Goal: Task Accomplishment & Management: Complete application form

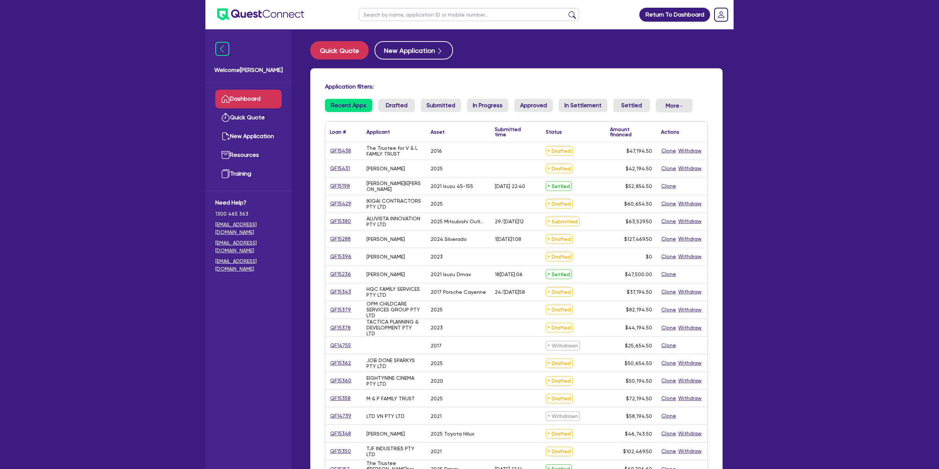
click at [409, 16] on input "text" at bounding box center [469, 14] width 220 height 13
type input "s"
type input "[PERSON_NAME]"
click at [567, 11] on button "submit" at bounding box center [573, 16] width 12 height 10
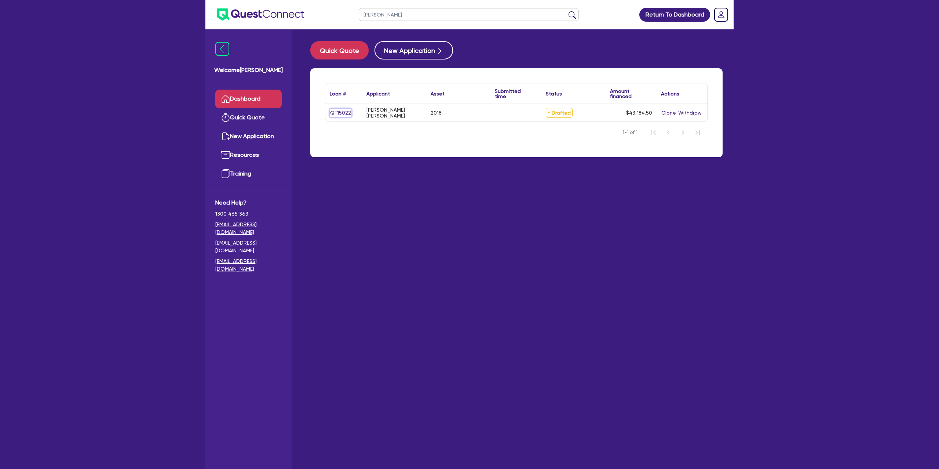
click at [332, 113] on link "QF15022" at bounding box center [341, 113] width 22 height 8
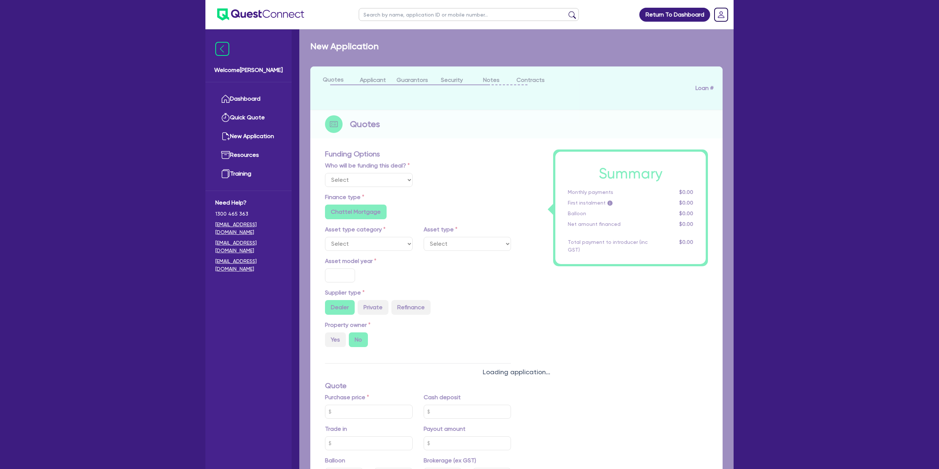
select select "CARS_AND_LIGHT_TRUCKS"
type input "2018"
type input "40,990"
type input "12.99"
type input "1,400"
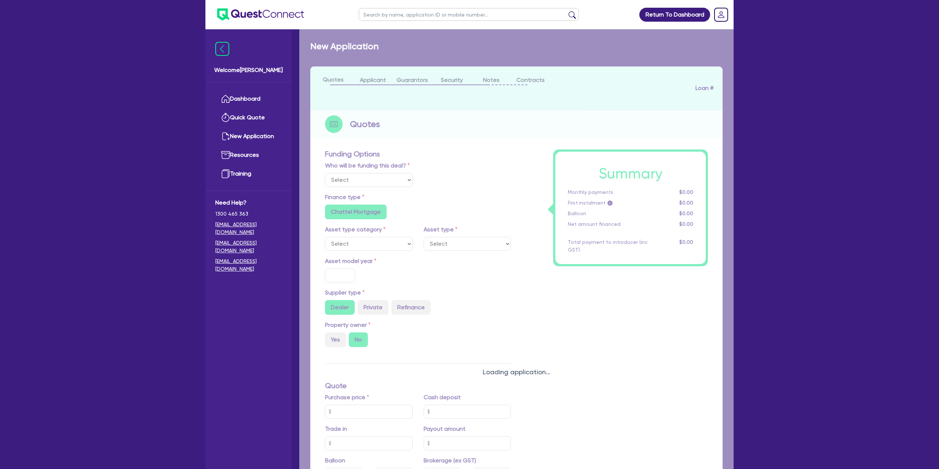
radio input "true"
select select "PASSENGER_VEHICLES"
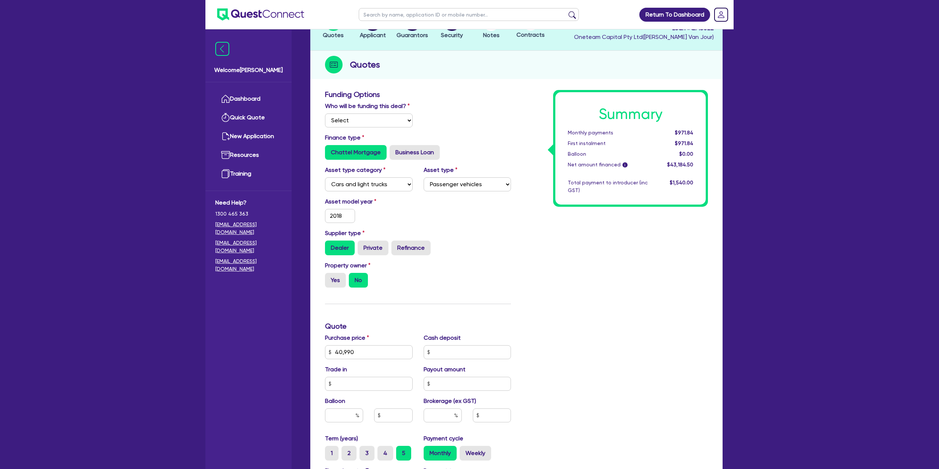
scroll to position [21, 0]
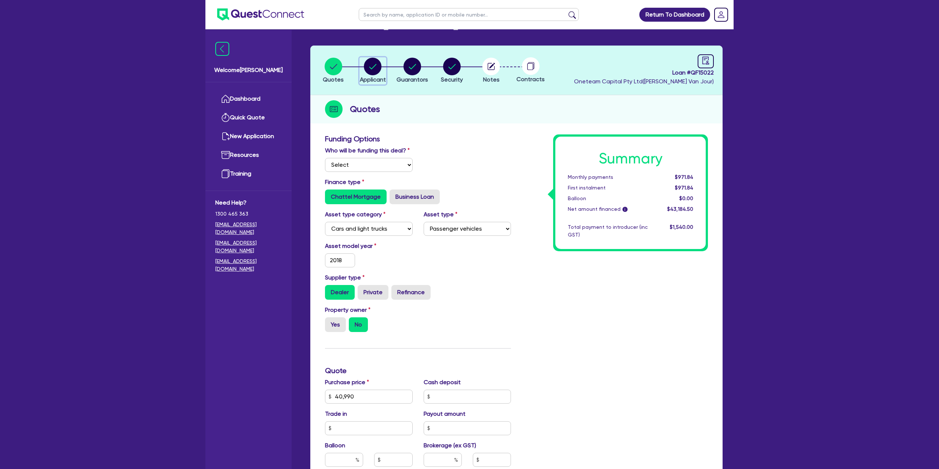
click at [369, 67] on circle "button" at bounding box center [373, 67] width 18 height 18
select select "SOLE_TRADER"
select select "BUILDING_CONSTRUCTION"
select select "TRADES_SERVICES_CONSUMERS"
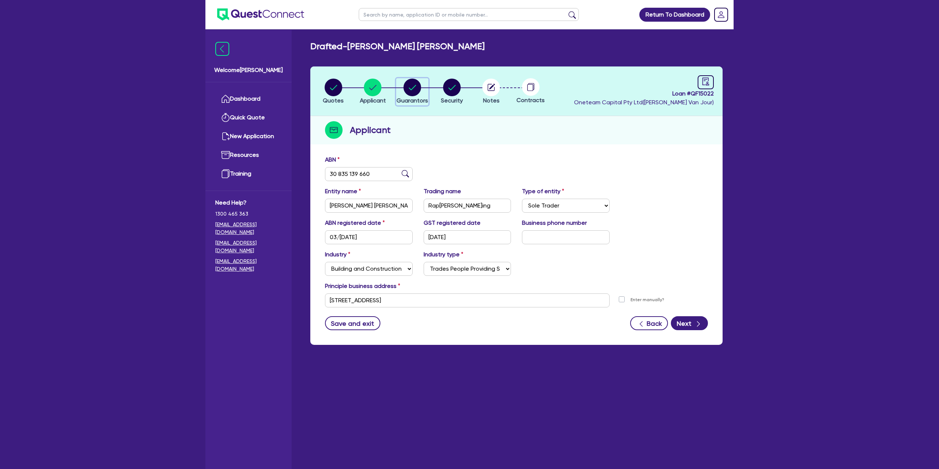
click at [415, 81] on circle "button" at bounding box center [413, 88] width 18 height 18
select select "MRS"
select select "SA"
select select "DE_FACTO"
select select "CASH"
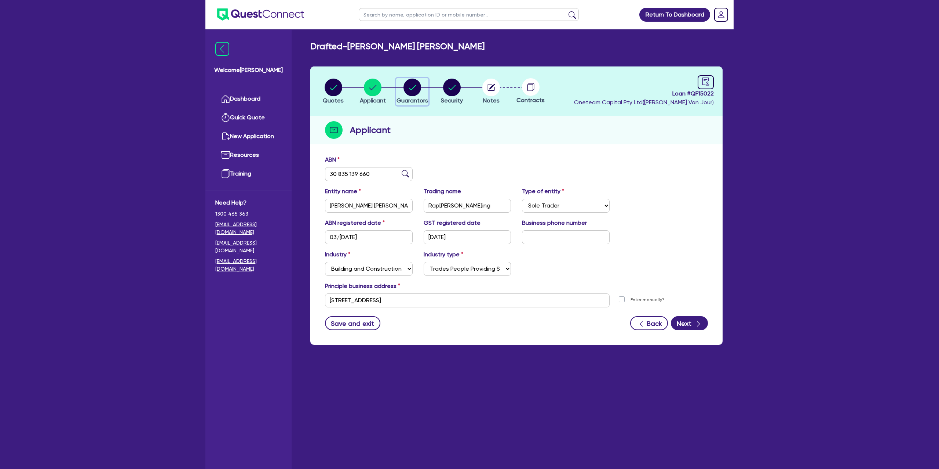
select select "CREDIT_CARD"
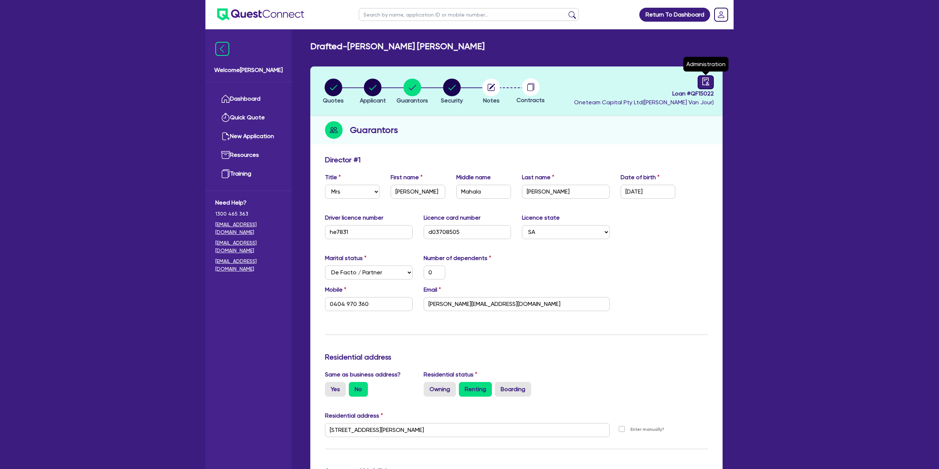
click at [709, 84] on icon "audit" at bounding box center [706, 81] width 7 height 8
select select "DRAFTED_NEW"
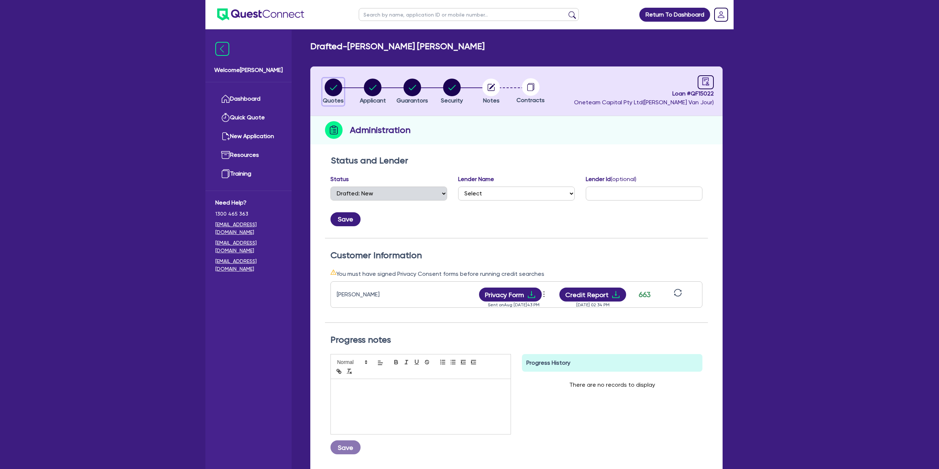
click at [338, 88] on circle "button" at bounding box center [334, 88] width 18 height 18
select select "CARS_AND_LIGHT_TRUCKS"
select select "PASSENGER_VEHICLES"
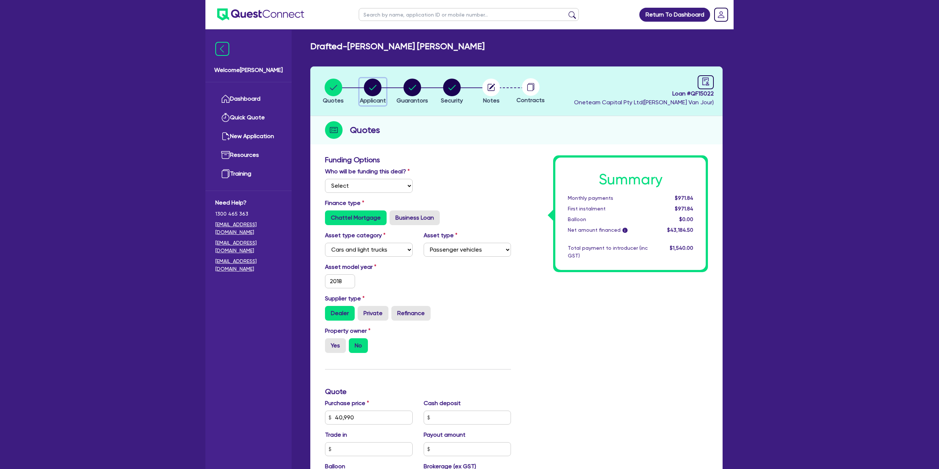
click at [365, 88] on circle "button" at bounding box center [373, 88] width 18 height 18
select select "SOLE_TRADER"
select select "BUILDING_CONSTRUCTION"
select select "TRADES_SERVICES_CONSUMERS"
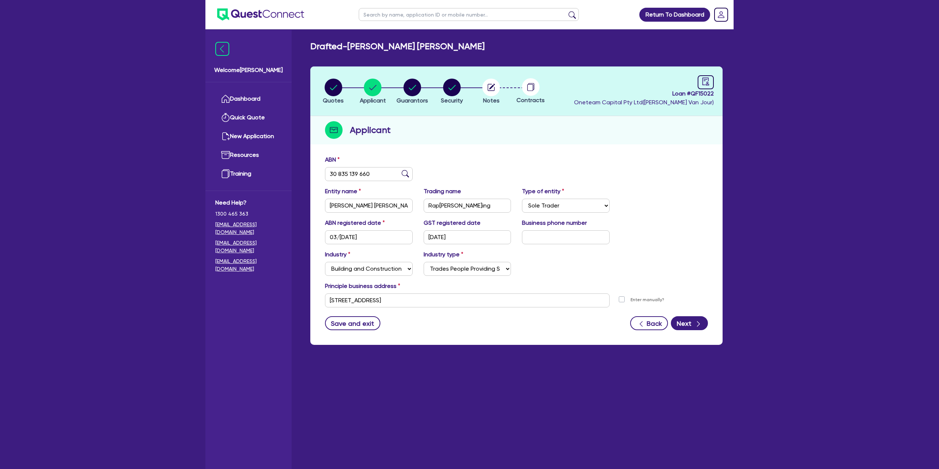
click at [722, 83] on header "Quotes Applicant Guarantors Security Notes Contracts Loan # QF15022 Oneteam Cap…" at bounding box center [516, 91] width 412 height 50
click at [705, 80] on icon "audit" at bounding box center [706, 81] width 7 height 8
select select "DRAFTED_NEW"
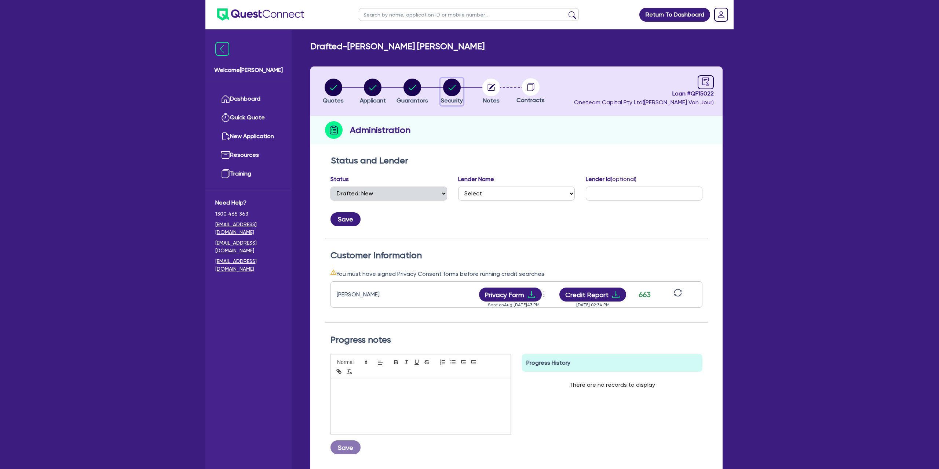
click at [448, 83] on circle "button" at bounding box center [452, 88] width 18 height 18
select select "CARS_AND_LIGHT_TRUCKS"
select select "PASSENGER_VEHICLES"
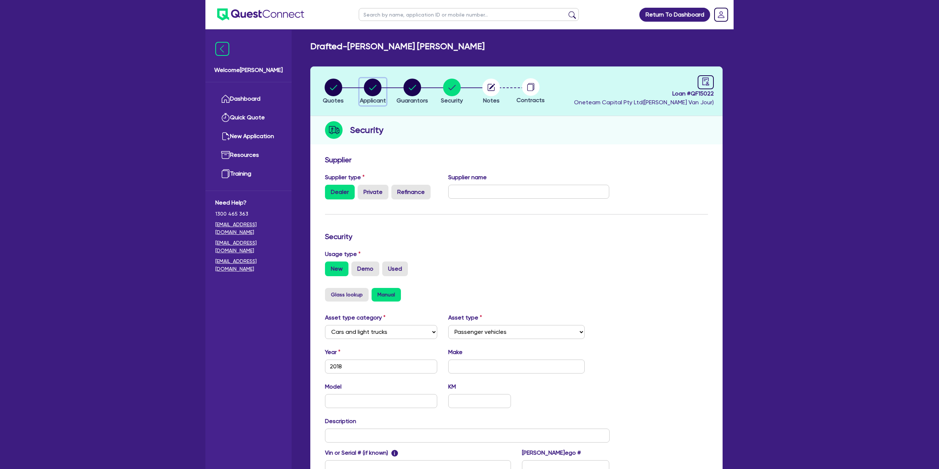
click at [372, 83] on circle "button" at bounding box center [373, 88] width 18 height 18
select select "SOLE_TRADER"
select select "BUILDING_CONSTRUCTION"
select select "TRADES_SERVICES_CONSUMERS"
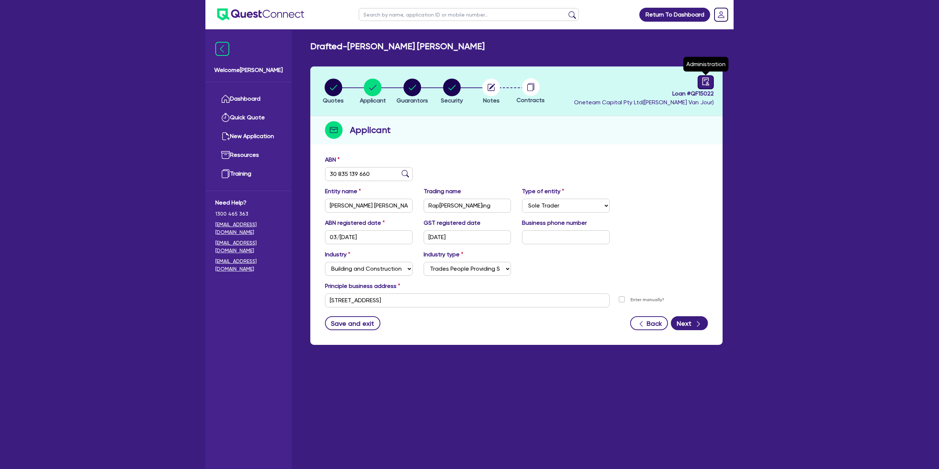
click at [710, 82] on div at bounding box center [706, 82] width 16 height 14
select select "DRAFTED_NEW"
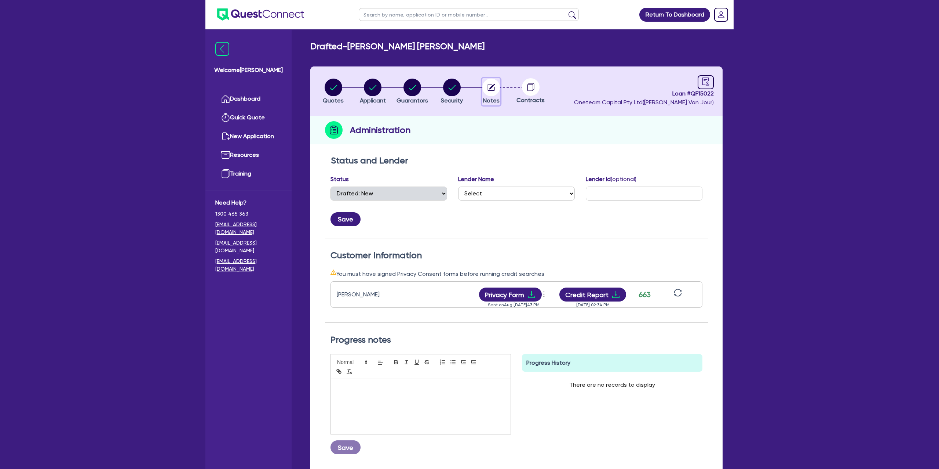
click at [496, 88] on circle "button" at bounding box center [491, 88] width 18 height 18
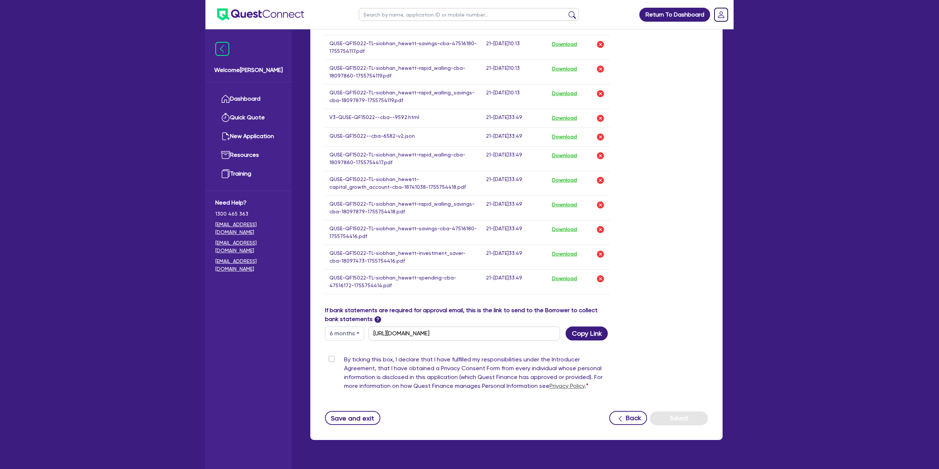
scroll to position [550, 0]
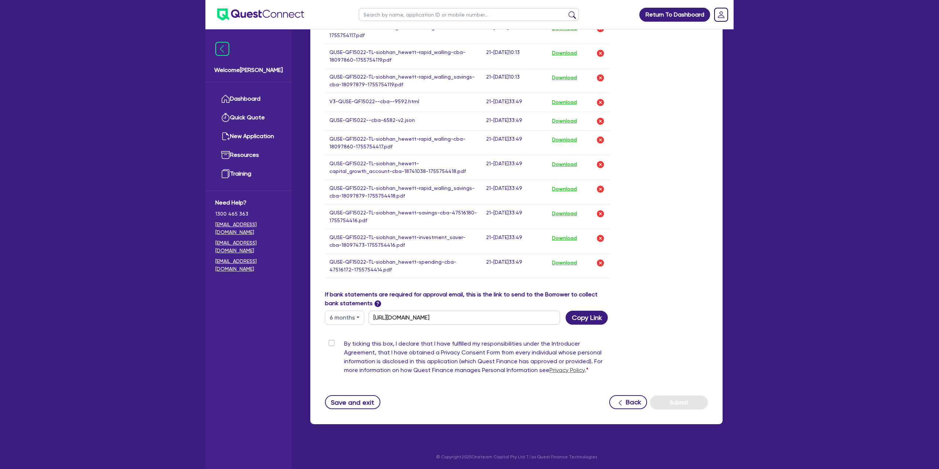
click at [335, 320] on button "6 months" at bounding box center [344, 317] width 39 height 14
click at [349, 328] on link "3 months" at bounding box center [354, 335] width 58 height 14
type input "https://scv.bankstatements.com.au/QUSE-QF15022"
click at [598, 319] on button "Copy Link" at bounding box center [587, 317] width 42 height 14
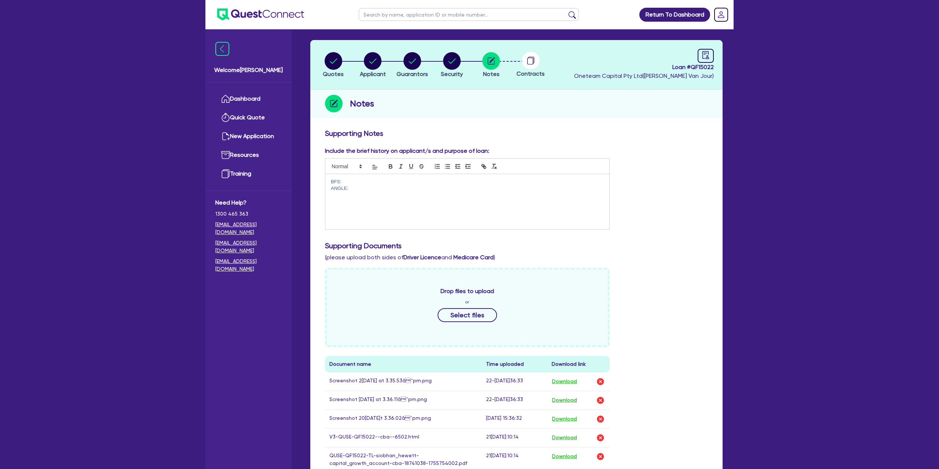
scroll to position [28, 0]
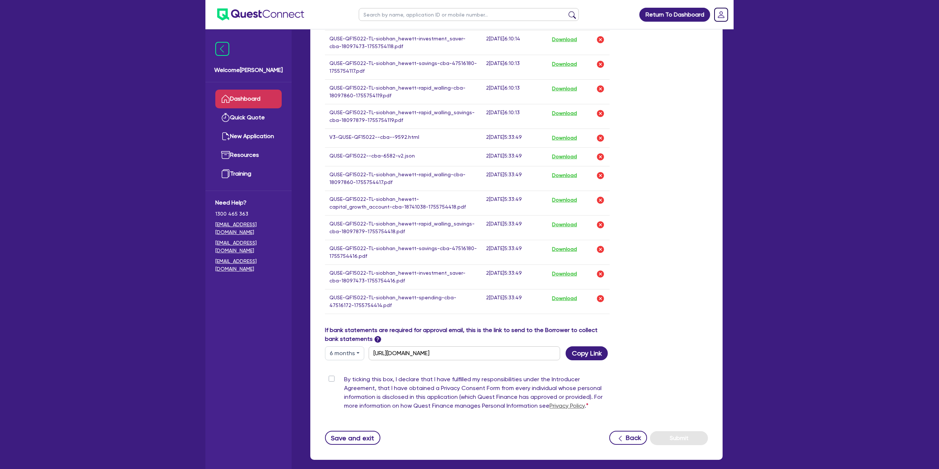
scroll to position [695, 0]
click at [243, 102] on link "Dashboard" at bounding box center [248, 99] width 66 height 19
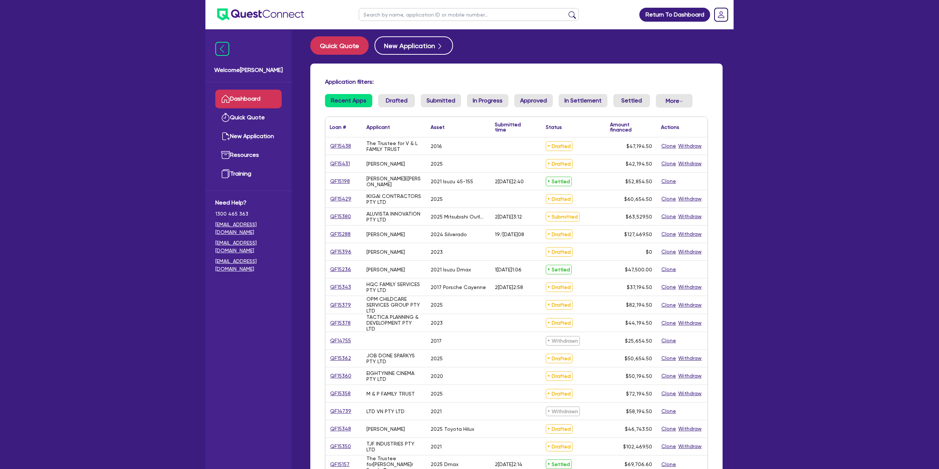
scroll to position [4, 0]
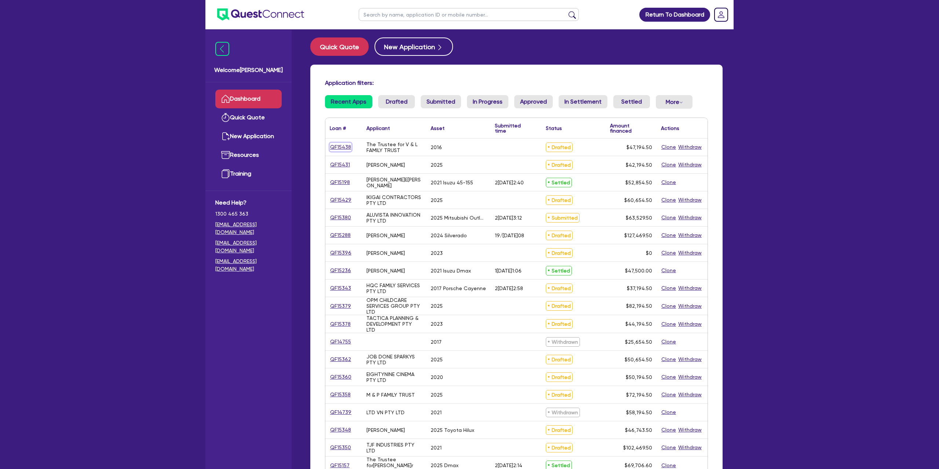
click at [348, 147] on link "QF15438" at bounding box center [341, 147] width 22 height 8
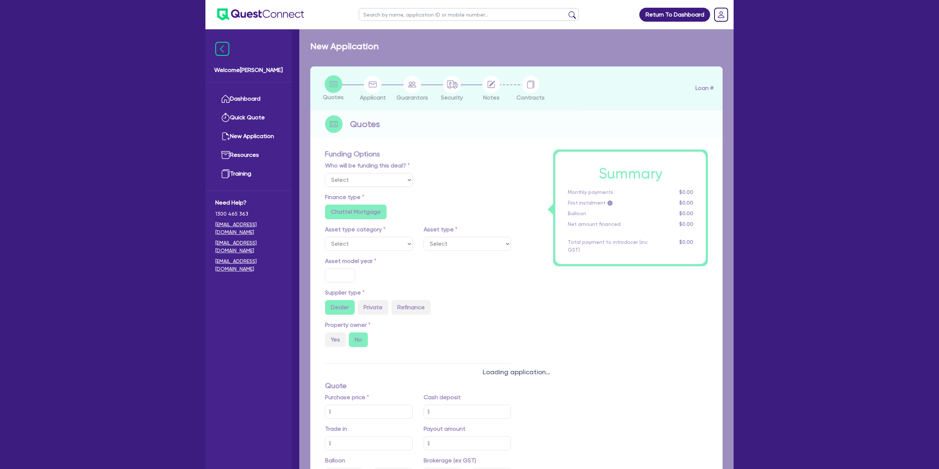
select select "Other"
select select "CARS_AND_LIGHT_TRUCKS"
type input "2016"
radio input "false"
radio input "true"
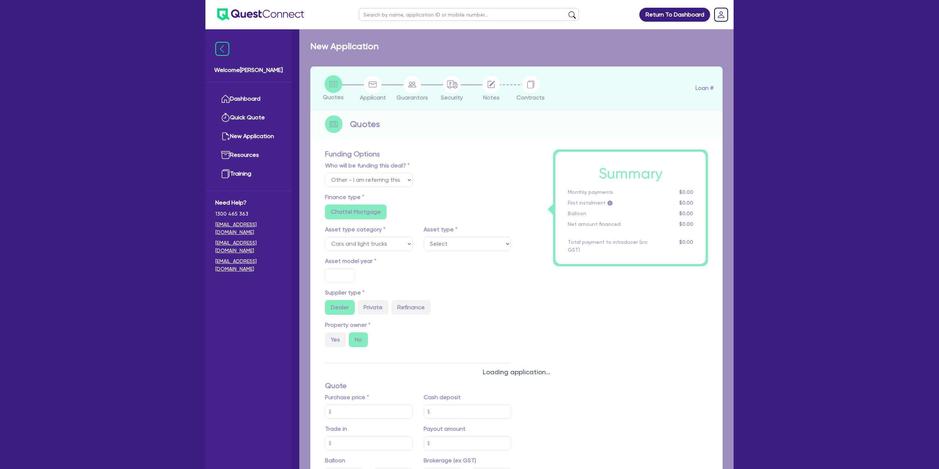
type input "50,000"
type input "5,000"
radio input "false"
type input "12.99"
radio input "false"
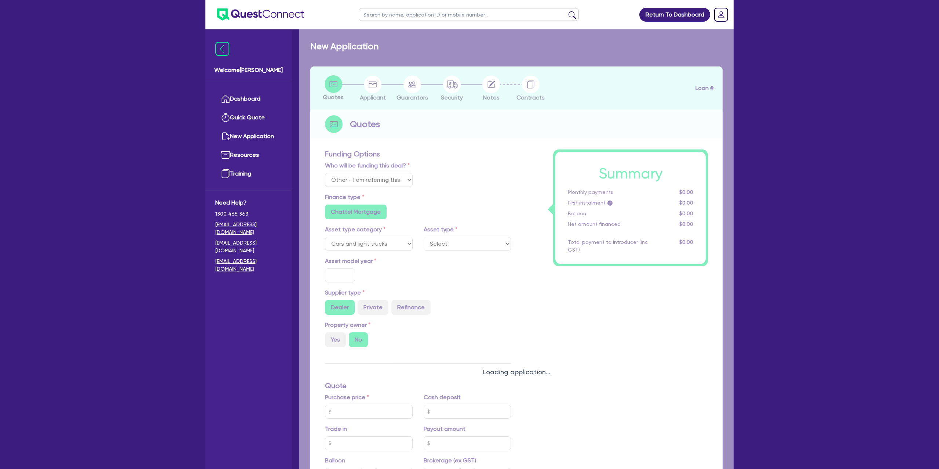
type input "1,400"
radio input "true"
select select "PASSENGER_VEHICLES"
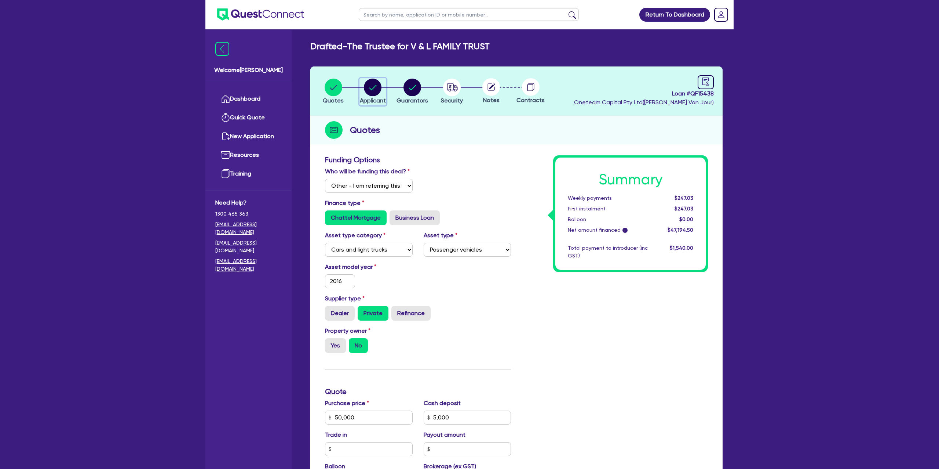
click at [372, 86] on circle "button" at bounding box center [373, 88] width 18 height 18
select select "TRUST"
select select "COMPANY"
select select "TRANSPORT_WAREHOUSING"
select select "PASSENGERS_FREIGHT_TRANSPORT"
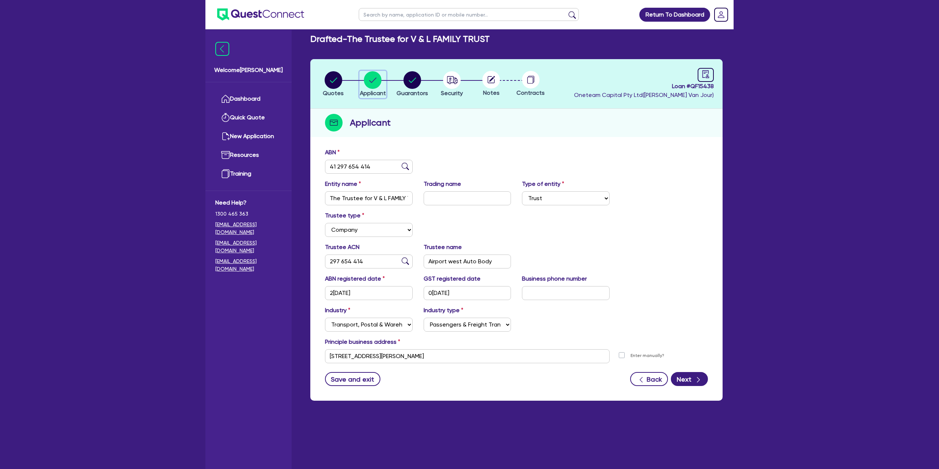
scroll to position [9, 0]
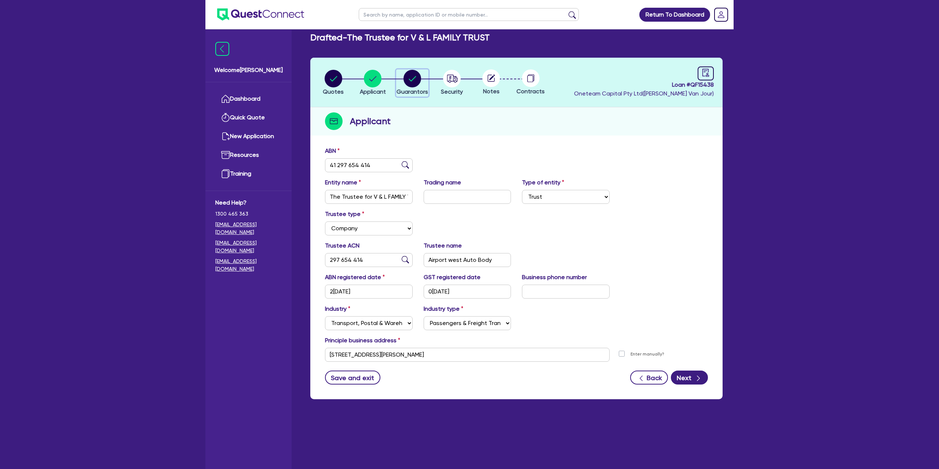
click at [412, 77] on circle "button" at bounding box center [413, 79] width 18 height 18
select select "MR"
select select "VIC"
select select "MARRIED"
select select "CASH"
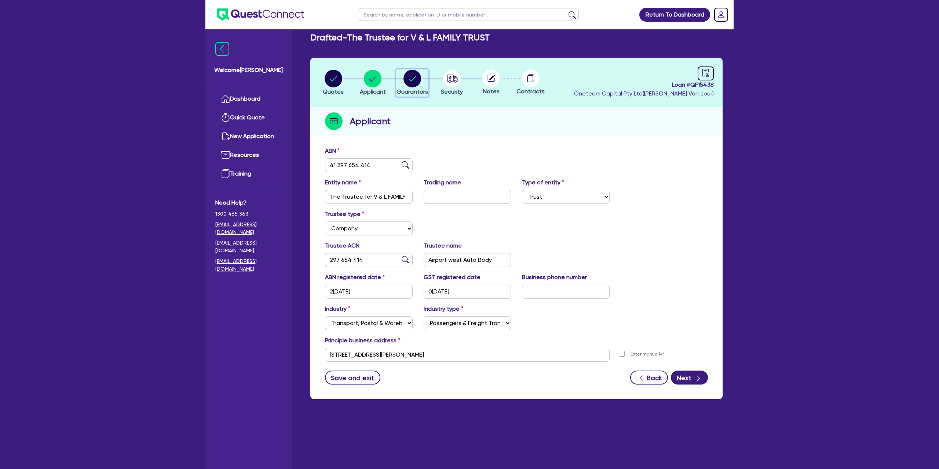
select select "VEHICLE"
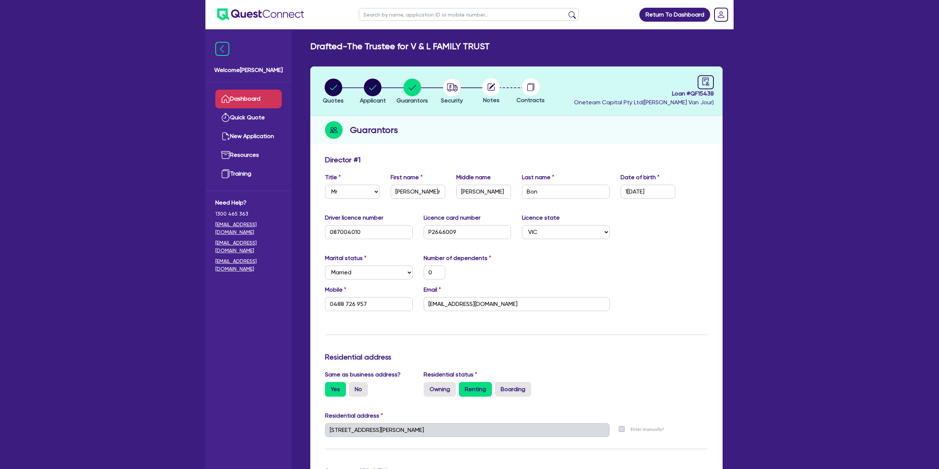
click at [243, 92] on link "Dashboard" at bounding box center [248, 99] width 66 height 19
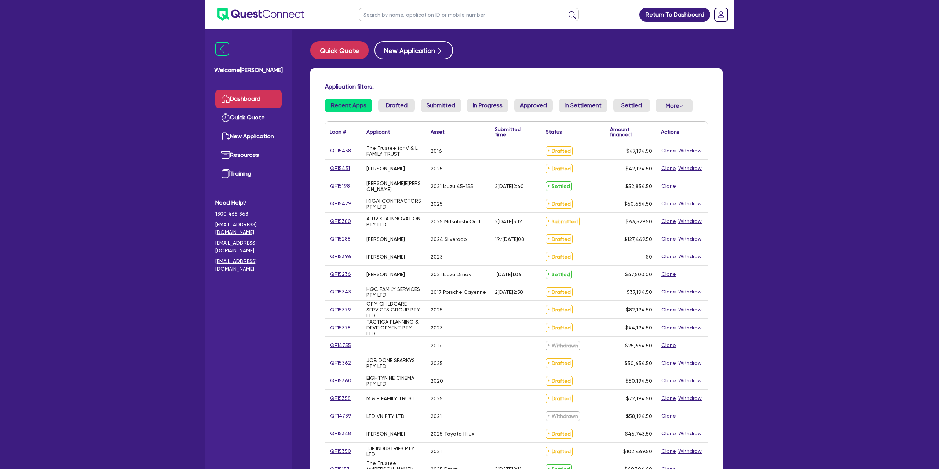
click at [382, 14] on input "text" at bounding box center [469, 14] width 220 height 13
click at [567, 11] on button "submit" at bounding box center [573, 16] width 12 height 10
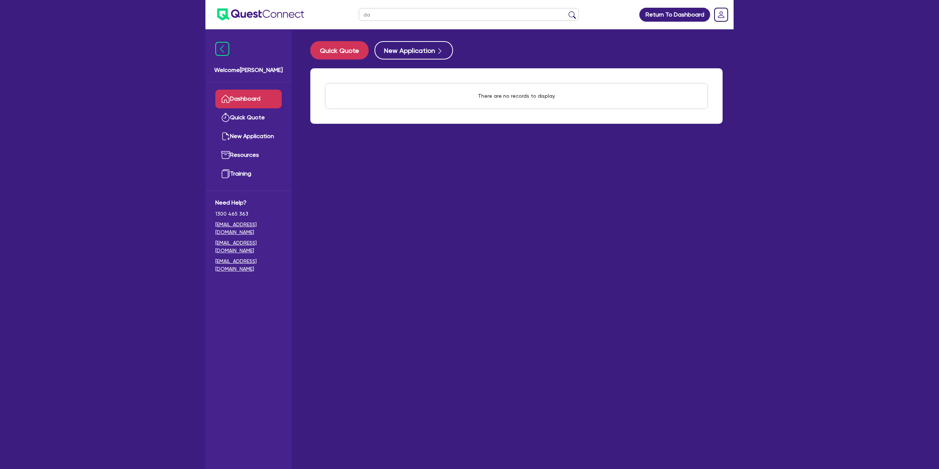
type input "d"
click at [567, 11] on button "submit" at bounding box center [573, 16] width 12 height 10
type input "w"
type input "rocket"
click at [567, 11] on button "submit" at bounding box center [573, 16] width 12 height 10
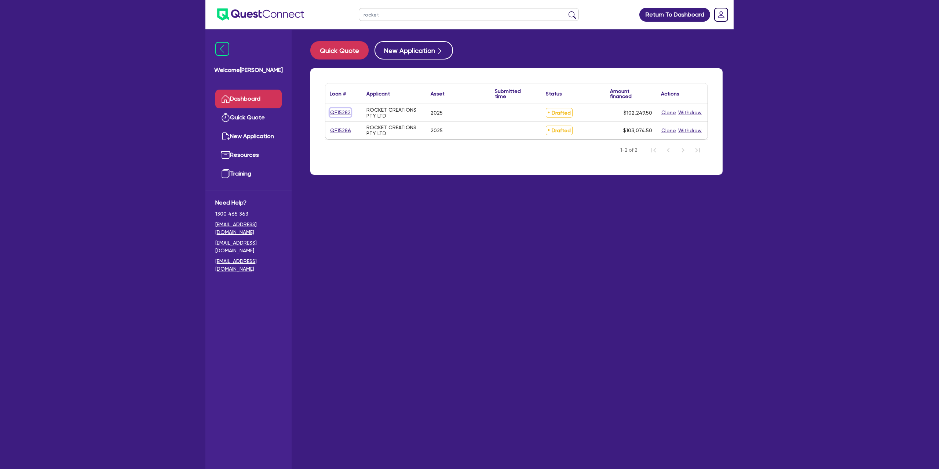
click at [340, 110] on link "QF15282" at bounding box center [340, 112] width 21 height 8
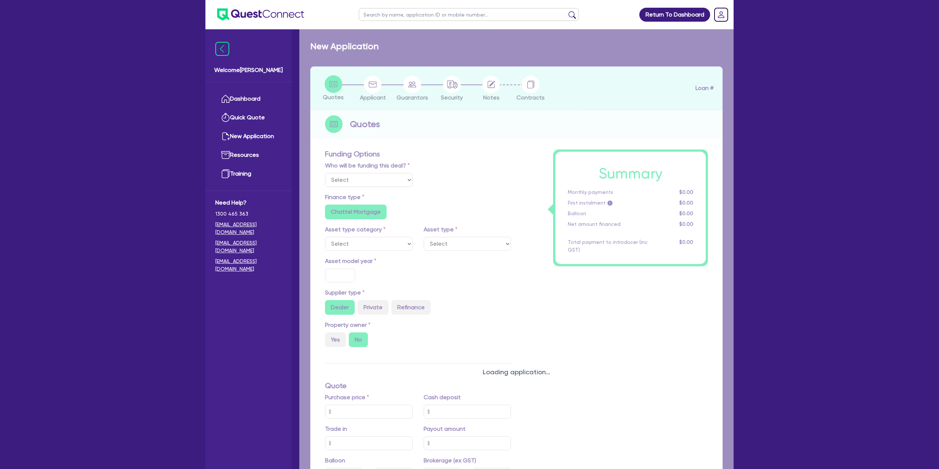
select select "Other"
select select "CARS_AND_LIGHT_TRUCKS"
type input "2025"
radio input "true"
type input "100,000"
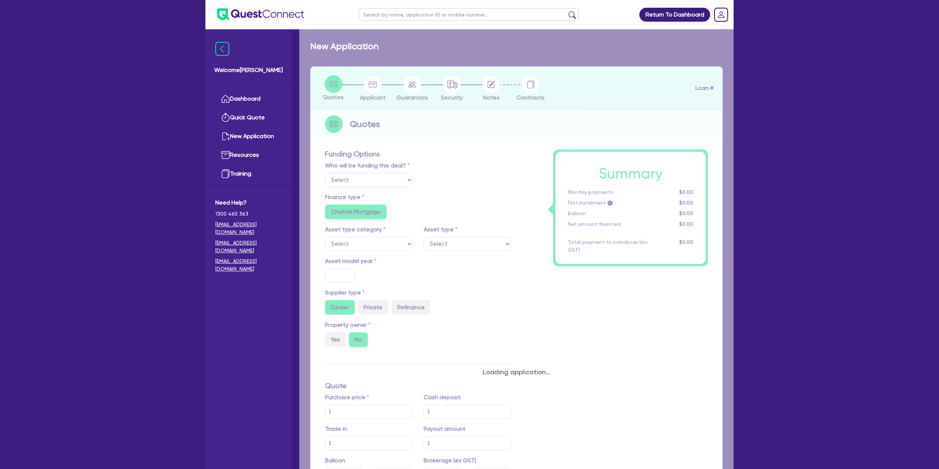
type input "35"
type input "35,000"
type input "3"
type input "3,067.49"
radio input "false"
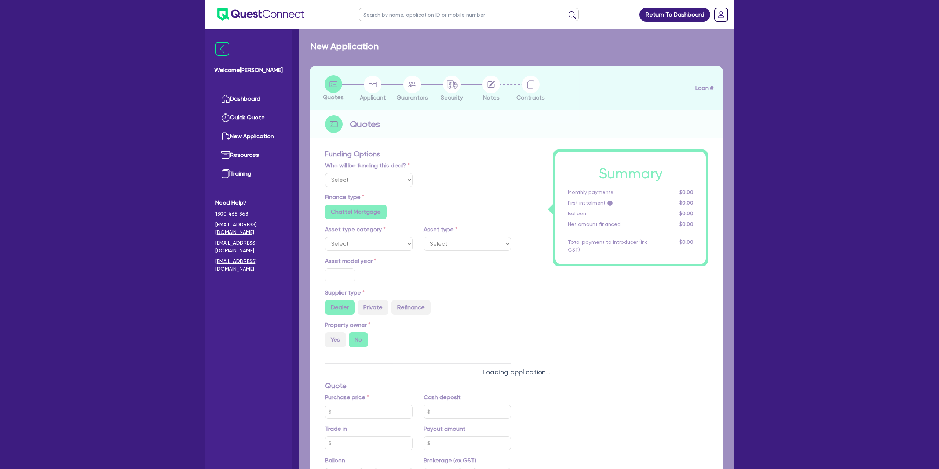
type input "7.99"
radio input "false"
type input "1,450"
radio input "true"
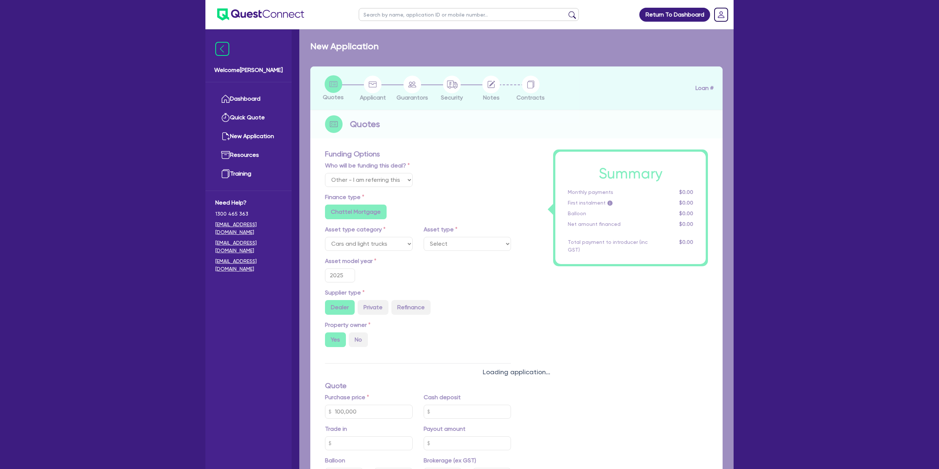
select select "PASSENGER_VEHICLES"
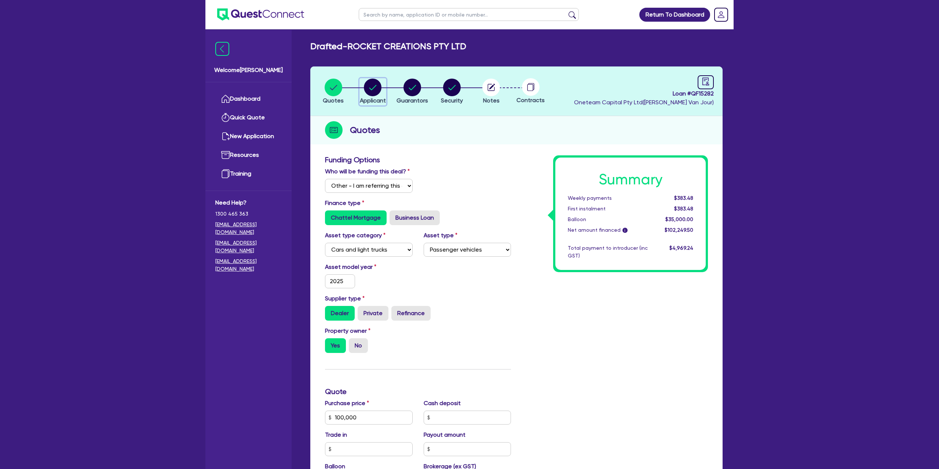
click at [377, 83] on circle "button" at bounding box center [373, 88] width 18 height 18
select select "COMPANY"
select select "ACCOMODATION_FOOD"
select select "CAFES"
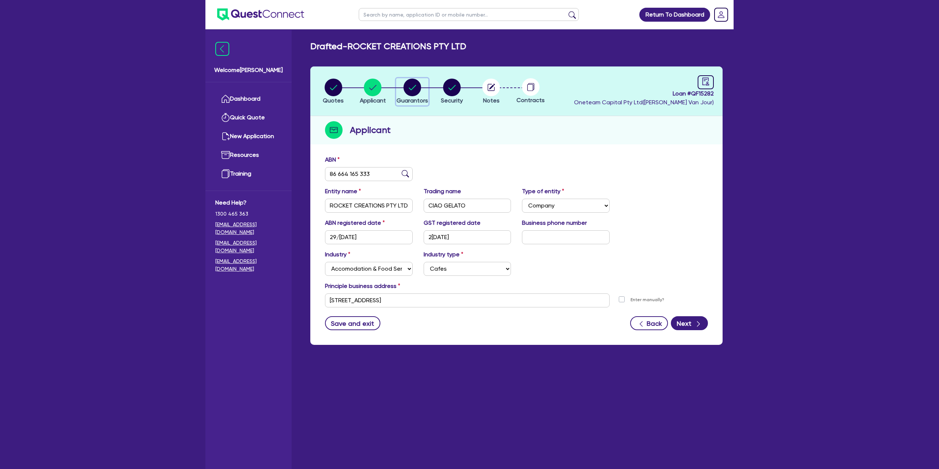
click at [416, 87] on circle "button" at bounding box center [413, 88] width 18 height 18
select select "MR"
select select "NSW"
select select "DE_FACTO"
select select "CASH"
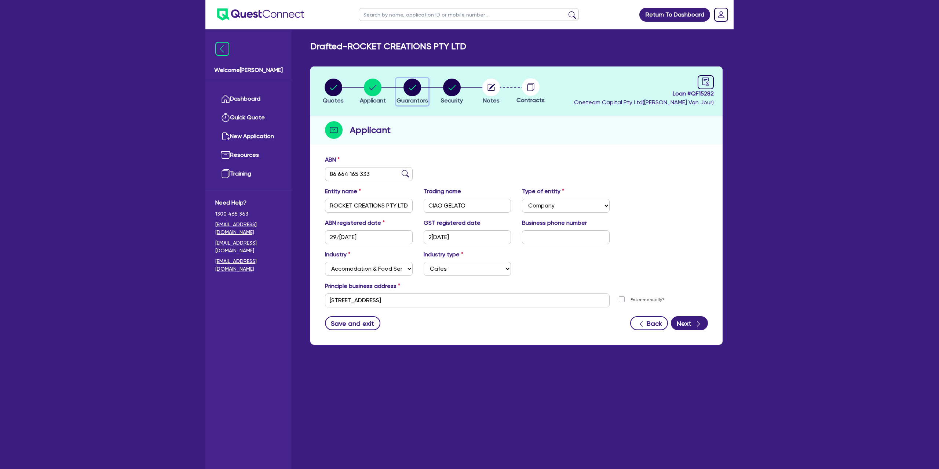
select select "EQUIPMENT_LOAN"
select select "MR"
select select "QLD"
select select "DE_FACTO"
select select "CASH"
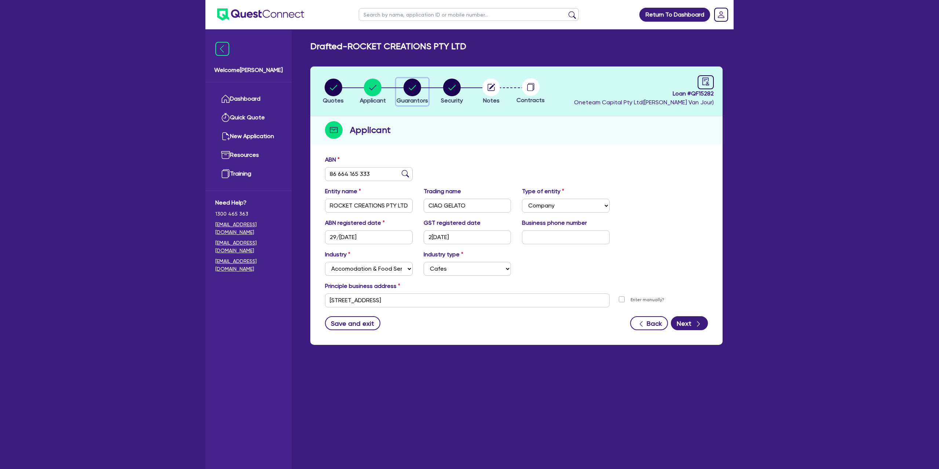
select select "PROPERTY"
select select "MORTGAGE"
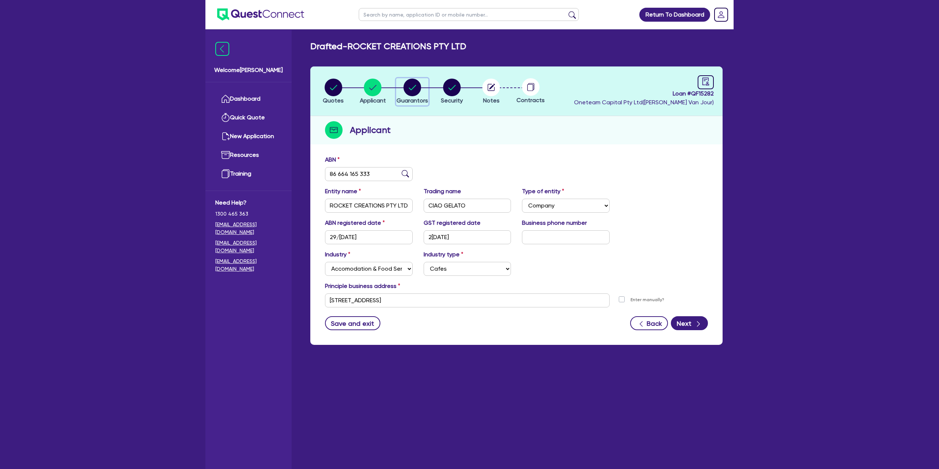
select select "MORTGAGE"
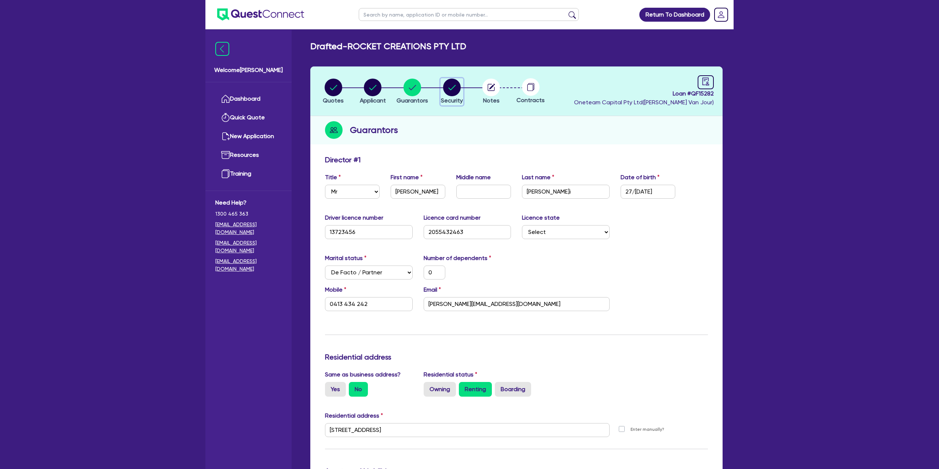
click at [448, 88] on circle "button" at bounding box center [452, 88] width 18 height 18
select select "CARS_AND_LIGHT_TRUCKS"
select select "PASSENGER_VEHICLES"
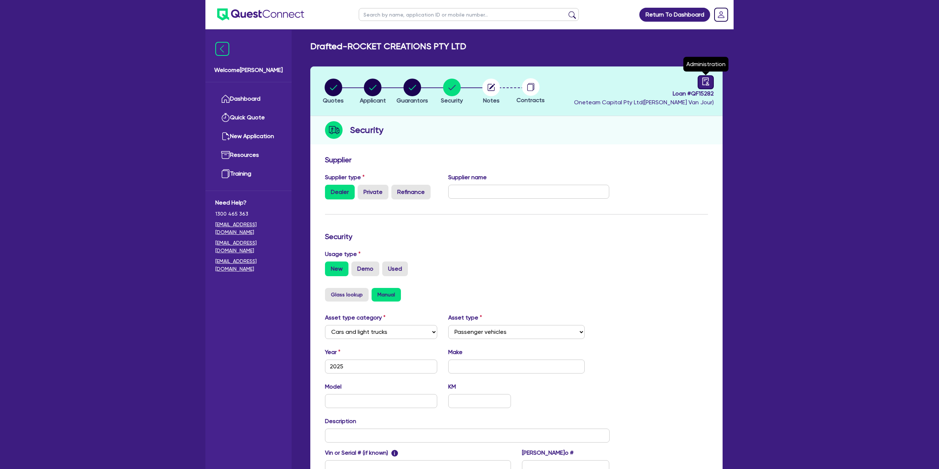
click at [712, 83] on div at bounding box center [706, 82] width 16 height 14
select select "DRAFTED_NEW"
select select "Other"
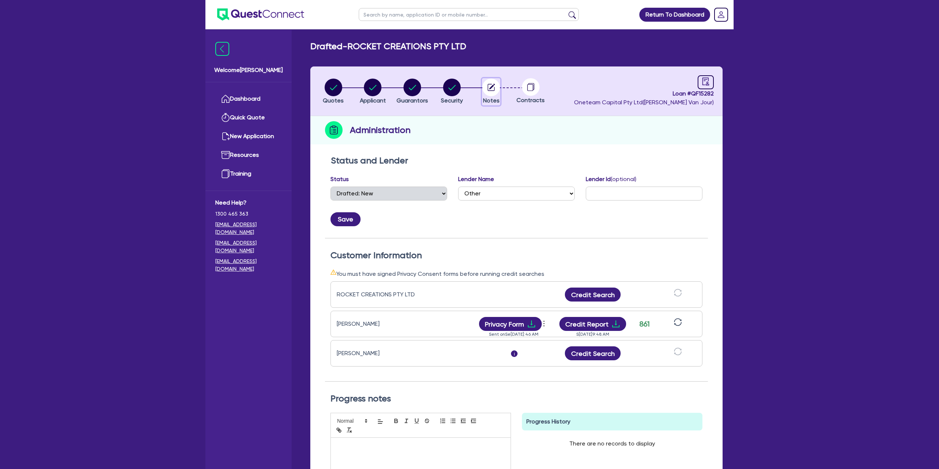
click at [492, 83] on circle "button" at bounding box center [491, 88] width 18 height 18
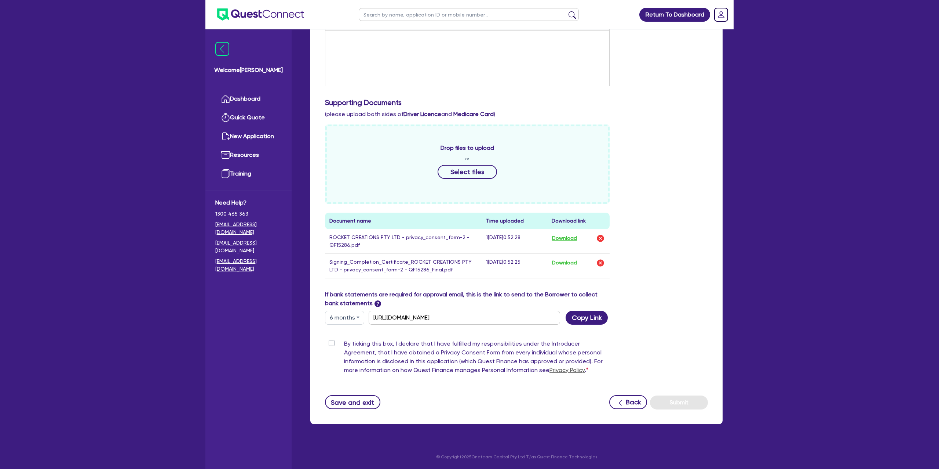
scroll to position [169, 0]
click at [587, 317] on button "Copy Link" at bounding box center [587, 318] width 42 height 14
click at [355, 318] on button "6 months" at bounding box center [344, 318] width 39 height 14
click at [346, 359] on link "12 months" at bounding box center [354, 363] width 58 height 14
type input "https://scv.bankstatements.com.au/QUSF-QF15282"
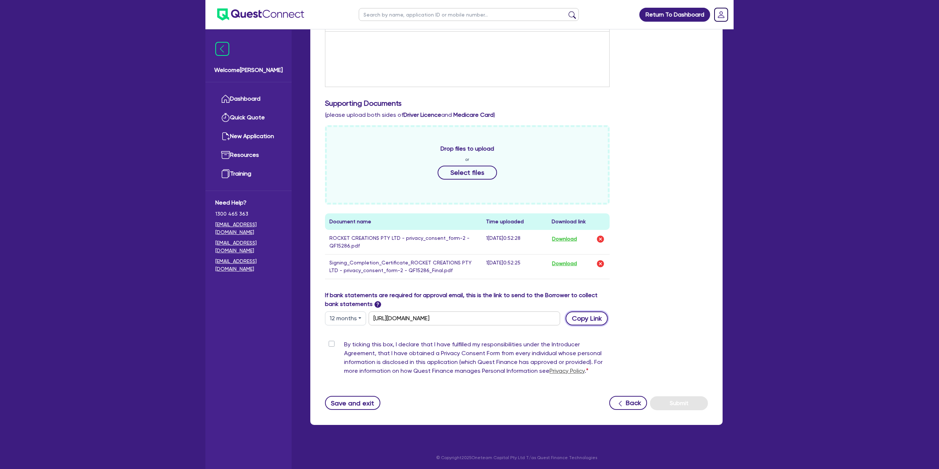
click at [586, 317] on button "Copy Link" at bounding box center [587, 318] width 42 height 14
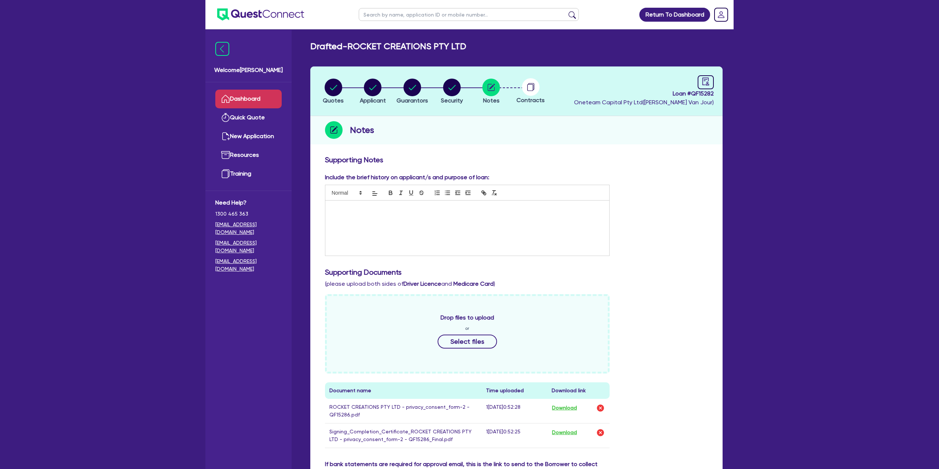
click at [259, 98] on link "Dashboard" at bounding box center [248, 99] width 66 height 19
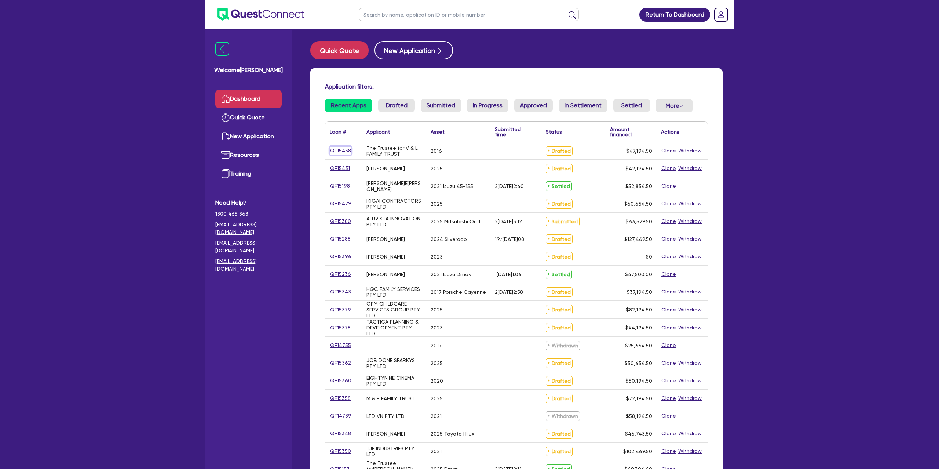
click at [350, 149] on link "QF15438" at bounding box center [341, 150] width 22 height 8
select select "Other"
select select "CARS_AND_LIGHT_TRUCKS"
select select "PASSENGER_VEHICLES"
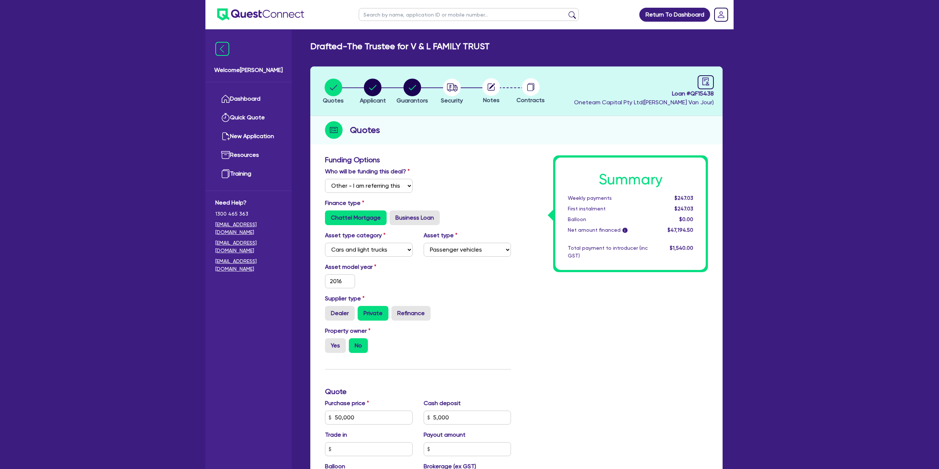
click at [599, 169] on div "Summary Weekly payments $247.03 First instalment $247.03 Balloon $0.00 Net amou…" at bounding box center [630, 213] width 150 height 112
click at [708, 83] on icon "audit" at bounding box center [706, 81] width 8 height 8
select select "DRAFTED_NEW"
select select "Other"
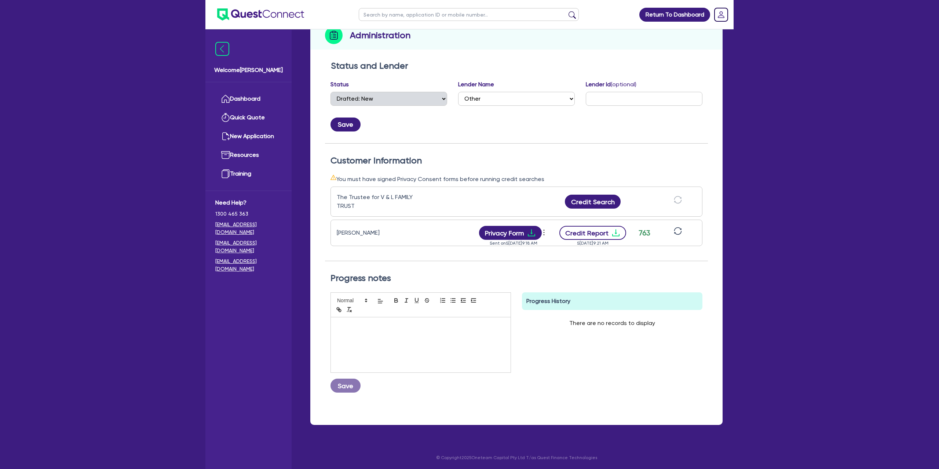
scroll to position [96, 0]
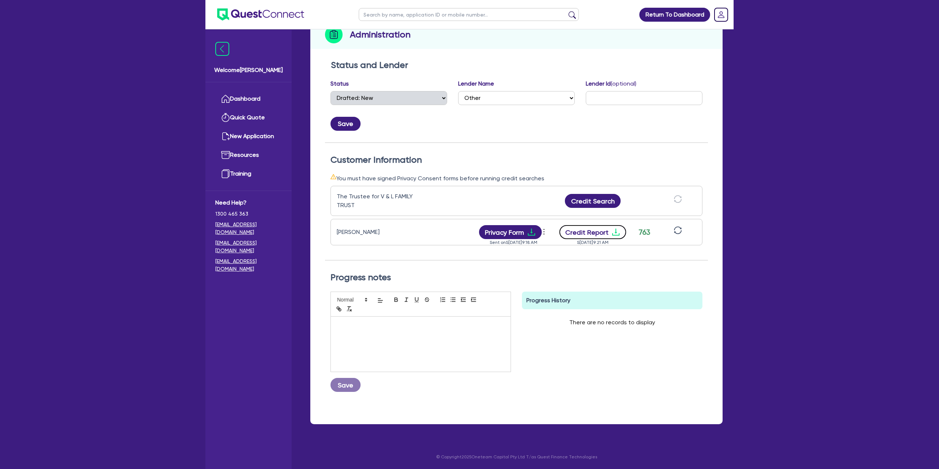
click at [617, 228] on icon "download" at bounding box center [616, 231] width 9 height 9
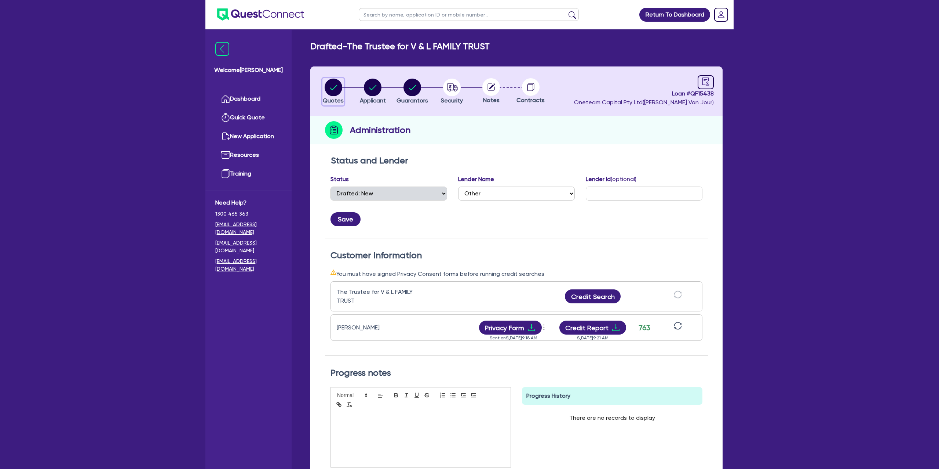
click at [325, 87] on circle "button" at bounding box center [334, 88] width 18 height 18
select select "Other"
select select "CARS_AND_LIGHT_TRUCKS"
select select "PASSENGER_VEHICLES"
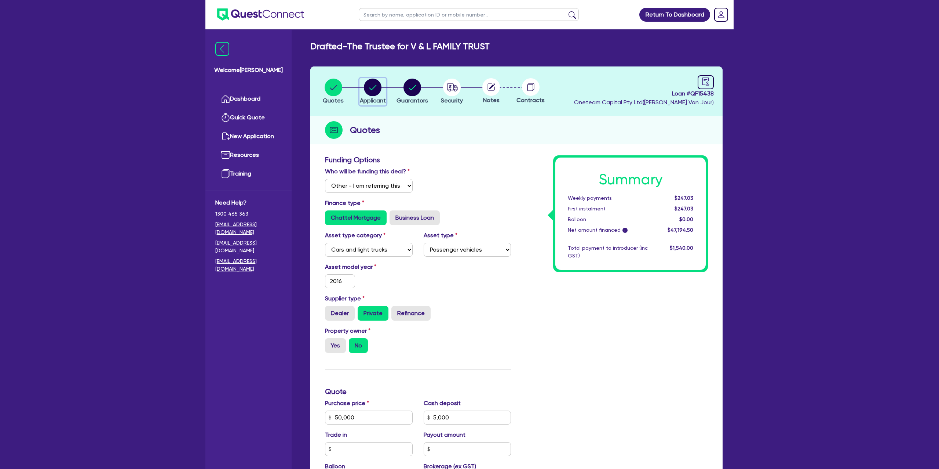
click at [372, 86] on circle "button" at bounding box center [373, 88] width 18 height 18
select select "TRUST"
select select "COMPANY"
select select "TRANSPORT_WAREHOUSING"
select select "PASSENGERS_FREIGHT_TRANSPORT"
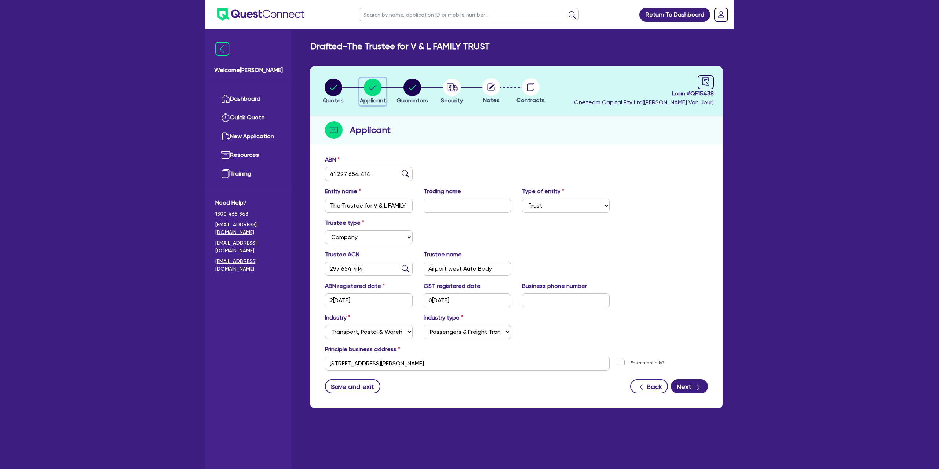
scroll to position [29, 0]
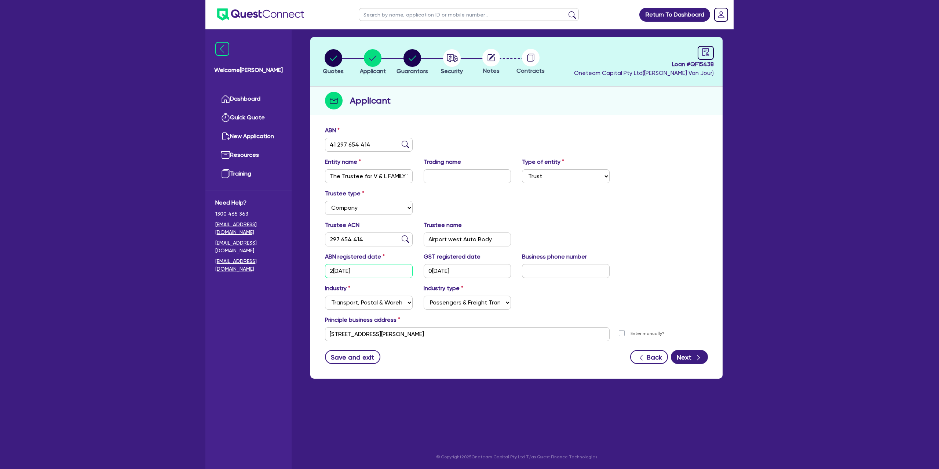
click at [345, 270] on input "25/03/2022" at bounding box center [369, 271] width 88 height 14
click at [580, 157] on div "Type of entity Select Sole Trader Company Partnership Trust" at bounding box center [566, 170] width 99 height 26
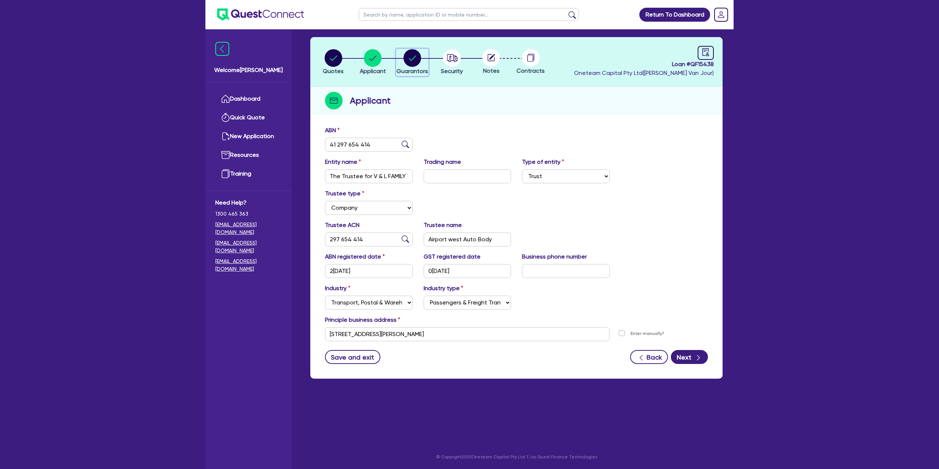
click at [410, 58] on circle "button" at bounding box center [413, 58] width 18 height 18
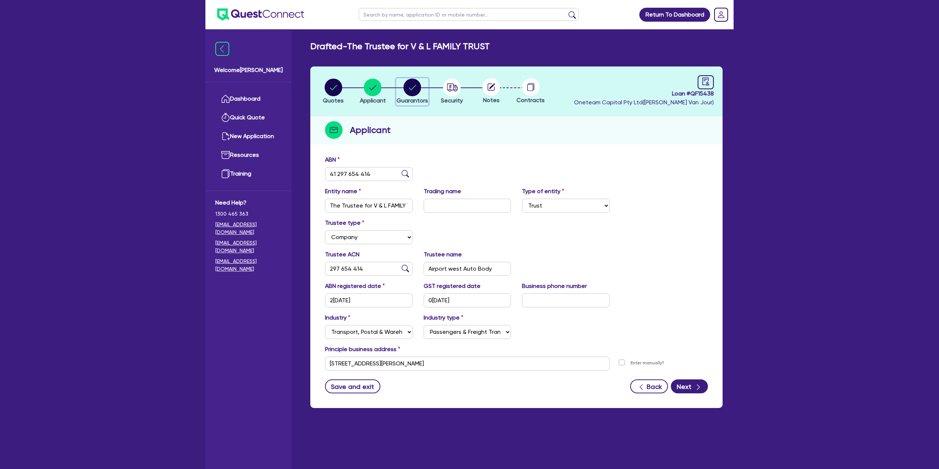
select select "MR"
select select "VIC"
select select "MARRIED"
select select "CASH"
select select "VEHICLE"
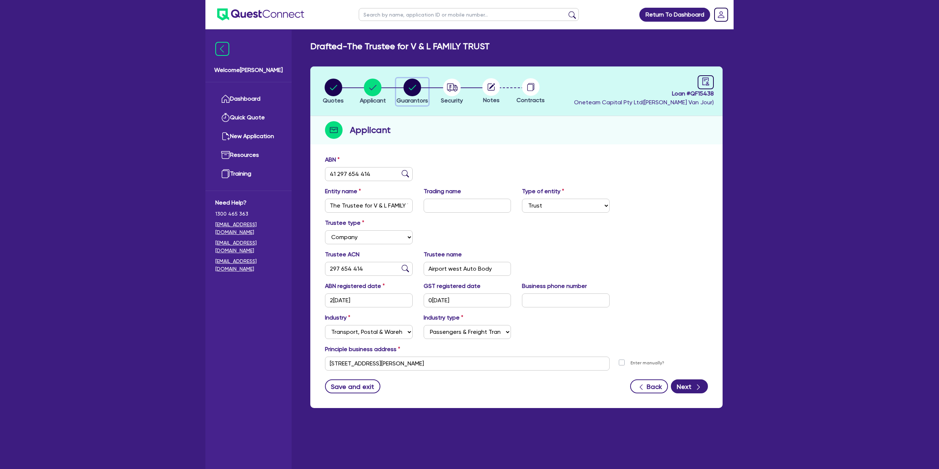
select select "VEHICLE"
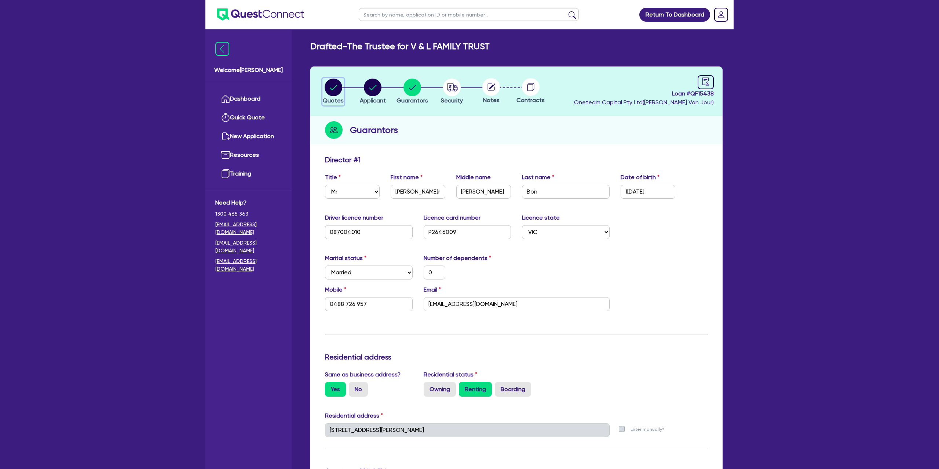
click at [330, 86] on circle "button" at bounding box center [334, 88] width 18 height 18
select select "Other"
select select "CARS_AND_LIGHT_TRUCKS"
select select "PASSENGER_VEHICLES"
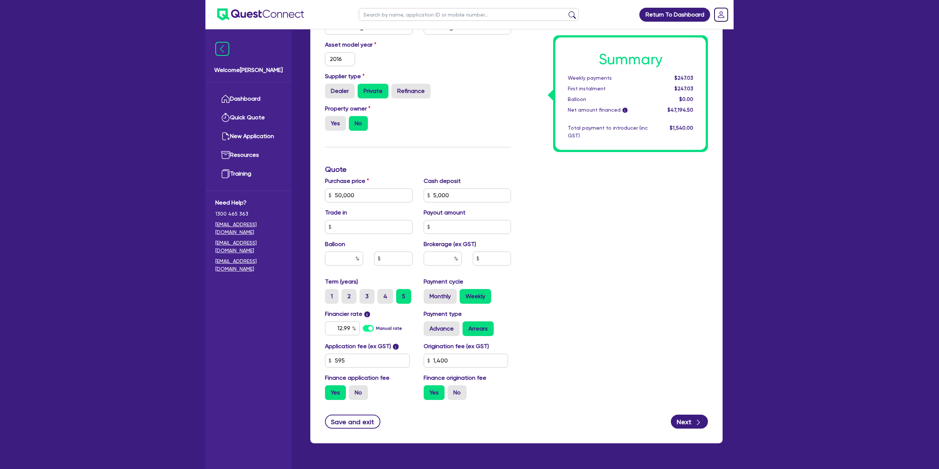
scroll to position [222, 0]
drag, startPoint x: 370, startPoint y: 192, endPoint x: 390, endPoint y: 197, distance: 20.0
click at [370, 192] on input "50,000" at bounding box center [369, 195] width 88 height 14
type input "50,000"
type input "5,000"
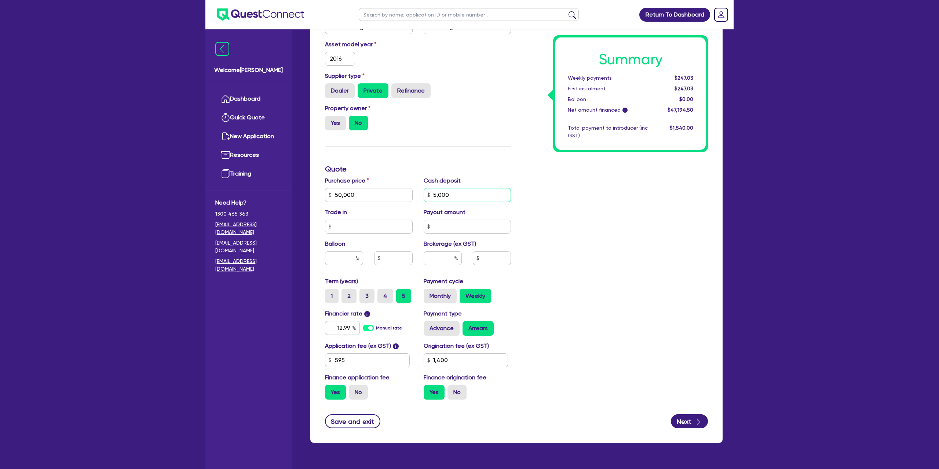
type input "1,400"
click at [490, 192] on input "5,000" at bounding box center [468, 195] width 88 height 14
type input "50,000"
type input "5,000"
type input "1,400"
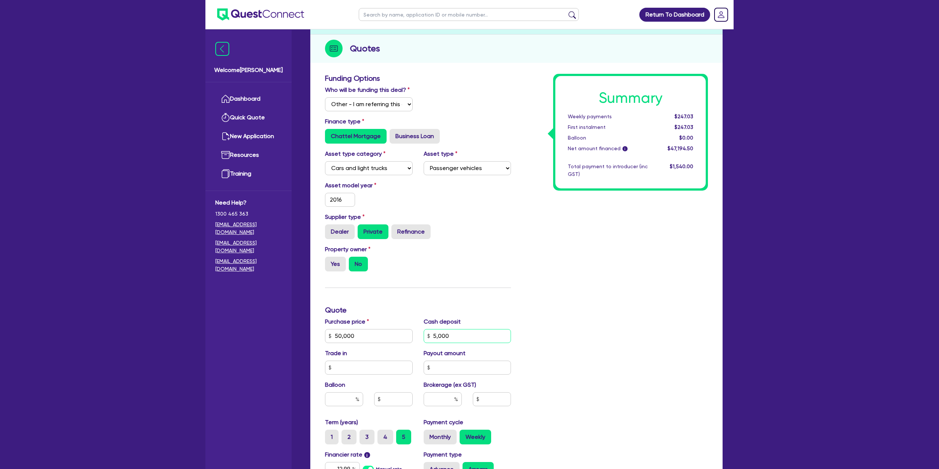
scroll to position [0, 0]
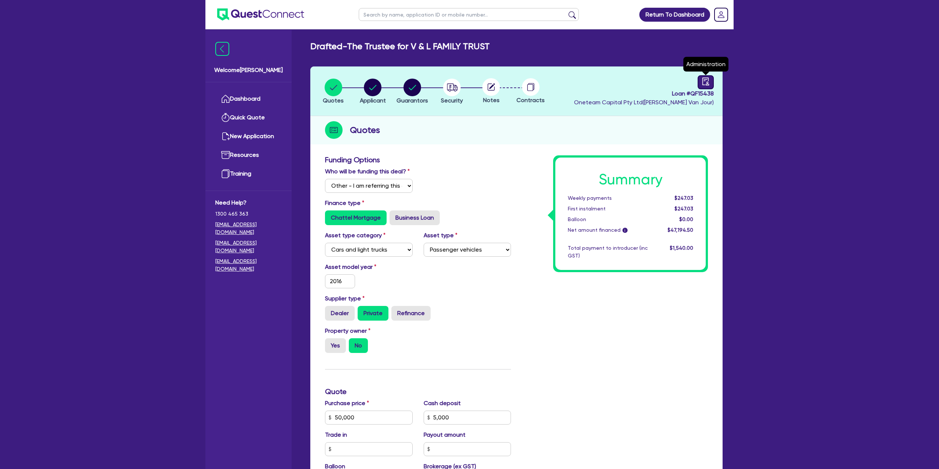
click at [700, 84] on div at bounding box center [706, 82] width 16 height 14
select select "DRAFTED_NEW"
select select "Other"
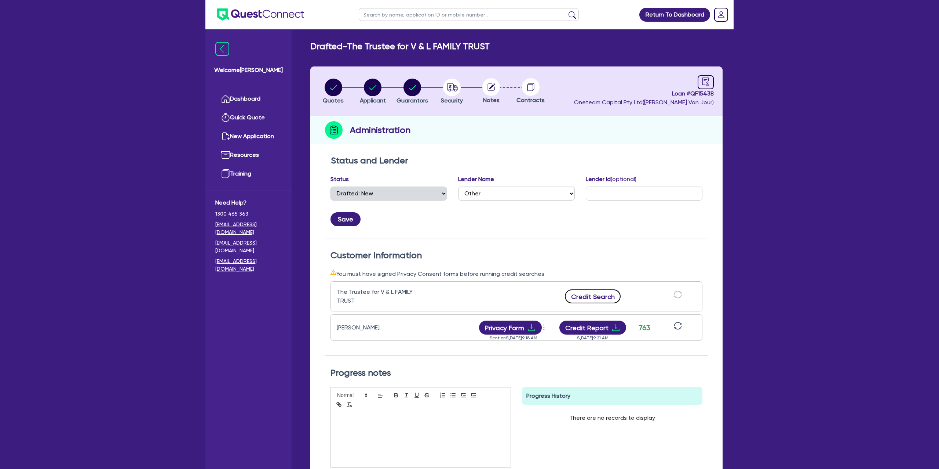
click at [595, 293] on button "Credit Search" at bounding box center [593, 296] width 56 height 14
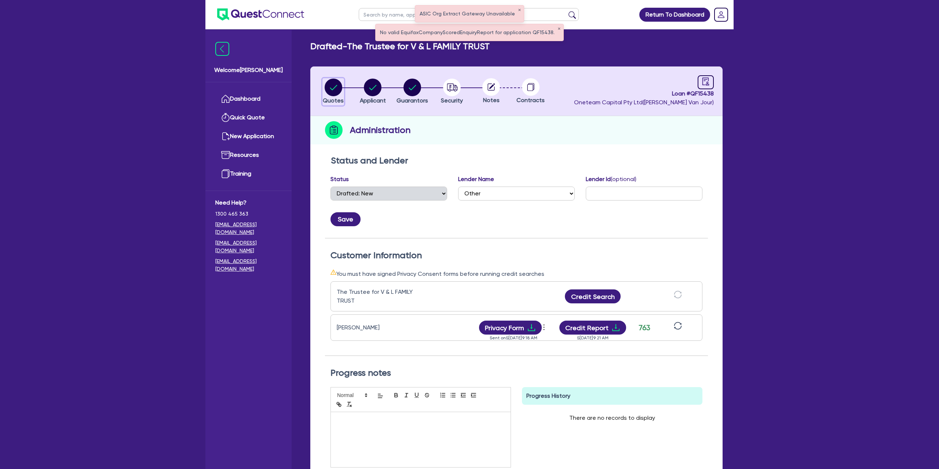
click at [334, 89] on circle "button" at bounding box center [334, 88] width 18 height 18
select select "Other"
select select "CARS_AND_LIGHT_TRUCKS"
select select "PASSENGER_VEHICLES"
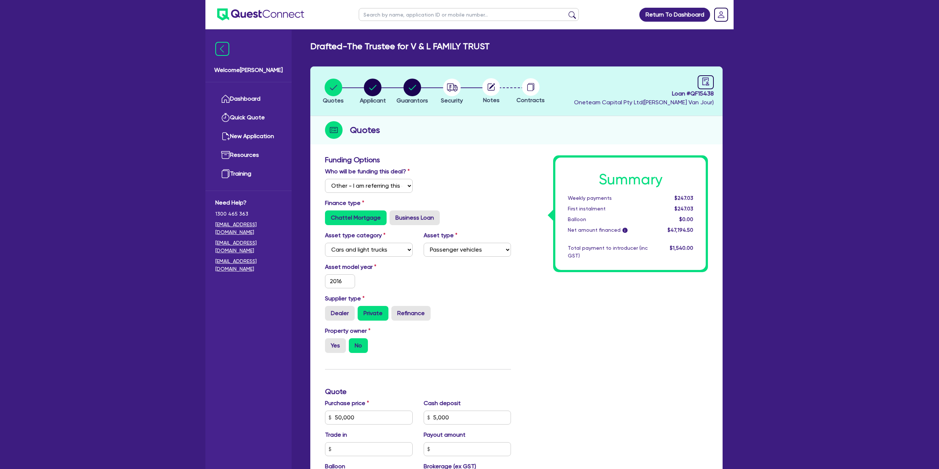
click at [388, 92] on li "Applicant" at bounding box center [373, 91] width 40 height 26
click at [373, 86] on circle "button" at bounding box center [373, 88] width 18 height 18
select select "TRUST"
select select "COMPANY"
select select "TRANSPORT_WAREHOUSING"
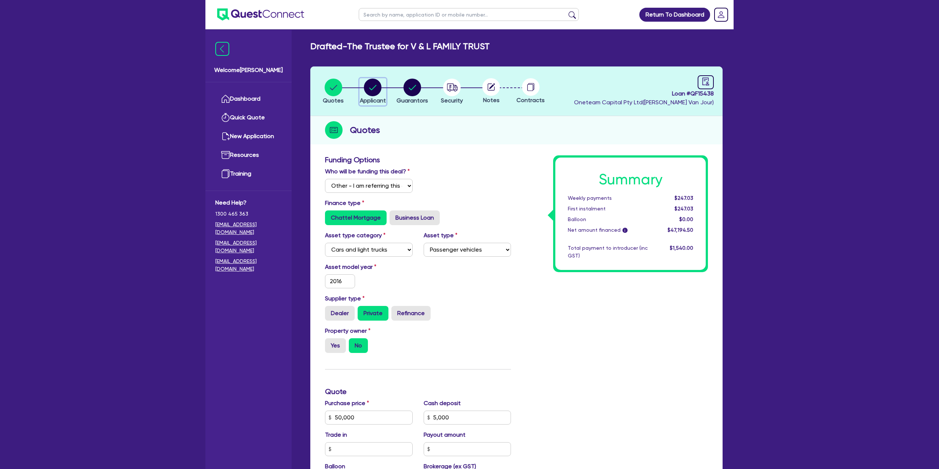
select select "PASSENGERS_FREIGHT_TRANSPORT"
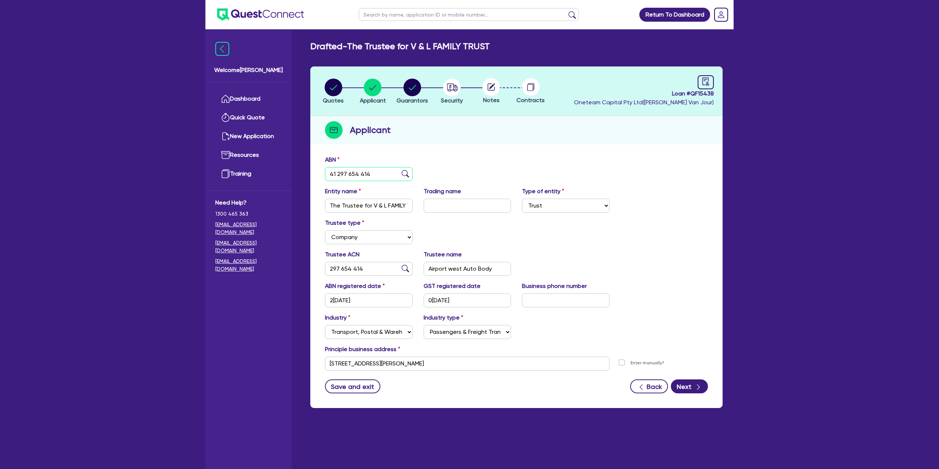
click at [342, 172] on input "41 297 654 414" at bounding box center [369, 174] width 88 height 14
click at [341, 172] on input "41 297 654 414" at bounding box center [369, 174] width 88 height 14
click at [264, 101] on link "Dashboard" at bounding box center [248, 99] width 66 height 19
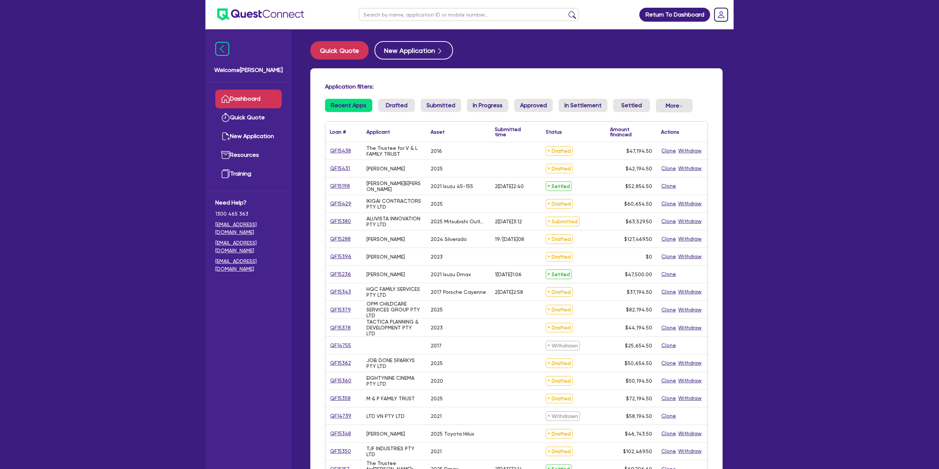
click at [393, 8] on input "text" at bounding box center [469, 14] width 220 height 13
type input "siobhan"
click at [567, 11] on button "submit" at bounding box center [573, 16] width 12 height 10
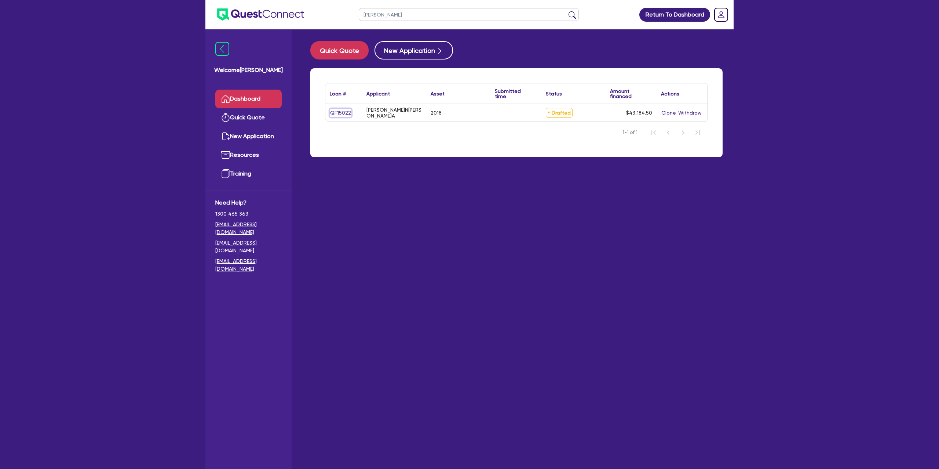
click at [344, 112] on link "QF15022" at bounding box center [341, 113] width 22 height 8
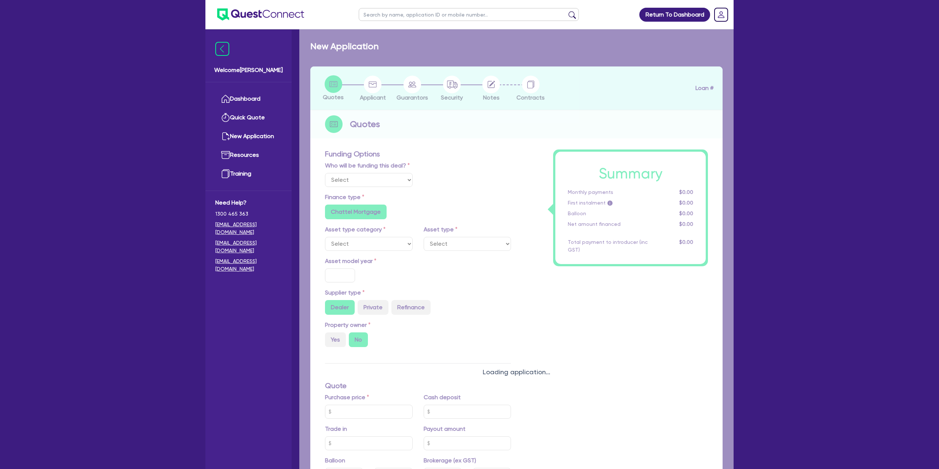
select select "CARS_AND_LIGHT_TRUCKS"
type input "2018"
type input "40,990"
type input "12.99"
type input "1,400"
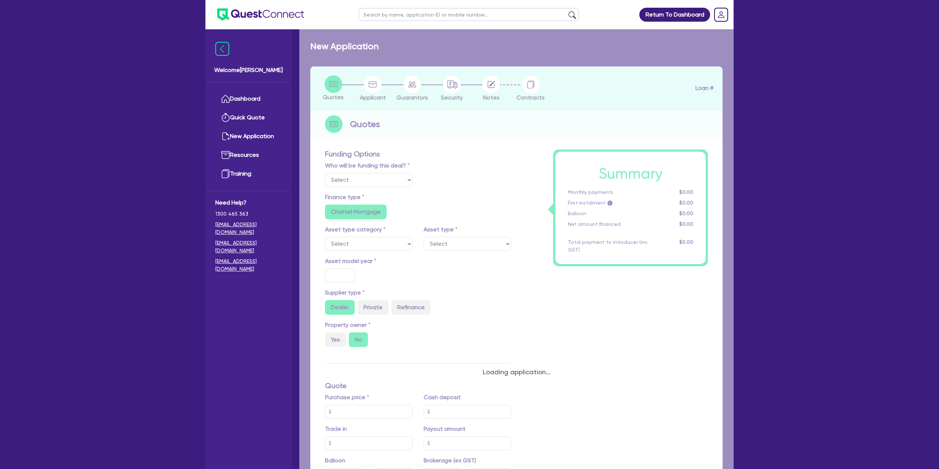
radio input "true"
select select "PASSENGER_VEHICLES"
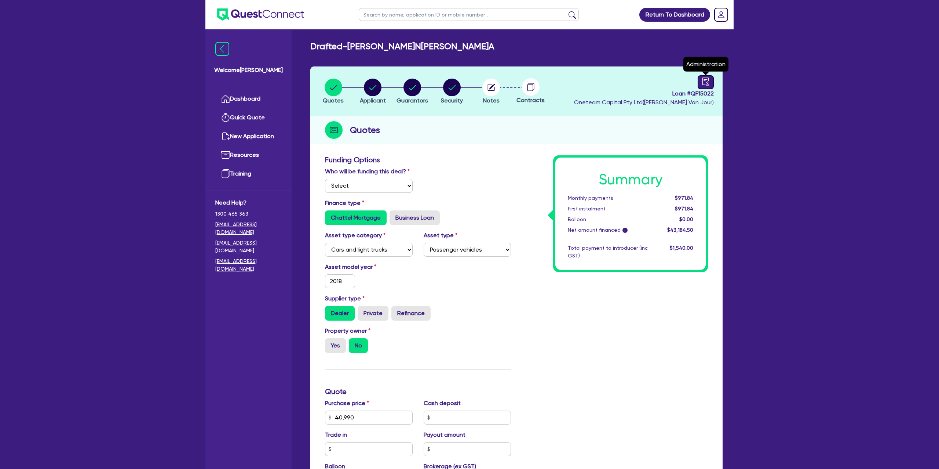
click at [707, 76] on div at bounding box center [706, 82] width 16 height 14
select select "DRAFTED_NEW"
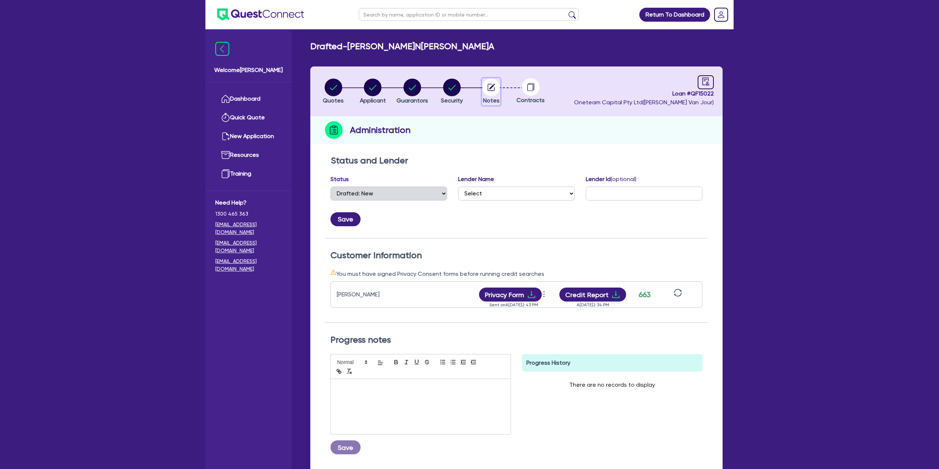
click at [489, 85] on circle "button" at bounding box center [491, 88] width 18 height 18
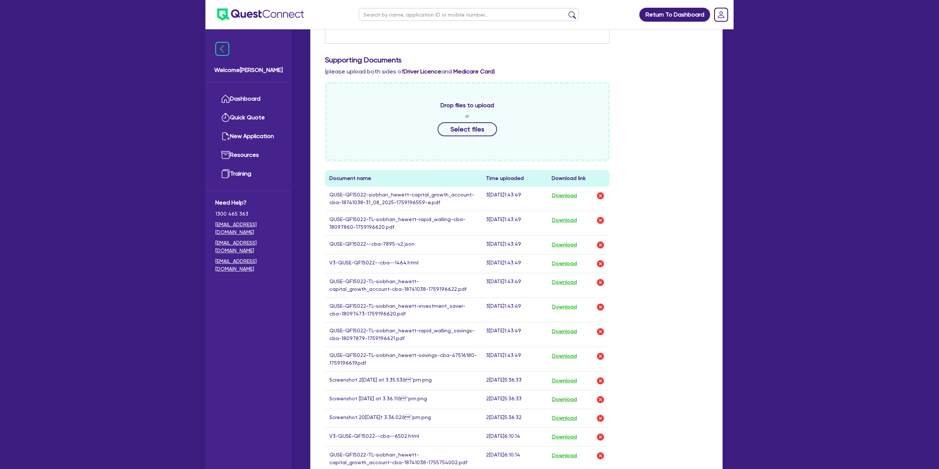
scroll to position [214, 0]
click at [571, 193] on button "Download" at bounding box center [565, 194] width 26 height 10
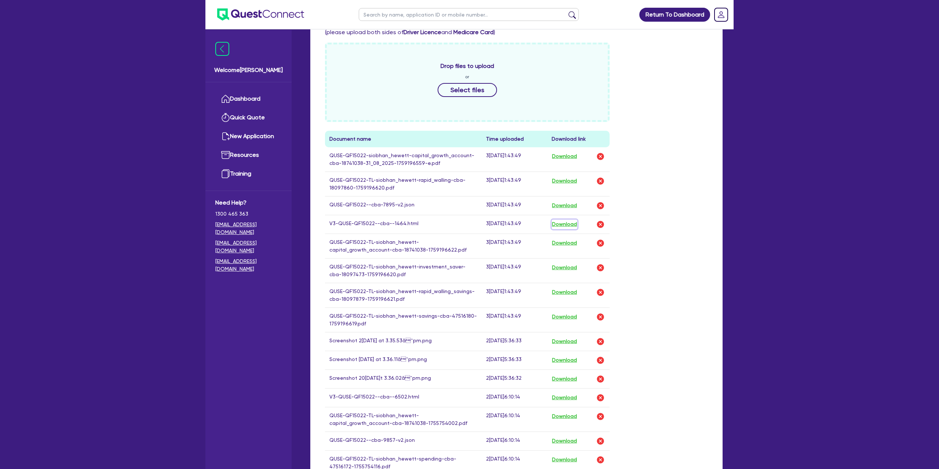
click at [567, 225] on button "Download" at bounding box center [565, 224] width 26 height 10
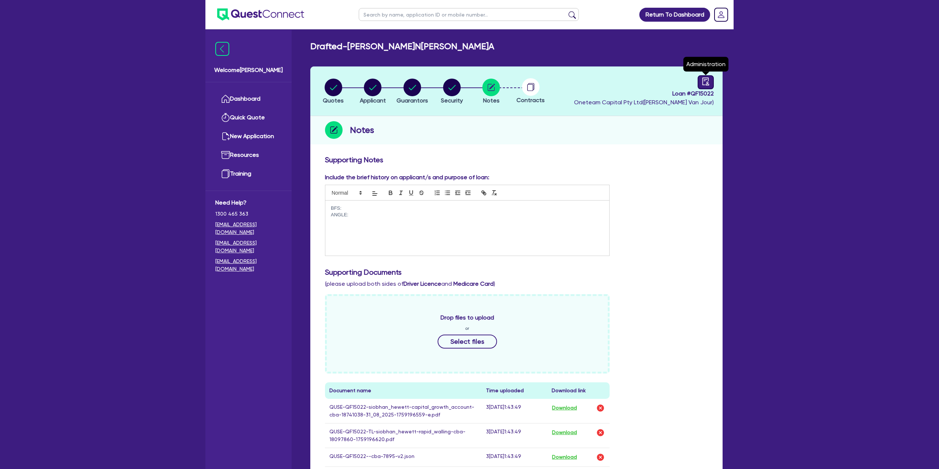
click at [708, 79] on icon "audit" at bounding box center [706, 81] width 8 height 8
select select "DRAFTED_NEW"
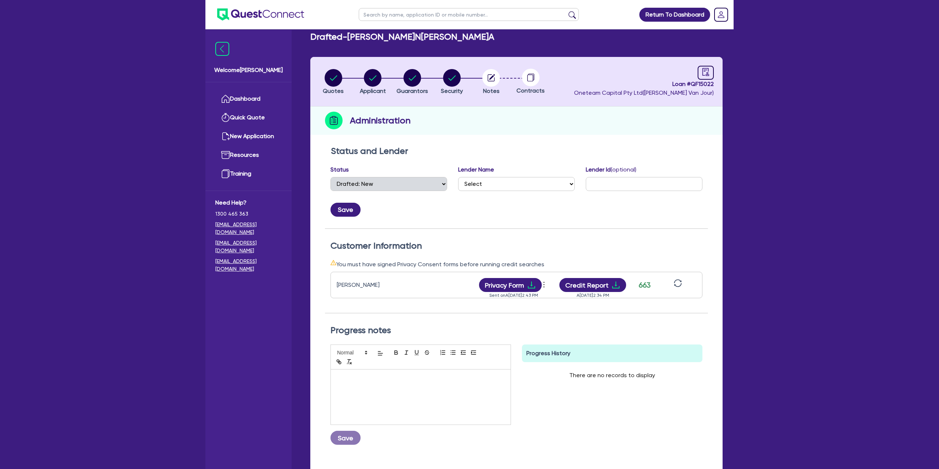
scroll to position [12, 0]
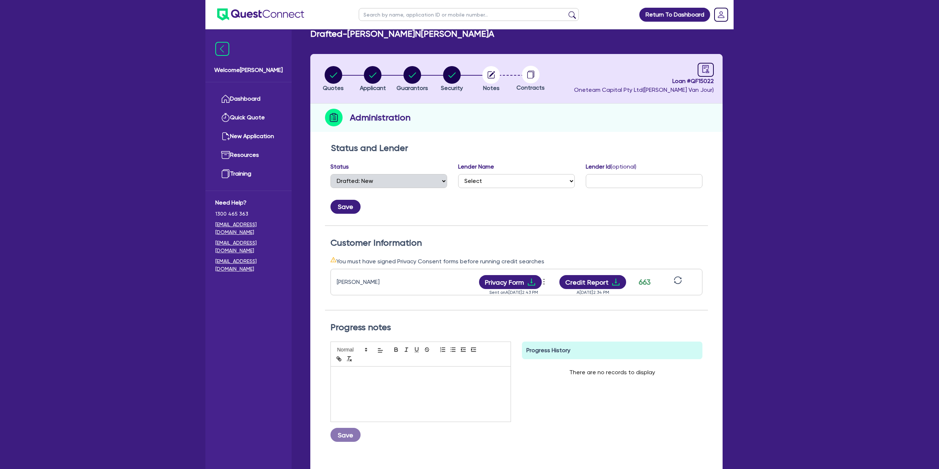
click at [681, 277] on icon "sync" at bounding box center [678, 280] width 8 height 8
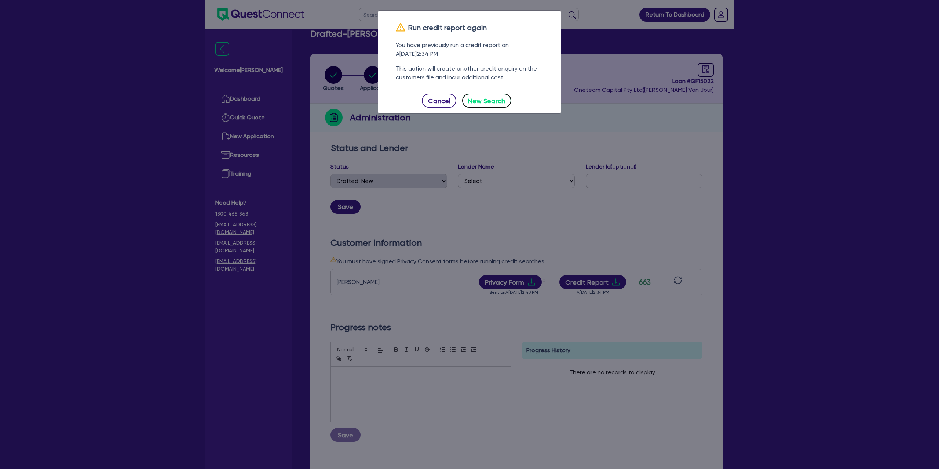
click at [502, 99] on button "New Search" at bounding box center [486, 101] width 49 height 14
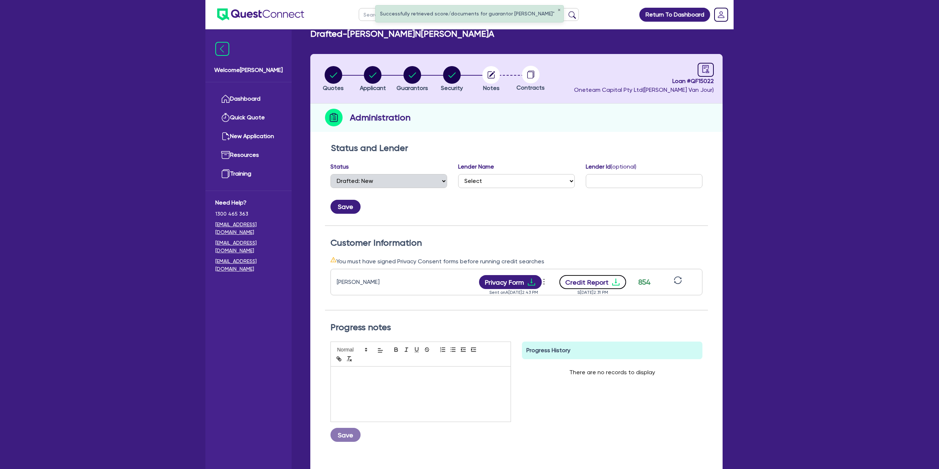
click at [612, 284] on icon "download" at bounding box center [615, 281] width 7 height 7
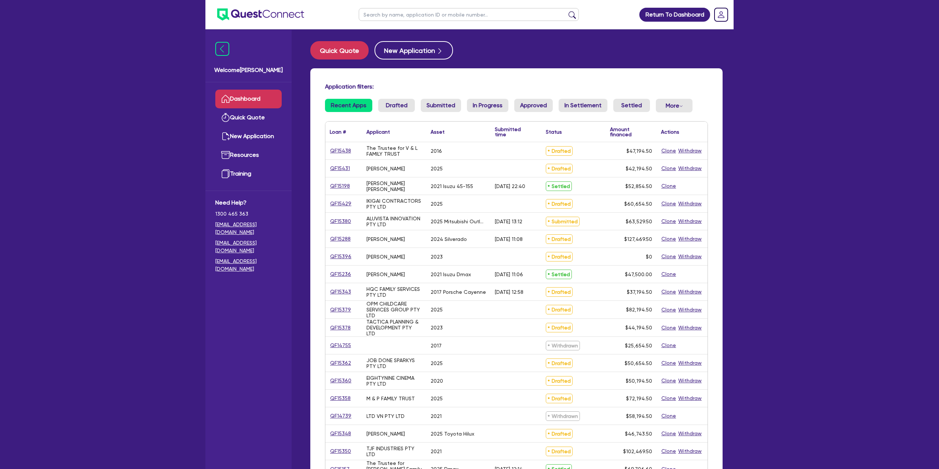
click at [411, 16] on input "text" at bounding box center [469, 14] width 220 height 13
type input "rocket"
click at [567, 11] on button "submit" at bounding box center [573, 16] width 12 height 10
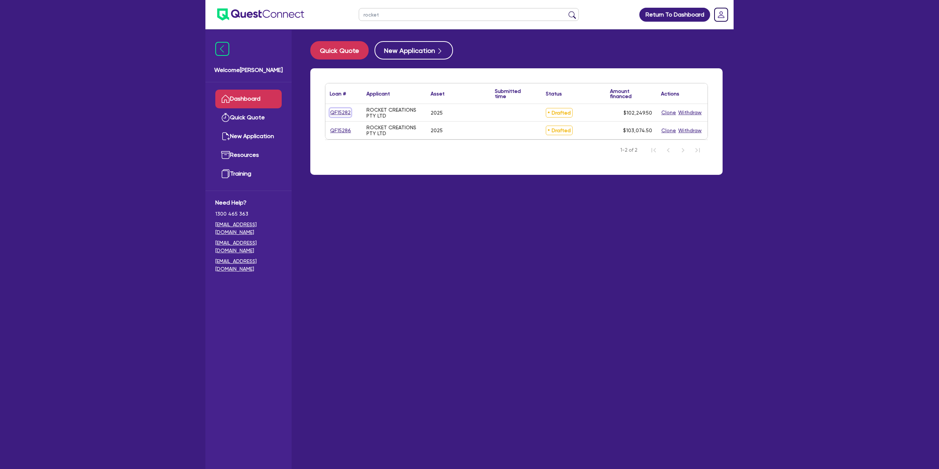
click at [336, 112] on link "QF15282" at bounding box center [340, 112] width 21 height 8
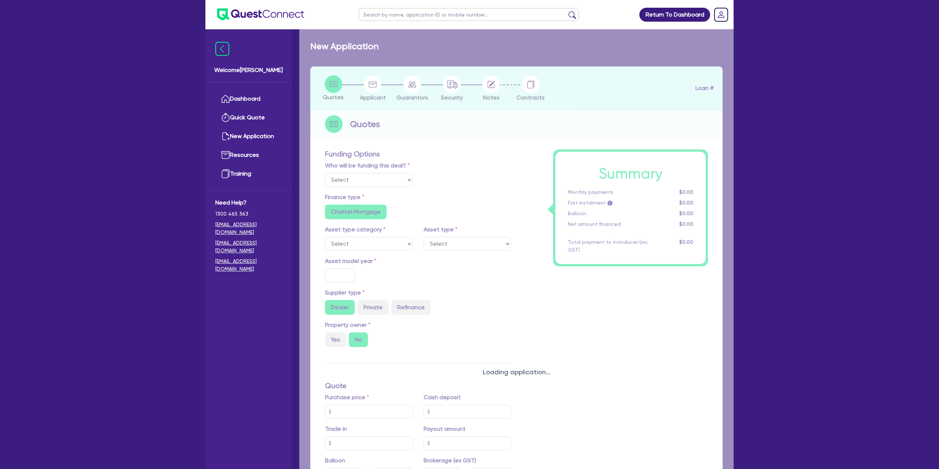
select select "Other"
select select "CARS_AND_LIGHT_TRUCKS"
type input "2025"
radio input "true"
type input "100,000"
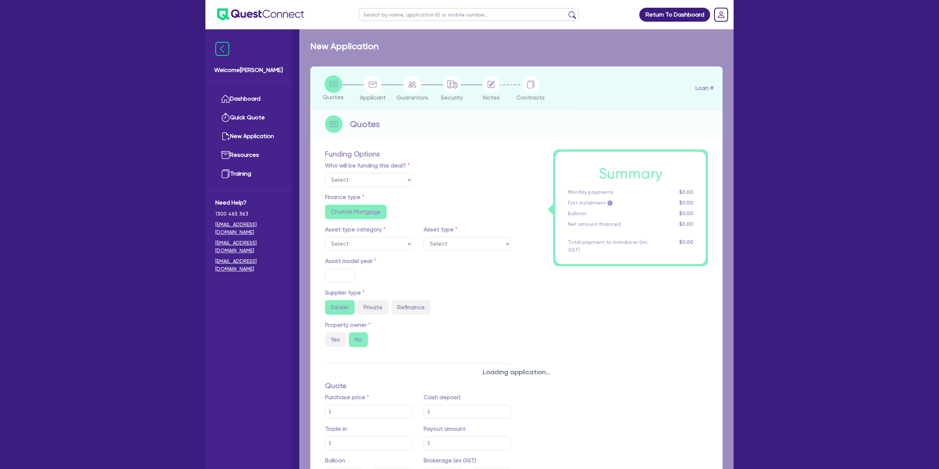
type input "35"
type input "35,000"
type input "3"
type input "3,067.49"
radio input "false"
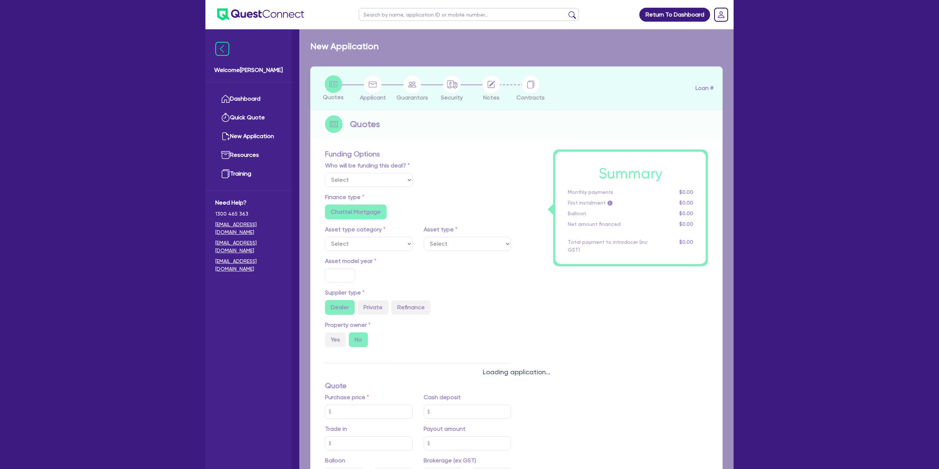
type input "7.99"
radio input "false"
type input "1,450"
radio input "true"
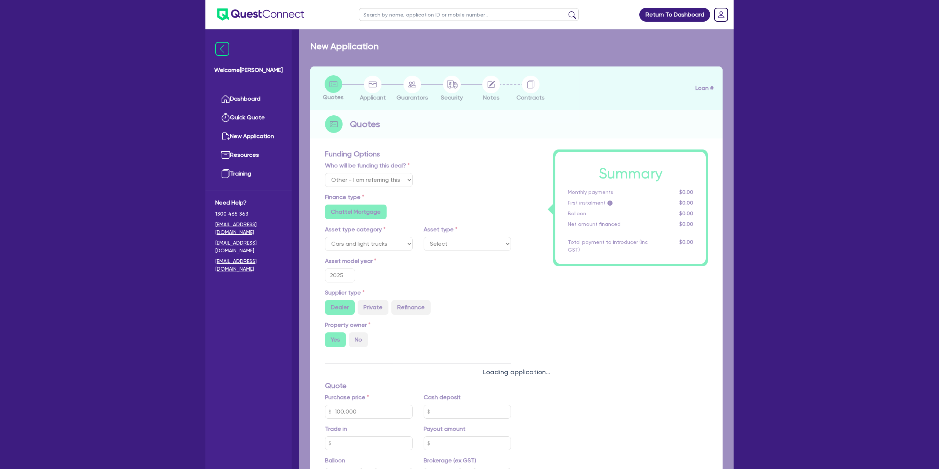
select select "PASSENGER_VEHICLES"
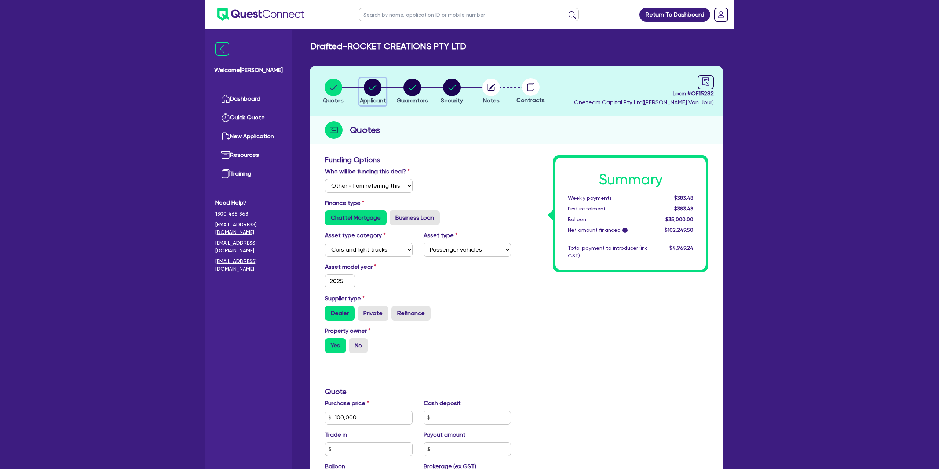
drag, startPoint x: 364, startPoint y: 85, endPoint x: 393, endPoint y: 90, distance: 30.1
click at [367, 86] on icon "button" at bounding box center [373, 88] width 18 height 18
select select "COMPANY"
select select "ACCOMODATION_FOOD"
select select "CAFES"
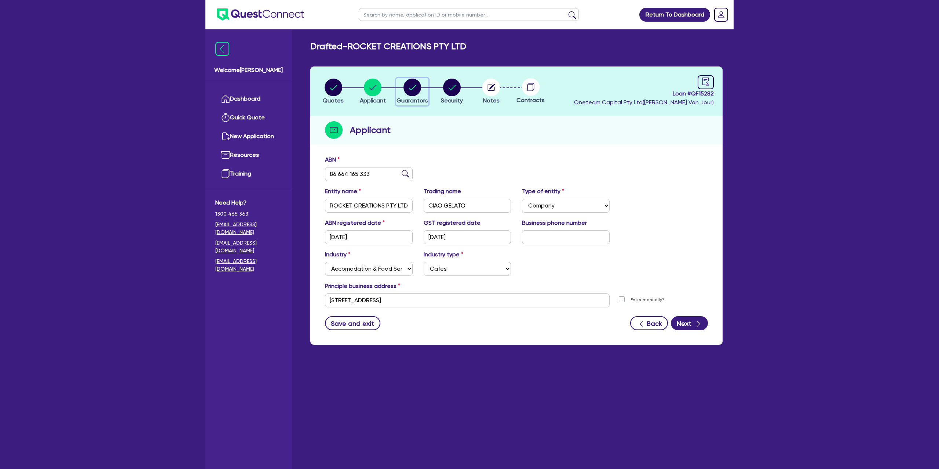
click at [413, 89] on circle "button" at bounding box center [413, 88] width 18 height 18
select select "MR"
select select "[GEOGRAPHIC_DATA]"
select select "DE_FACTO"
select select "CASH"
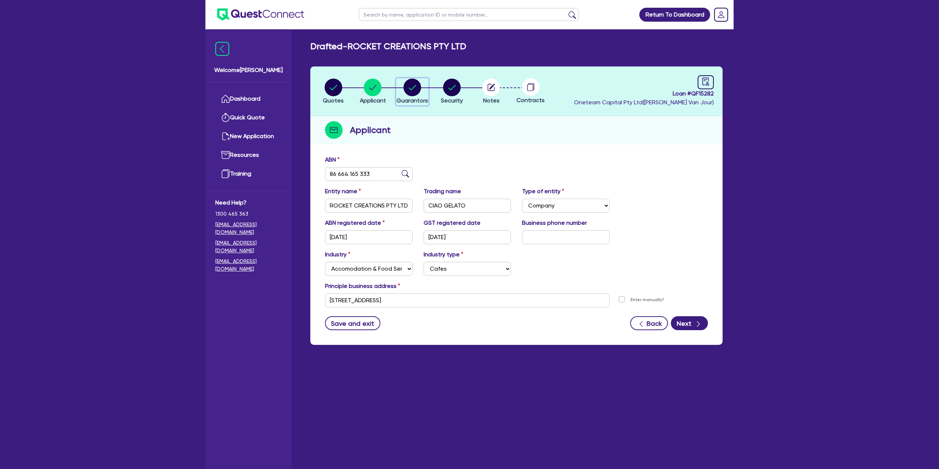
select select "EQUIPMENT_LOAN"
select select "MR"
select select "QLD"
select select "DE_FACTO"
select select "CASH"
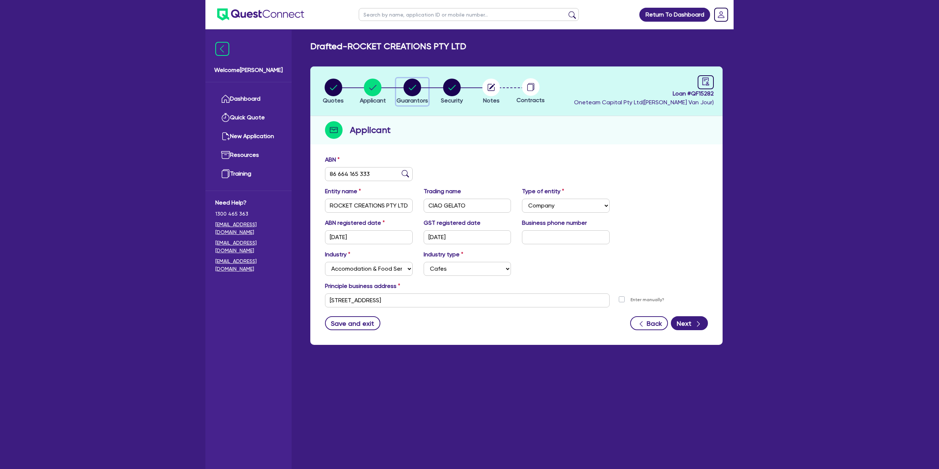
select select "PROPERTY"
select select "MORTGAGE"
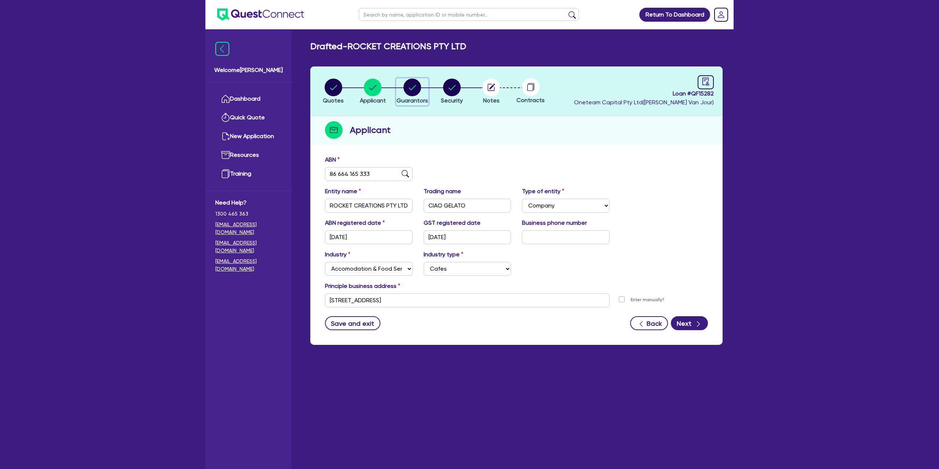
select select "MORTGAGE"
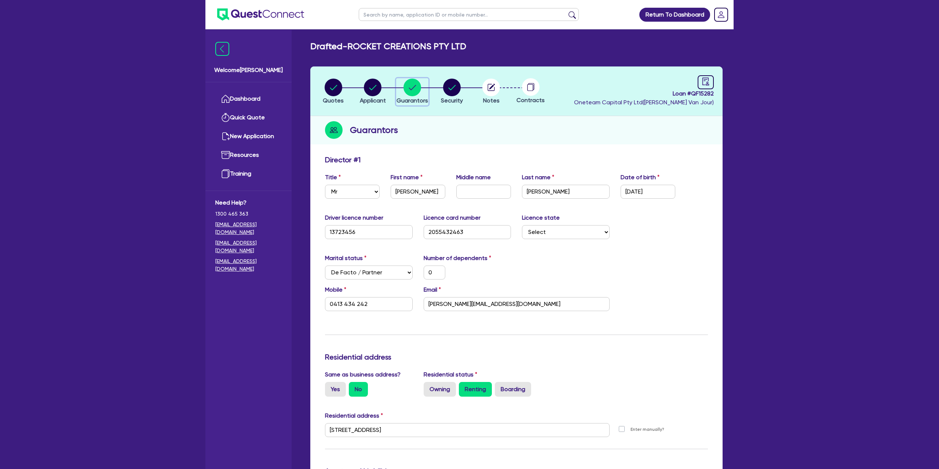
scroll to position [0, 0]
click at [452, 88] on circle "button" at bounding box center [452, 87] width 18 height 18
select select "CARS_AND_LIGHT_TRUCKS"
select select "PASSENGER_VEHICLES"
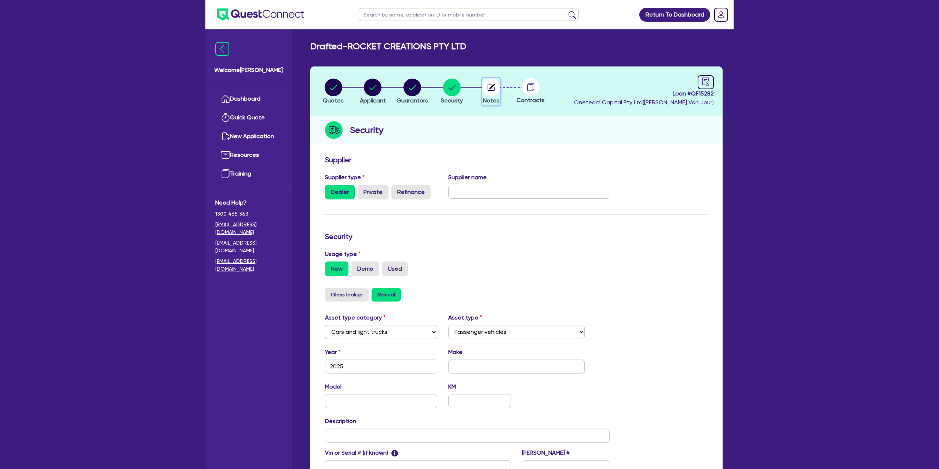
click at [492, 87] on circle "button" at bounding box center [491, 88] width 18 height 18
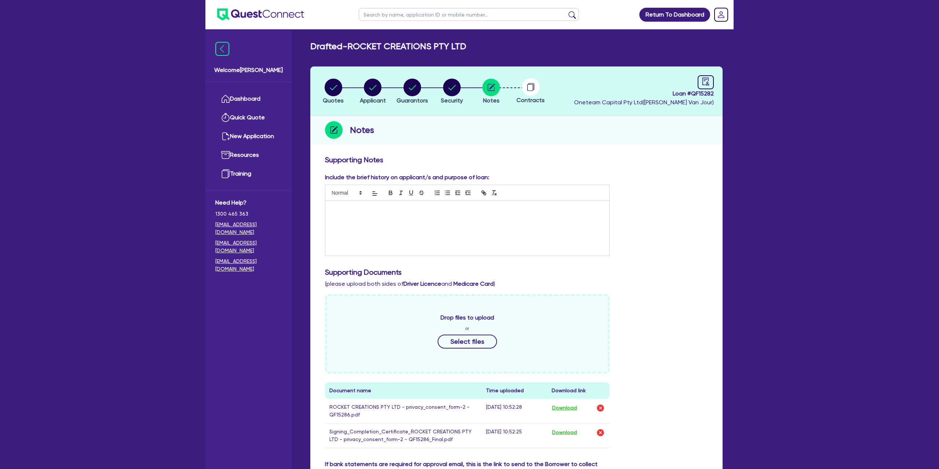
click at [668, 81] on div "Loan # QF15282 Oneteam Capital Pty Ltd ( Gabriel Van Jour )" at bounding box center [644, 91] width 140 height 32
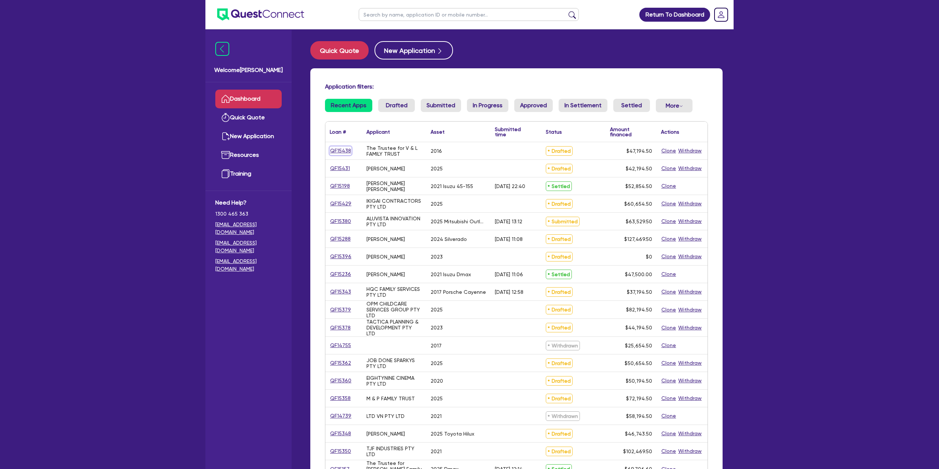
click at [342, 152] on link "QF15438" at bounding box center [341, 150] width 22 height 8
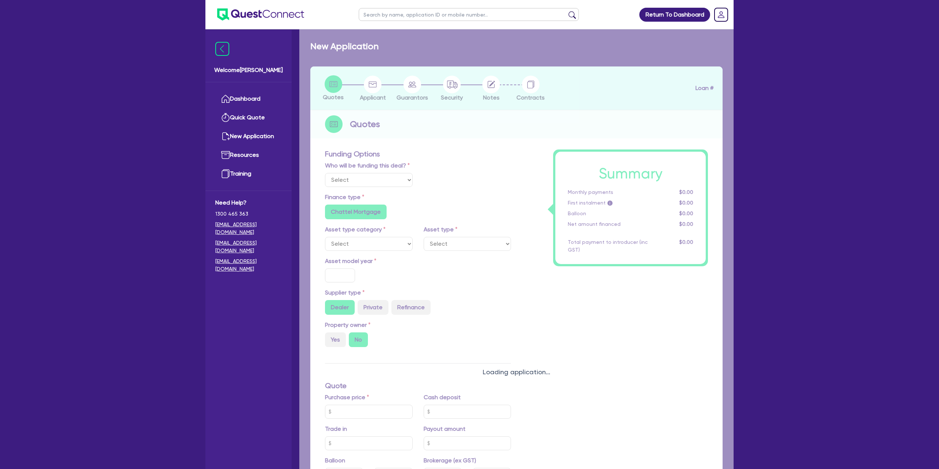
select select "Other"
select select "CARS_AND_LIGHT_TRUCKS"
type input "2016"
radio input "false"
radio input "true"
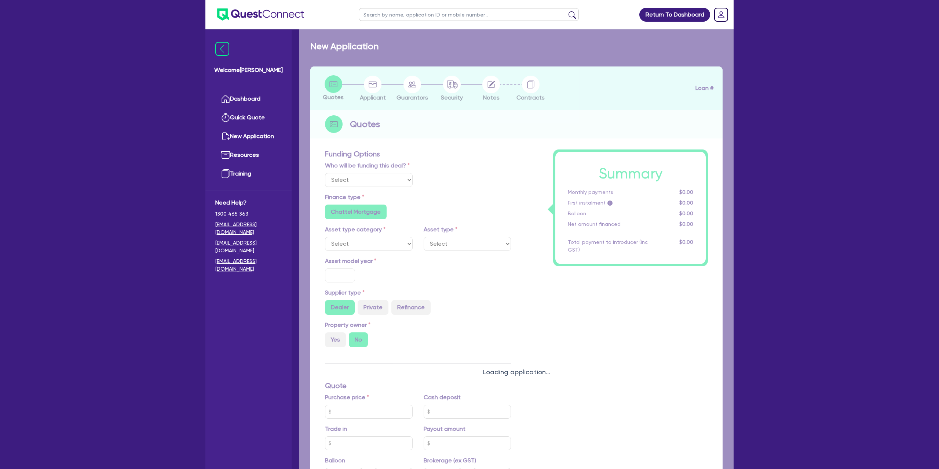
type input "50,000"
type input "5,000"
radio input "false"
type input "12.99"
radio input "false"
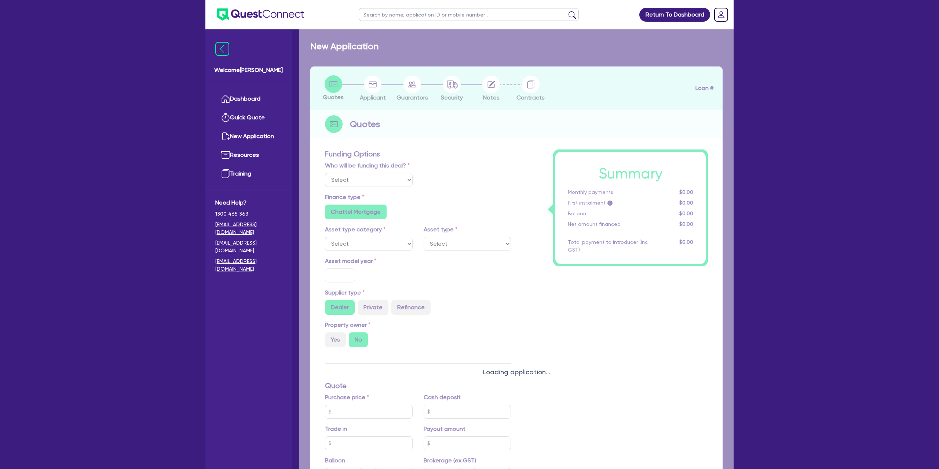
type input "1,400"
radio input "true"
select select "PASSENGER_VEHICLES"
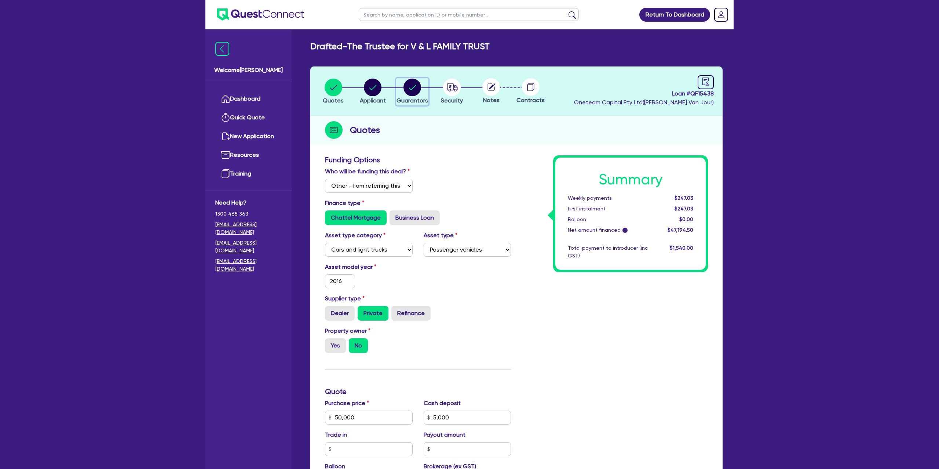
click at [413, 91] on circle "button" at bounding box center [413, 88] width 18 height 18
select select "MR"
select select "VIC"
select select "MARRIED"
select select "CASH"
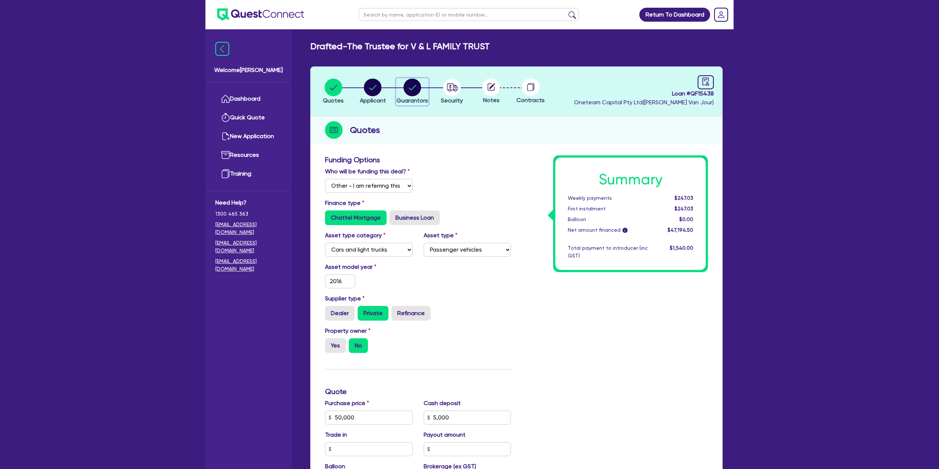
select select "VEHICLE"
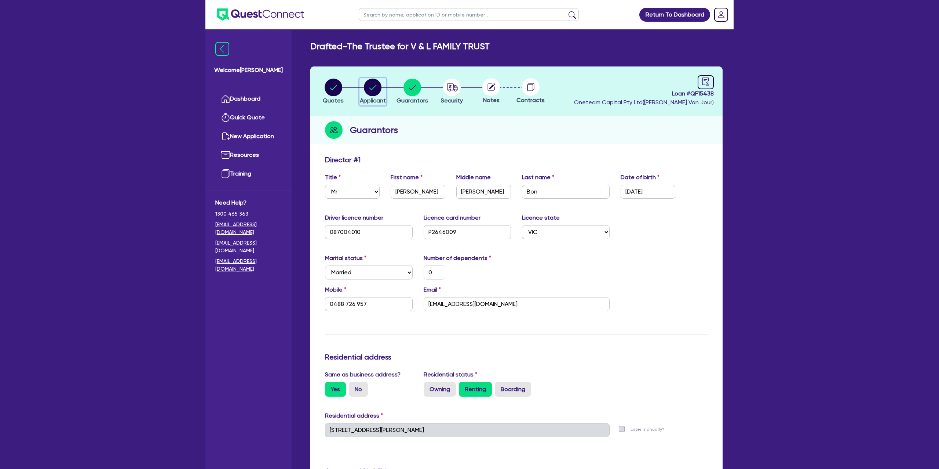
click at [379, 87] on circle "button" at bounding box center [373, 88] width 18 height 18
select select "TRUST"
select select "COMPANY"
select select "TRANSPORT_WAREHOUSING"
select select "PASSENGERS_FREIGHT_TRANSPORT"
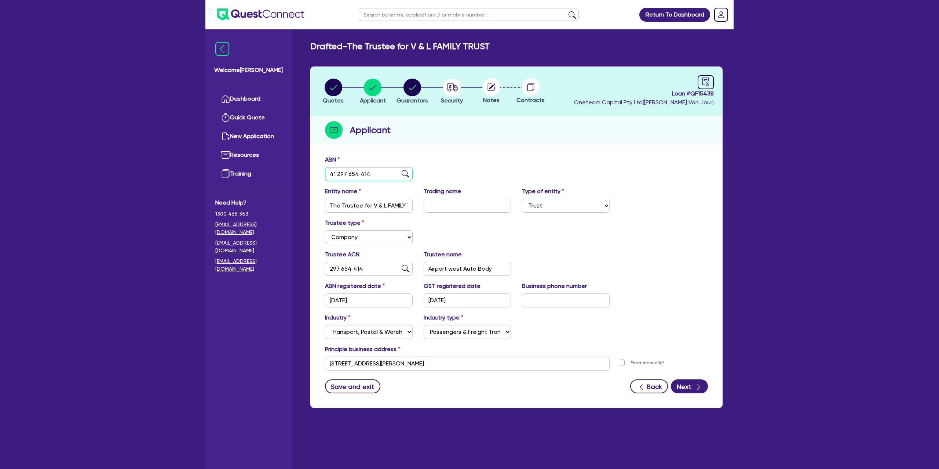
click at [354, 172] on input "41 297 654 414" at bounding box center [369, 174] width 88 height 14
click at [401, 85] on div "button" at bounding box center [413, 88] width 32 height 18
select select "MR"
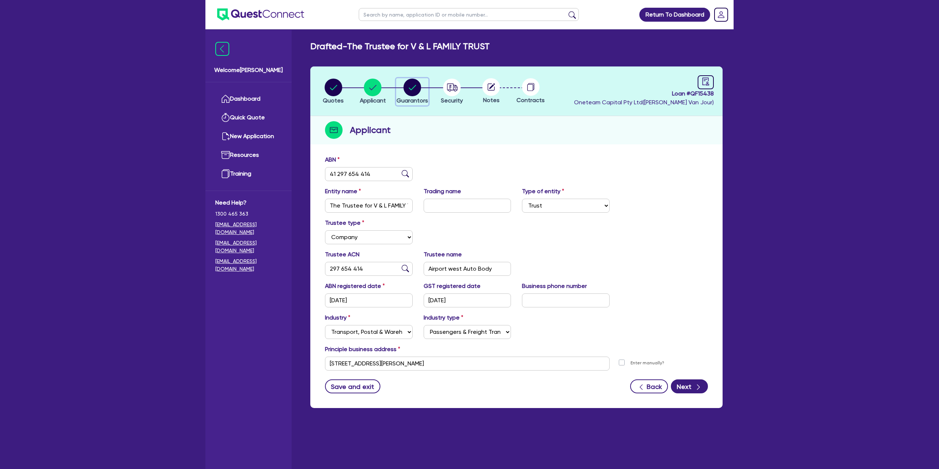
select select "VIC"
select select "MARRIED"
select select "CASH"
select select "VEHICLE"
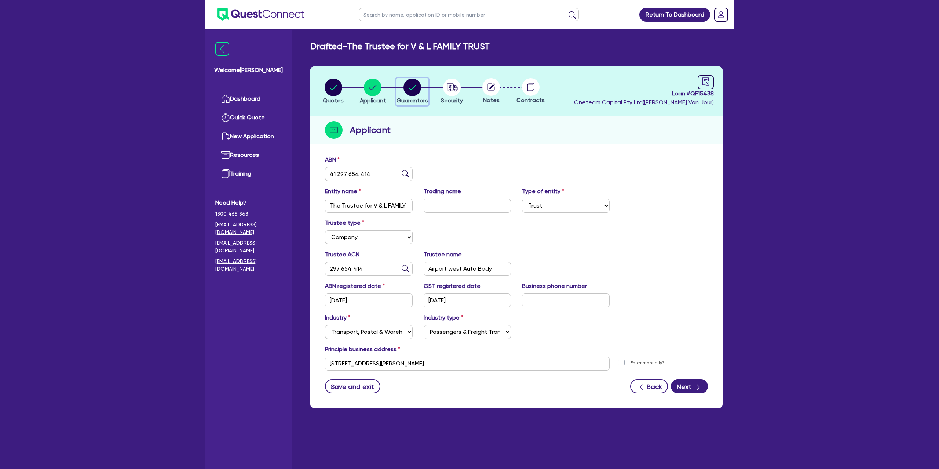
select select "VEHICLE"
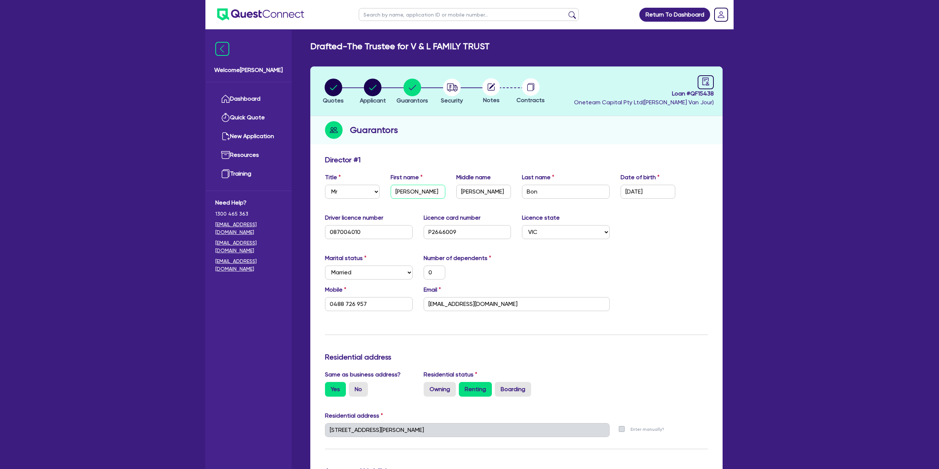
click at [402, 191] on input "[PERSON_NAME]r" at bounding box center [418, 192] width 55 height 14
click at [453, 302] on input "[EMAIL_ADDRESS][DOMAIN_NAME]" at bounding box center [517, 304] width 186 height 14
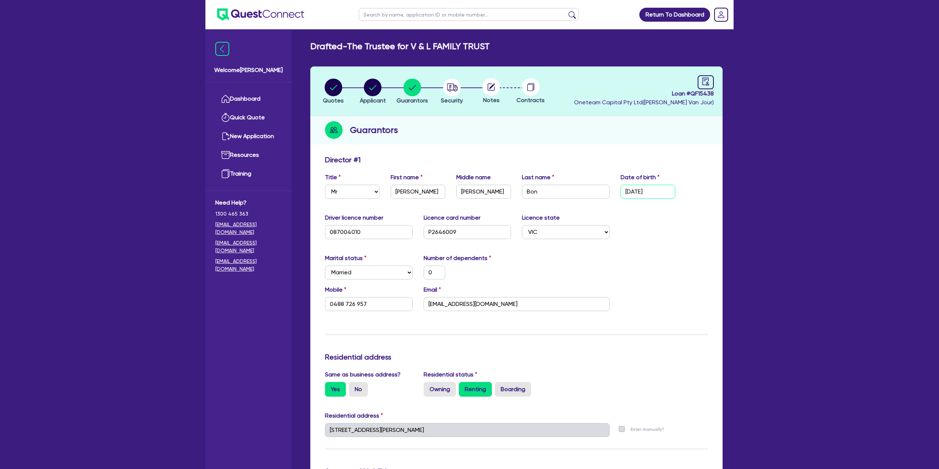
click at [630, 192] on input "1[DATE]" at bounding box center [648, 192] width 55 height 14
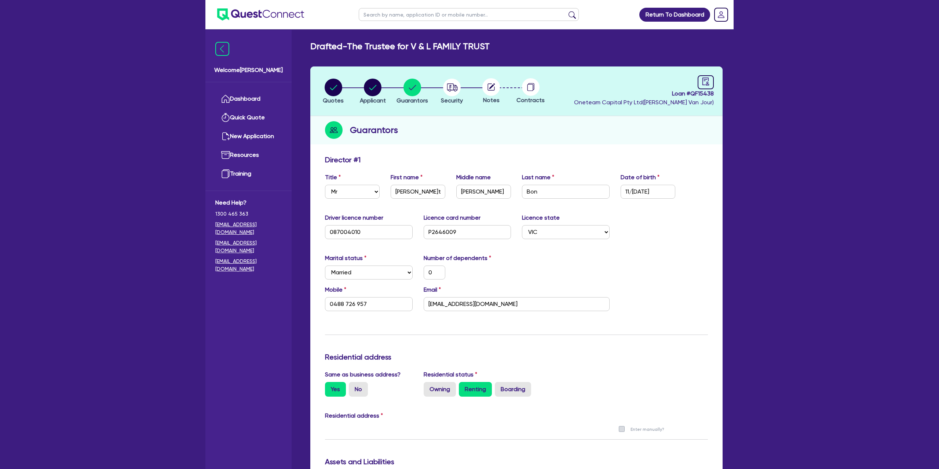
select select "MR"
select select "VIC"
select select "MARRIED"
select select "CASH"
select select "VEHICLE"
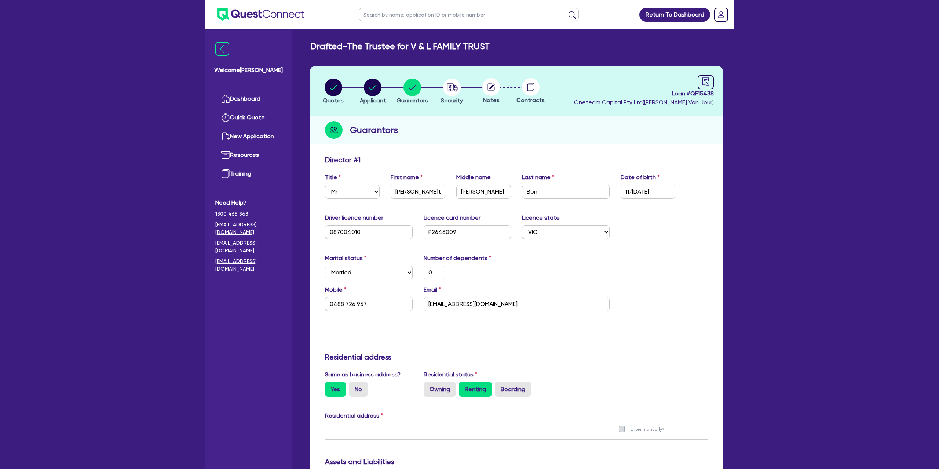
select select "VEHICLE"
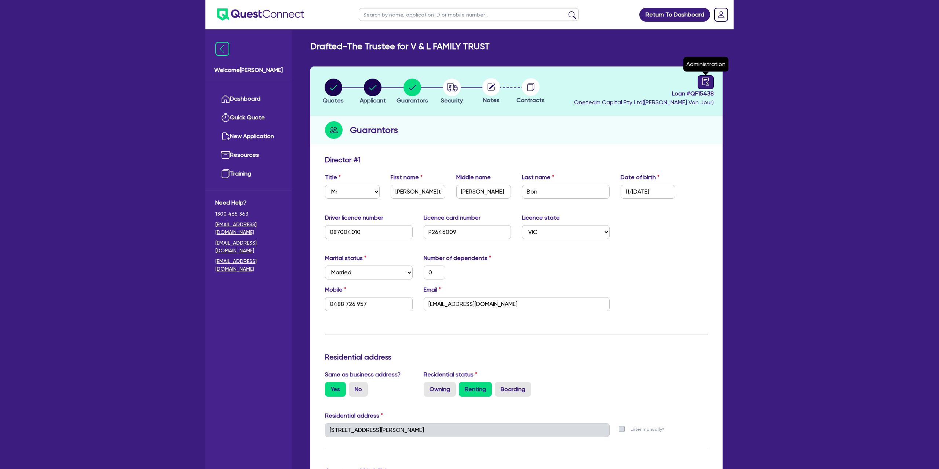
click at [712, 79] on div at bounding box center [706, 82] width 16 height 14
select select "DRAFTED_NEW"
select select "Other"
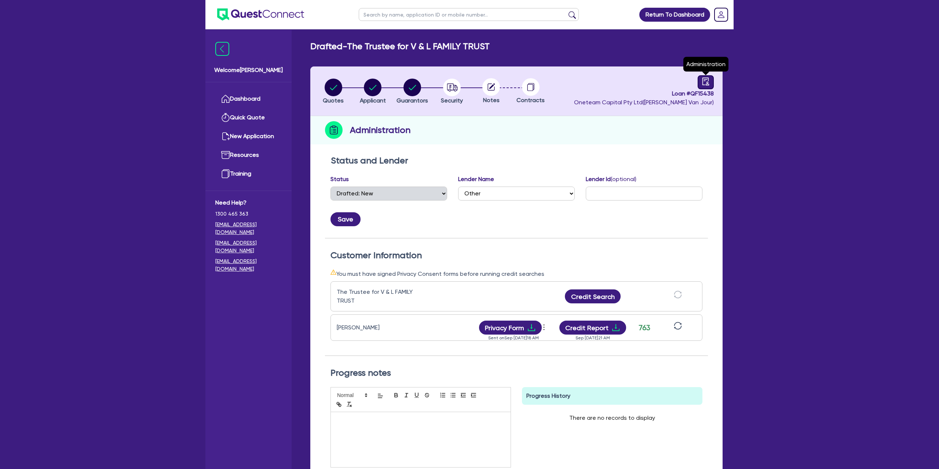
click at [709, 80] on icon "audit" at bounding box center [706, 81] width 8 height 8
click at [583, 152] on div "Status and Lender Status Select Quoted Drafted: New Drafted: Amended Submitted:…" at bounding box center [516, 336] width 412 height 368
drag, startPoint x: 440, startPoint y: 91, endPoint x: 444, endPoint y: 90, distance: 4.2
click at [441, 91] on li "Security" at bounding box center [452, 91] width 40 height 26
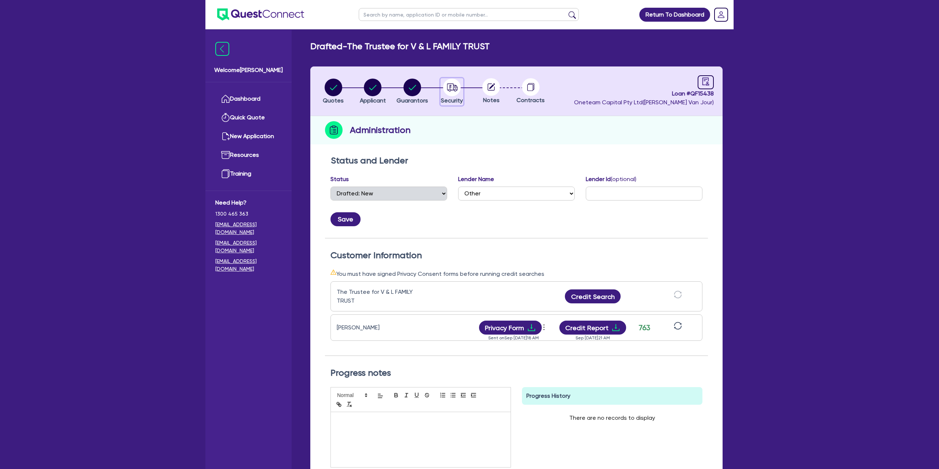
click at [452, 87] on circle "button" at bounding box center [452, 88] width 18 height 18
select select "CARS_AND_LIGHT_TRUCKS"
select select "PASSENGER_VEHICLES"
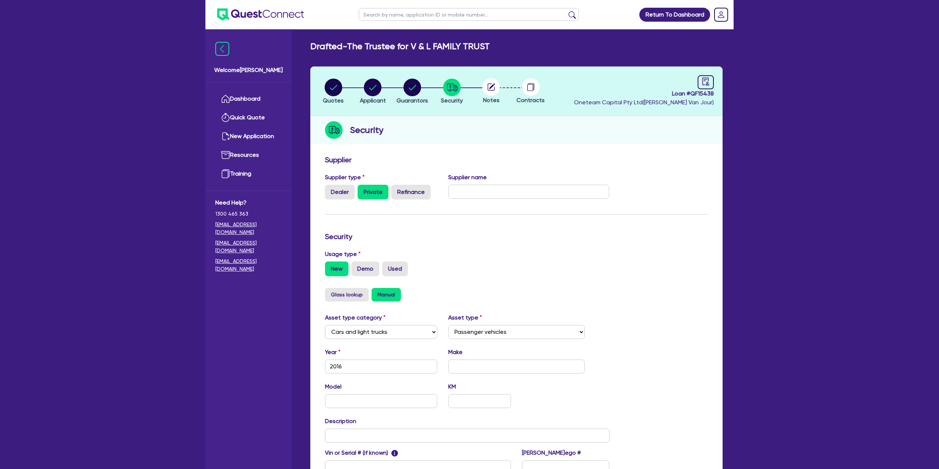
click at [473, 86] on div at bounding box center [491, 87] width 40 height 18
click at [482, 85] on icon at bounding box center [491, 87] width 18 height 18
click at [492, 86] on icon at bounding box center [492, 86] width 6 height 6
click at [703, 84] on icon "audit" at bounding box center [706, 81] width 7 height 8
select select "DRAFTED_NEW"
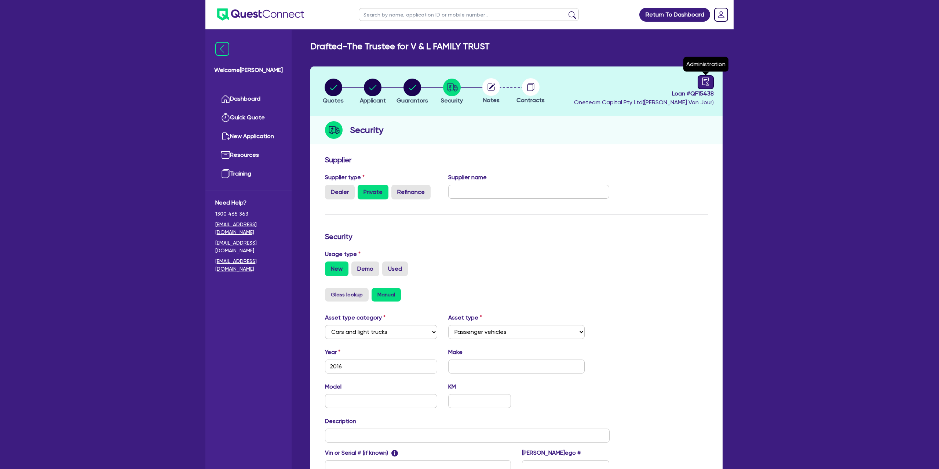
select select "Other"
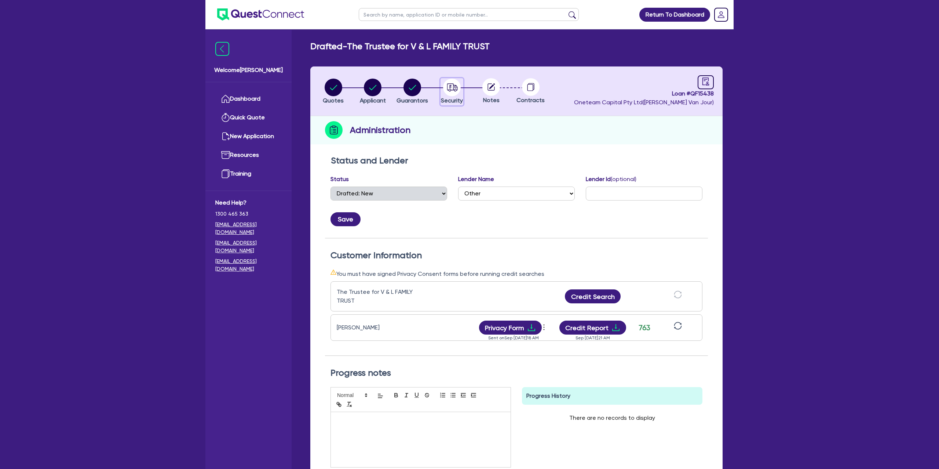
click at [449, 88] on circle "button" at bounding box center [452, 88] width 18 height 18
select select "CARS_AND_LIGHT_TRUCKS"
select select "PASSENGER_VEHICLES"
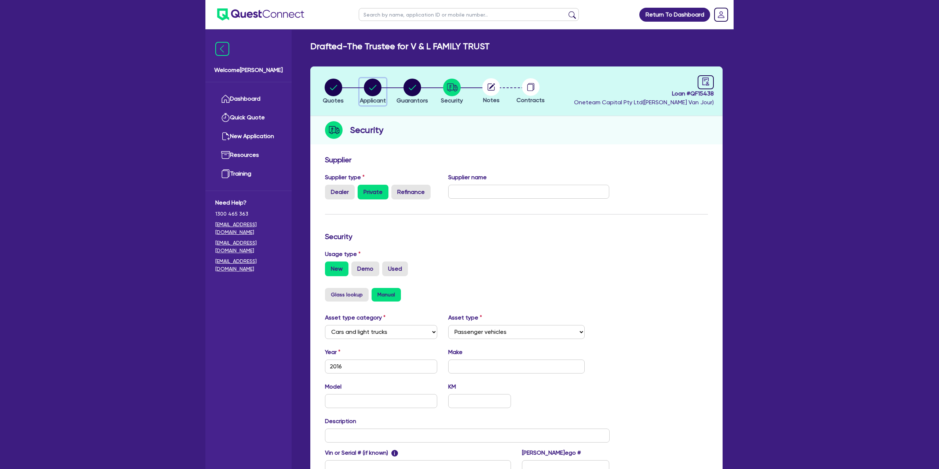
click at [370, 84] on circle "button" at bounding box center [373, 88] width 18 height 18
select select "TRUST"
select select "COMPANY"
select select "TRANSPORT_WAREHOUSING"
select select "PASSENGERS_FREIGHT_TRANSPORT"
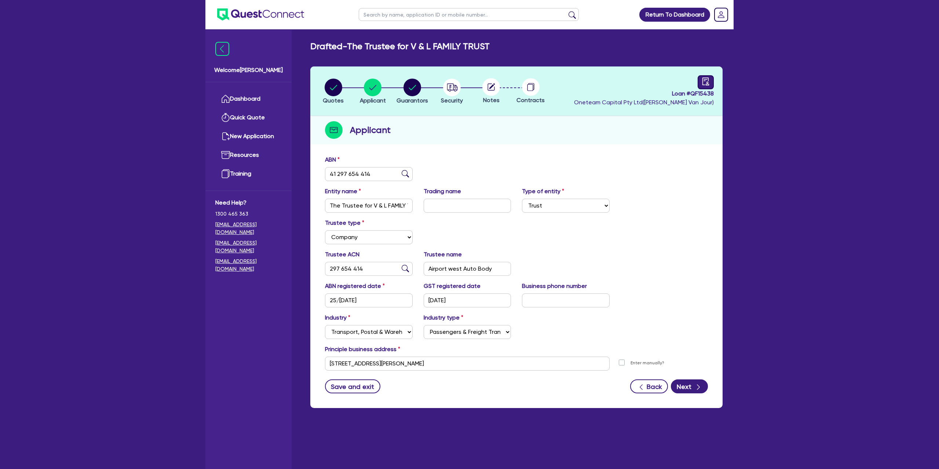
drag, startPoint x: 692, startPoint y: 87, endPoint x: 711, endPoint y: 83, distance: 19.5
click at [709, 84] on div "Loan # QF15438 Oneteam Capital Pty Ltd ( Gabriel Van Jour )" at bounding box center [644, 91] width 140 height 32
click at [711, 83] on div at bounding box center [706, 82] width 16 height 14
select select "DRAFTED_NEW"
select select "Other"
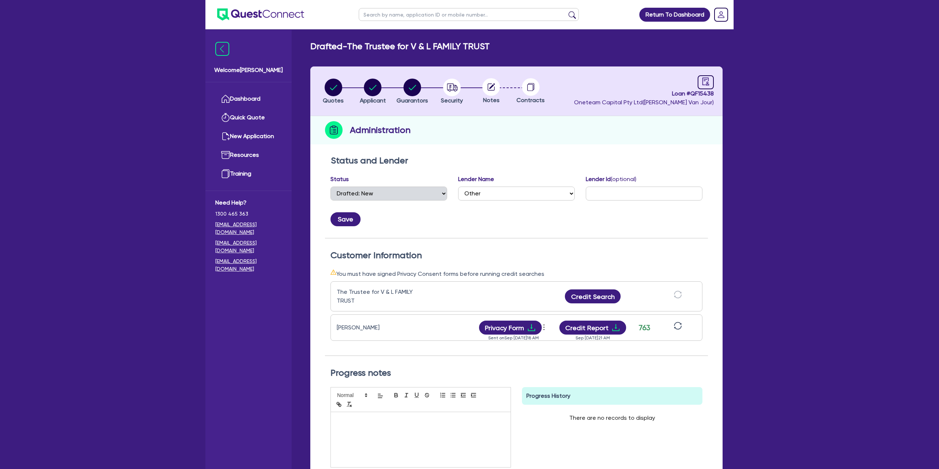
click at [497, 86] on circle at bounding box center [491, 87] width 18 height 18
click at [488, 86] on circle at bounding box center [491, 87] width 18 height 18
click at [446, 86] on circle "button" at bounding box center [452, 88] width 18 height 18
select select "CARS_AND_LIGHT_TRUCKS"
select select "PASSENGER_VEHICLES"
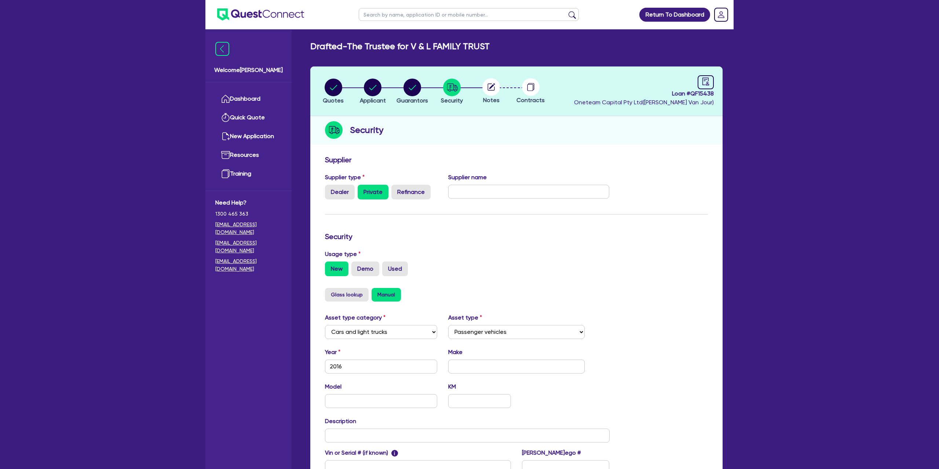
click at [496, 86] on circle at bounding box center [491, 87] width 18 height 18
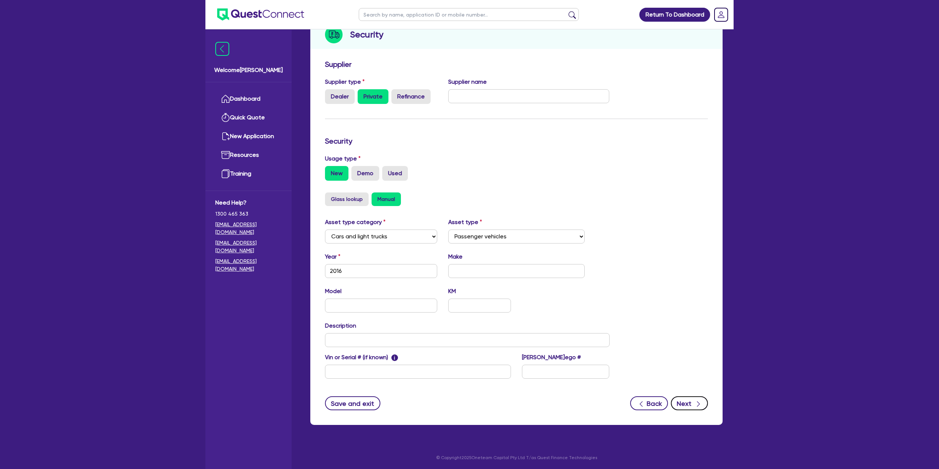
click at [702, 404] on button "Next" at bounding box center [689, 403] width 37 height 14
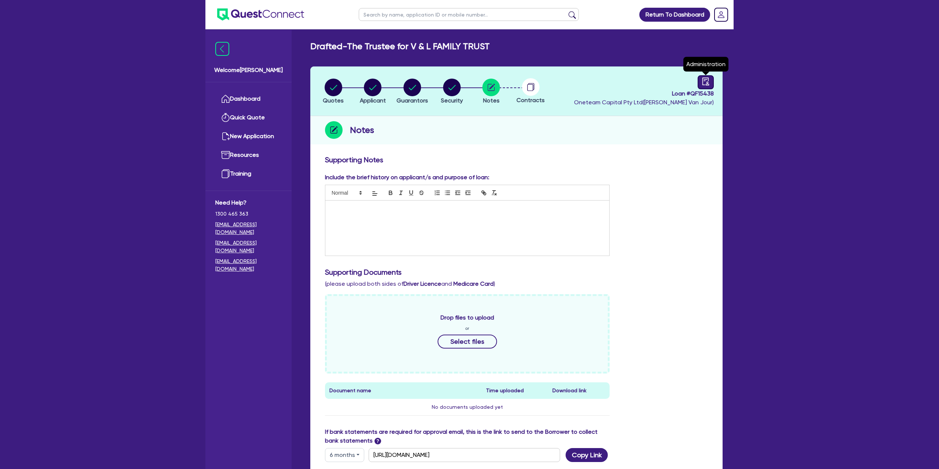
click at [707, 81] on icon "audit" at bounding box center [706, 81] width 8 height 8
select select "DRAFTED_NEW"
select select "Other"
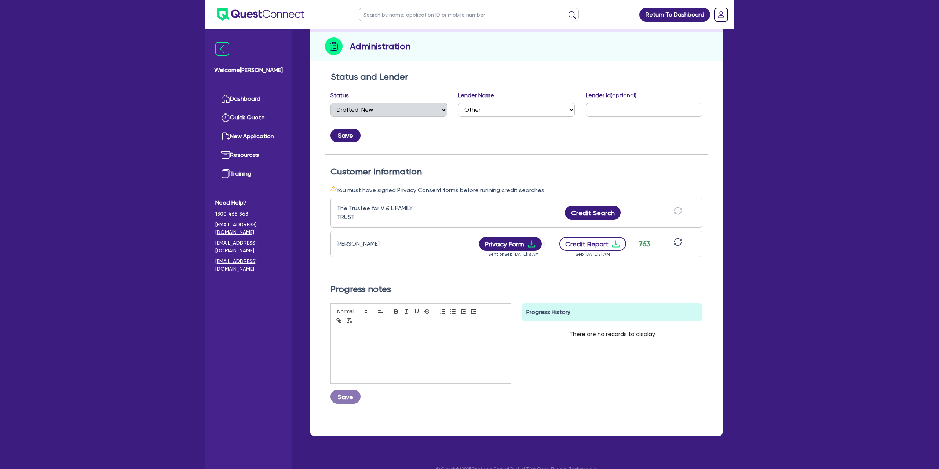
scroll to position [96, 0]
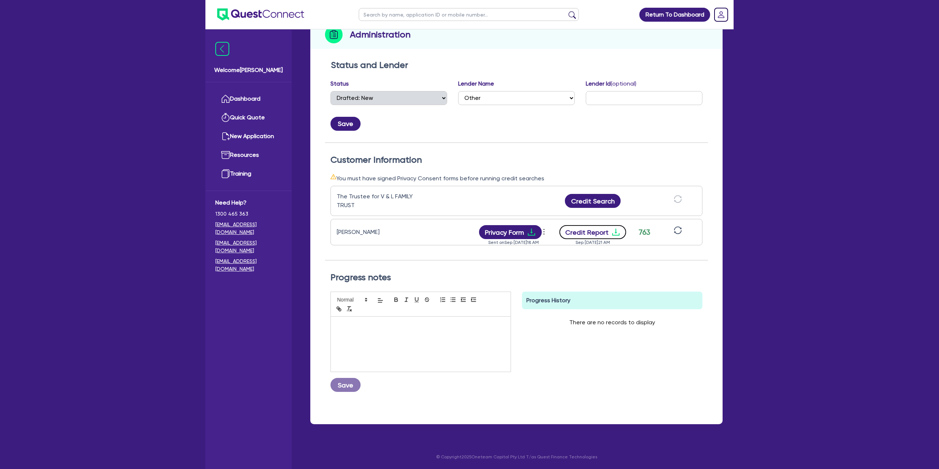
click at [612, 228] on icon "download" at bounding box center [616, 231] width 9 height 9
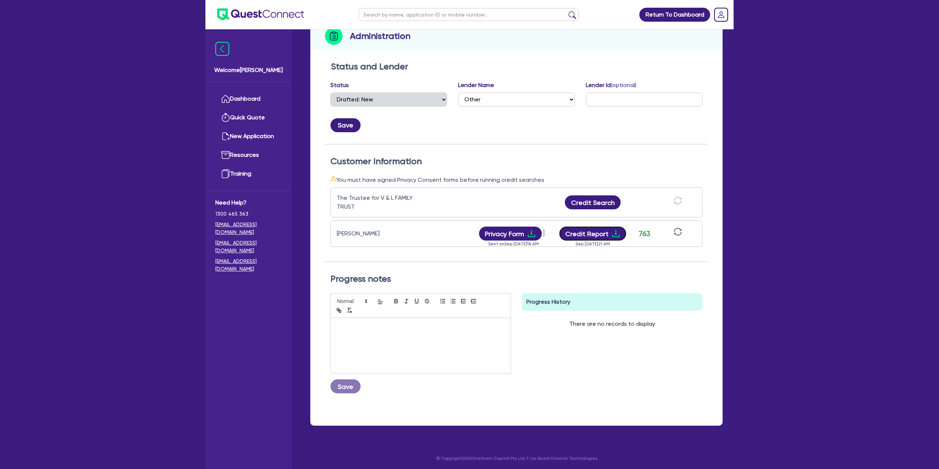
scroll to position [0, 0]
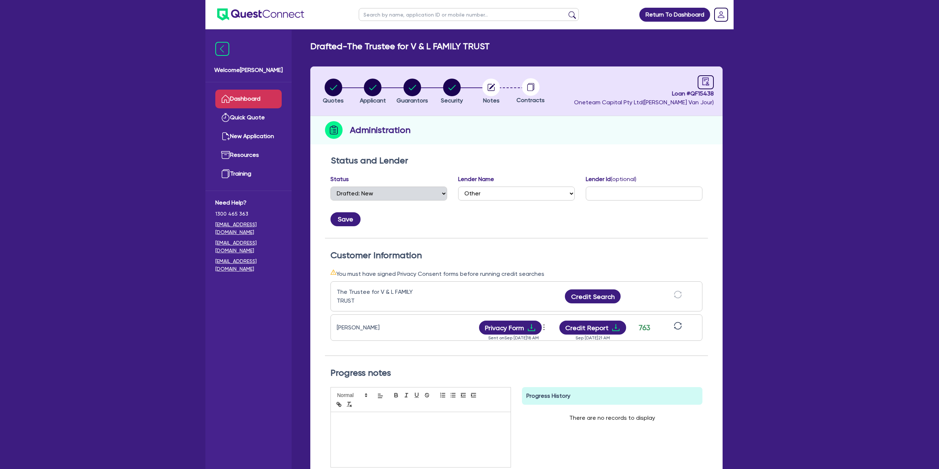
click at [275, 94] on link "Dashboard" at bounding box center [248, 99] width 66 height 19
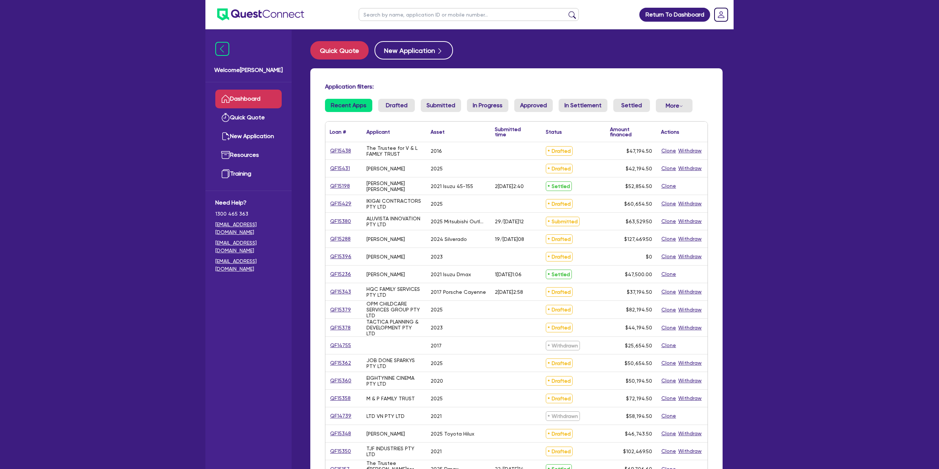
click at [420, 18] on input "text" at bounding box center [469, 14] width 220 height 13
type input "siob"
click at [567, 11] on button "submit" at bounding box center [573, 16] width 12 height 10
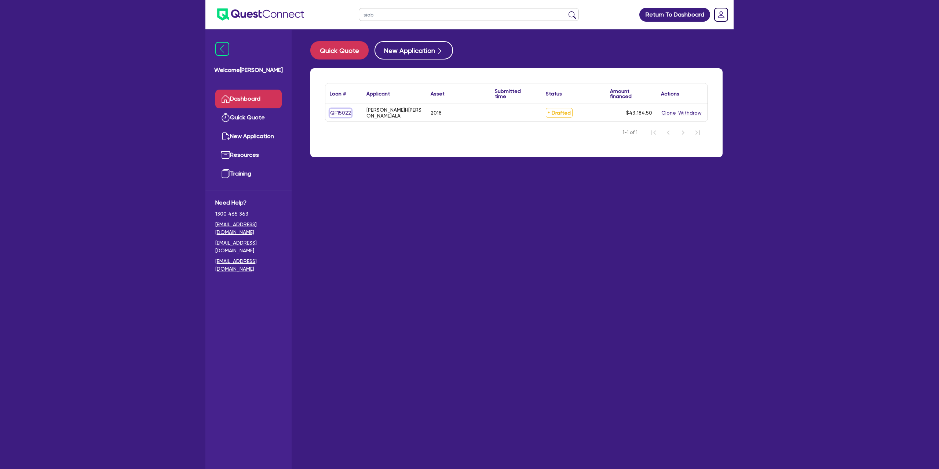
click at [348, 114] on link "QF15022" at bounding box center [341, 113] width 22 height 8
select select "CARS_AND_LIGHT_TRUCKS"
select select "PASSENGER_VEHICLES"
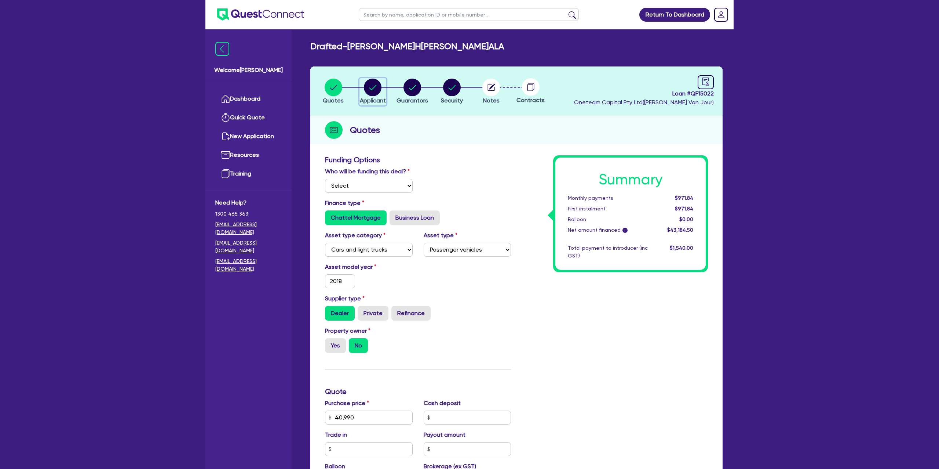
click at [377, 87] on circle "button" at bounding box center [373, 88] width 18 height 18
select select "SOLE_TRADER"
select select "BUILDING_CONSTRUCTION"
select select "TRADES_SERVICES_CONSUMERS"
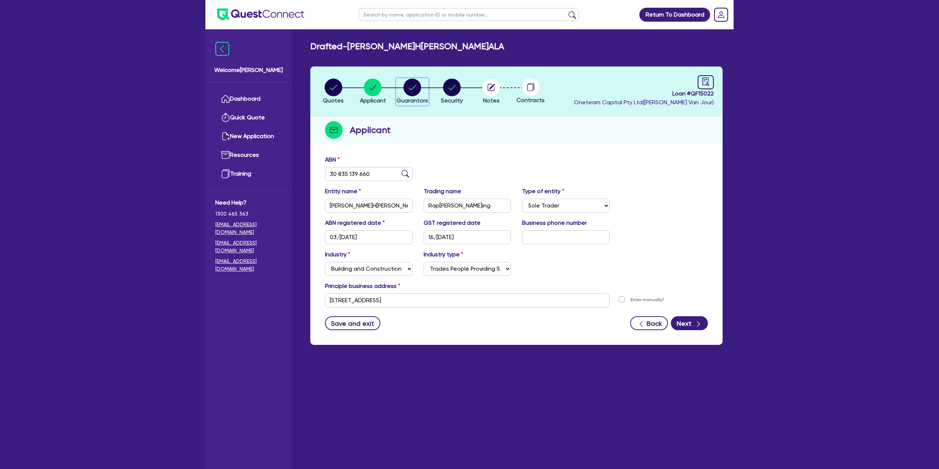
click at [412, 88] on circle "button" at bounding box center [413, 88] width 18 height 18
select select "MRS"
select select "SA"
select select "DE_FACTO"
select select "CASH"
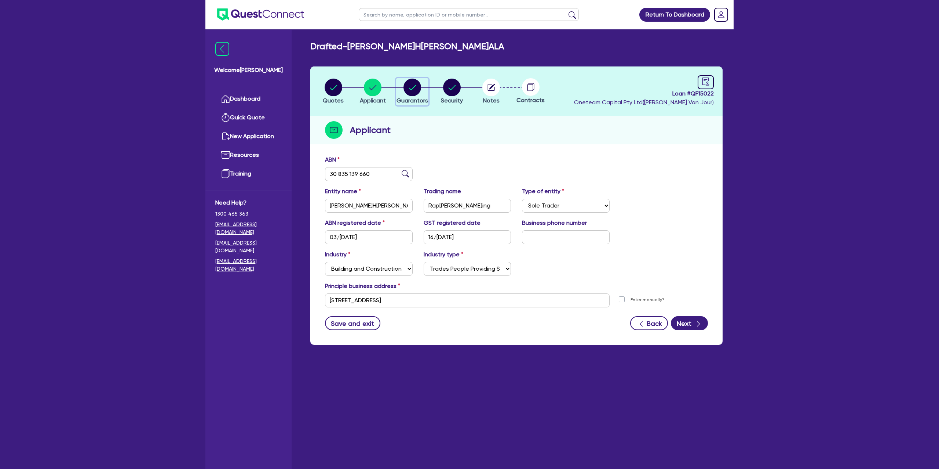
select select "CREDIT_CARD"
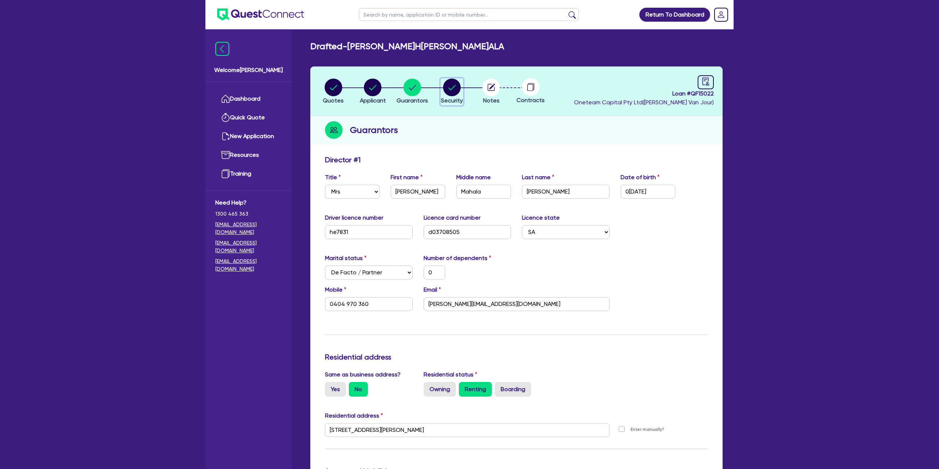
click at [451, 91] on circle "button" at bounding box center [452, 88] width 18 height 18
select select "CARS_AND_LIGHT_TRUCKS"
select select "PASSENGER_VEHICLES"
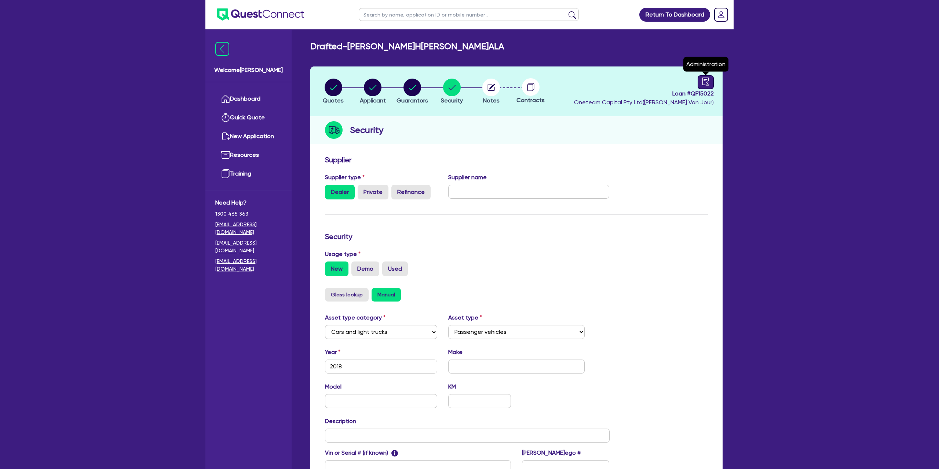
click at [708, 77] on div at bounding box center [706, 82] width 16 height 14
select select "DRAFTED_NEW"
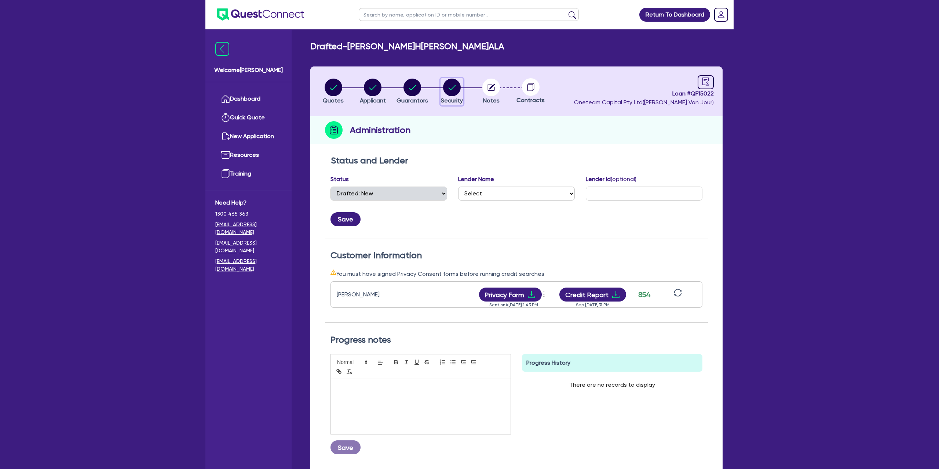
click at [451, 87] on circle "button" at bounding box center [452, 88] width 18 height 18
select select "CARS_AND_LIGHT_TRUCKS"
select select "PASSENGER_VEHICLES"
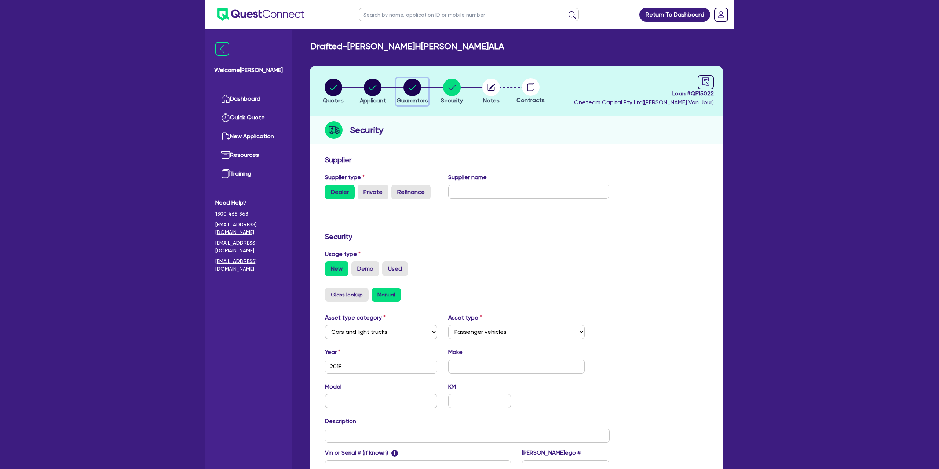
click at [411, 86] on circle "button" at bounding box center [413, 88] width 18 height 18
select select "MRS"
select select "SA"
select select "DE_FACTO"
select select "CASH"
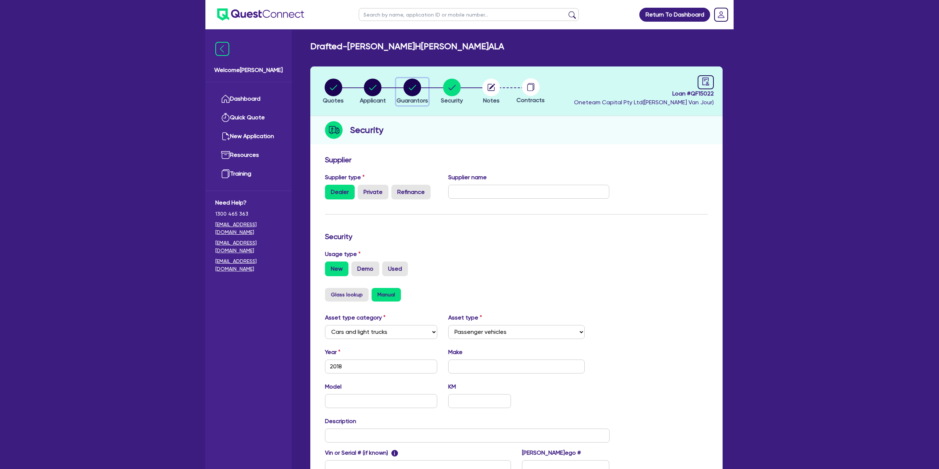
select select "CREDIT_CARD"
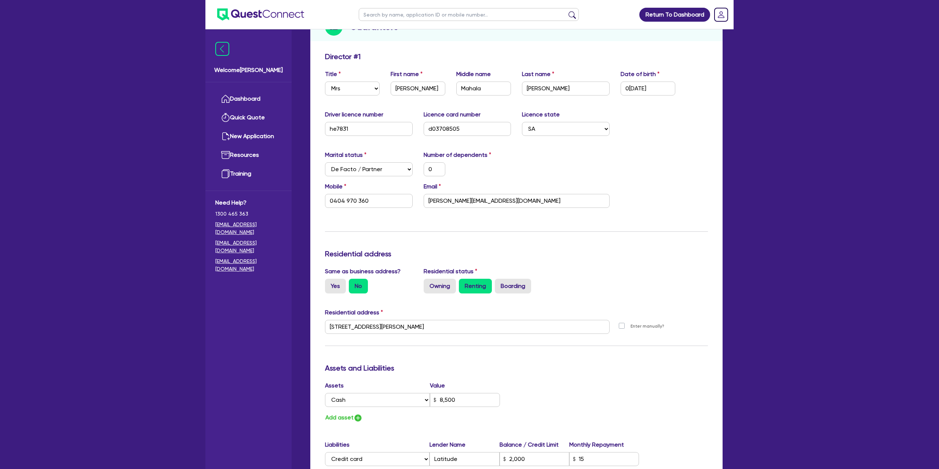
scroll to position [104, 0]
click at [598, 186] on div "Email siobhan_hewett@outlook.com" at bounding box center [516, 194] width 197 height 26
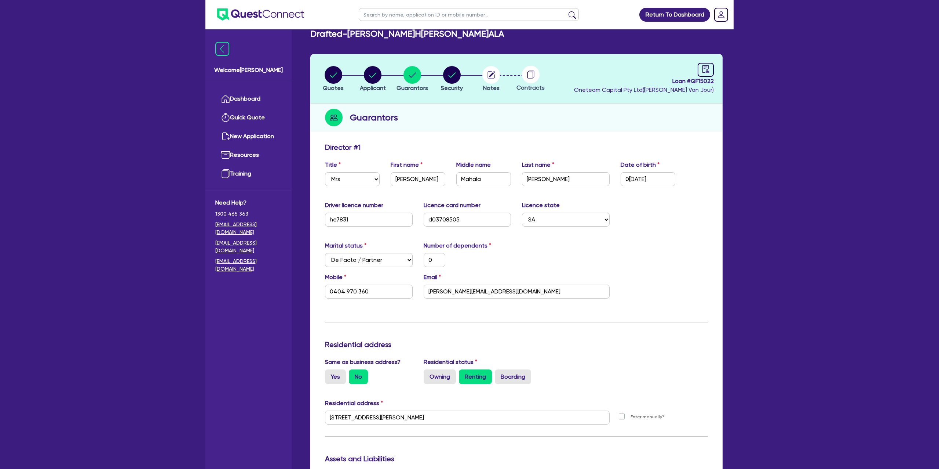
scroll to position [0, 0]
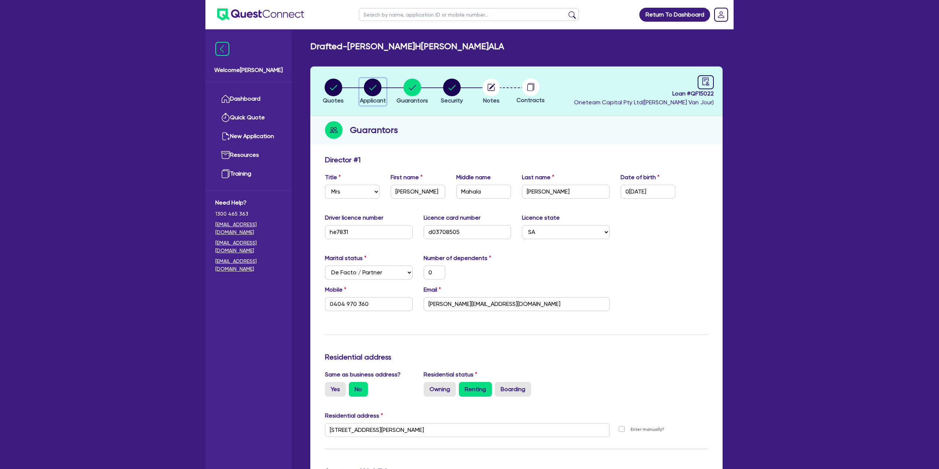
click at [374, 85] on circle "button" at bounding box center [373, 88] width 18 height 18
select select "SOLE_TRADER"
select select "BUILDING_CONSTRUCTION"
select select "TRADES_SERVICES_CONSUMERS"
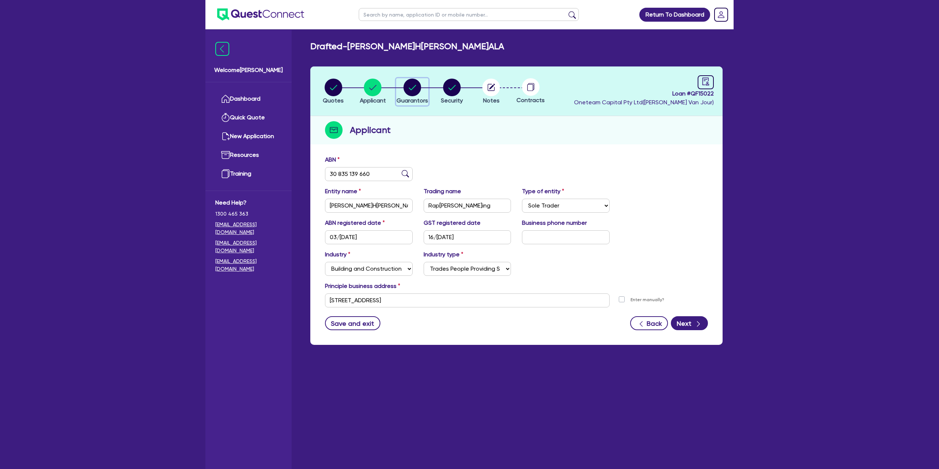
click at [410, 84] on circle "button" at bounding box center [413, 88] width 18 height 18
select select "MRS"
select select "SA"
select select "DE_FACTO"
select select "CASH"
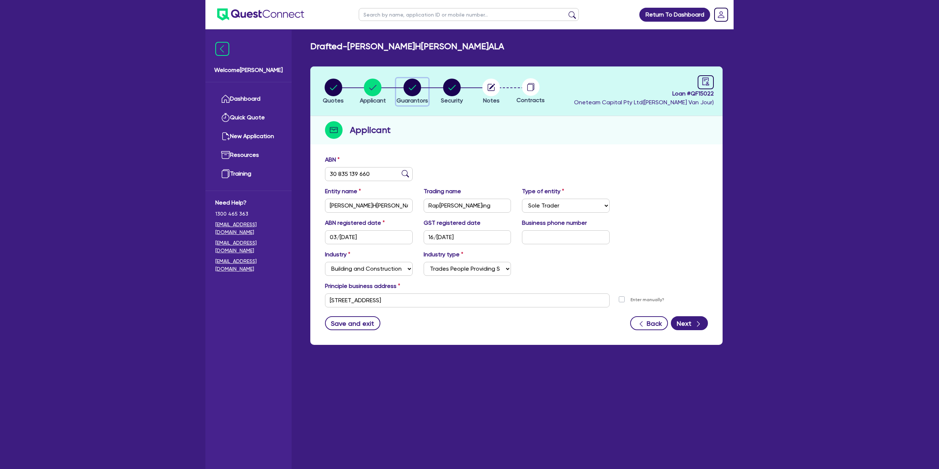
select select "CREDIT_CARD"
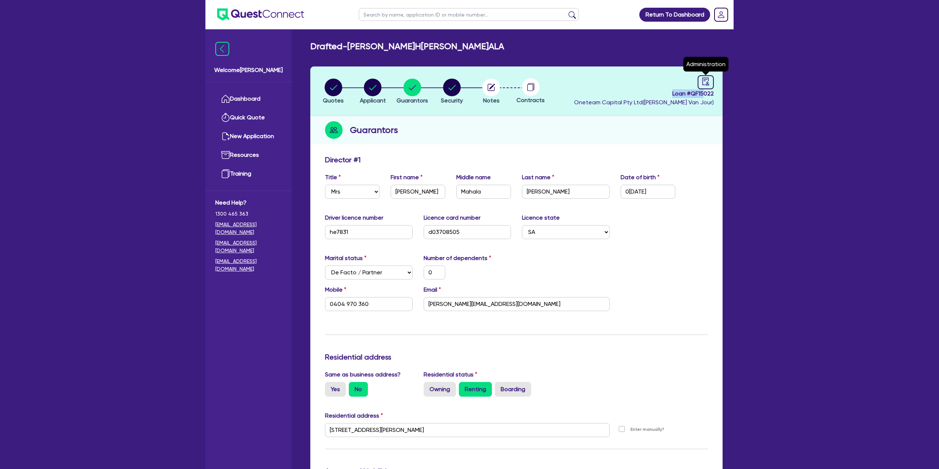
drag, startPoint x: 708, startPoint y: 79, endPoint x: 705, endPoint y: 89, distance: 10.4
click at [706, 89] on div "Loan # QF15022 Oneteam Capital Pty Ltd ( Gabriel Van Jour ) Administration" at bounding box center [644, 91] width 140 height 32
click at [704, 89] on span "Loan # QF15022" at bounding box center [644, 93] width 140 height 9
click at [708, 80] on icon "audit" at bounding box center [706, 81] width 7 height 8
select select "DRAFTED_NEW"
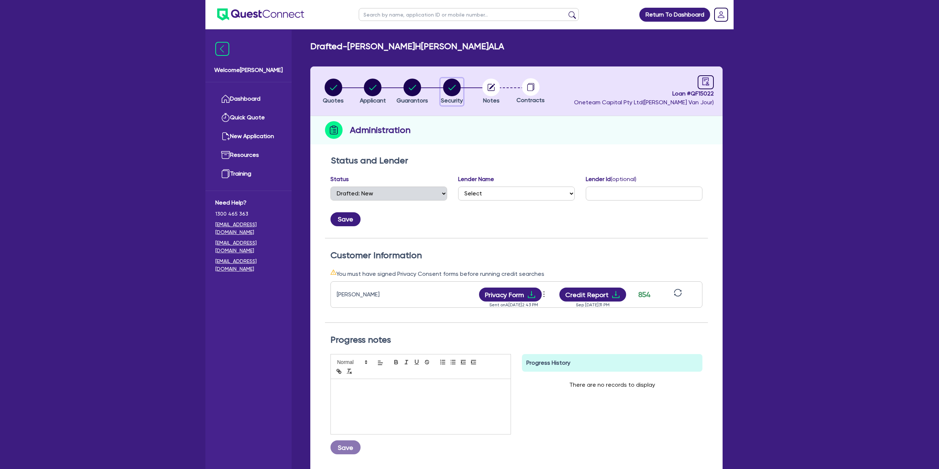
click at [449, 93] on circle "button" at bounding box center [452, 88] width 18 height 18
select select "CARS_AND_LIGHT_TRUCKS"
select select "PASSENGER_VEHICLES"
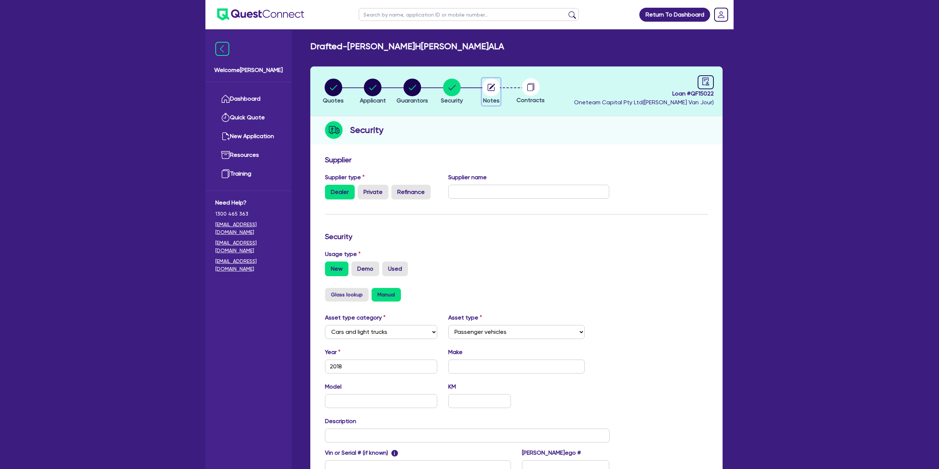
click at [485, 90] on circle "button" at bounding box center [491, 88] width 18 height 18
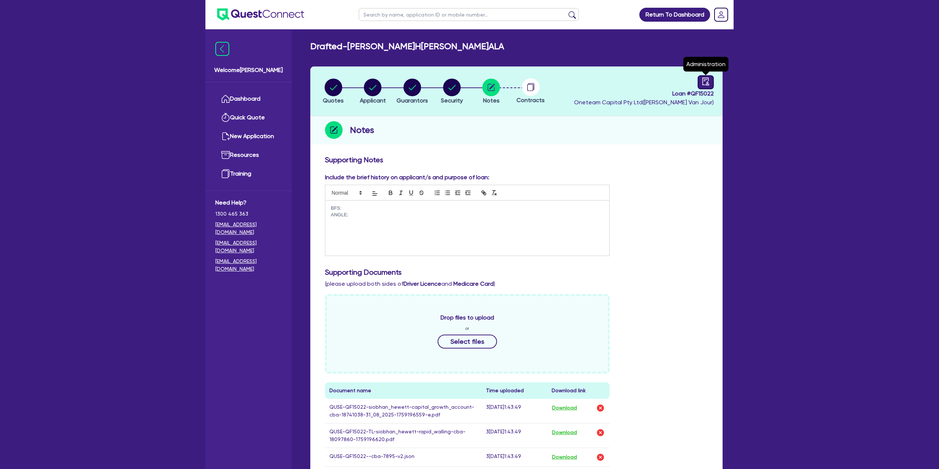
click at [705, 85] on div at bounding box center [706, 82] width 16 height 14
select select "DRAFTED_NEW"
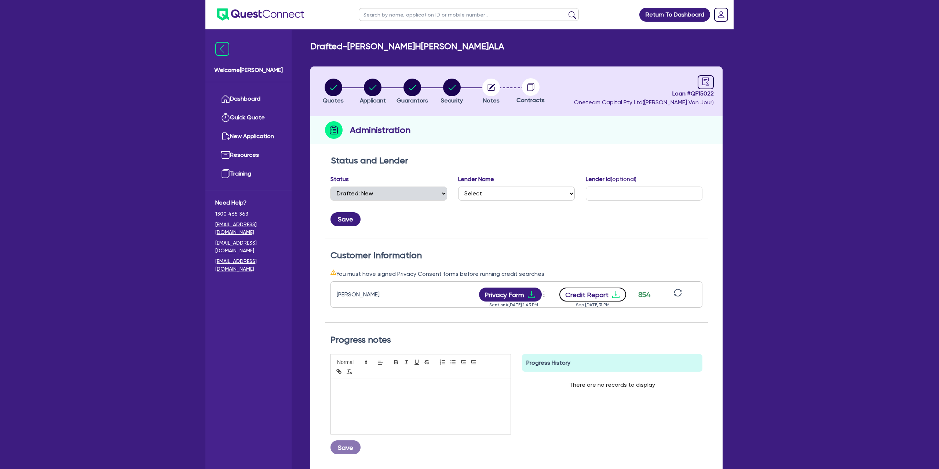
click at [606, 290] on button "Credit Report" at bounding box center [593, 294] width 67 height 14
click at [268, 100] on link "Dashboard" at bounding box center [248, 99] width 66 height 19
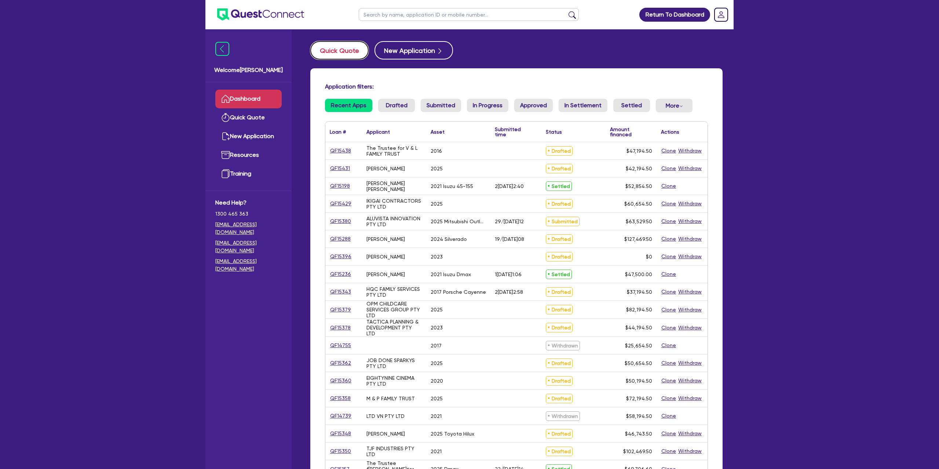
click at [357, 50] on button "Quick Quote" at bounding box center [339, 50] width 58 height 18
select select "Other"
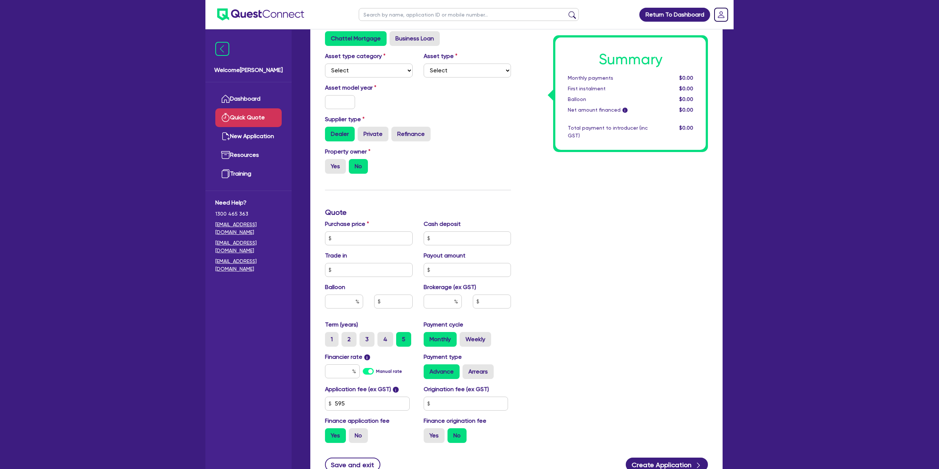
scroll to position [106, 0]
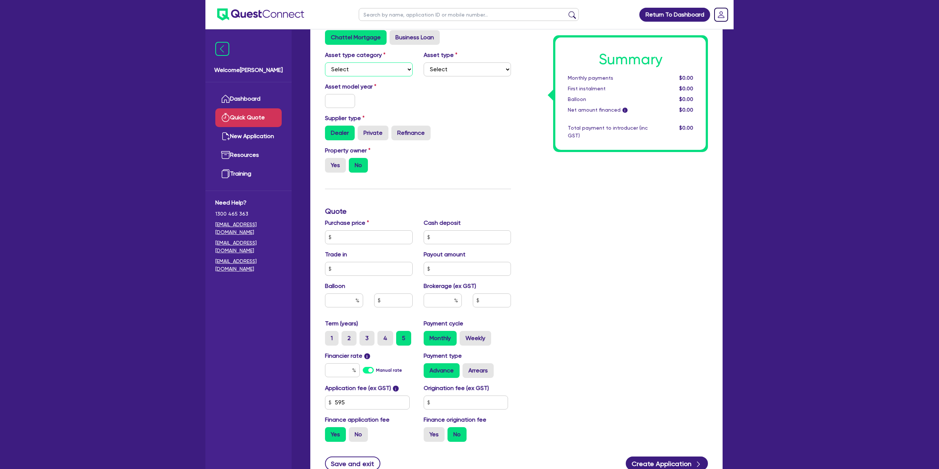
click at [360, 73] on select "Select Cars and light trucks Primary assets Secondary assets Tertiary assets" at bounding box center [369, 69] width 88 height 14
select select "CARS_AND_LIGHT_TRUCKS"
click at [325, 62] on select "Select Cars and light trucks Primary assets Secondary assets Tertiary assets" at bounding box center [369, 69] width 88 height 14
click at [449, 69] on select "Select Passenger vehicles Vans and utes Light trucks up to 4.5 tonne" at bounding box center [468, 69] width 88 height 14
select select "PASSENGER_VEHICLES"
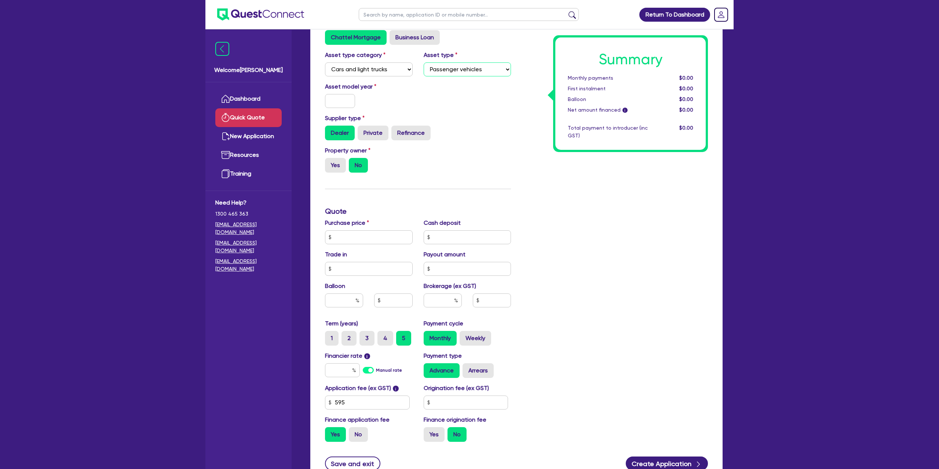
click at [424, 62] on select "Select Passenger vehicles Vans and utes Light trucks up to 4.5 tonne" at bounding box center [468, 69] width 88 height 14
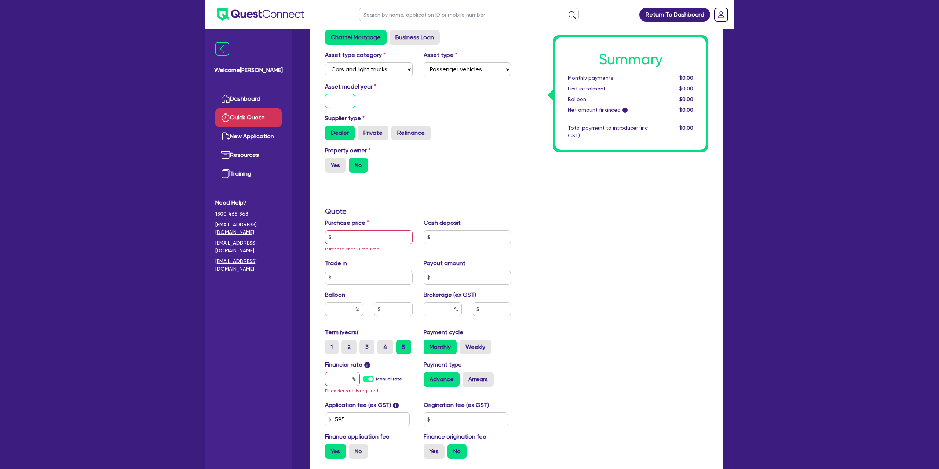
click at [338, 97] on input "text" at bounding box center [340, 101] width 30 height 14
type input "2025"
click at [475, 91] on div "Asset model year 2025" at bounding box center [418, 98] width 197 height 32
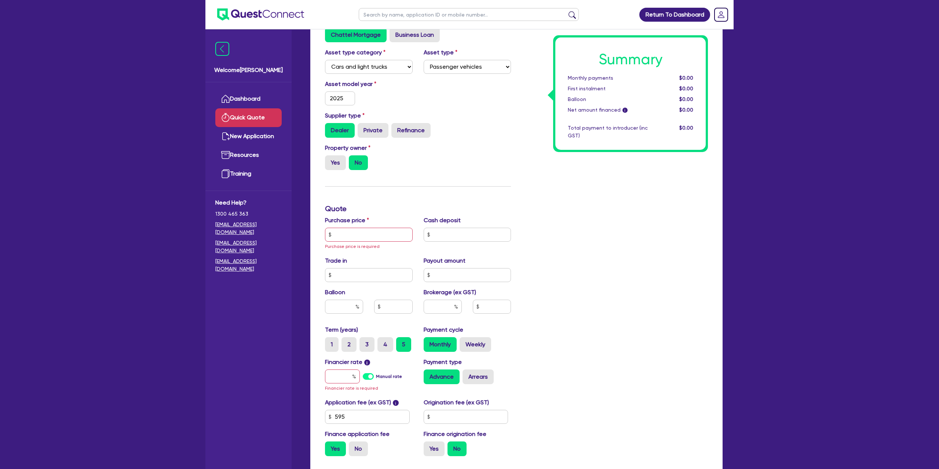
scroll to position [110, 0]
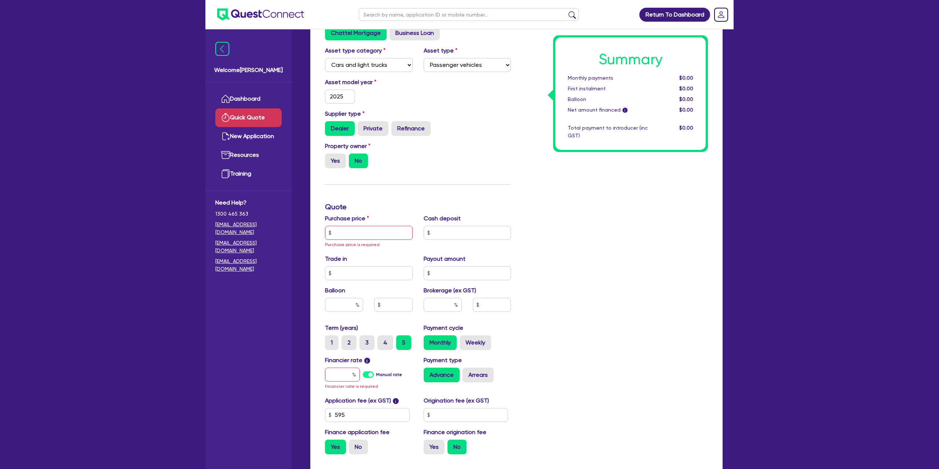
click at [323, 158] on div "Property owner Yes No" at bounding box center [369, 155] width 99 height 26
click at [329, 160] on label "Yes" at bounding box center [335, 160] width 21 height 15
click at [329, 158] on input "Yes" at bounding box center [327, 155] width 5 height 5
radio input "true"
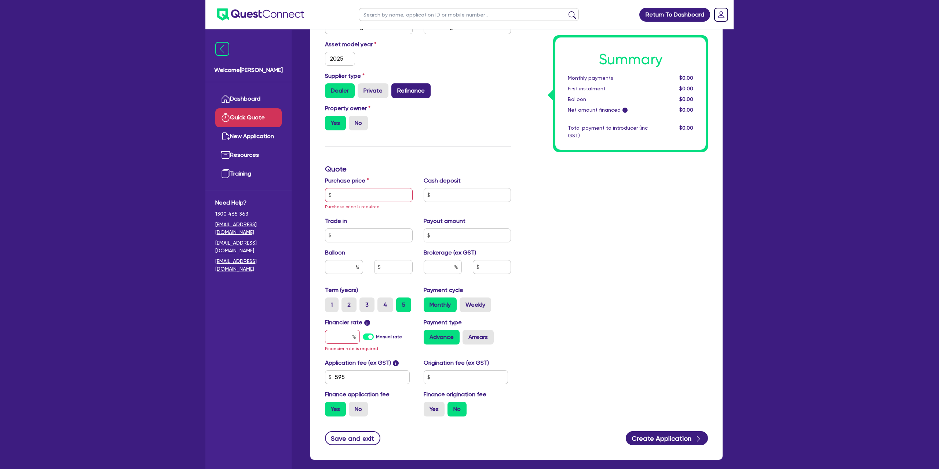
scroll to position [151, 0]
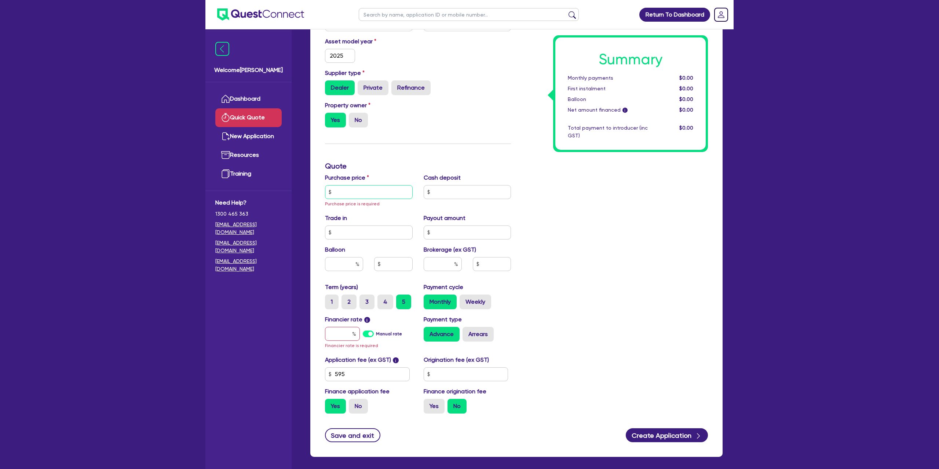
click at [348, 193] on input "text" at bounding box center [369, 192] width 88 height 14
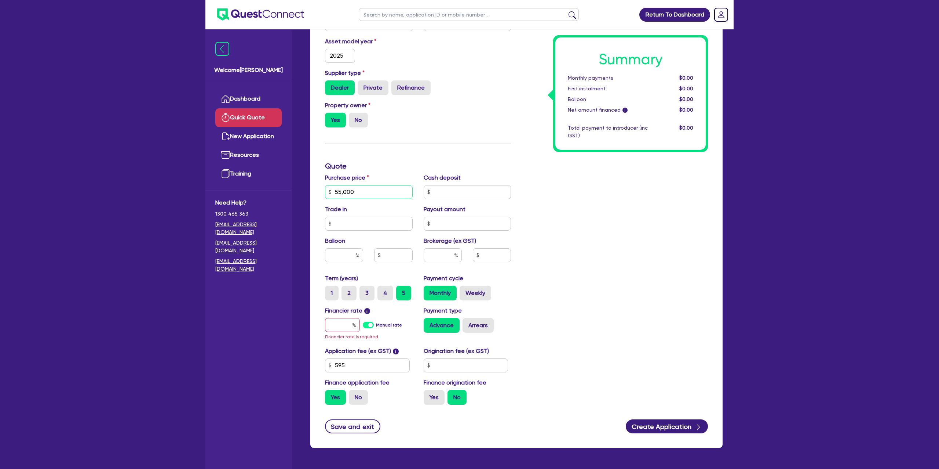
type input "55,000"
click at [503, 208] on div "Payout amount" at bounding box center [467, 218] width 99 height 26
click at [452, 191] on input "text" at bounding box center [468, 192] width 88 height 14
type input "0.00"
drag, startPoint x: 531, startPoint y: 181, endPoint x: 519, endPoint y: 166, distance: 19.3
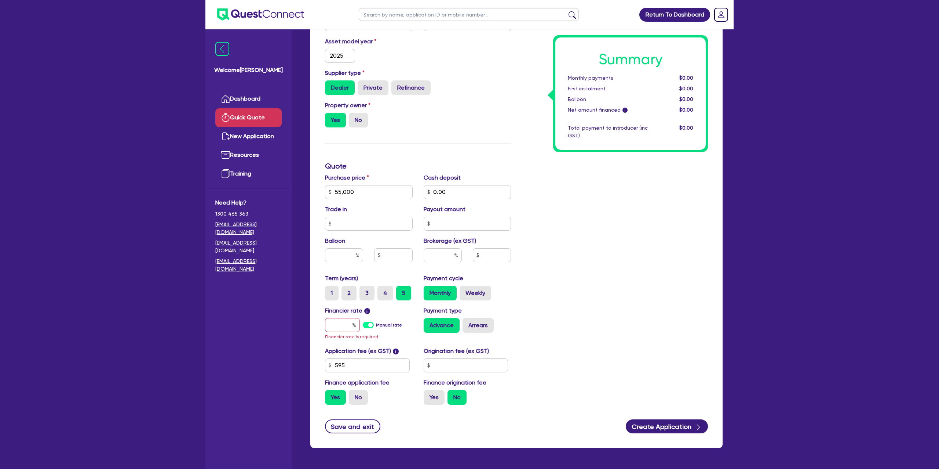
click at [525, 167] on div "Summary Monthly payments $0.00 First instalment $0.00 Balloon $0.00 Net amount …" at bounding box center [615, 170] width 197 height 480
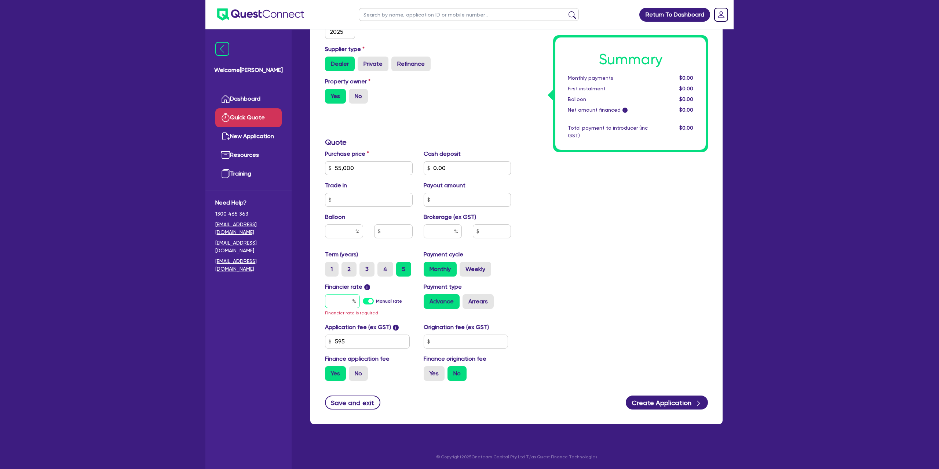
click at [350, 300] on input "text" at bounding box center [342, 301] width 35 height 14
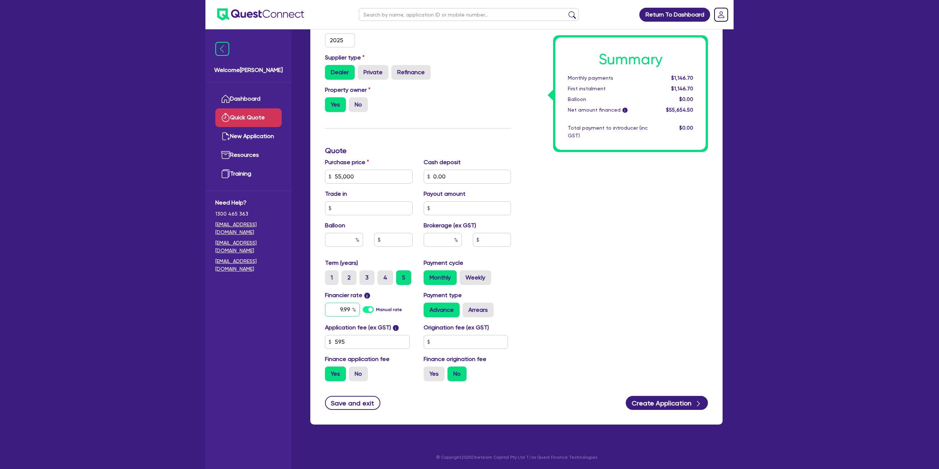
type input "9.99"
drag, startPoint x: 442, startPoint y: 341, endPoint x: 448, endPoint y: 334, distance: 9.6
click at [444, 335] on input "text" at bounding box center [466, 342] width 85 height 14
type input "1,500"
click at [435, 371] on label "Yes" at bounding box center [434, 373] width 21 height 15
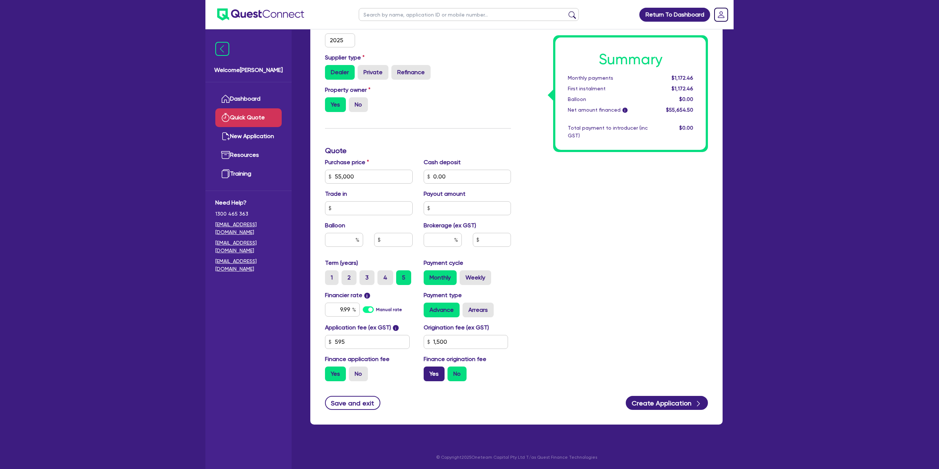
click at [429, 371] on input "Yes" at bounding box center [426, 368] width 5 height 5
radio input "true"
click at [467, 343] on input "1,500" at bounding box center [466, 342] width 85 height 14
type input "1"
type input "990"
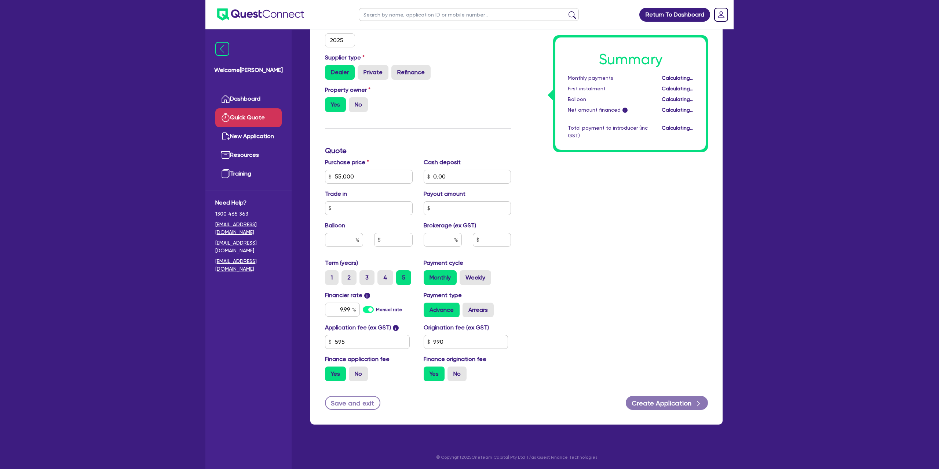
click at [551, 264] on div "Summary Monthly payments Calculating... First instalment Calculating... Balloon…" at bounding box center [615, 151] width 197 height 472
click at [473, 314] on label "Arrears" at bounding box center [478, 309] width 31 height 15
click at [467, 307] on input "Arrears" at bounding box center [465, 304] width 5 height 5
radio input "true"
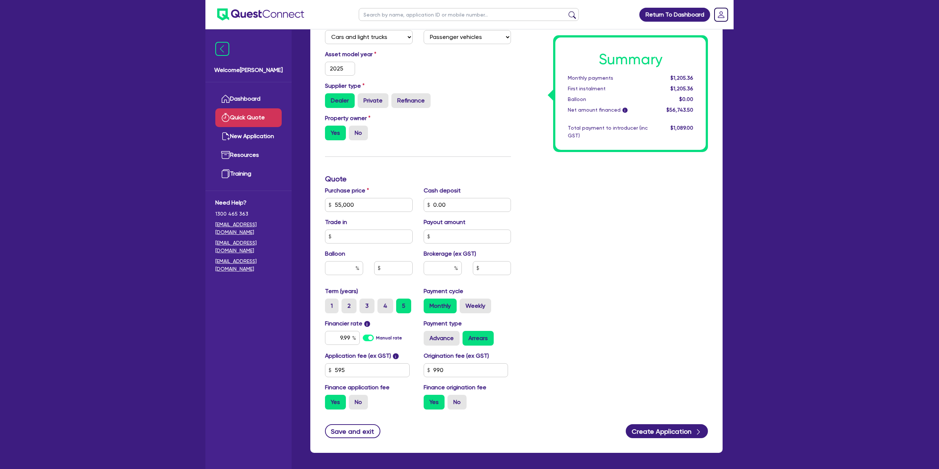
scroll to position [122, 0]
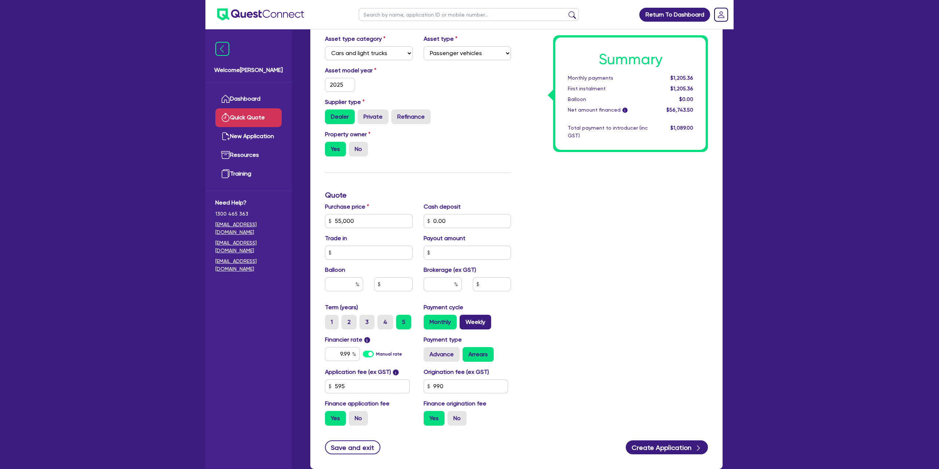
click at [475, 327] on label "Weekly" at bounding box center [476, 321] width 32 height 15
click at [465, 319] on input "Weekly" at bounding box center [462, 316] width 5 height 5
radio input "true"
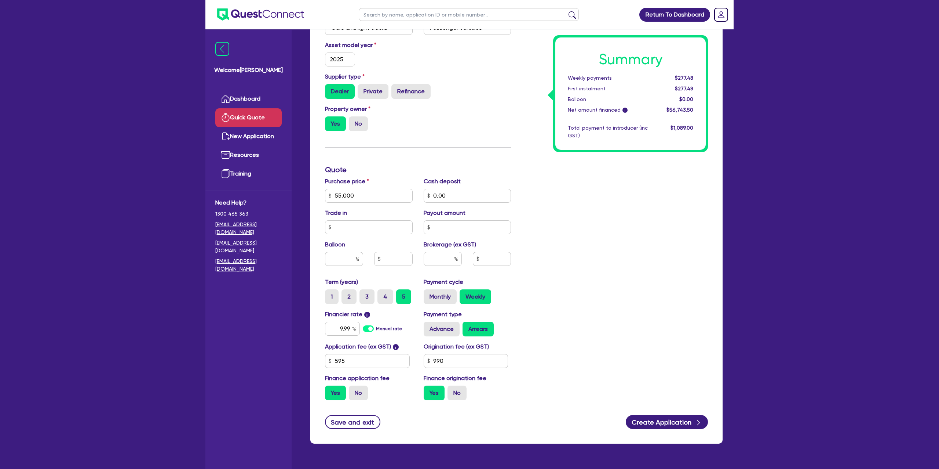
scroll to position [167, 0]
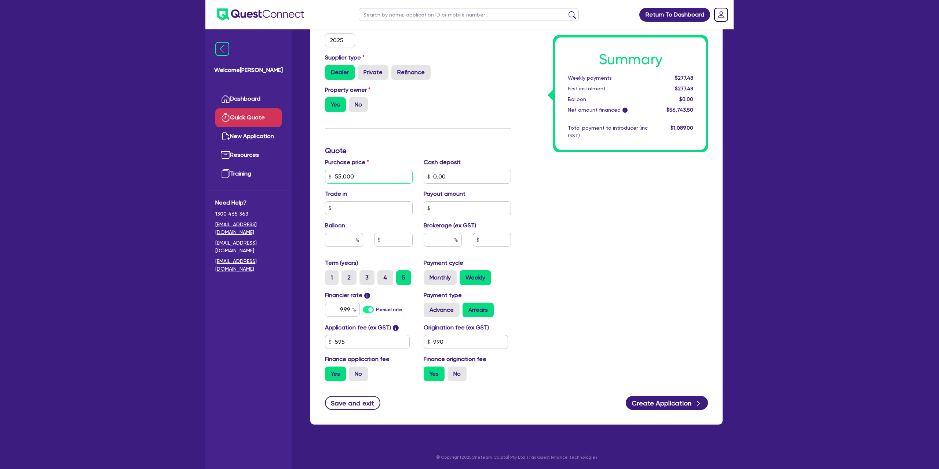
drag, startPoint x: 358, startPoint y: 173, endPoint x: 321, endPoint y: 172, distance: 37.1
click at [320, 172] on div "Purchase price 55,000" at bounding box center [369, 171] width 99 height 26
click at [381, 172] on input "55,000" at bounding box center [369, 177] width 88 height 14
drag, startPoint x: 569, startPoint y: 162, endPoint x: 581, endPoint y: 152, distance: 15.1
click at [569, 162] on div "Summary Weekly payments $277.48 First instalment $277.48 Balloon $0.00 Net amou…" at bounding box center [615, 151] width 197 height 472
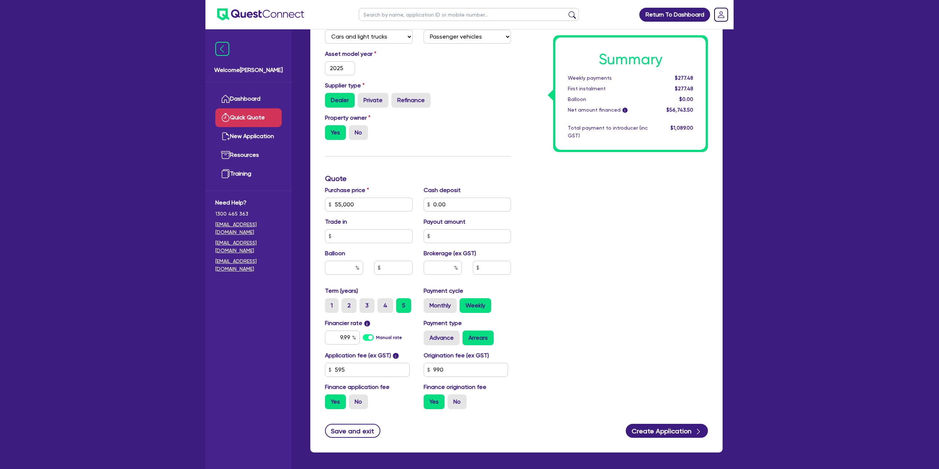
scroll to position [135, 0]
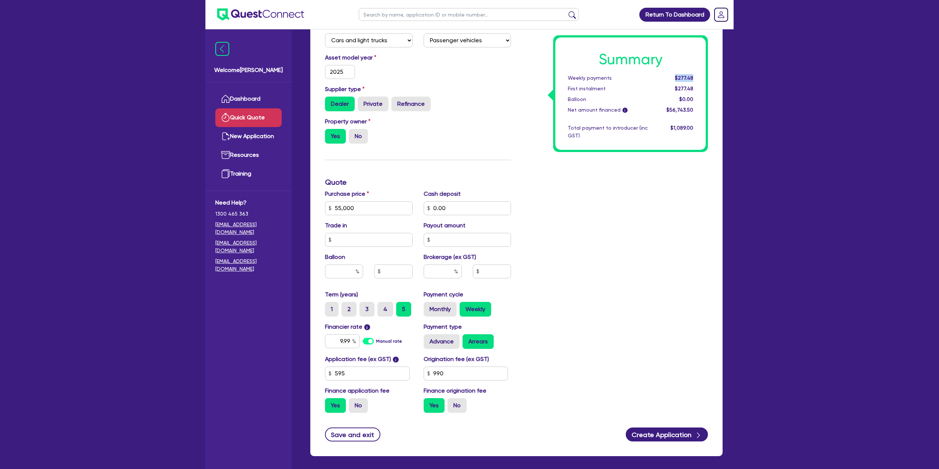
drag, startPoint x: 677, startPoint y: 77, endPoint x: 694, endPoint y: 74, distance: 17.9
click at [694, 74] on div "$277.48" at bounding box center [675, 78] width 45 height 8
click at [688, 193] on div "Summary Weekly payments $277.48 First instalment $277.48 Balloon $0.00 Net amou…" at bounding box center [615, 182] width 197 height 472
click at [346, 272] on input "text" at bounding box center [344, 271] width 38 height 14
type input "3"
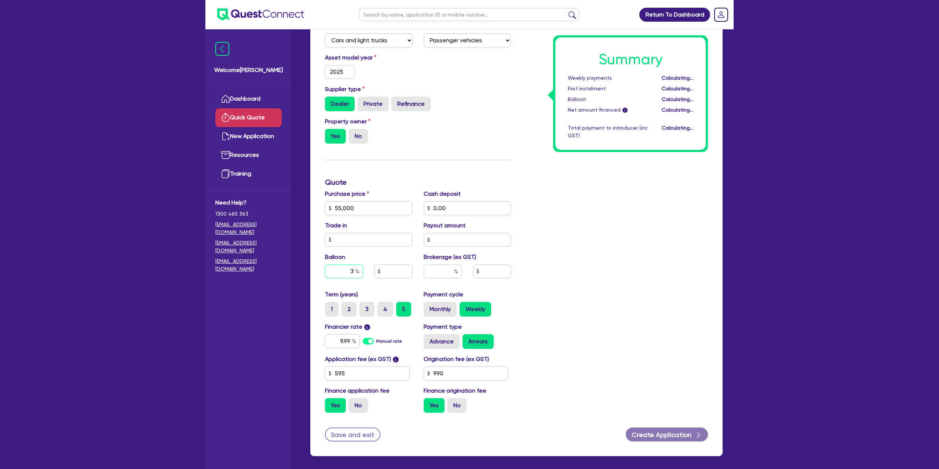
type input "1,650"
type input "30"
type input "1,650"
type input "30"
click at [665, 221] on div "Summary Weekly payments $228.49 First instalment $228.49 Balloon $16,500.00 Net…" at bounding box center [615, 182] width 197 height 472
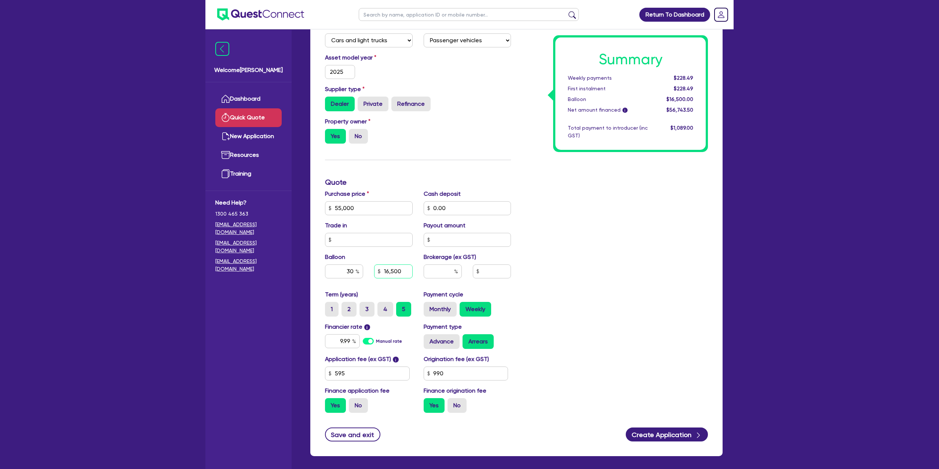
drag, startPoint x: 385, startPoint y: 272, endPoint x: 415, endPoint y: 265, distance: 31.1
click at [415, 265] on div "16,500" at bounding box center [393, 271] width 49 height 14
drag, startPoint x: 382, startPoint y: 269, endPoint x: 425, endPoint y: 266, distance: 43.4
click at [425, 266] on div "Purchase price 55,000 Cash deposit 0.00 Trade in Payout amount Balloon 30 16,50…" at bounding box center [418, 239] width 197 height 101
type input "16,500"
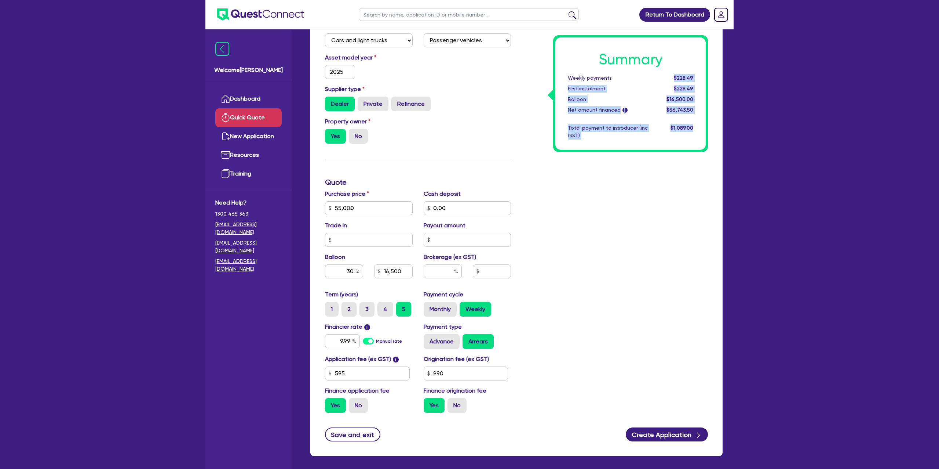
drag, startPoint x: 678, startPoint y: 75, endPoint x: 709, endPoint y: 74, distance: 31.6
click at [692, 72] on div "Summary Weekly payments $228.49 First instalment $228.49 Balloon $16,500.00 Net…" at bounding box center [630, 93] width 150 height 112
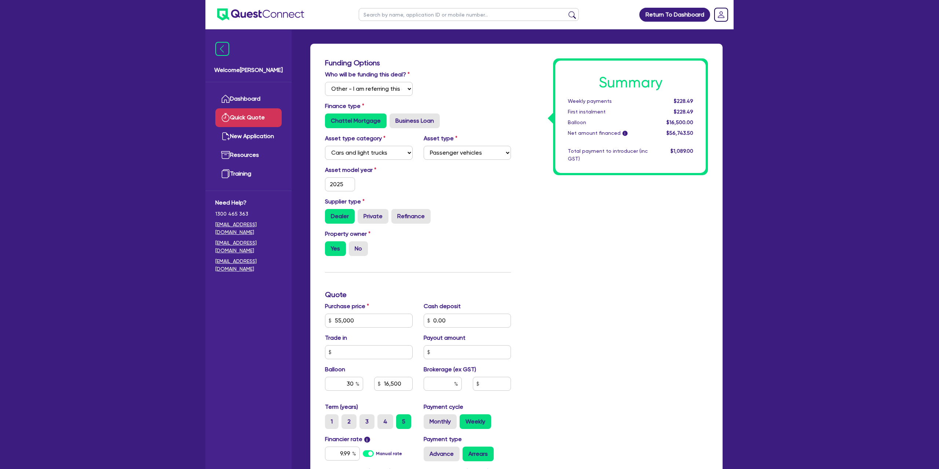
scroll to position [0, 0]
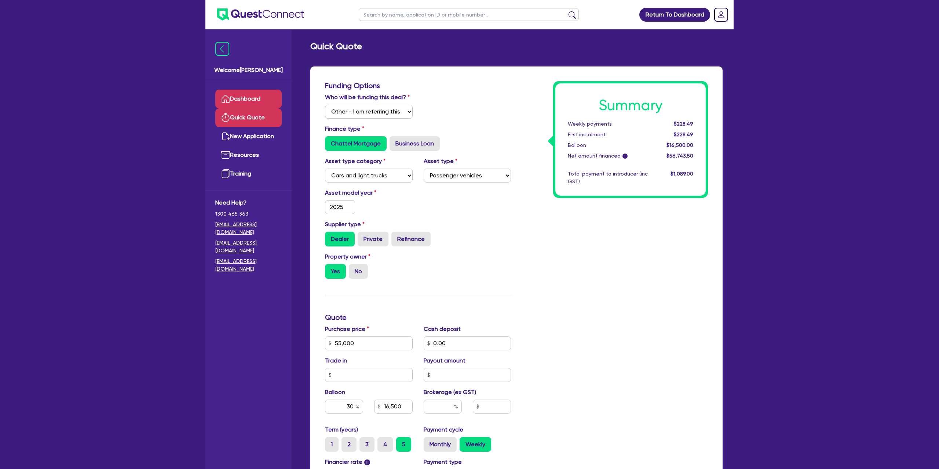
click at [246, 96] on link "Dashboard" at bounding box center [248, 99] width 66 height 19
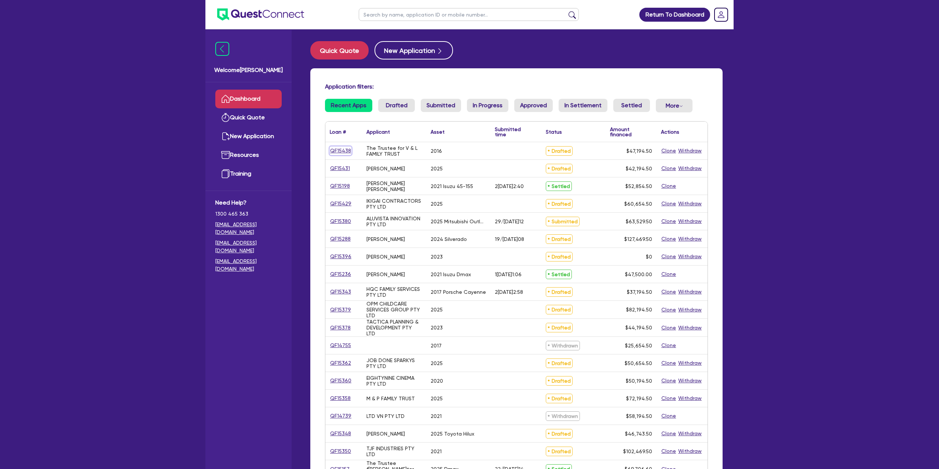
click at [345, 150] on link "QF15438" at bounding box center [341, 150] width 22 height 8
select select "Other"
select select "CARS_AND_LIGHT_TRUCKS"
select select "PASSENGER_VEHICLES"
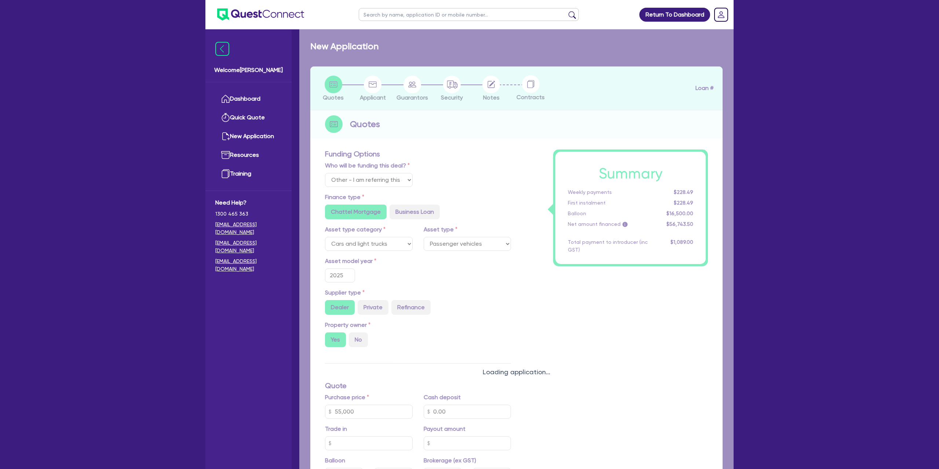
type input "2016"
radio input "false"
radio input "true"
radio input "false"
radio input "true"
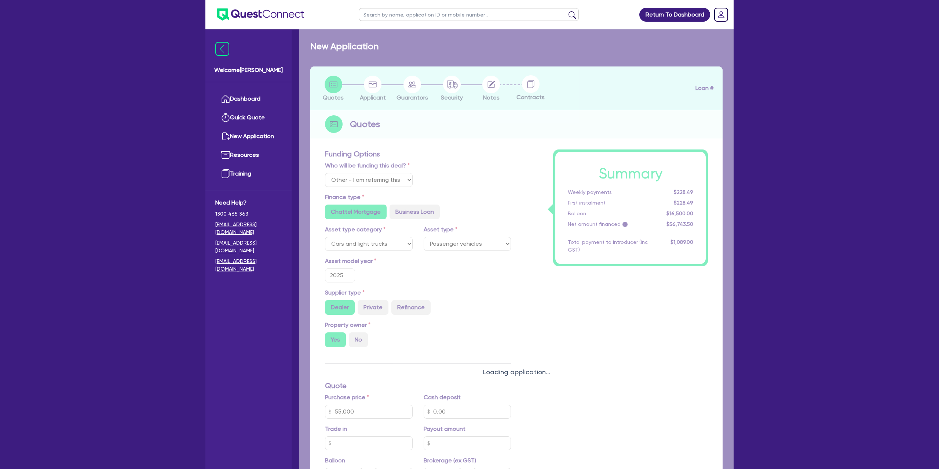
type input "50,000"
type input "5,000"
type input "12.99"
type input "1,400"
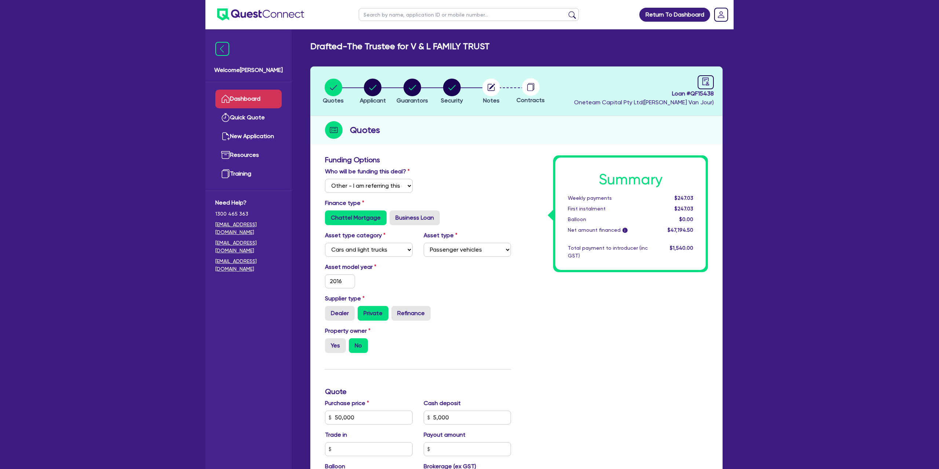
click at [247, 100] on link "Dashboard" at bounding box center [248, 99] width 66 height 19
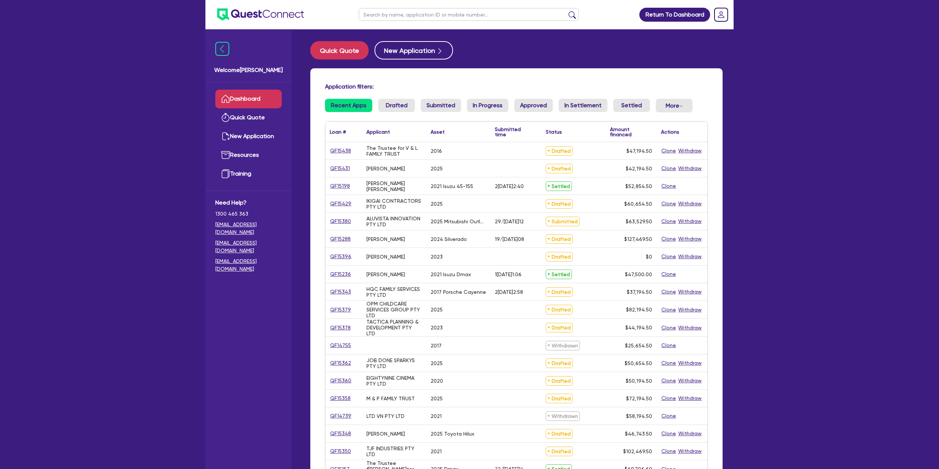
click at [418, 17] on input "text" at bounding box center [469, 14] width 220 height 13
type input "siobhan"
click at [567, 11] on button "submit" at bounding box center [573, 16] width 12 height 10
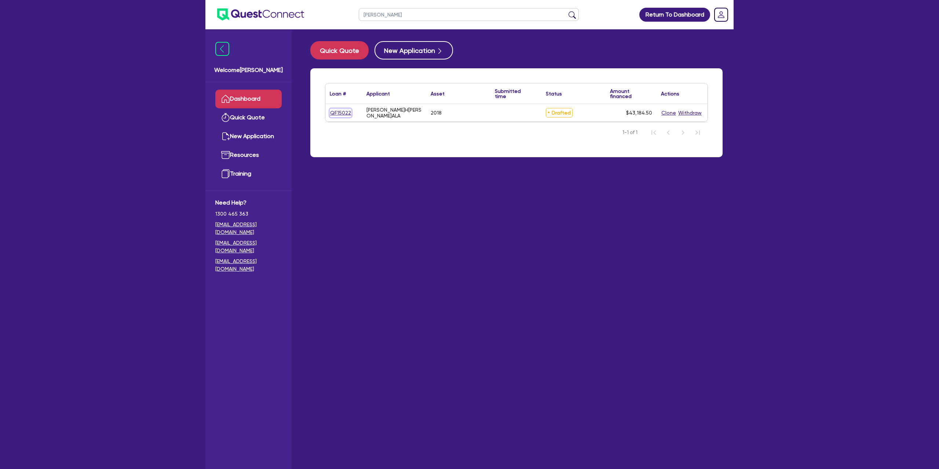
click at [332, 113] on link "QF15022" at bounding box center [341, 113] width 22 height 8
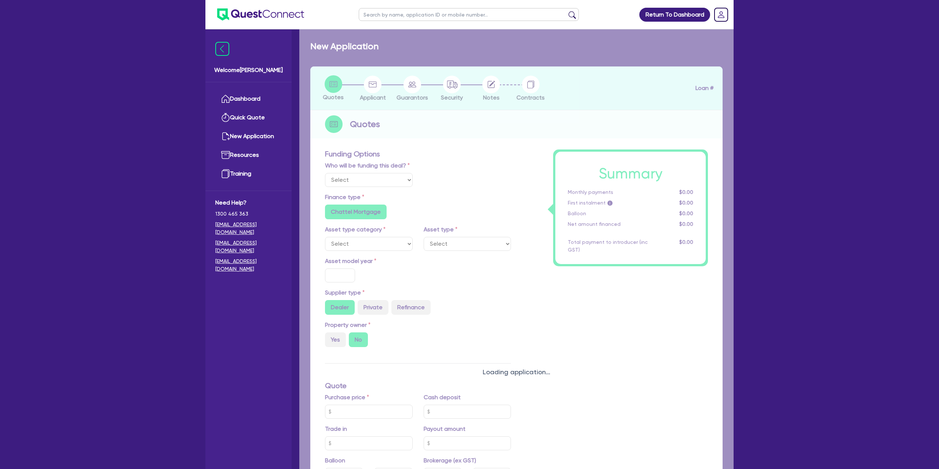
select select "CARS_AND_LIGHT_TRUCKS"
type input "2018"
type input "40,990"
type input "12.99"
type input "1,400"
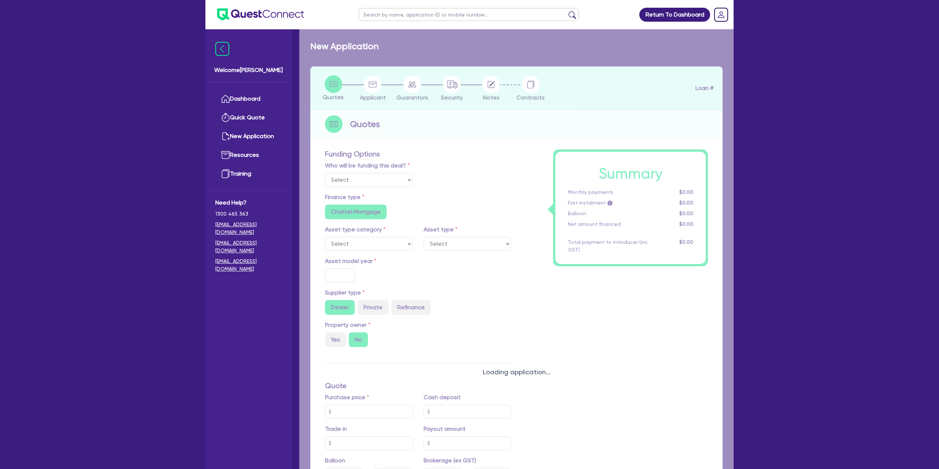
radio input "true"
select select "PASSENGER_VEHICLES"
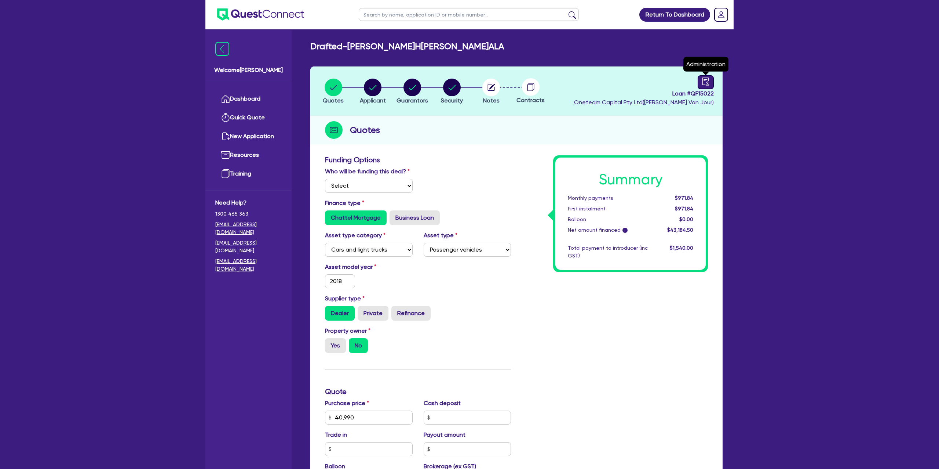
click at [703, 81] on icon "audit" at bounding box center [706, 81] width 7 height 8
select select "DRAFTED_NEW"
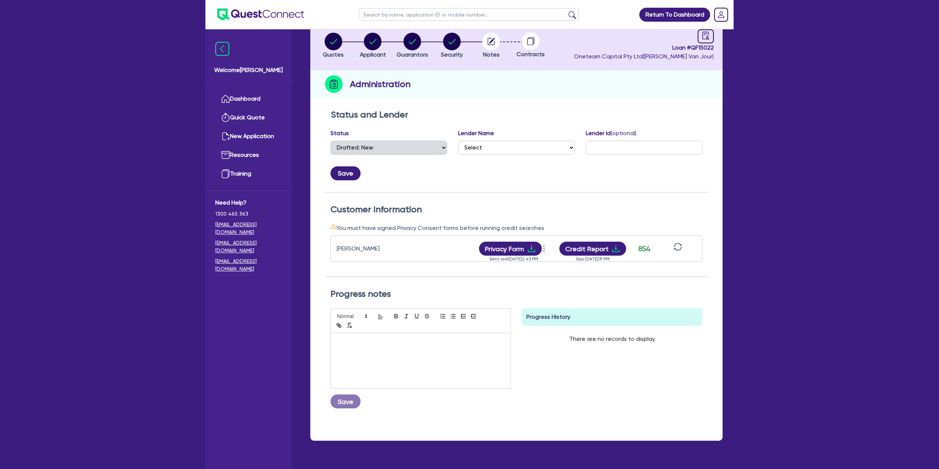
scroll to position [62, 0]
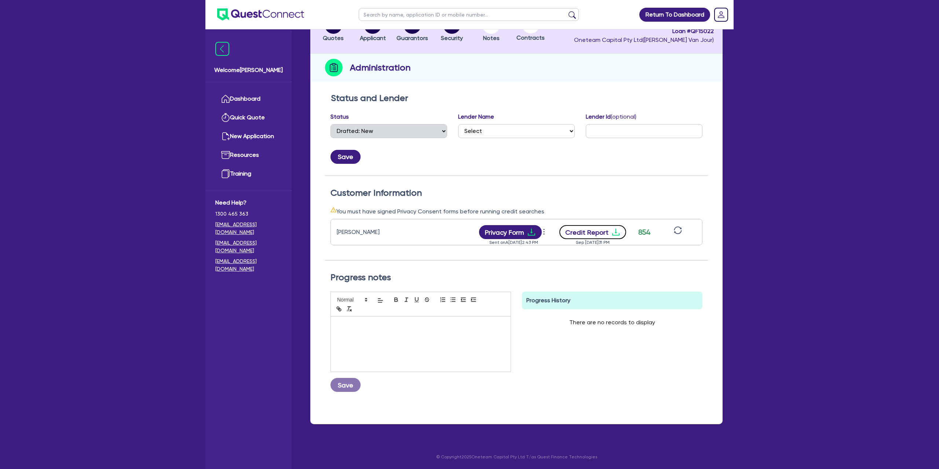
click at [608, 233] on button "Credit Report" at bounding box center [593, 232] width 67 height 14
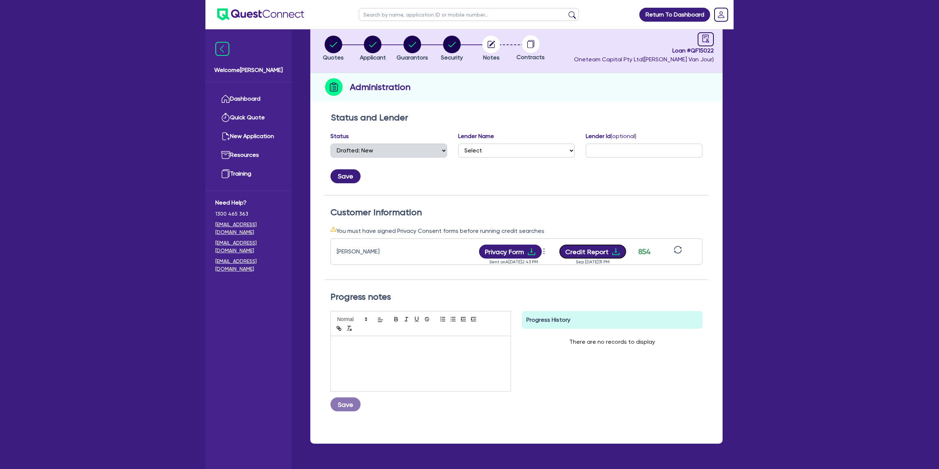
scroll to position [0, 0]
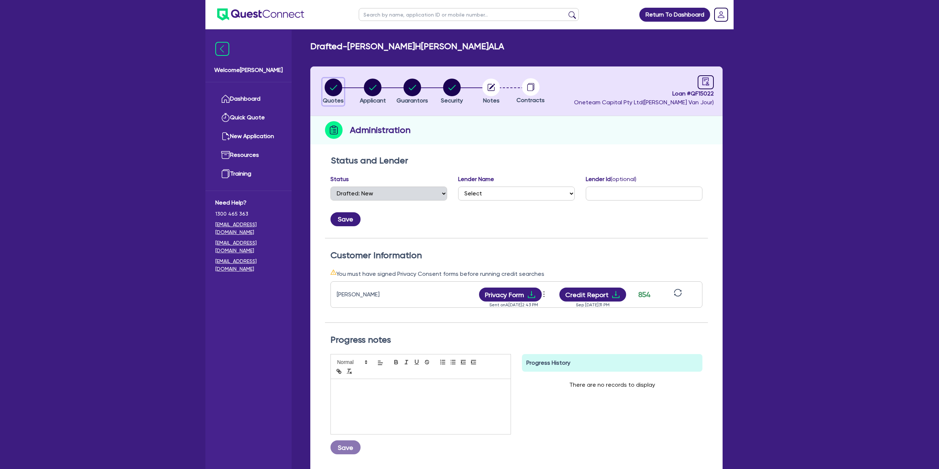
click at [330, 84] on circle "button" at bounding box center [334, 88] width 18 height 18
select select "CARS_AND_LIGHT_TRUCKS"
select select "PASSENGER_VEHICLES"
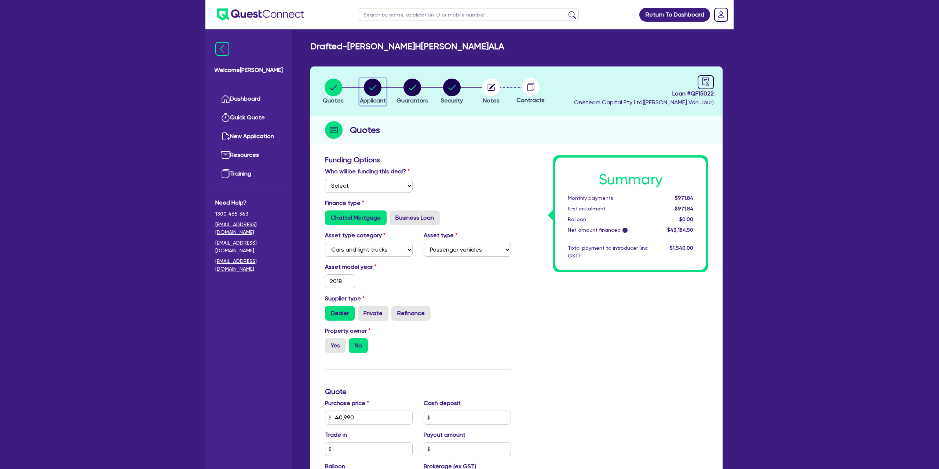
click at [371, 85] on circle "button" at bounding box center [373, 88] width 18 height 18
select select "SOLE_TRADER"
select select "BUILDING_CONSTRUCTION"
select select "TRADES_SERVICES_CONSUMERS"
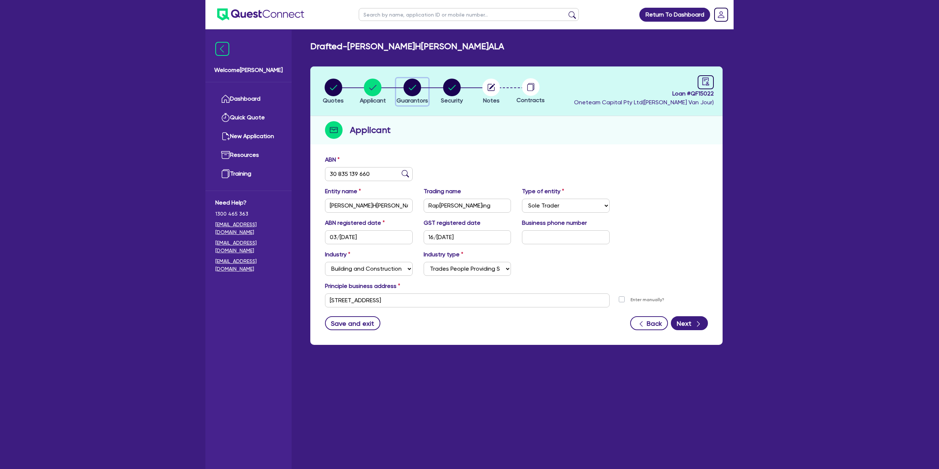
click at [414, 88] on circle "button" at bounding box center [413, 88] width 18 height 18
select select "MRS"
select select "SA"
select select "DE_FACTO"
select select "CASH"
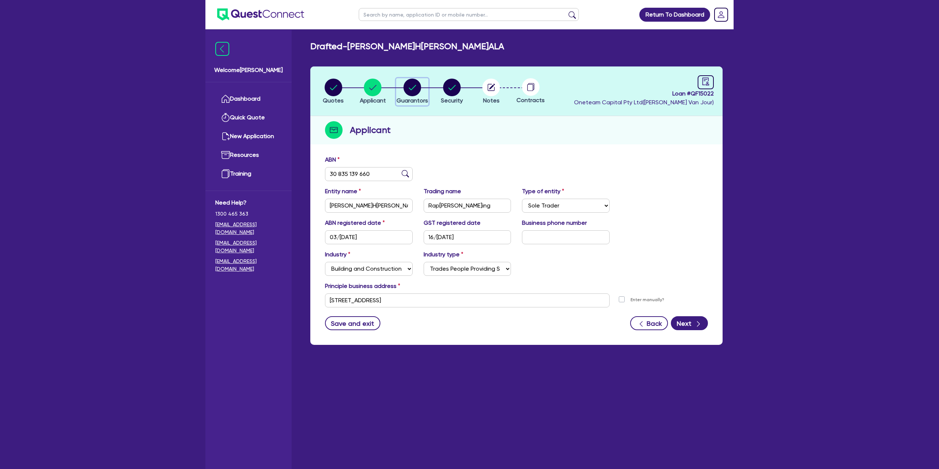
select select "CREDIT_CARD"
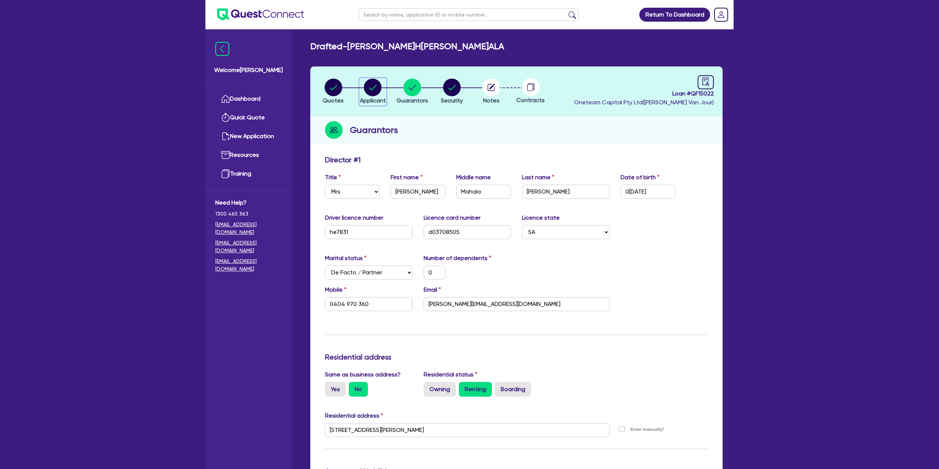
click at [369, 85] on circle "button" at bounding box center [373, 88] width 18 height 18
select select "SOLE_TRADER"
select select "BUILDING_CONSTRUCTION"
select select "TRADES_SERVICES_CONSUMERS"
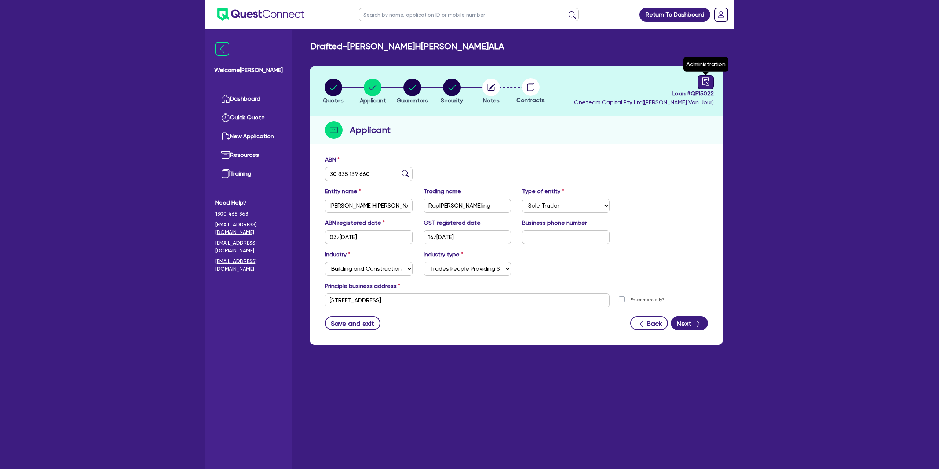
click at [713, 80] on div at bounding box center [706, 82] width 16 height 14
select select "DRAFTED_NEW"
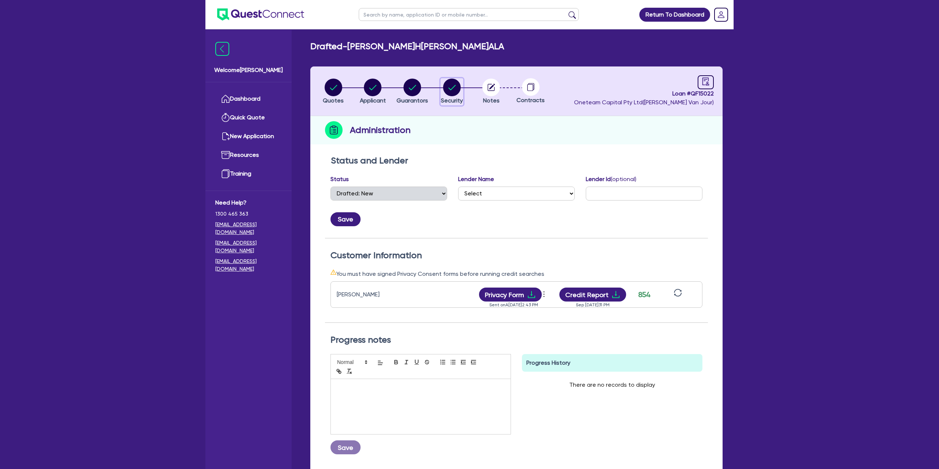
click at [451, 79] on icon "button" at bounding box center [452, 88] width 18 height 18
select select "CARS_AND_LIGHT_TRUCKS"
select select "PASSENGER_VEHICLES"
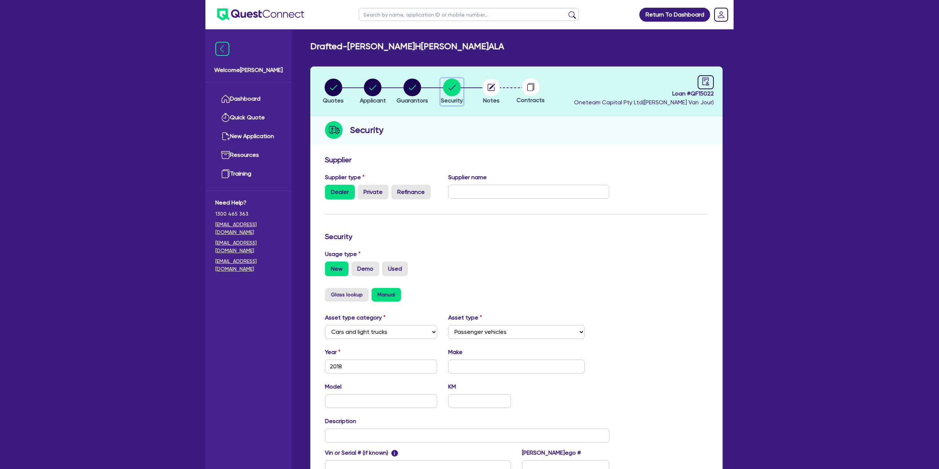
scroll to position [4, 0]
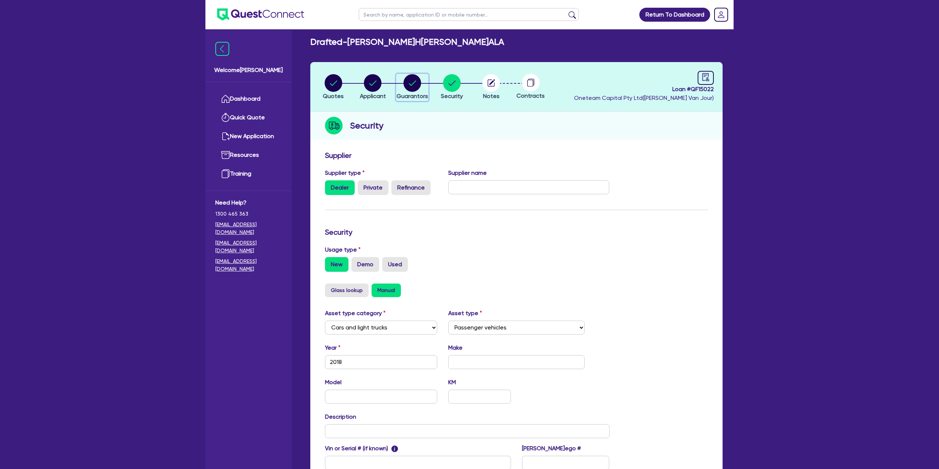
click at [412, 80] on circle "button" at bounding box center [413, 83] width 18 height 18
select select "MRS"
select select "SA"
select select "DE_FACTO"
select select "CASH"
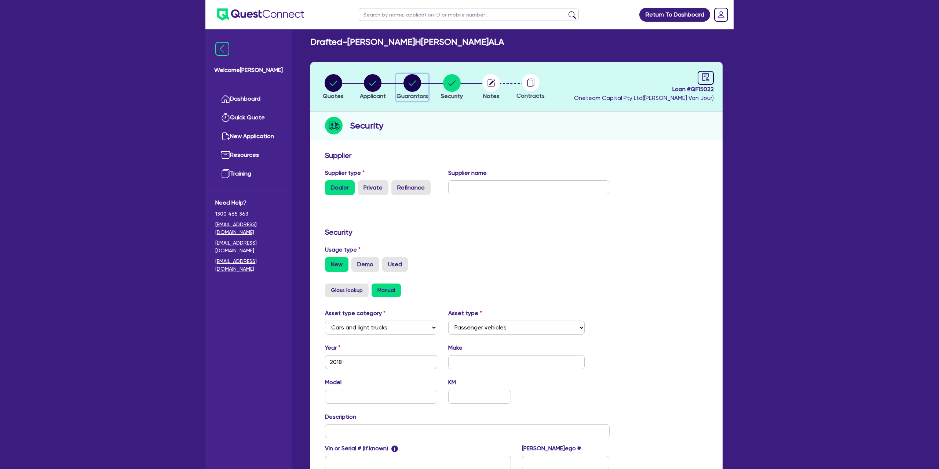
select select "CREDIT_CARD"
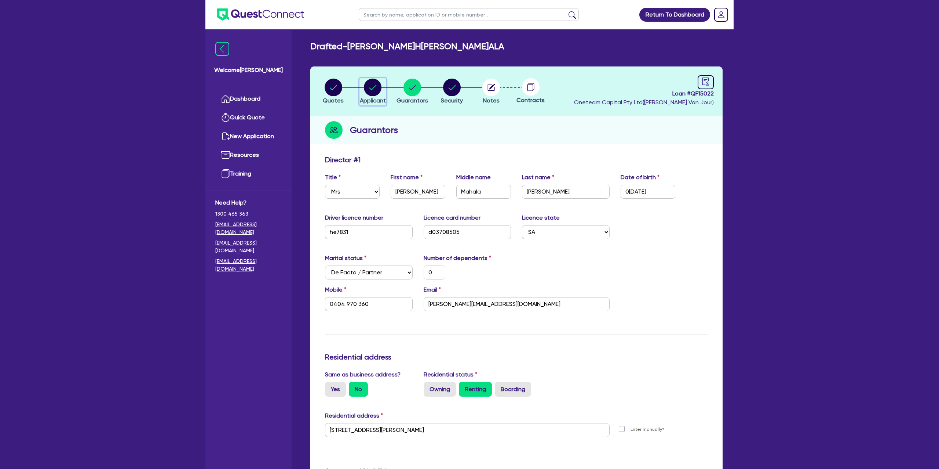
click at [373, 86] on circle "button" at bounding box center [373, 88] width 18 height 18
select select "SOLE_TRADER"
select select "BUILDING_CONSTRUCTION"
select select "TRADES_SERVICES_CONSUMERS"
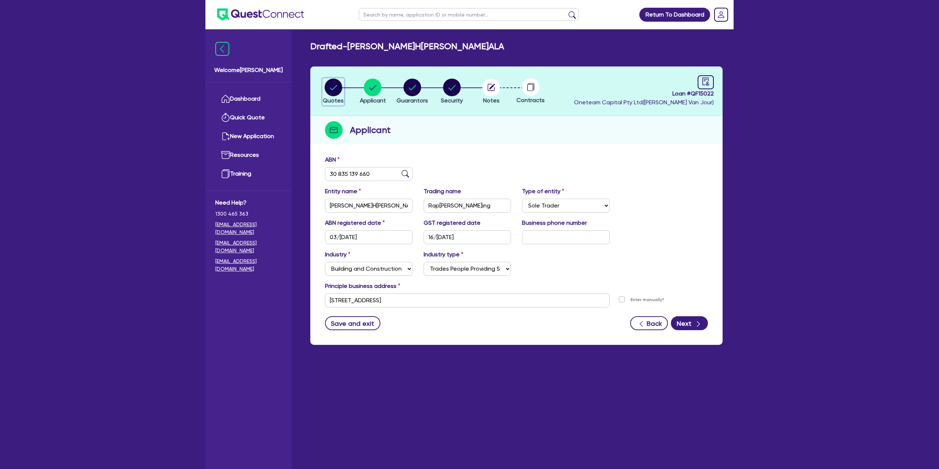
click at [323, 88] on div "button" at bounding box center [333, 88] width 21 height 18
select select "CARS_AND_LIGHT_TRUCKS"
select select "PASSENGER_VEHICLES"
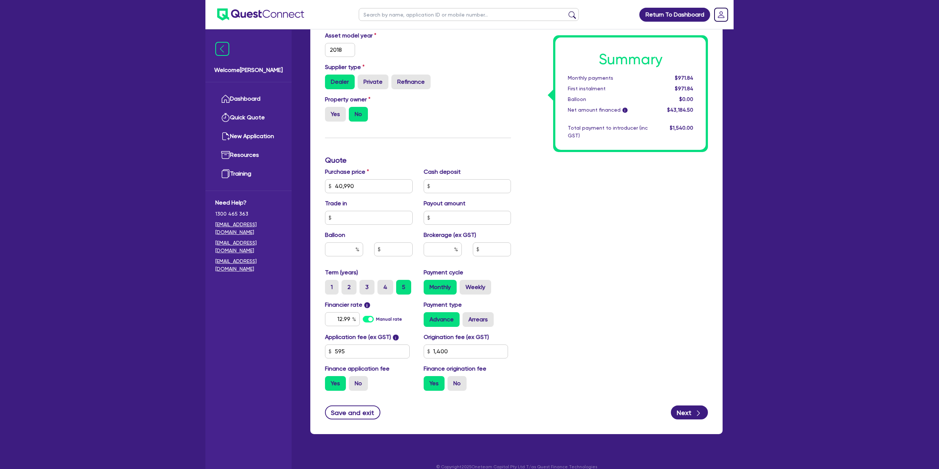
scroll to position [241, 0]
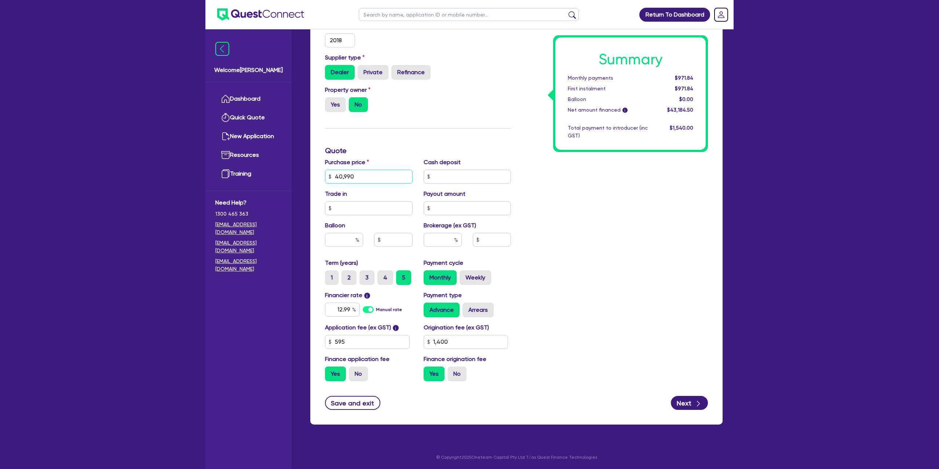
click at [358, 176] on input "40,990" at bounding box center [369, 177] width 88 height 14
type input "4,099"
type input "1,400"
type input "409"
type input "1,400"
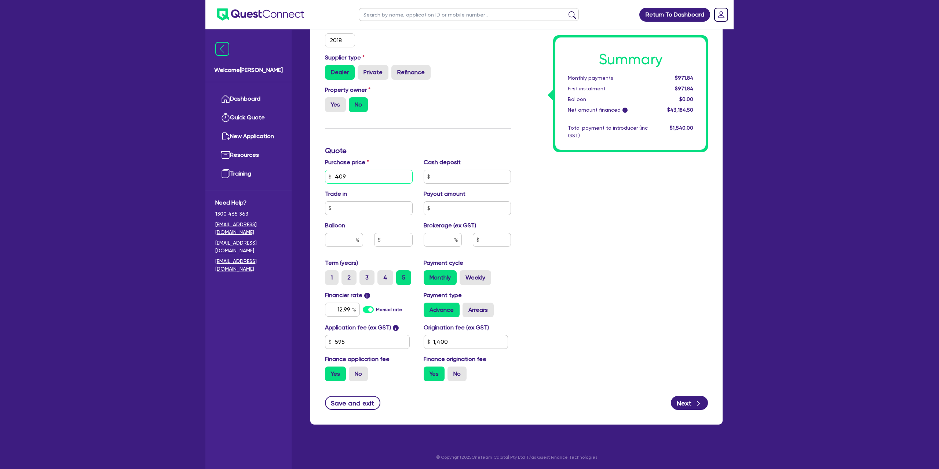
type input "40"
type input "1,400"
type input "4"
type input "1,400"
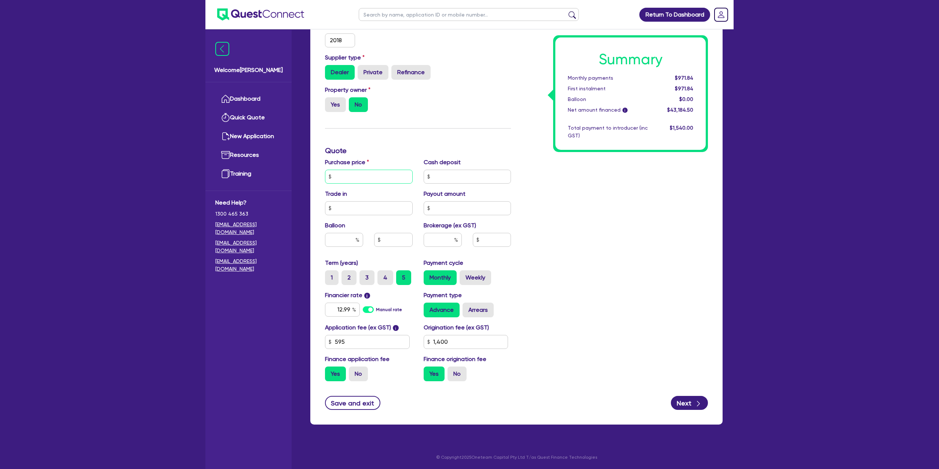
type input "6"
type input "1,400"
type input "68"
type input "1,400"
type input "680"
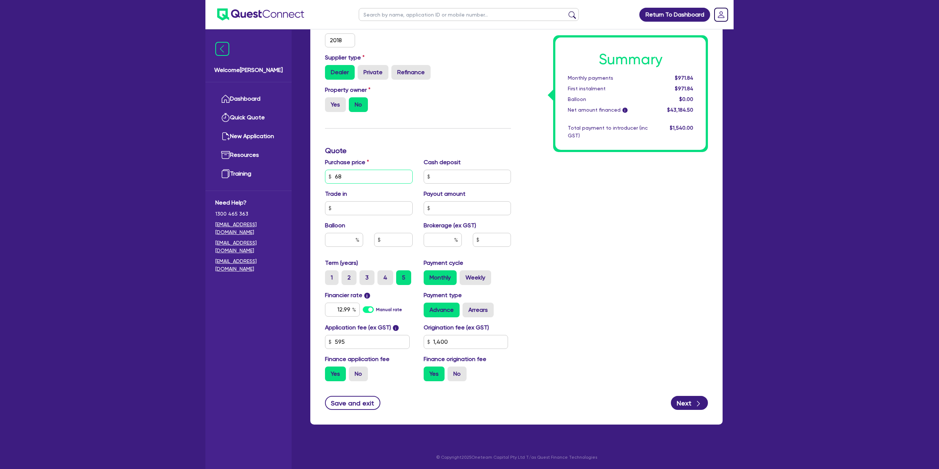
type input "1,400"
type input "6,800"
type input "1,400"
type input "68,000"
type input "1,400"
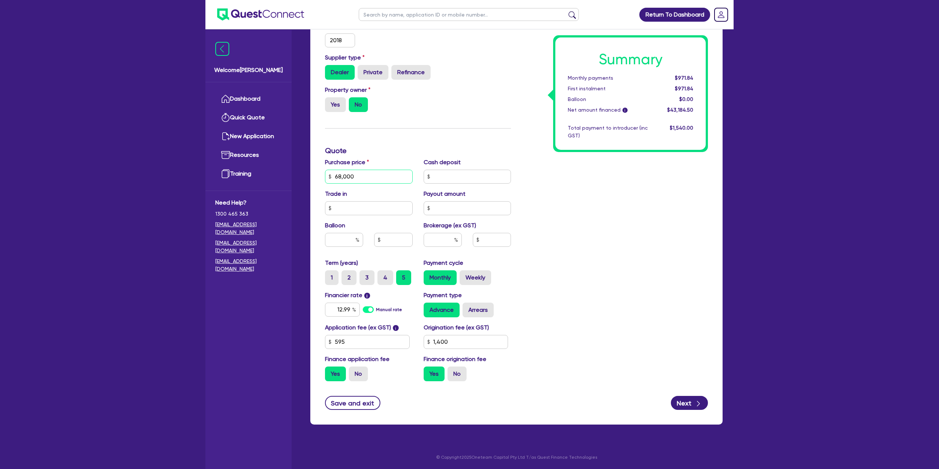
type input "68,000"
click at [688, 186] on div "Summary Monthly payments $971.84 First instalment $971.84 Balloon $0.00 Net amo…" at bounding box center [615, 150] width 197 height 472
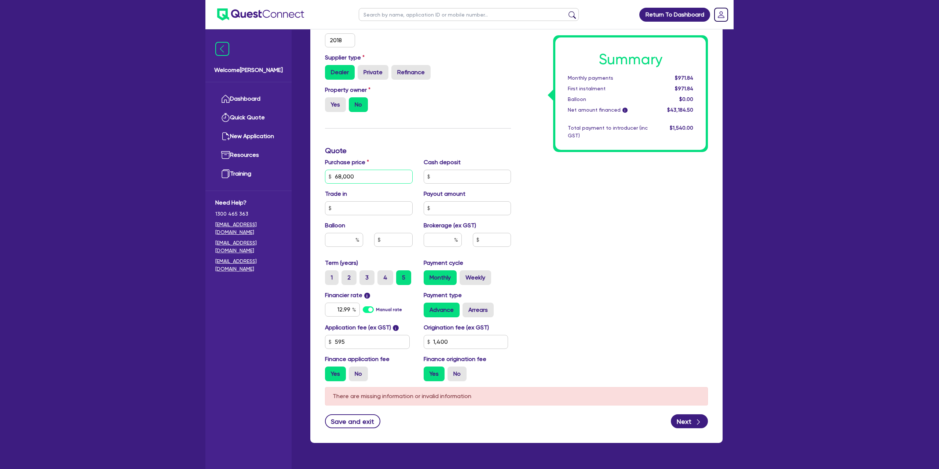
click at [361, 174] on input "68,000" at bounding box center [369, 177] width 88 height 14
drag, startPoint x: 359, startPoint y: 174, endPoint x: 316, endPoint y: 178, distance: 43.1
click at [316, 178] on div "Funding Options Who will be funding this deal? Select I will fund 100% I will c…" at bounding box center [516, 172] width 412 height 540
click at [446, 84] on div "Supplier type Dealer Private Refinance" at bounding box center [418, 69] width 197 height 32
click at [488, 106] on div "Property owner Yes No" at bounding box center [418, 101] width 197 height 32
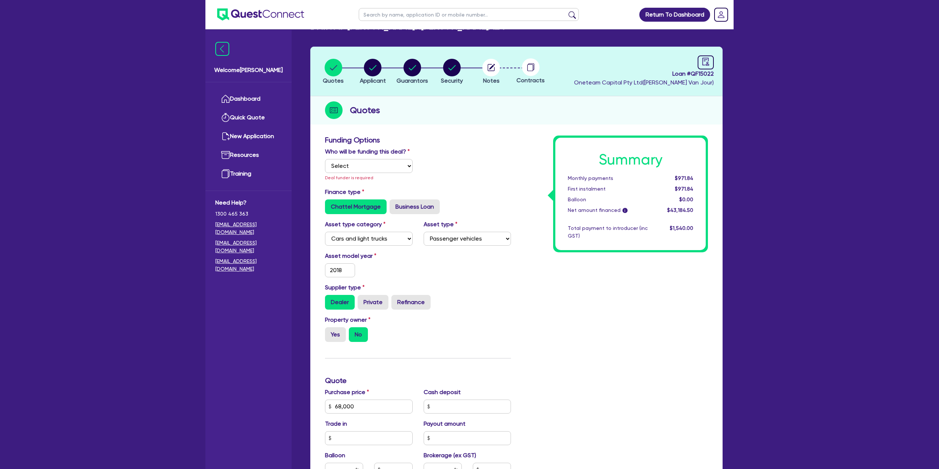
scroll to position [0, 0]
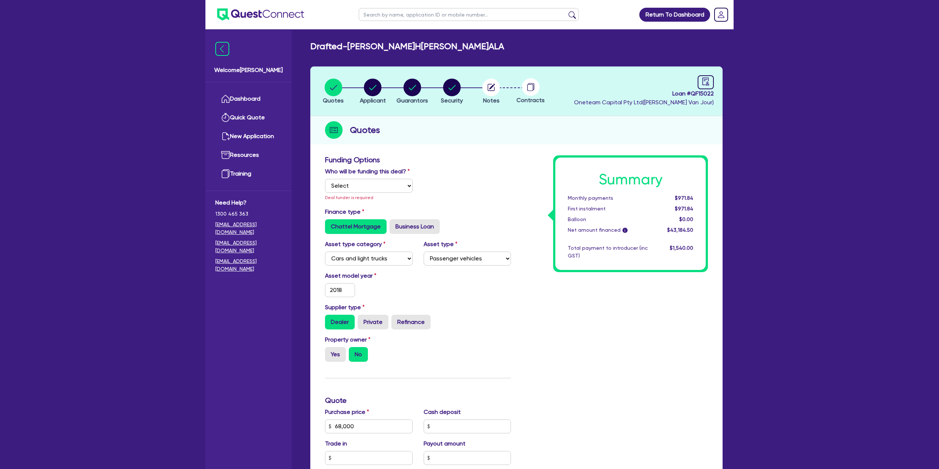
click at [369, 171] on label "Who will be funding this deal?" at bounding box center [367, 171] width 85 height 9
click at [369, 182] on select "Select I will fund 100% I will co-fund with Quest I want Quest to fund 100% Oth…" at bounding box center [369, 186] width 88 height 14
select select "Other"
click at [325, 179] on select "Select I will fund 100% I will co-fund with Quest I want Quest to fund 100% Oth…" at bounding box center [369, 186] width 88 height 14
type input "1,400"
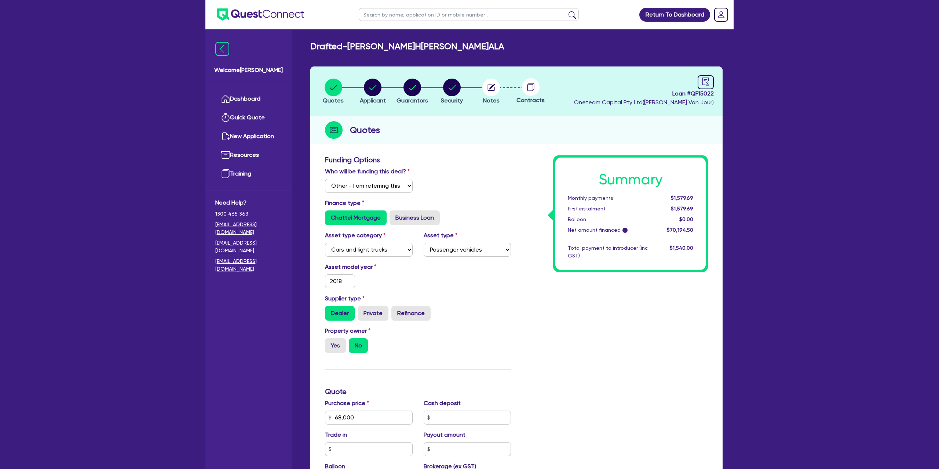
click at [484, 160] on h3 "Funding Options" at bounding box center [418, 159] width 186 height 9
click at [366, 187] on select "Select I will fund 100% I will co-fund with Quest I want Quest to fund 100% Oth…" at bounding box center [369, 186] width 88 height 14
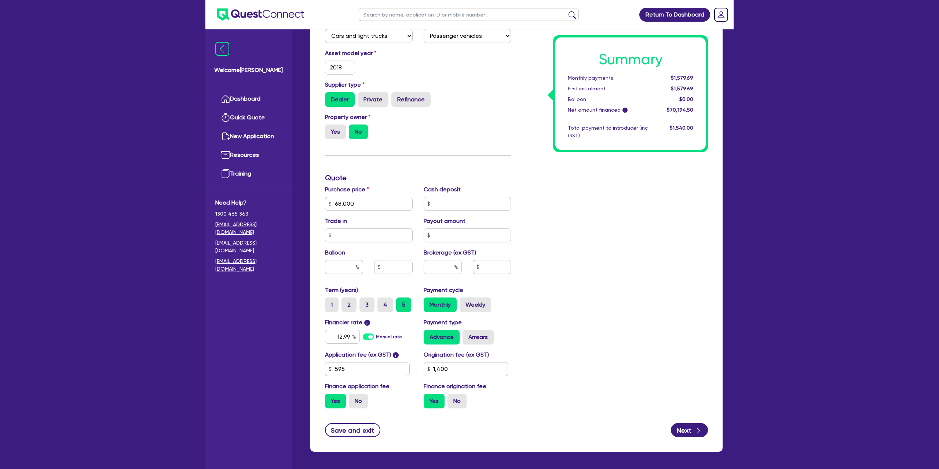
scroll to position [241, 0]
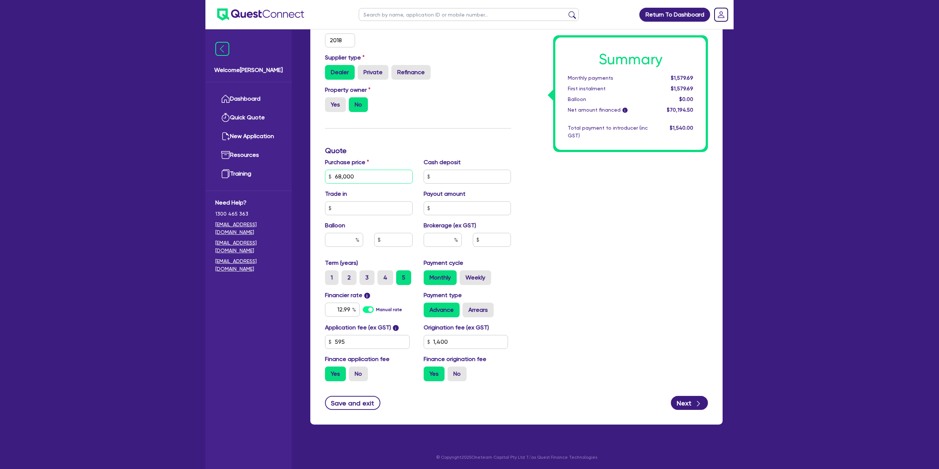
drag, startPoint x: 358, startPoint y: 176, endPoint x: 297, endPoint y: 176, distance: 60.9
click at [297, 176] on div "Welcome Gabriel Dashboard Quick Quote New Application Ref Company Ref Salespers…" at bounding box center [469, 114] width 528 height 710
type input "7"
type input "1,400"
type input "75"
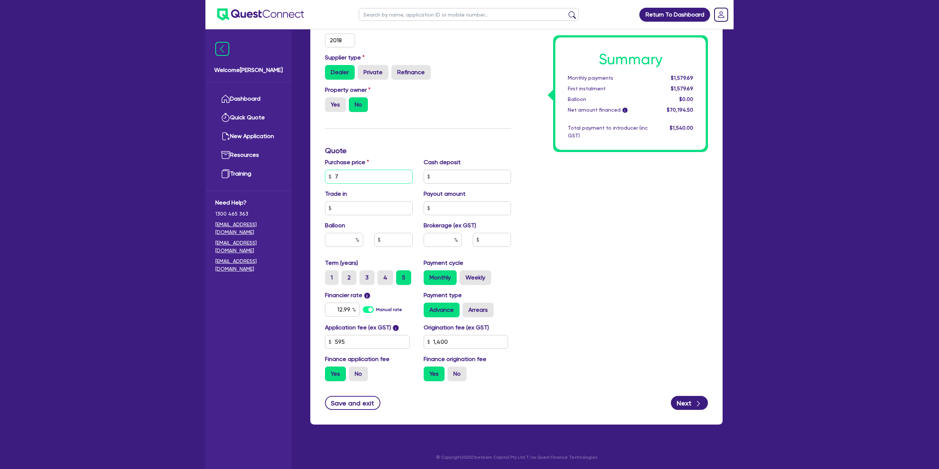
type input "1,400"
type input "7"
type input "1,400"
type input "76"
type input "1,400"
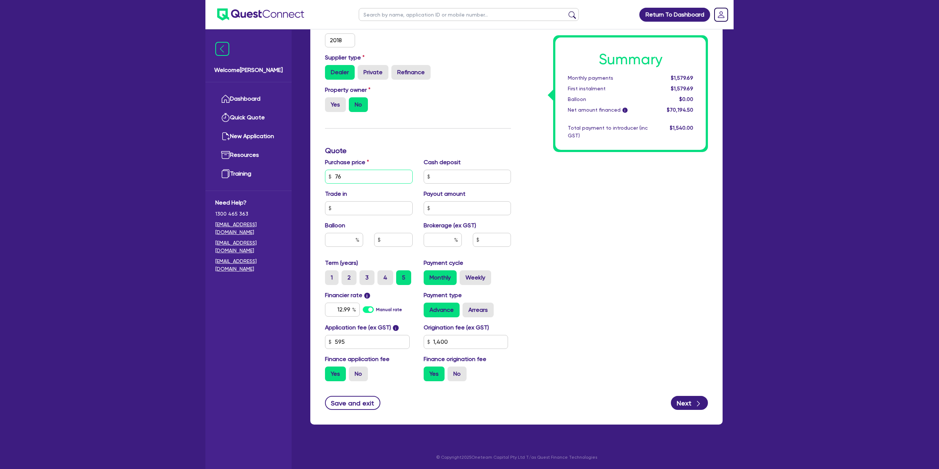
type input "760"
type input "1,400"
type input "7,600"
type input "1,400"
type input "76,000"
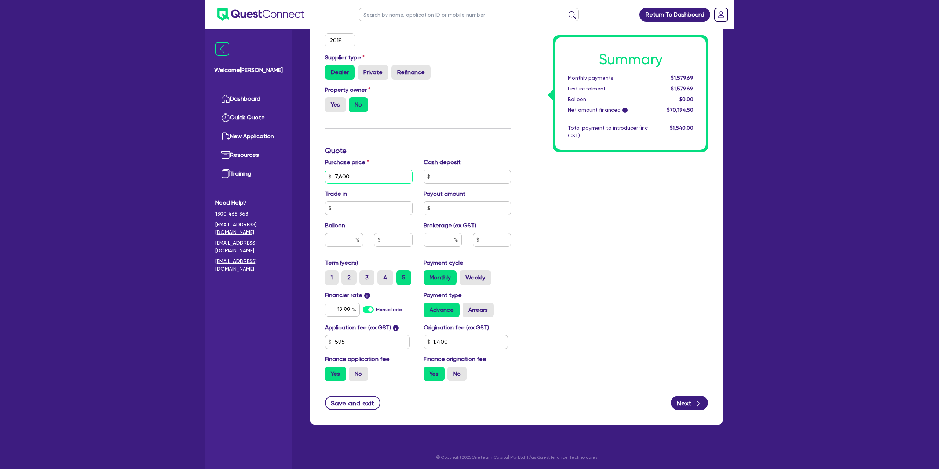
type input "1,400"
type input "76,000"
type input "1,400"
click at [635, 149] on div "Summary Monthly payments $1,579.69 First instalment $1,579.69 Balloon $0.00 Net…" at bounding box center [630, 93] width 150 height 112
click at [351, 237] on input "text" at bounding box center [344, 240] width 38 height 14
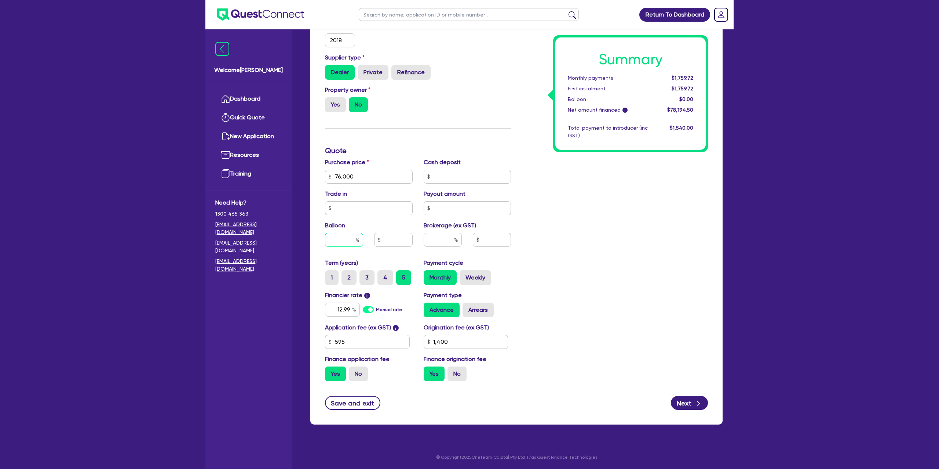
type input "3"
type input "1,400"
type input "2,280"
type input "1,400"
type input "30"
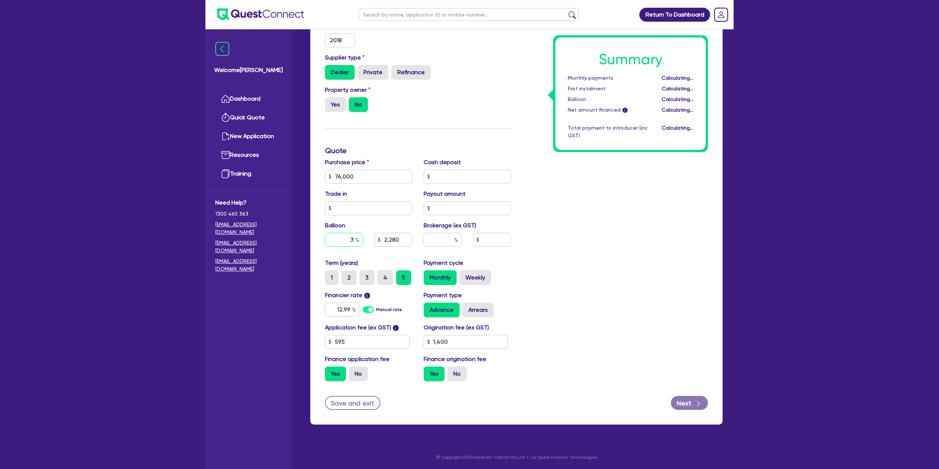
type input "2,280"
type input "1,400"
type input "30"
type input "2,280"
type input "1,400"
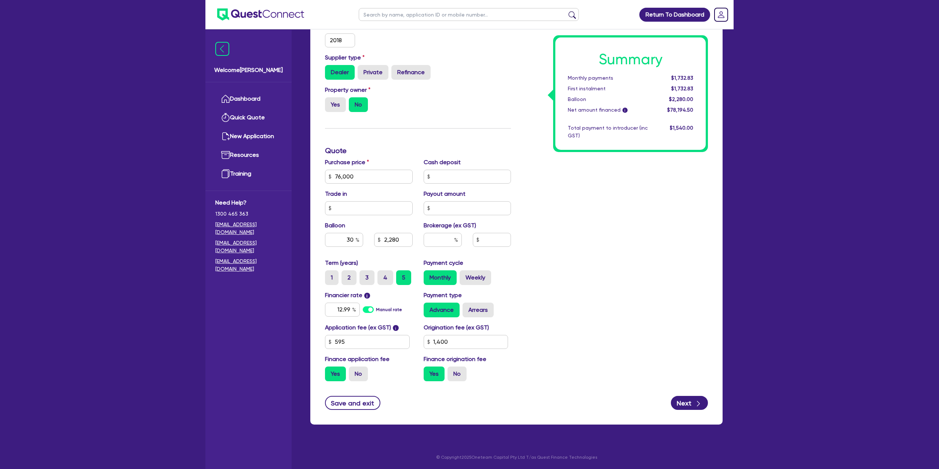
type input "22,800"
type input "1,400"
click at [649, 238] on div "Summary Monthly payments $1,732.83 First instalment $1,732.83 Balloon $2,280.00…" at bounding box center [615, 151] width 197 height 472
drag, startPoint x: 383, startPoint y: 239, endPoint x: 409, endPoint y: 241, distance: 26.1
click at [409, 241] on input "22,800" at bounding box center [393, 240] width 38 height 14
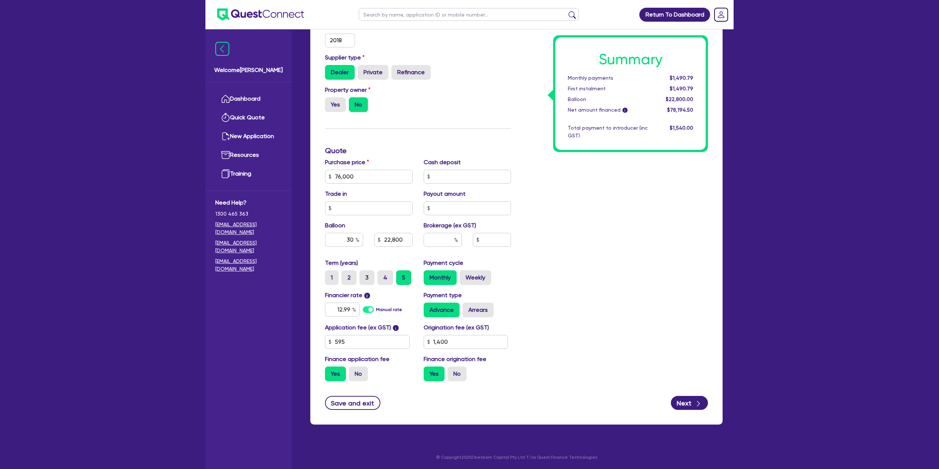
type input "22,800"
type input "1,400"
type input "22,800"
type input "1,400"
click at [580, 192] on div "Summary Monthly payments $1,490.79 First instalment $1,490.79 Balloon $22,800.0…" at bounding box center [615, 151] width 197 height 472
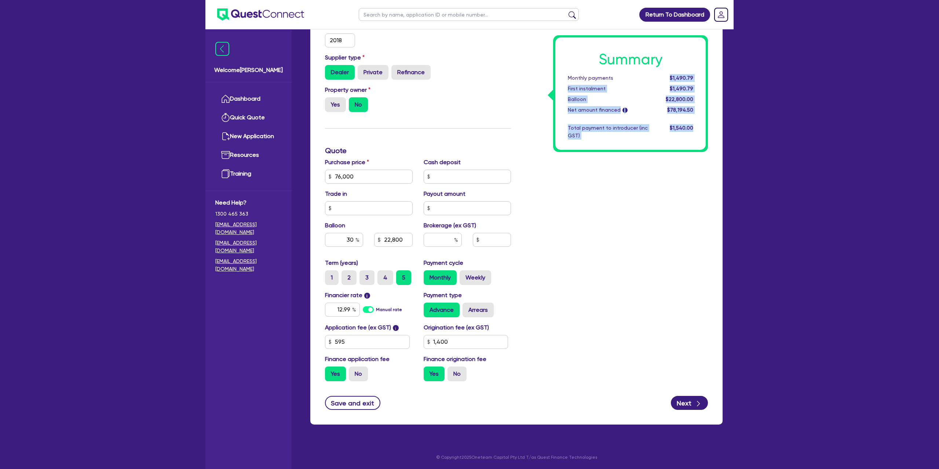
drag, startPoint x: 673, startPoint y: 76, endPoint x: 717, endPoint y: 77, distance: 44.4
click at [717, 76] on div "Funding Options Who will be funding this deal? Select I will fund 100% I will c…" at bounding box center [516, 167] width 412 height 513
click at [703, 83] on div "Summary Monthly payments $1,490.79 First instalment $1,490.79 Balloon $22,800.0…" at bounding box center [630, 93] width 150 height 112
drag, startPoint x: 360, startPoint y: 177, endPoint x: 331, endPoint y: 177, distance: 29.0
click at [331, 177] on div "76,000" at bounding box center [369, 177] width 88 height 14
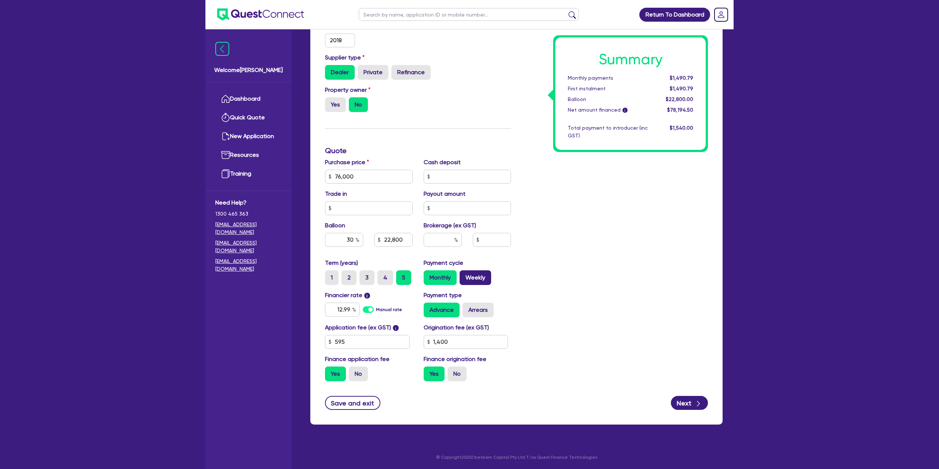
click at [464, 275] on label "Weekly" at bounding box center [476, 277] width 32 height 15
click at [464, 275] on input "Weekly" at bounding box center [462, 272] width 5 height 5
radio input "true"
type input "22,800"
type input "1,400"
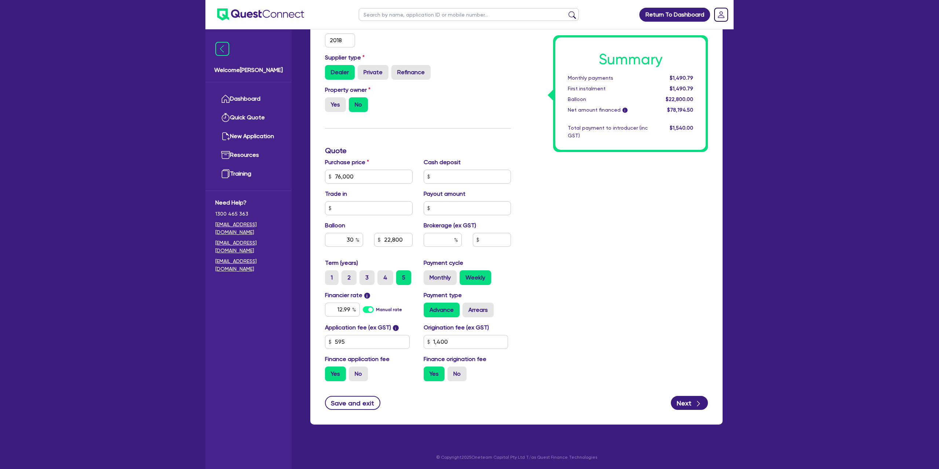
type input "22,800"
type input "1,400"
drag, startPoint x: 674, startPoint y: 77, endPoint x: 703, endPoint y: 76, distance: 29.0
click at [703, 76] on div "Summary Weekly payments $346.04 First instalment $346.04 Balloon $22,800.00 Net…" at bounding box center [630, 93] width 150 height 112
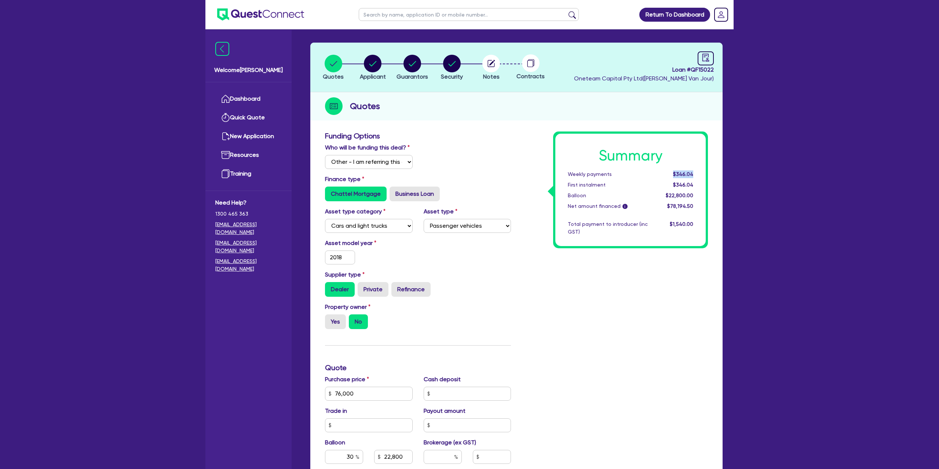
scroll to position [0, 0]
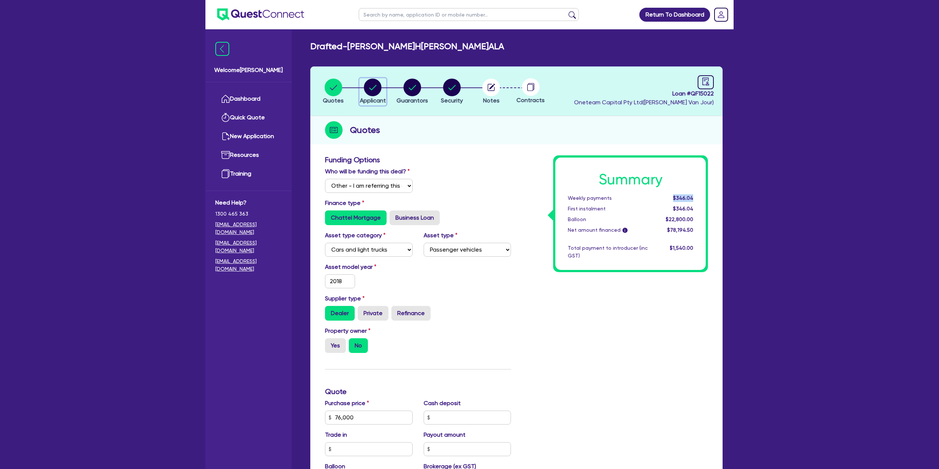
click at [375, 85] on circle "button" at bounding box center [373, 88] width 18 height 18
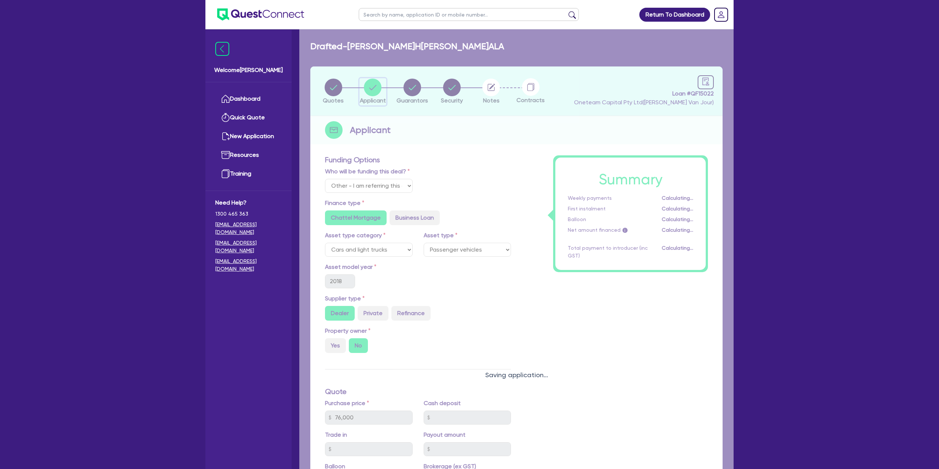
select select "SOLE_TRADER"
select select "BUILDING_CONSTRUCTION"
select select "TRADES_SERVICES_CONSUMERS"
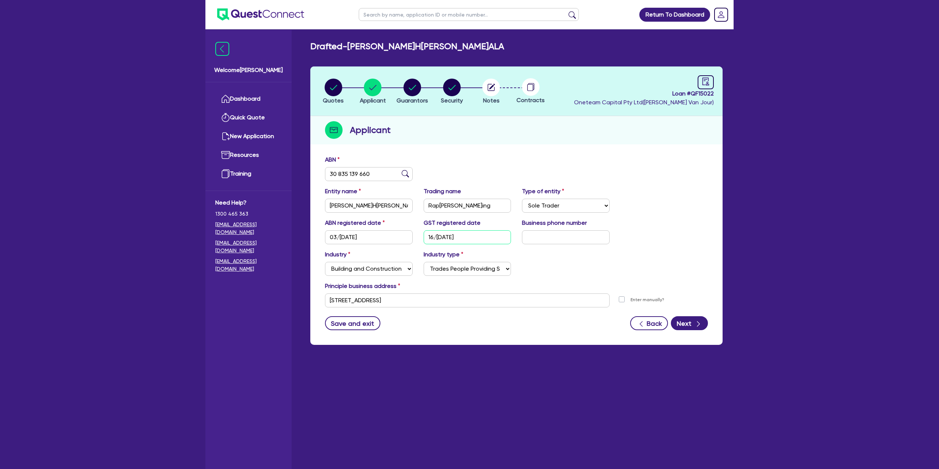
drag, startPoint x: 428, startPoint y: 237, endPoint x: 462, endPoint y: 237, distance: 34.1
click at [462, 237] on input "16/07/2025" at bounding box center [468, 237] width 88 height 14
click at [427, 237] on input "16/07/2025" at bounding box center [468, 237] width 88 height 14
drag, startPoint x: 427, startPoint y: 237, endPoint x: 470, endPoint y: 237, distance: 42.2
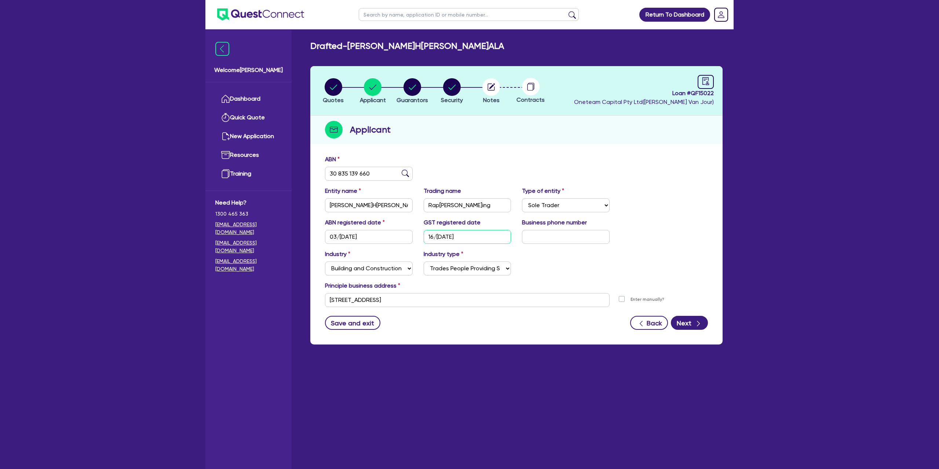
click at [470, 237] on input "16/07/2025" at bounding box center [468, 237] width 88 height 14
drag, startPoint x: 428, startPoint y: 237, endPoint x: 466, endPoint y: 240, distance: 38.2
click at [466, 240] on input "16/07/2025" at bounding box center [468, 237] width 88 height 14
click at [416, 87] on circle "button" at bounding box center [413, 87] width 18 height 18
select select "MRS"
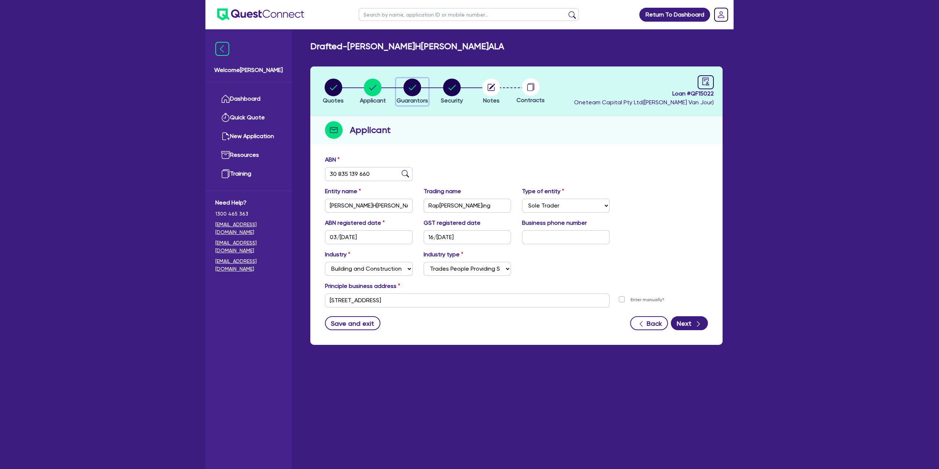
select select "SA"
select select "DE_FACTO"
select select "CASH"
select select "CREDIT_CARD"
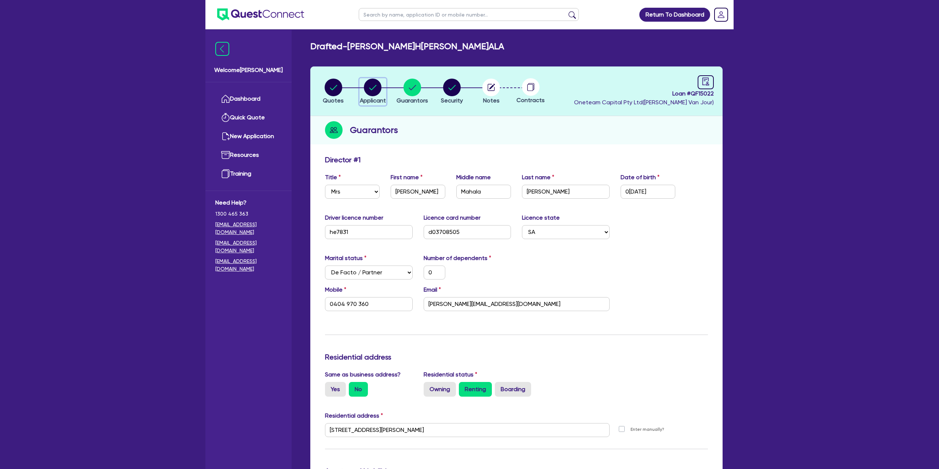
click at [379, 87] on circle "button" at bounding box center [373, 88] width 18 height 18
select select "SOLE_TRADER"
select select "BUILDING_CONSTRUCTION"
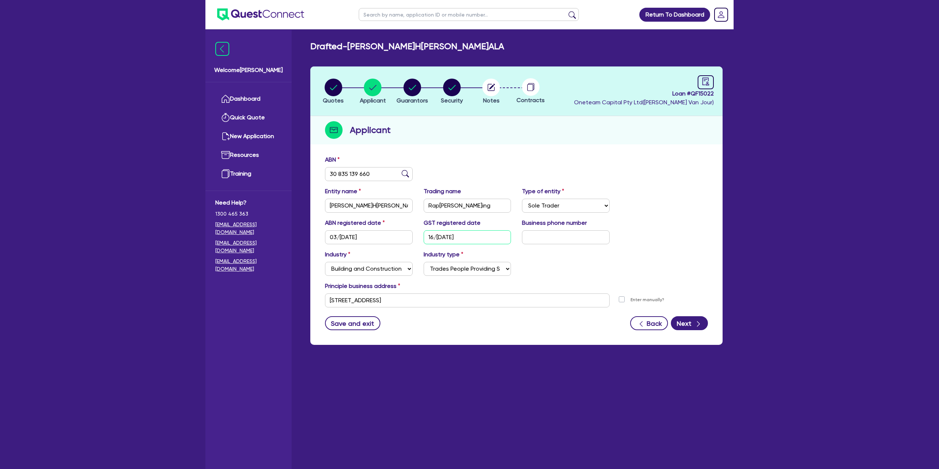
drag, startPoint x: 427, startPoint y: 236, endPoint x: 471, endPoint y: 236, distance: 44.4
click at [471, 236] on input "16/07/2025" at bounding box center [468, 237] width 88 height 14
click at [407, 88] on circle "button" at bounding box center [413, 88] width 18 height 18
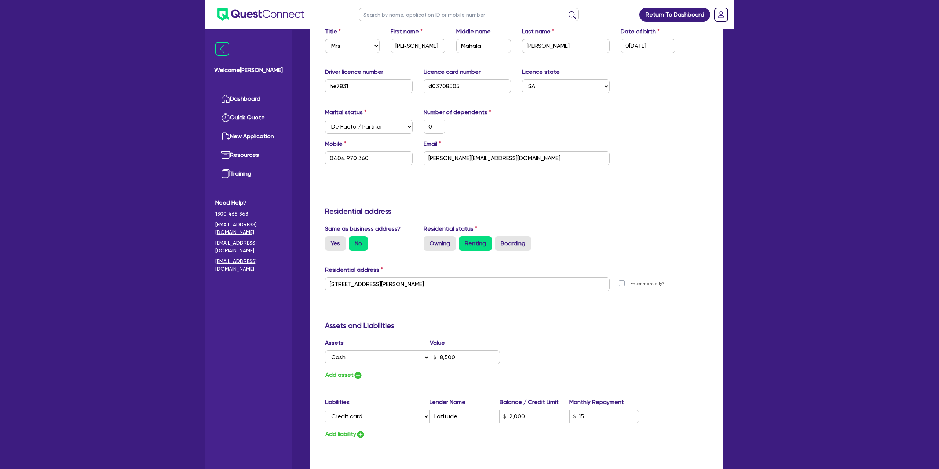
scroll to position [147, 0]
click at [415, 215] on div "Residential address" at bounding box center [517, 211] width 394 height 12
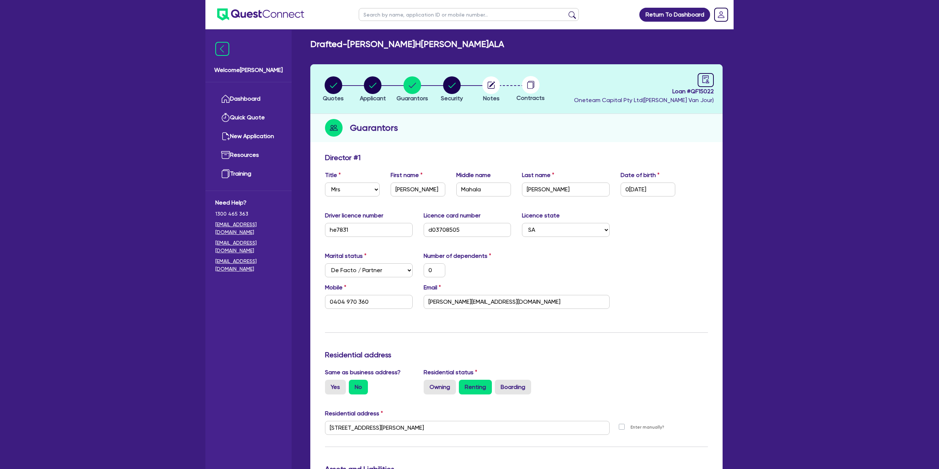
scroll to position [0, 0]
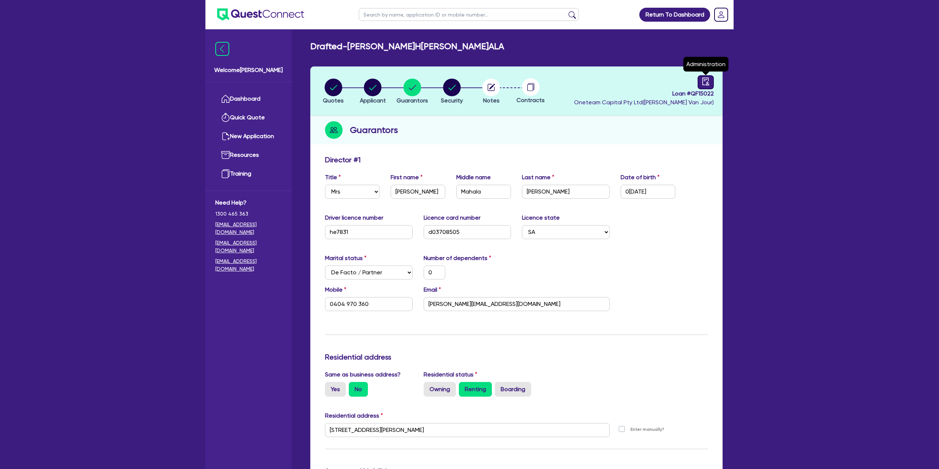
click at [712, 77] on div at bounding box center [706, 82] width 16 height 14
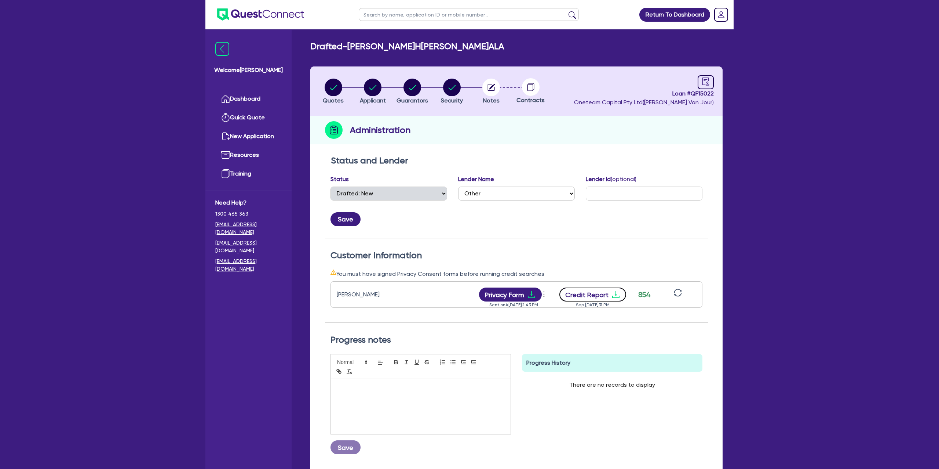
click at [612, 292] on icon "download" at bounding box center [616, 294] width 9 height 9
click at [450, 90] on circle "button" at bounding box center [452, 88] width 18 height 18
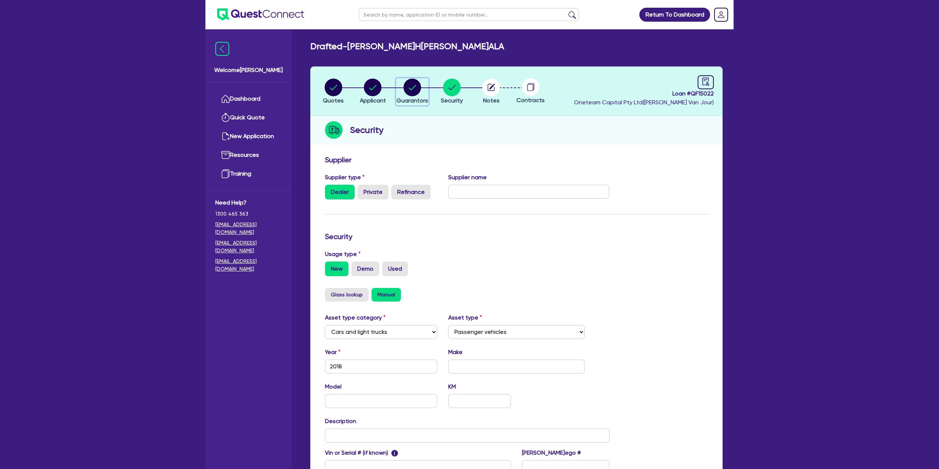
click at [408, 90] on circle "button" at bounding box center [413, 88] width 18 height 18
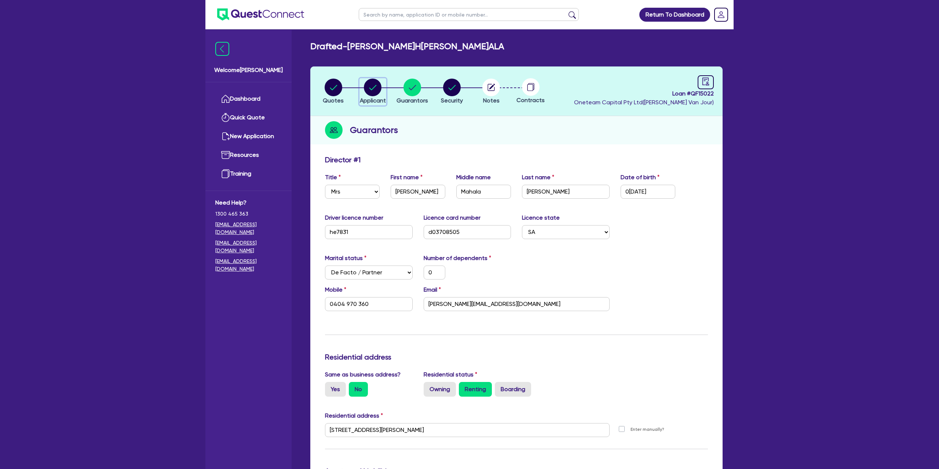
click at [367, 91] on circle "button" at bounding box center [373, 88] width 18 height 18
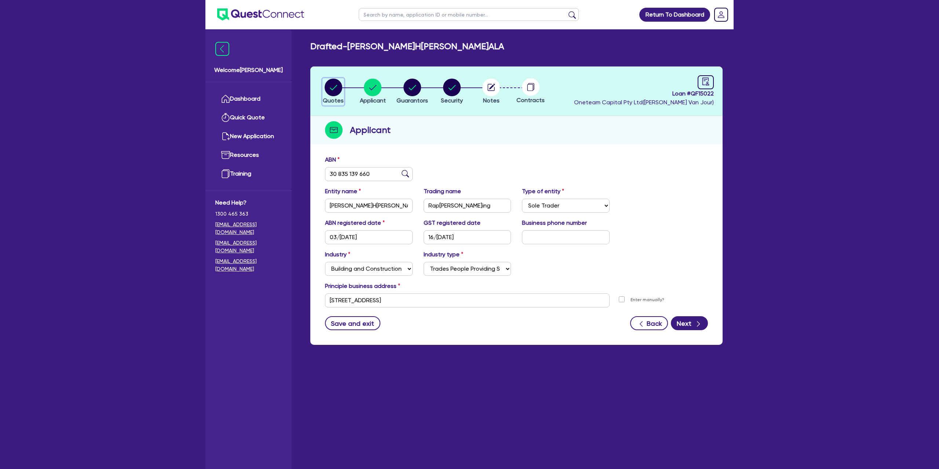
click at [340, 92] on circle "button" at bounding box center [334, 88] width 18 height 18
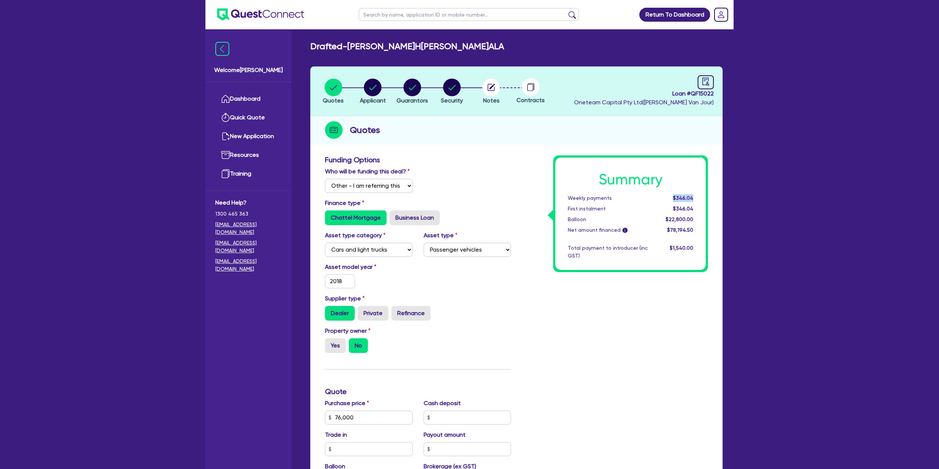
drag, startPoint x: 674, startPoint y: 196, endPoint x: 706, endPoint y: 196, distance: 31.2
click at [706, 196] on div "Summary Weekly payments $346.04 First instalment $346.04 Balloon $22,800.00 Net…" at bounding box center [630, 213] width 150 height 112
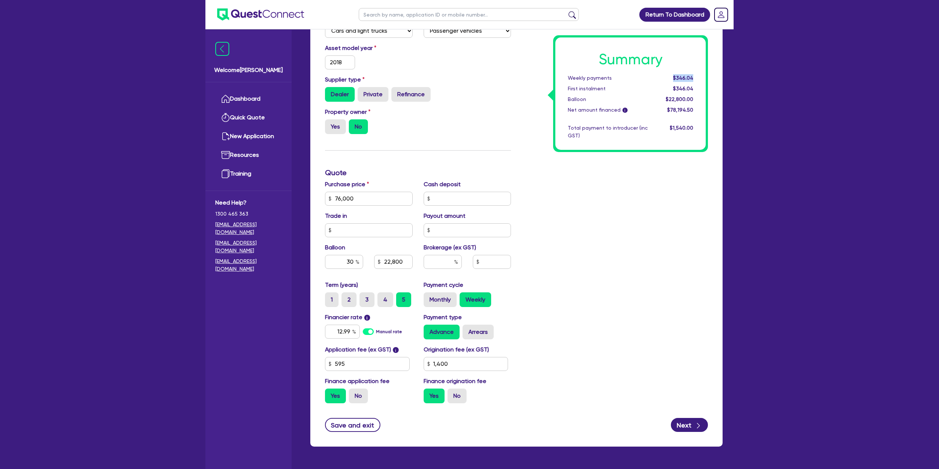
scroll to position [219, 0]
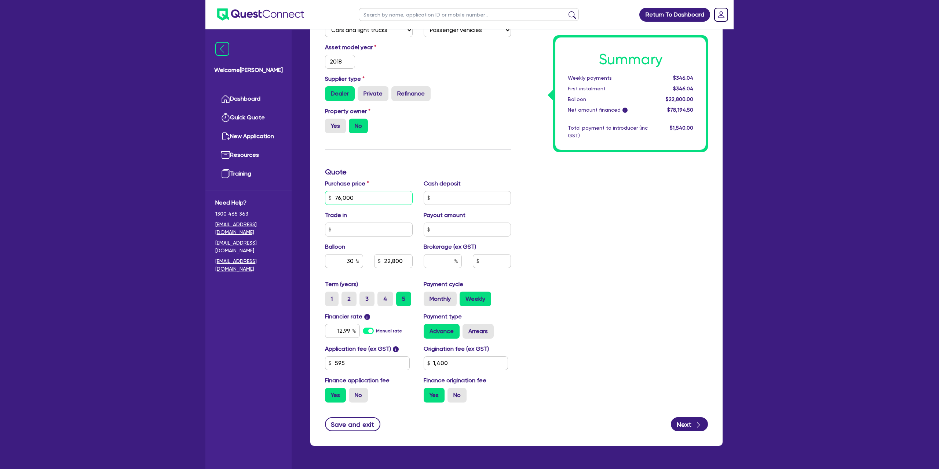
drag, startPoint x: 335, startPoint y: 196, endPoint x: 368, endPoint y: 196, distance: 32.7
click at [367, 196] on input "76,000" at bounding box center [369, 198] width 88 height 14
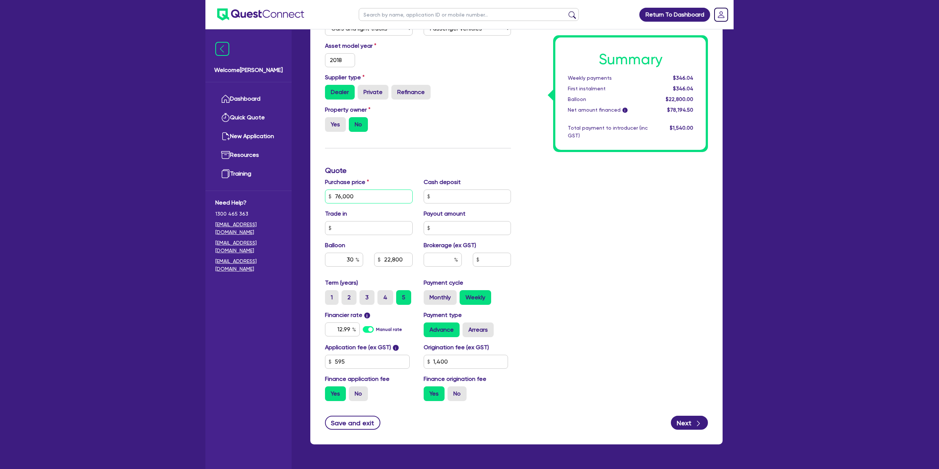
click at [353, 196] on input "76,000" at bounding box center [369, 196] width 88 height 14
drag, startPoint x: 356, startPoint y: 197, endPoint x: 314, endPoint y: 198, distance: 41.5
click at [314, 198] on div "Funding Options Who will be funding this deal? Select I will fund 100% I will c…" at bounding box center [516, 187] width 412 height 513
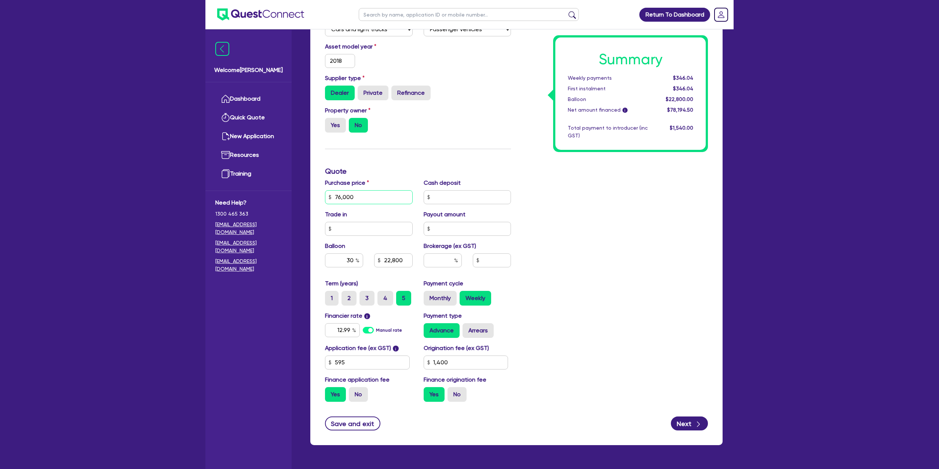
click at [334, 195] on input "76,000" at bounding box center [369, 197] width 88 height 14
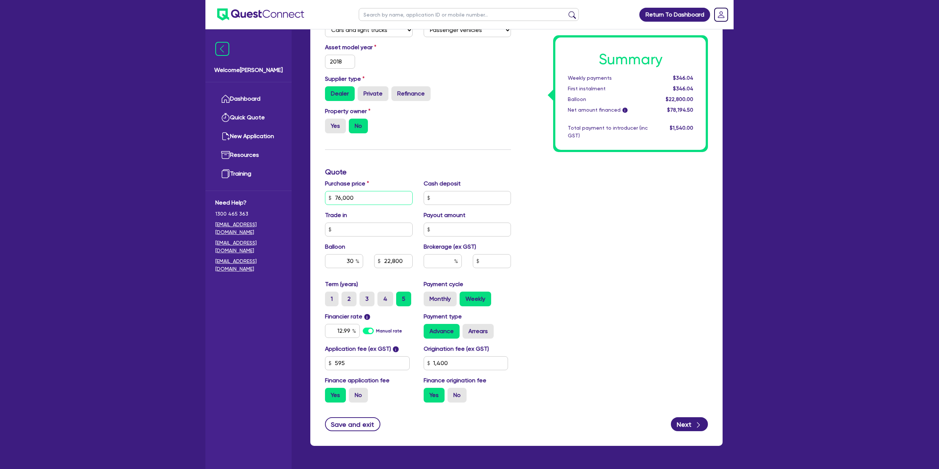
drag, startPoint x: 334, startPoint y: 195, endPoint x: 364, endPoint y: 198, distance: 30.6
click at [364, 198] on input "76,000" at bounding box center [369, 198] width 88 height 14
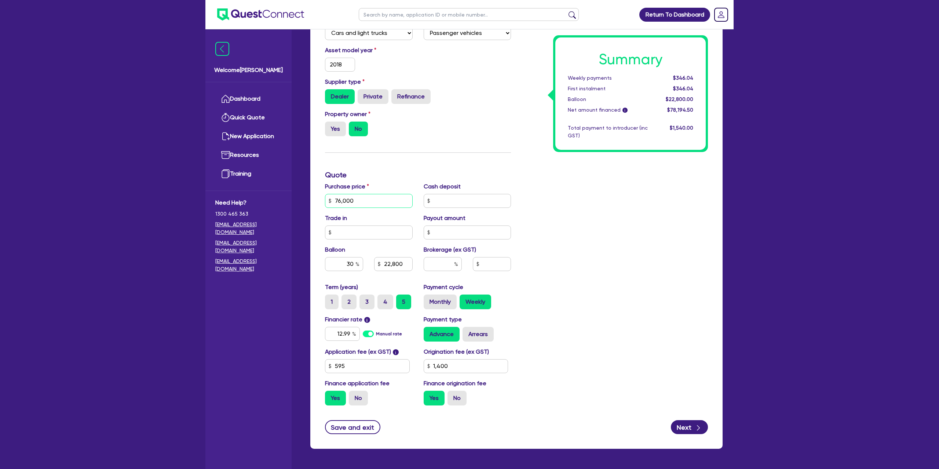
scroll to position [217, 0]
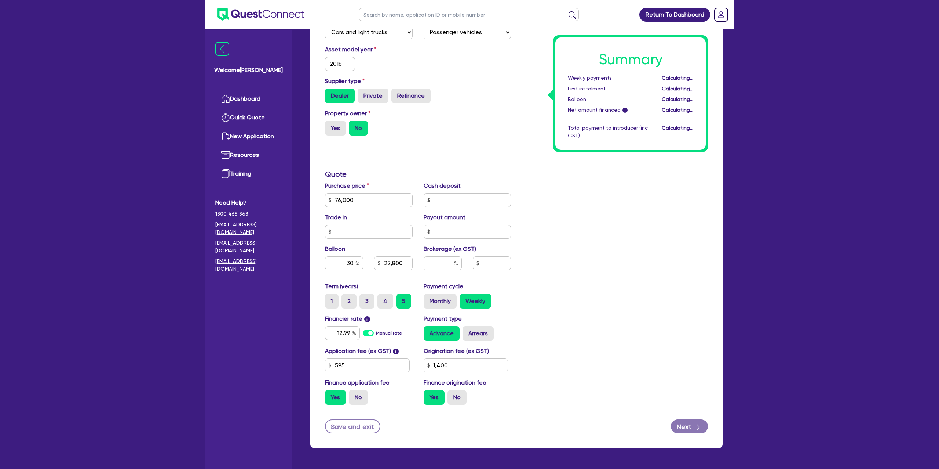
click at [519, 190] on div "Summary Weekly payments Calculating... First instalment Calculating... Balloon …" at bounding box center [615, 174] width 197 height 472
drag, startPoint x: 354, startPoint y: 263, endPoint x: 288, endPoint y: 271, distance: 66.9
click at [287, 271] on div "Welcome Gabriel Dashboard Quick Quote New Application Ref Company Ref Salespers…" at bounding box center [469, 138] width 528 height 710
drag, startPoint x: 345, startPoint y: 263, endPoint x: 372, endPoint y: 264, distance: 27.2
click at [372, 264] on div "30 22,800" at bounding box center [369, 263] width 99 height 14
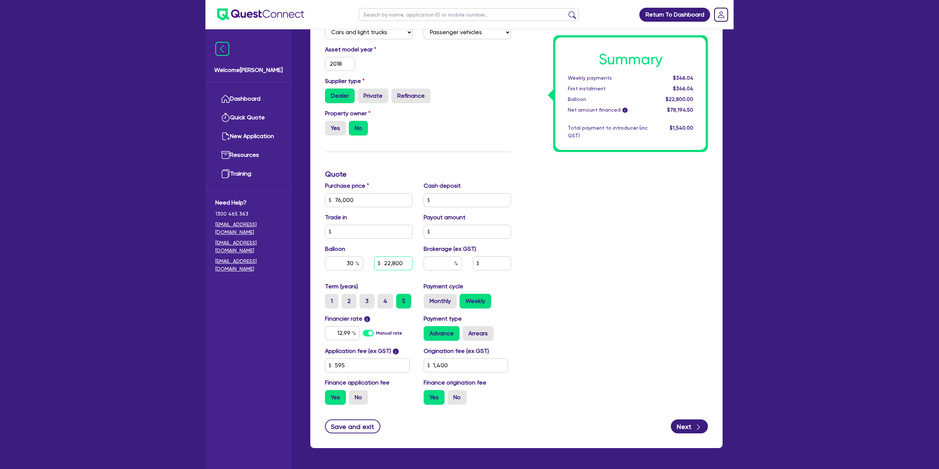
drag, startPoint x: 382, startPoint y: 261, endPoint x: 415, endPoint y: 262, distance: 33.8
click at [415, 262] on div "22,800" at bounding box center [393, 263] width 49 height 14
drag, startPoint x: 355, startPoint y: 201, endPoint x: 328, endPoint y: 201, distance: 27.2
click at [328, 201] on input "76,000" at bounding box center [369, 200] width 88 height 14
click at [498, 163] on div "Funding Options Who will be funding this deal? Select I will fund 100% I will c…" at bounding box center [418, 174] width 197 height 472
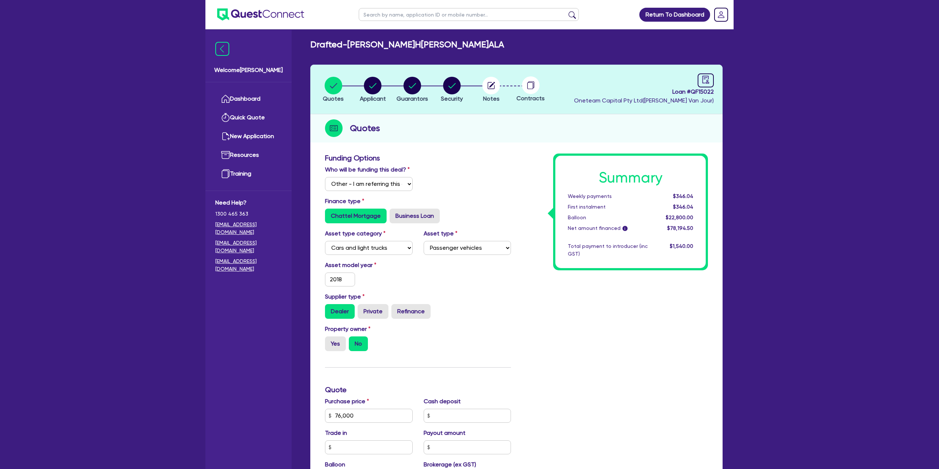
scroll to position [0, 0]
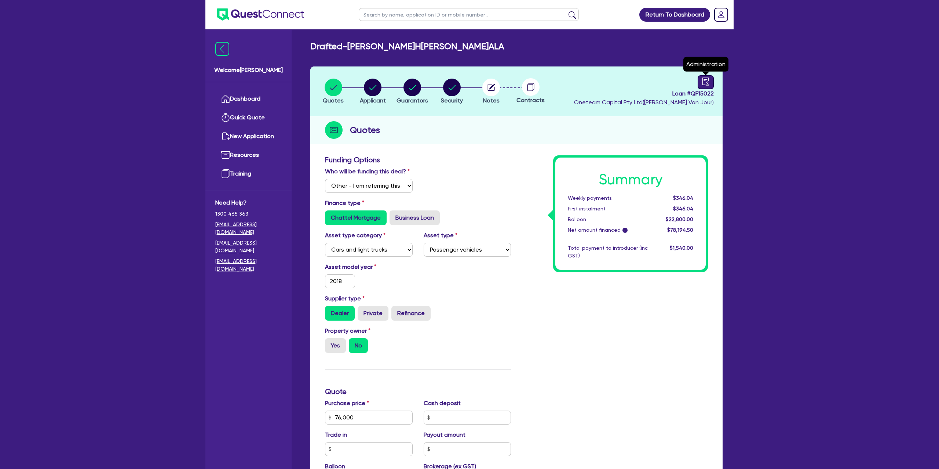
drag, startPoint x: 704, startPoint y: 80, endPoint x: 700, endPoint y: 87, distance: 7.6
click at [704, 80] on icon "audit" at bounding box center [706, 81] width 8 height 8
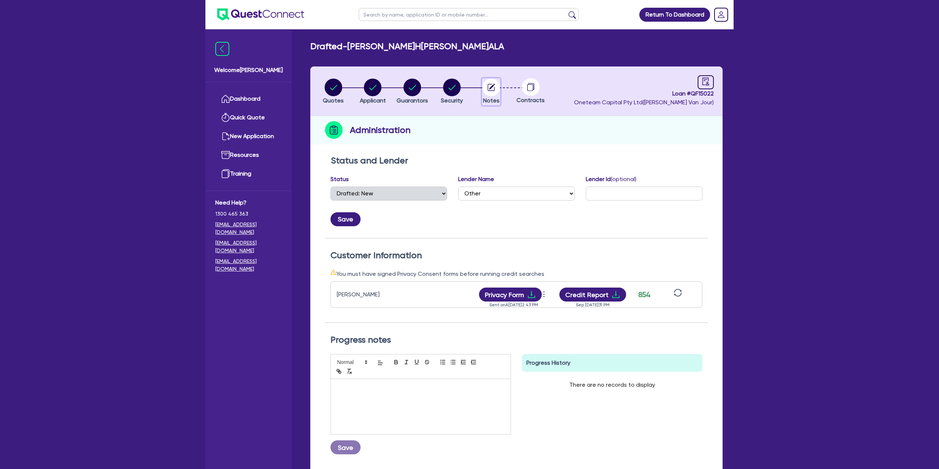
click at [483, 85] on circle "button" at bounding box center [491, 88] width 18 height 18
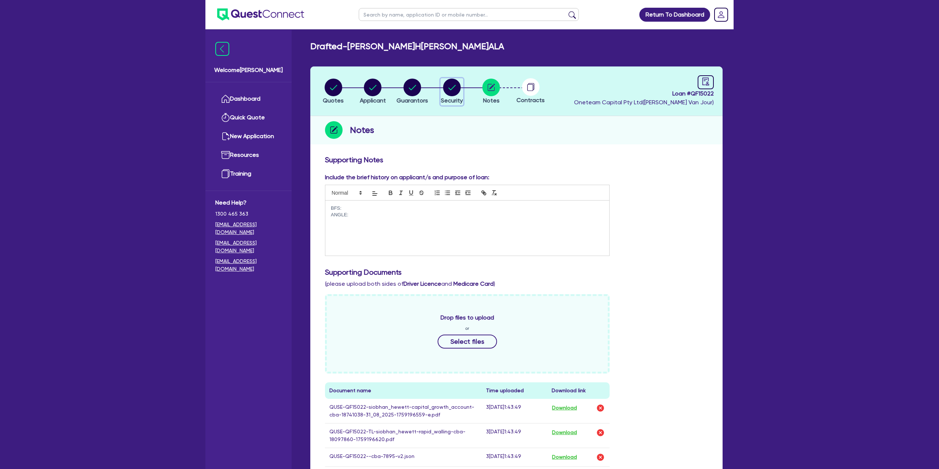
click at [453, 81] on circle "button" at bounding box center [452, 88] width 18 height 18
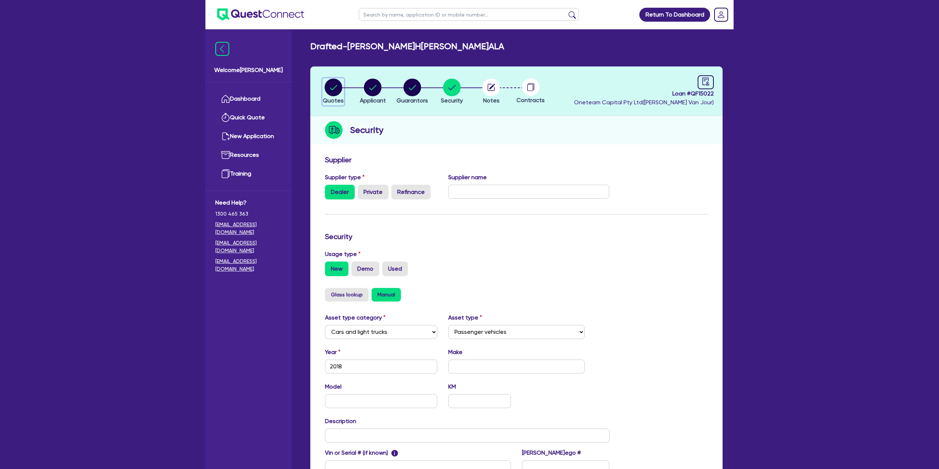
click at [334, 84] on circle "button" at bounding box center [334, 88] width 18 height 18
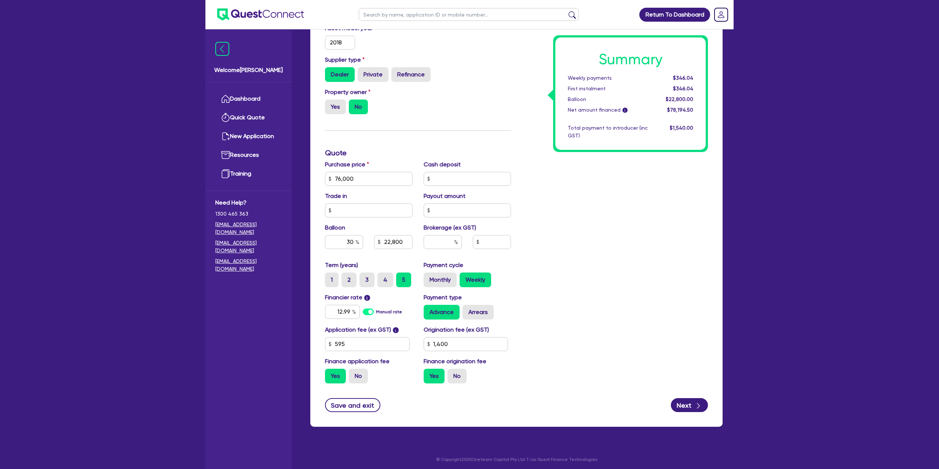
scroll to position [241, 0]
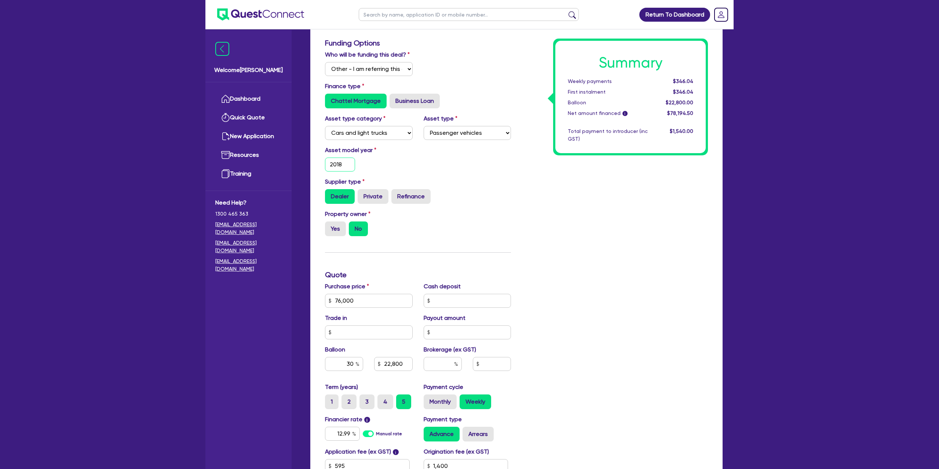
click at [347, 165] on input "2018" at bounding box center [340, 164] width 30 height 14
click at [514, 168] on div "Asset model year 2023" at bounding box center [418, 162] width 197 height 32
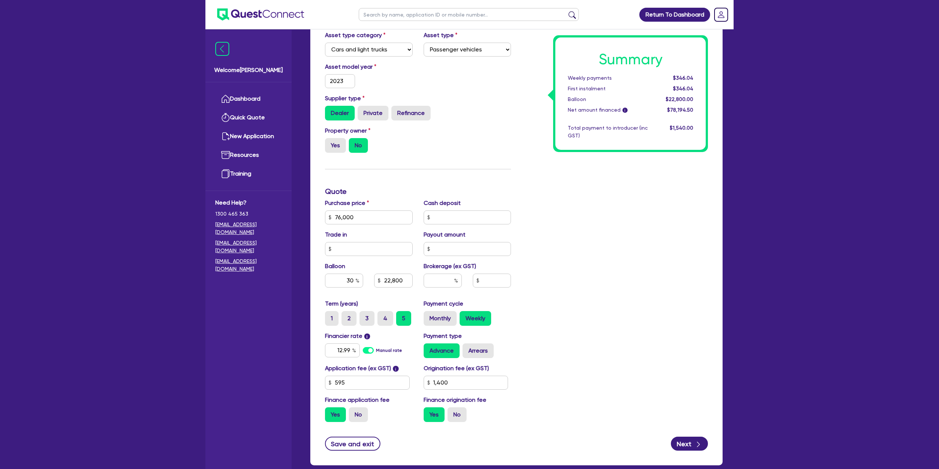
scroll to position [241, 0]
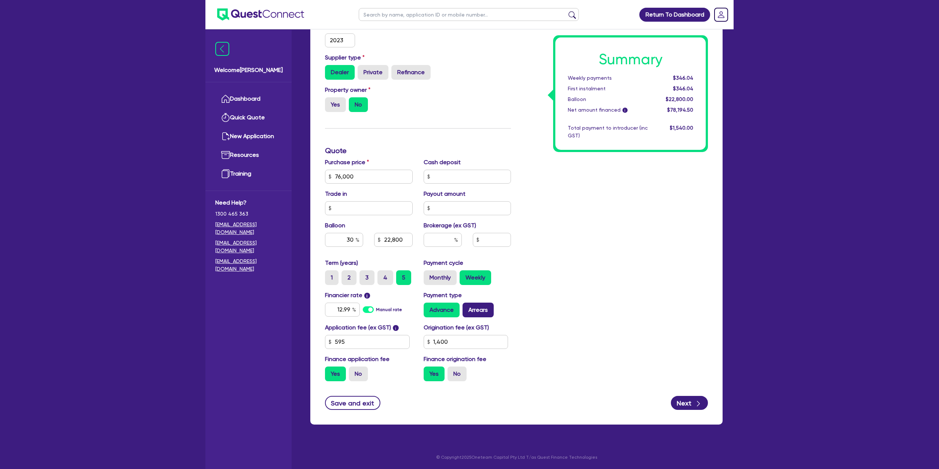
click at [477, 306] on label "Arrears" at bounding box center [478, 309] width 31 height 15
click at [467, 306] on input "Arrears" at bounding box center [465, 304] width 5 height 5
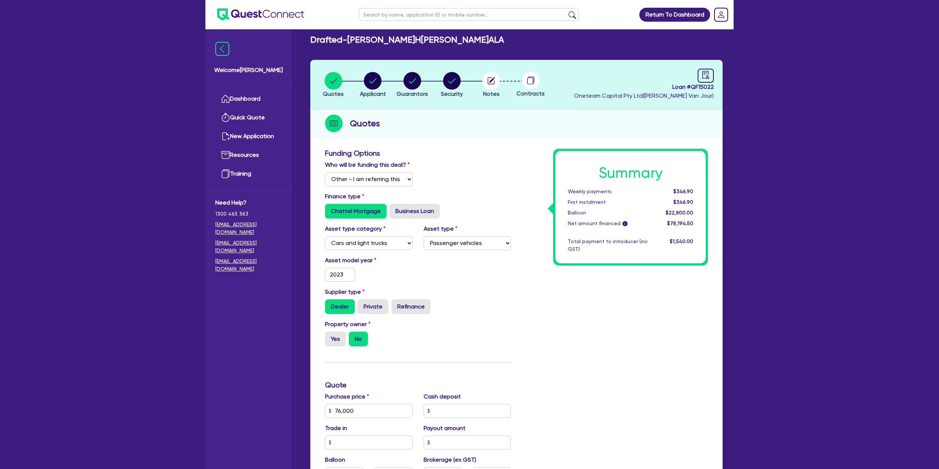
scroll to position [5, 0]
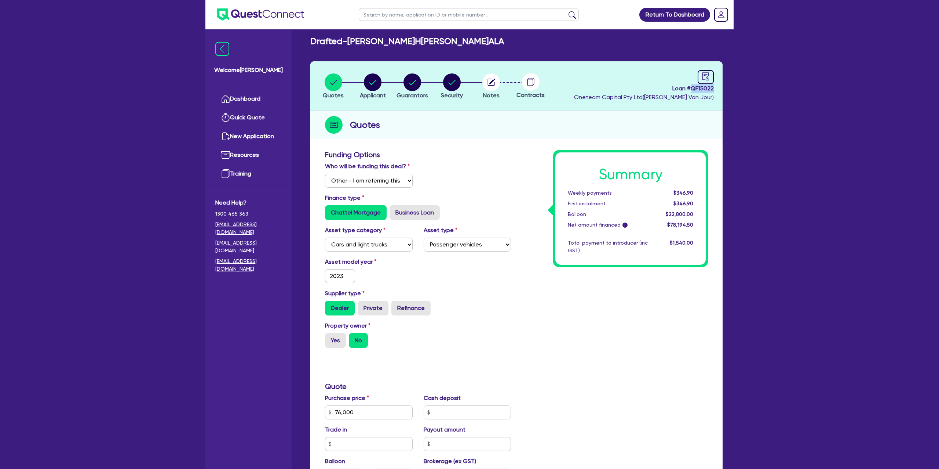
drag, startPoint x: 691, startPoint y: 87, endPoint x: 722, endPoint y: 90, distance: 30.5
click at [722, 90] on header "Quotes Applicant Guarantors Security Notes Contracts Loan # QF15022 Oneteam Cap…" at bounding box center [516, 86] width 412 height 50
click at [721, 90] on header "Quotes Applicant Guarantors Security Notes Contracts Loan # QF15022 Oneteam Cap…" at bounding box center [516, 86] width 412 height 50
click at [489, 82] on circle "button" at bounding box center [491, 82] width 18 height 18
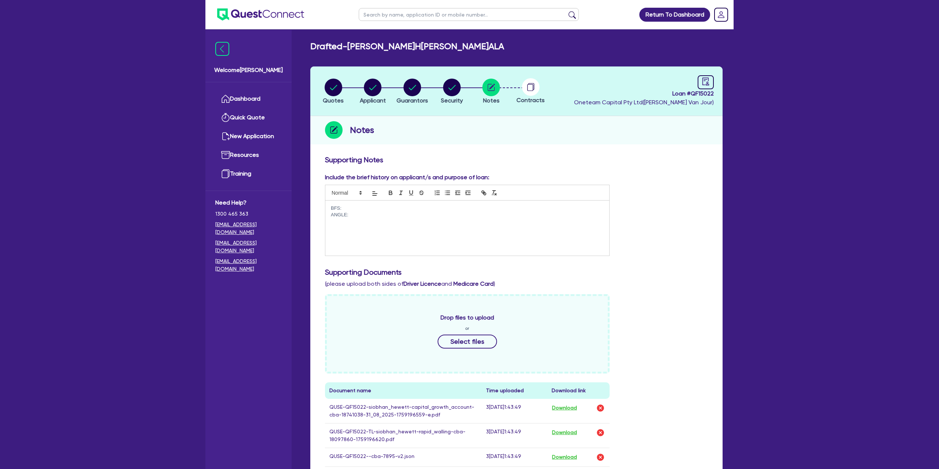
click at [530, 86] on circle at bounding box center [531, 87] width 18 height 18
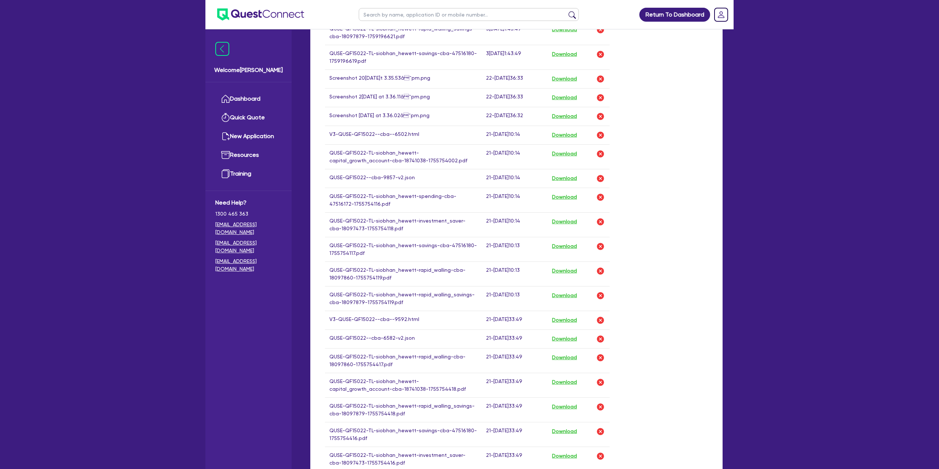
scroll to position [737, 0]
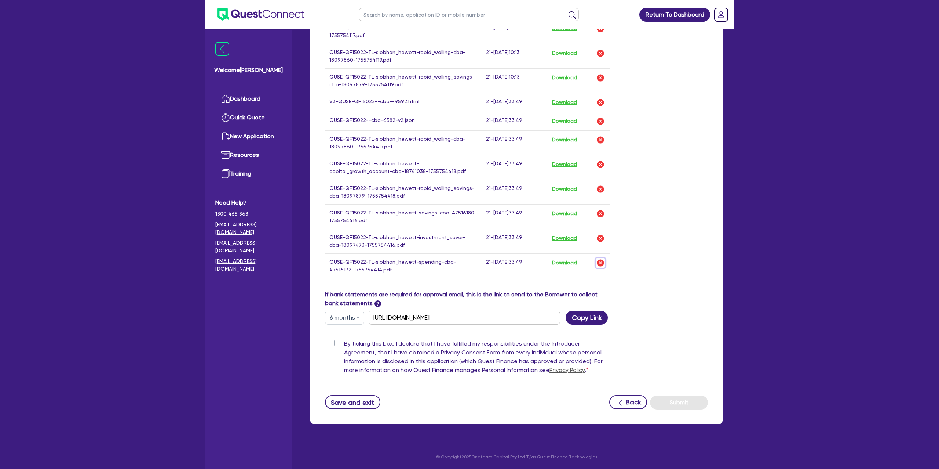
click at [601, 262] on img "button" at bounding box center [600, 262] width 9 height 9
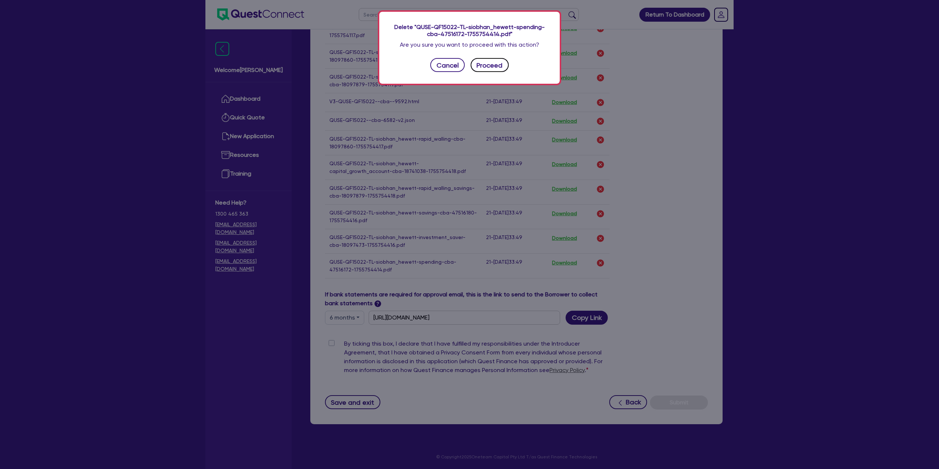
click at [495, 68] on button "Proceed" at bounding box center [490, 65] width 38 height 14
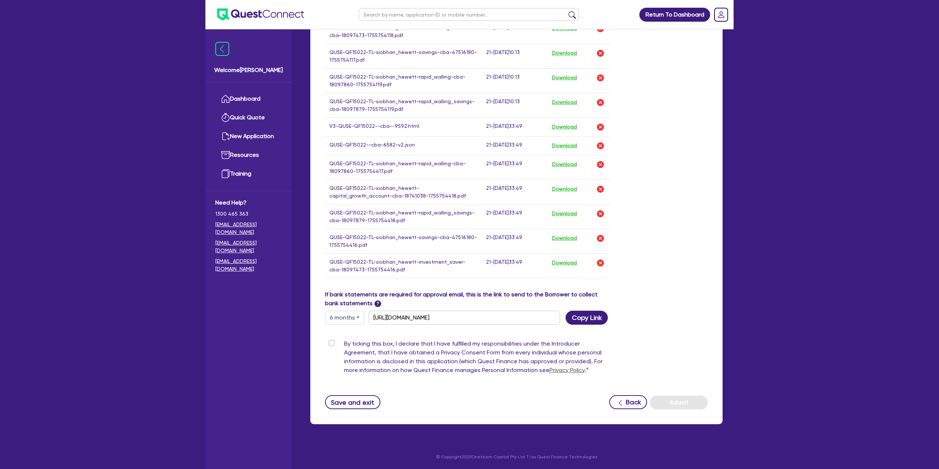
scroll to position [712, 0]
click at [601, 263] on img "button" at bounding box center [600, 262] width 9 height 9
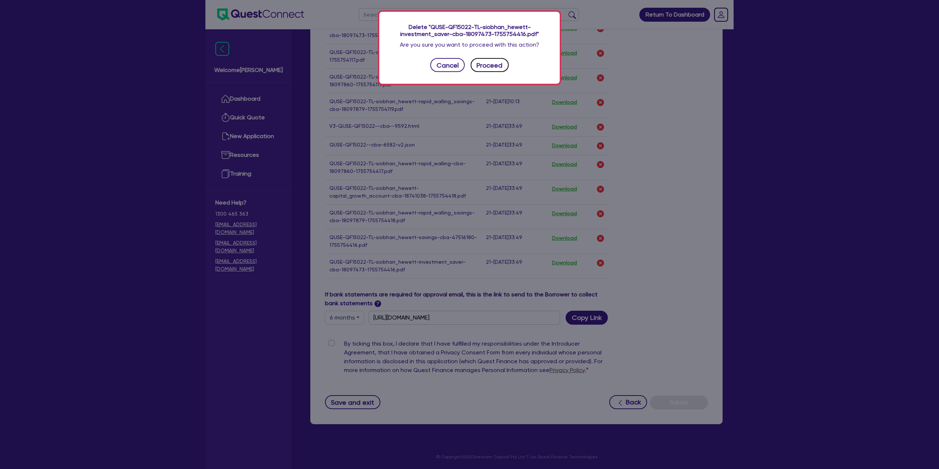
click at [486, 68] on button "Proceed" at bounding box center [490, 65] width 38 height 14
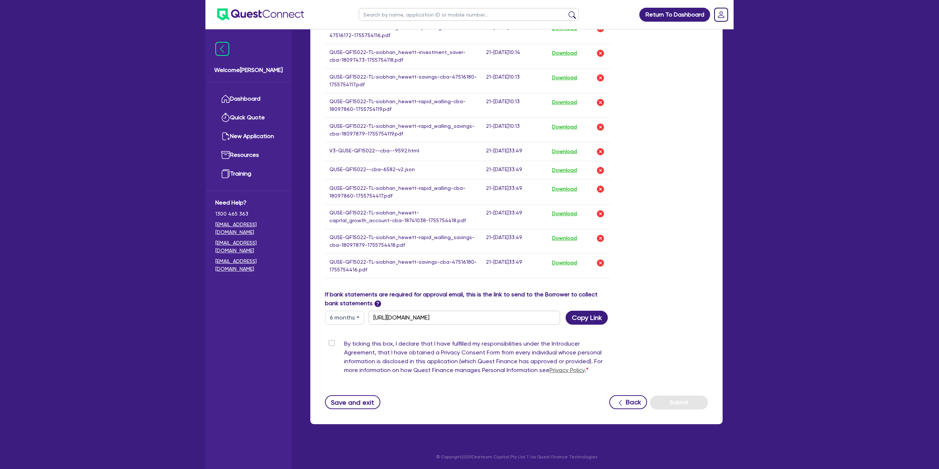
scroll to position [687, 0]
click at [602, 261] on img "button" at bounding box center [600, 262] width 9 height 9
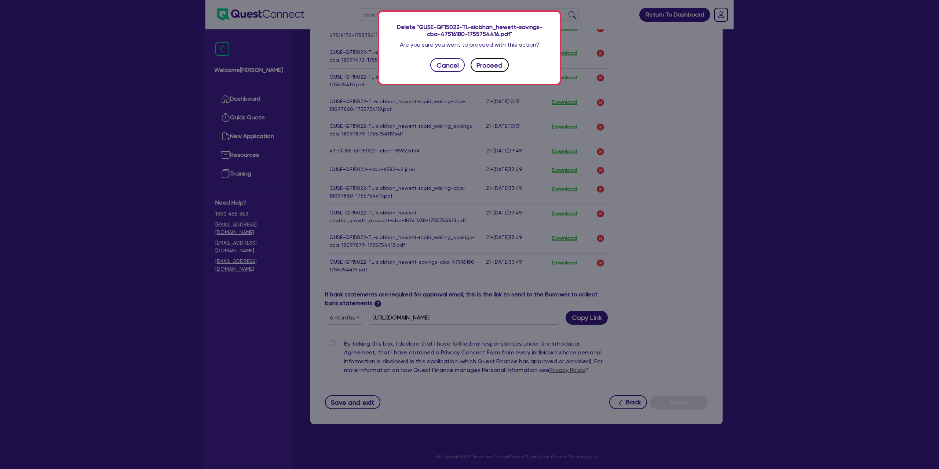
click at [497, 65] on button "Proceed" at bounding box center [490, 65] width 38 height 14
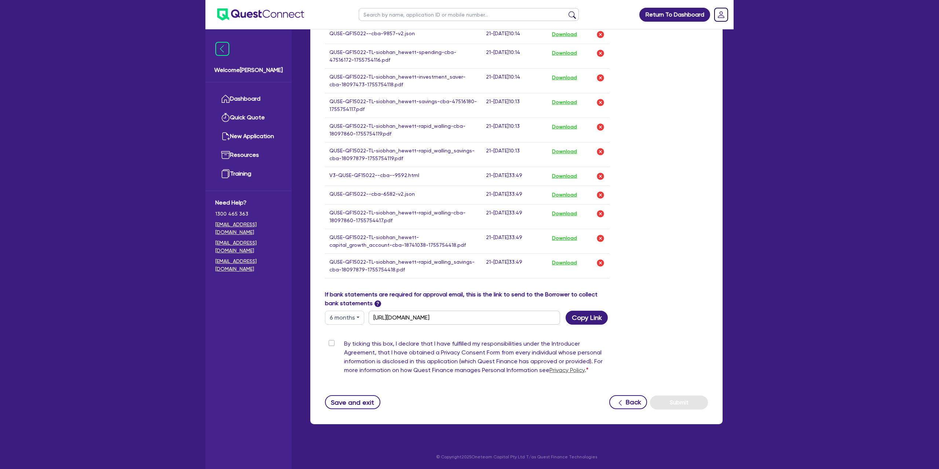
scroll to position [663, 0]
click at [600, 261] on img "button" at bounding box center [600, 262] width 9 height 9
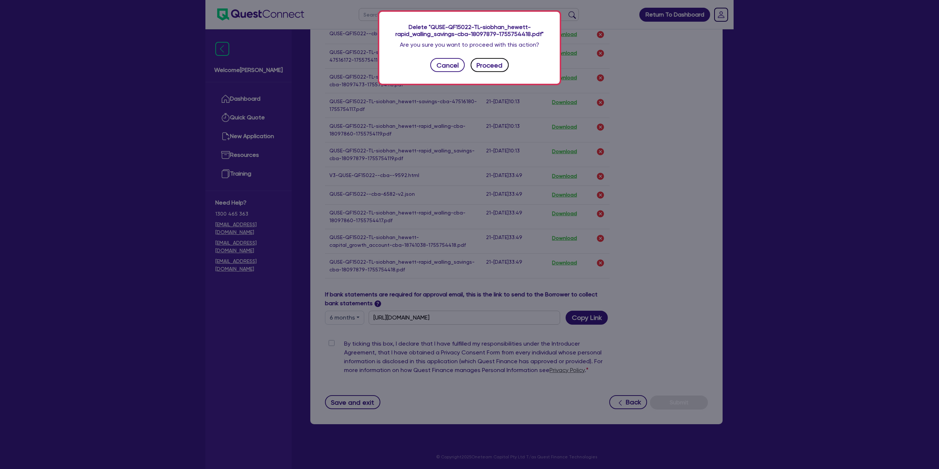
click at [496, 71] on button "Proceed" at bounding box center [490, 65] width 38 height 14
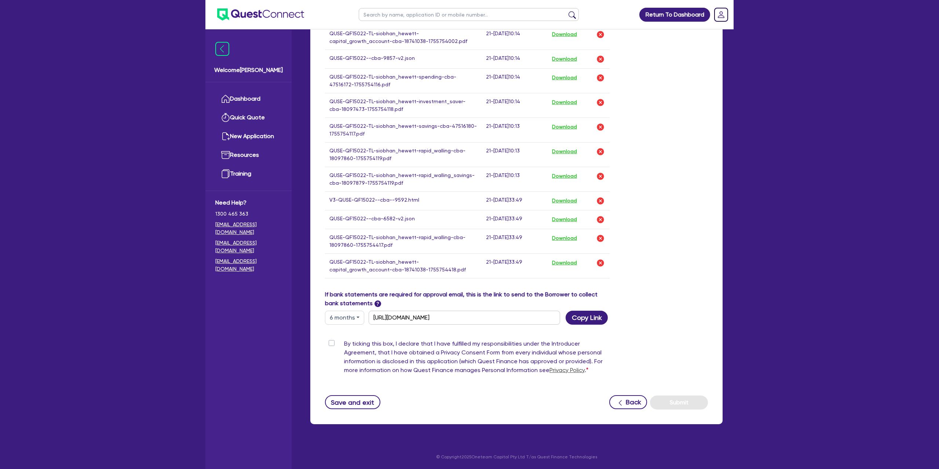
scroll to position [638, 0]
click at [602, 263] on img "button" at bounding box center [600, 262] width 9 height 9
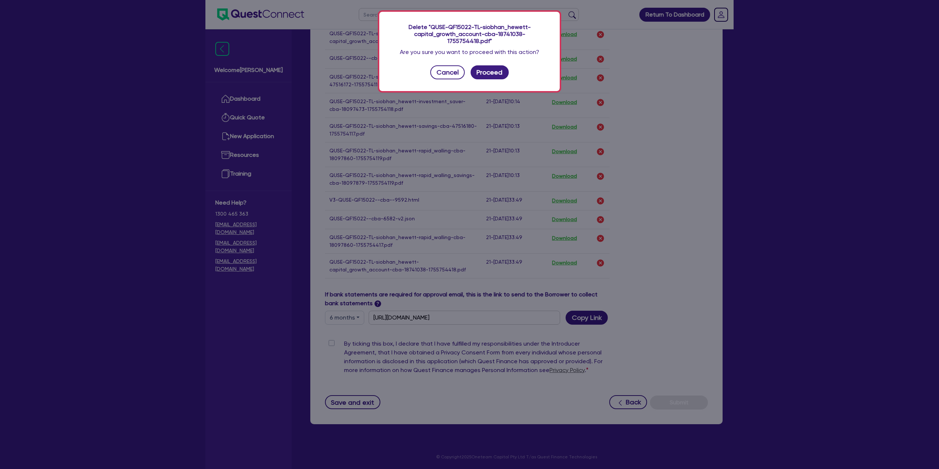
click at [491, 72] on div "Delete "QUSE-QF15022-TL-siobhan_hewett-capital_growth_account-cba-18741038-1755…" at bounding box center [469, 51] width 181 height 79
click at [494, 68] on button "Proceed" at bounding box center [490, 72] width 38 height 14
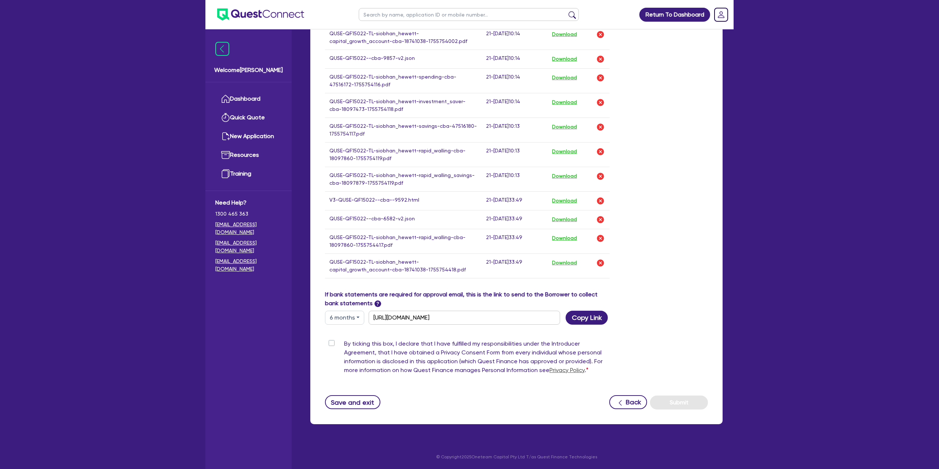
scroll to position [613, 0]
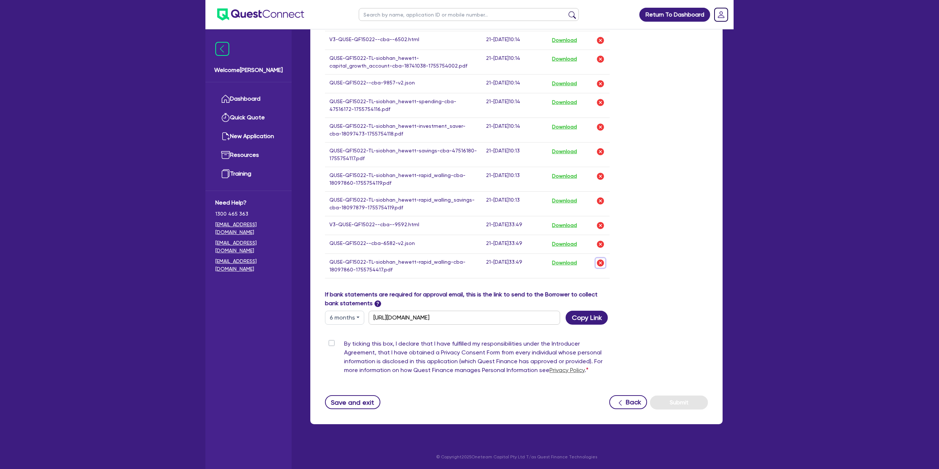
click at [602, 262] on img "button" at bounding box center [600, 262] width 9 height 9
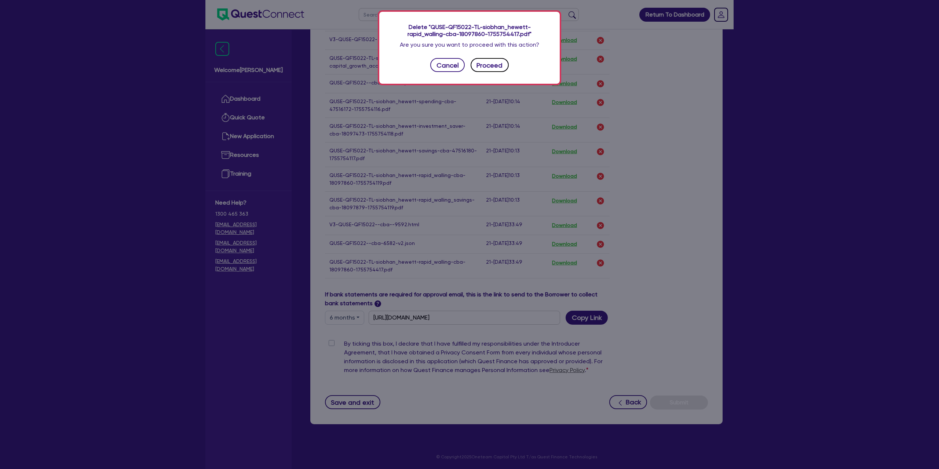
click at [493, 66] on button "Proceed" at bounding box center [490, 65] width 38 height 14
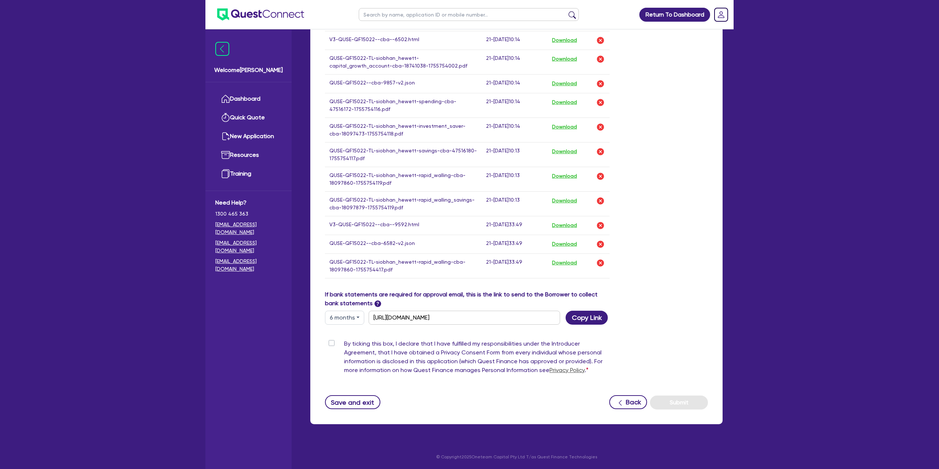
scroll to position [589, 0]
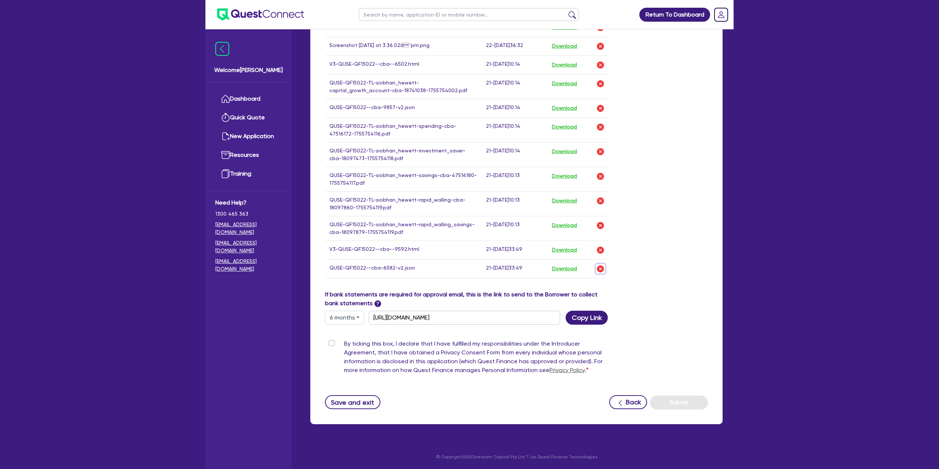
click at [599, 269] on img "button" at bounding box center [600, 268] width 9 height 9
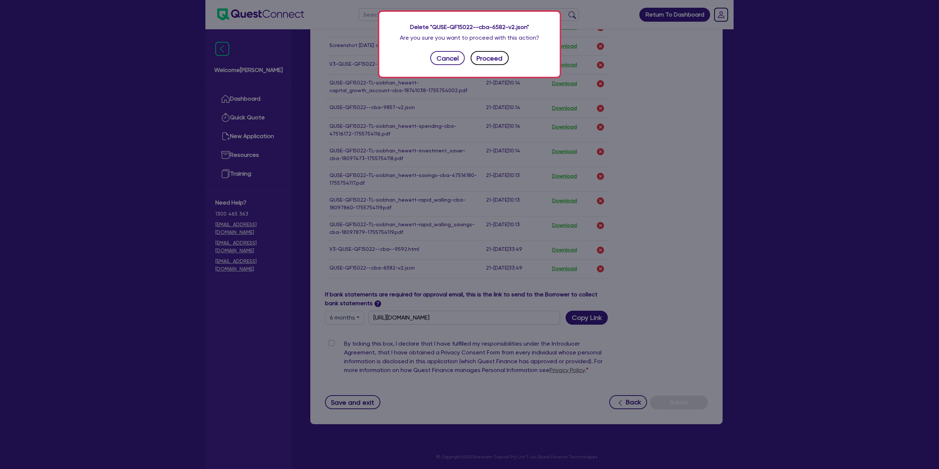
click at [484, 57] on button "Proceed" at bounding box center [490, 58] width 38 height 14
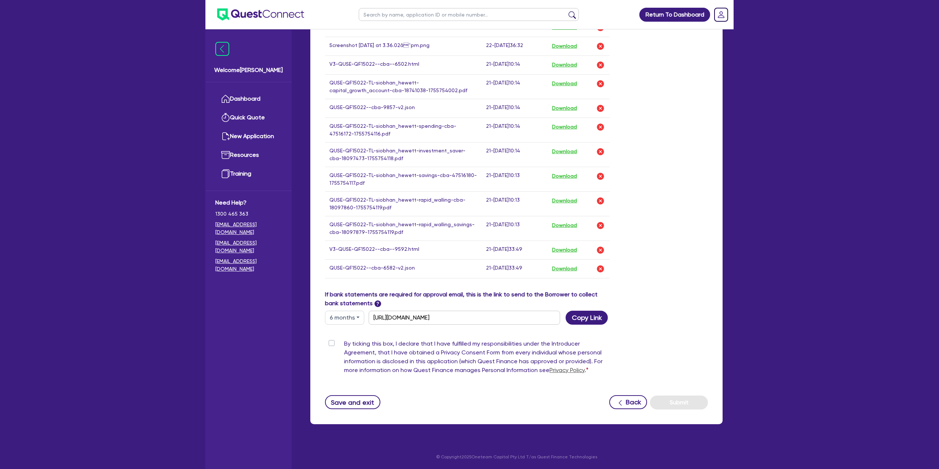
scroll to position [569, 0]
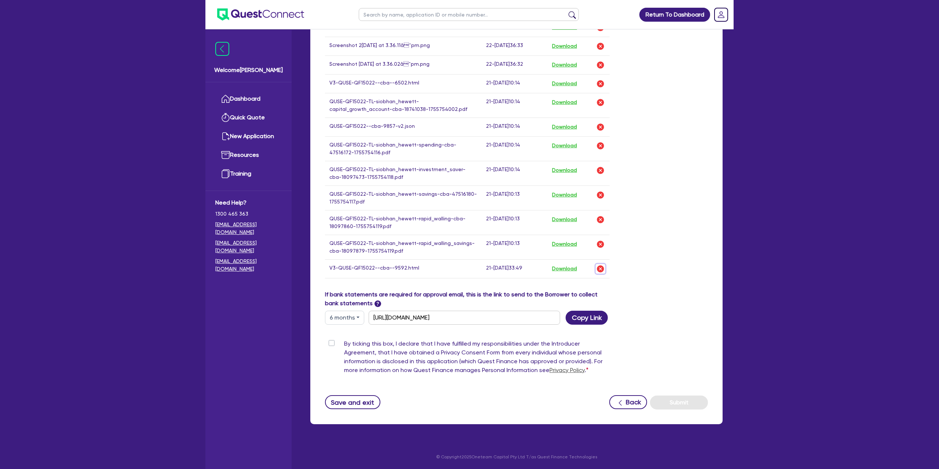
click at [601, 270] on img "button" at bounding box center [600, 268] width 9 height 9
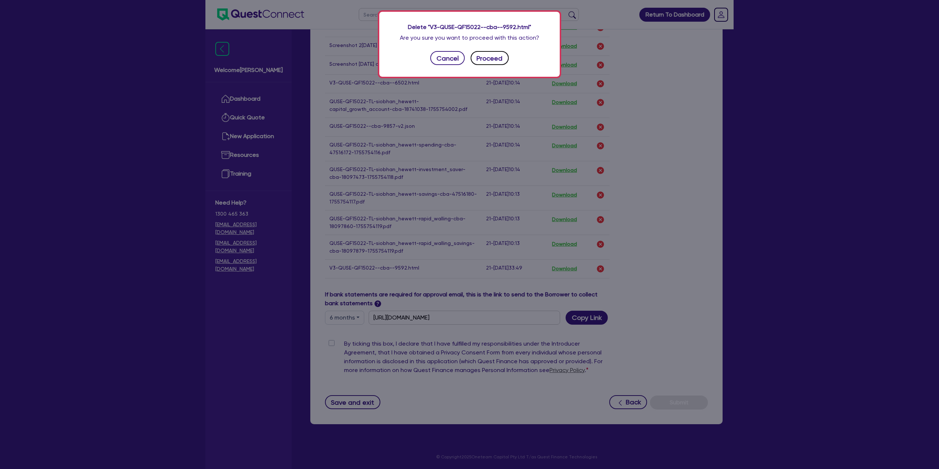
click at [489, 64] on button "Proceed" at bounding box center [490, 58] width 38 height 14
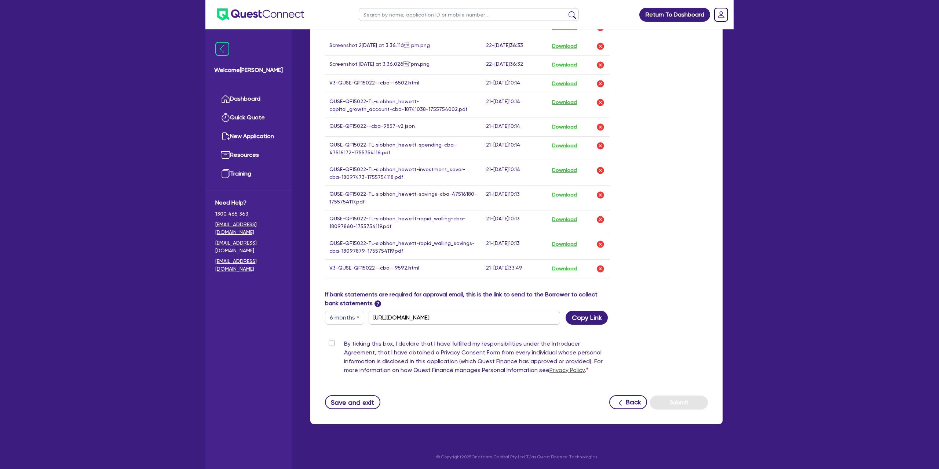
scroll to position [550, 0]
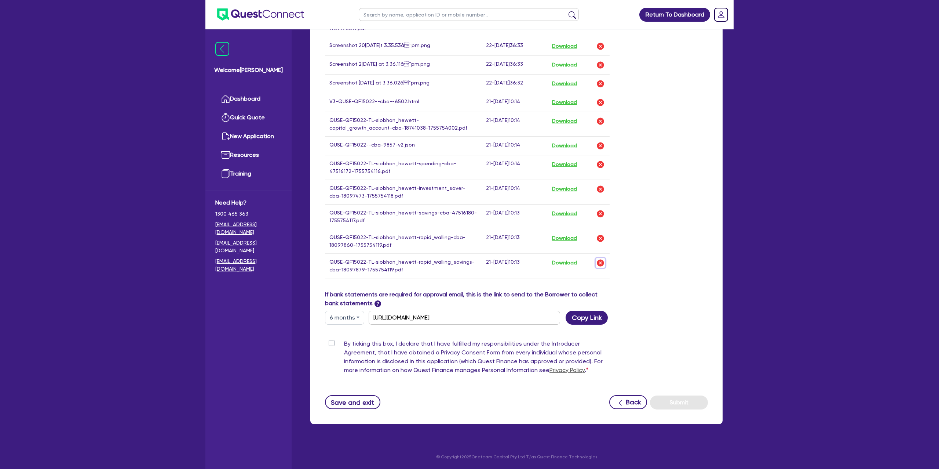
click at [600, 263] on img "button" at bounding box center [600, 262] width 9 height 9
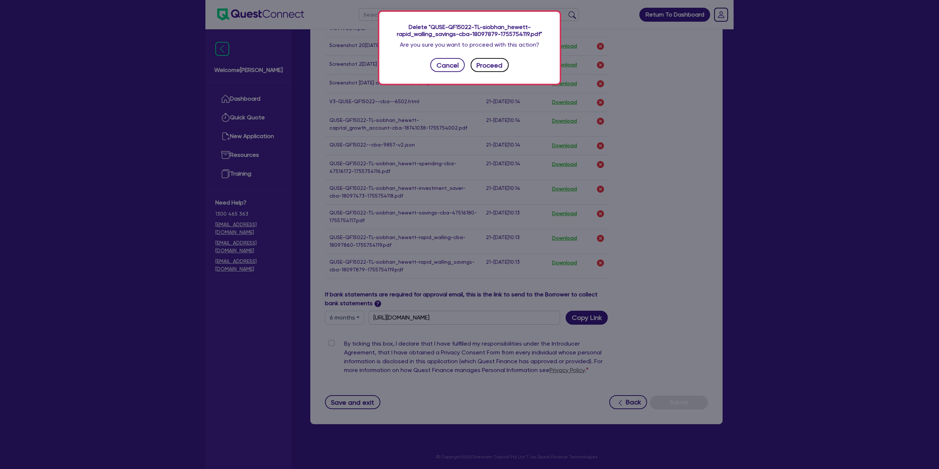
click at [486, 66] on button "Proceed" at bounding box center [490, 65] width 38 height 14
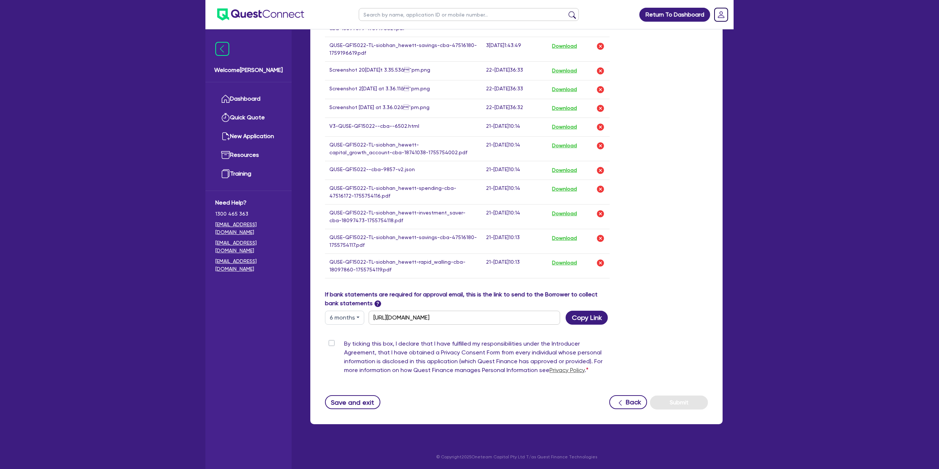
scroll to position [526, 0]
click at [602, 262] on img "button" at bounding box center [600, 262] width 9 height 9
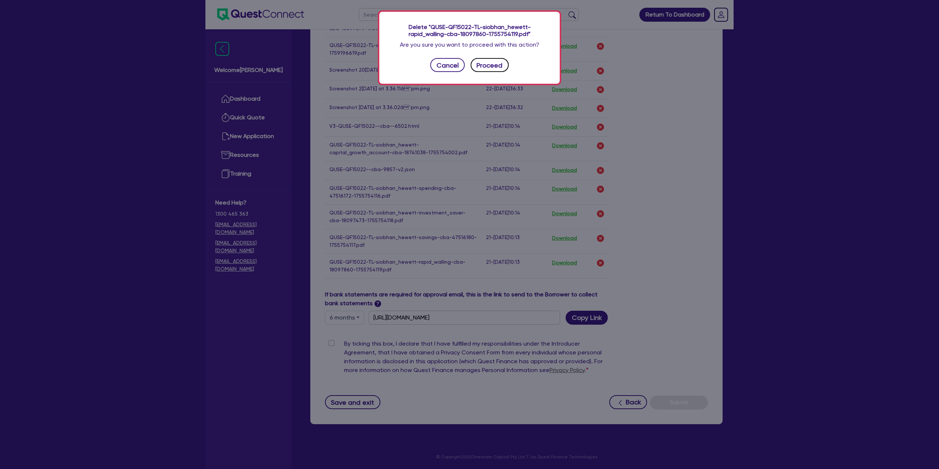
click at [488, 67] on button "Proceed" at bounding box center [490, 65] width 38 height 14
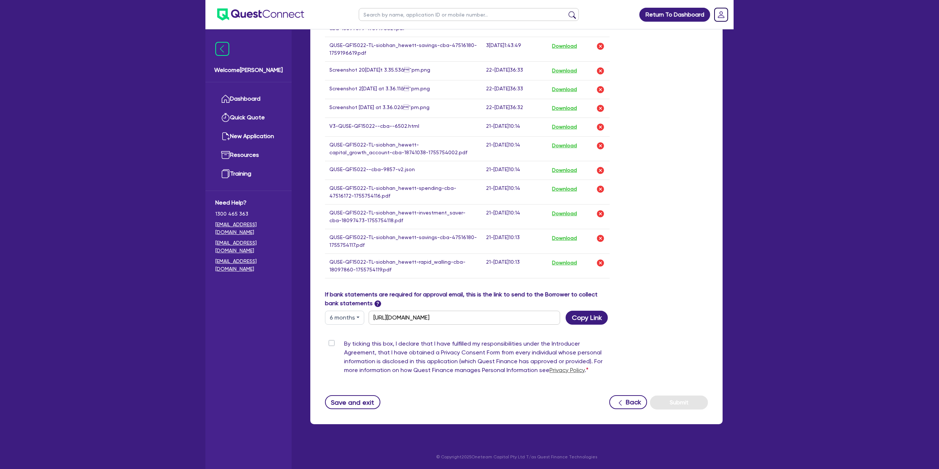
scroll to position [501, 0]
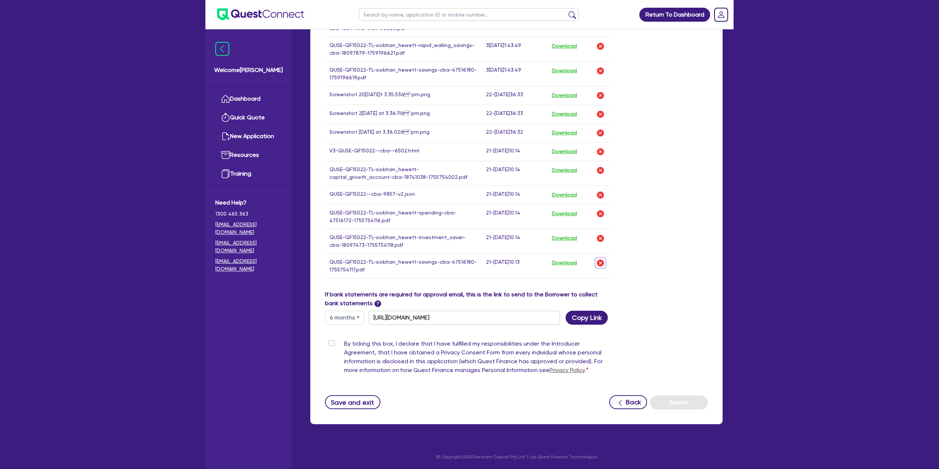
click at [601, 262] on img "button" at bounding box center [600, 262] width 9 height 9
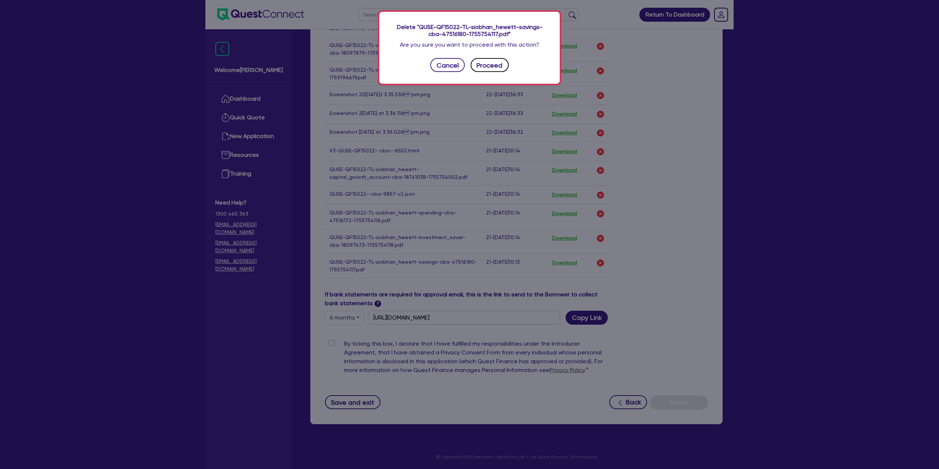
click at [487, 66] on button "Proceed" at bounding box center [490, 65] width 38 height 14
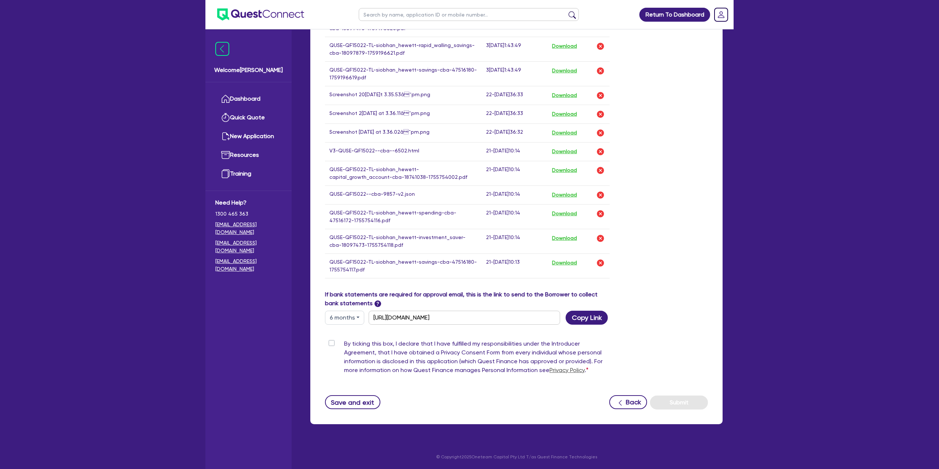
scroll to position [476, 0]
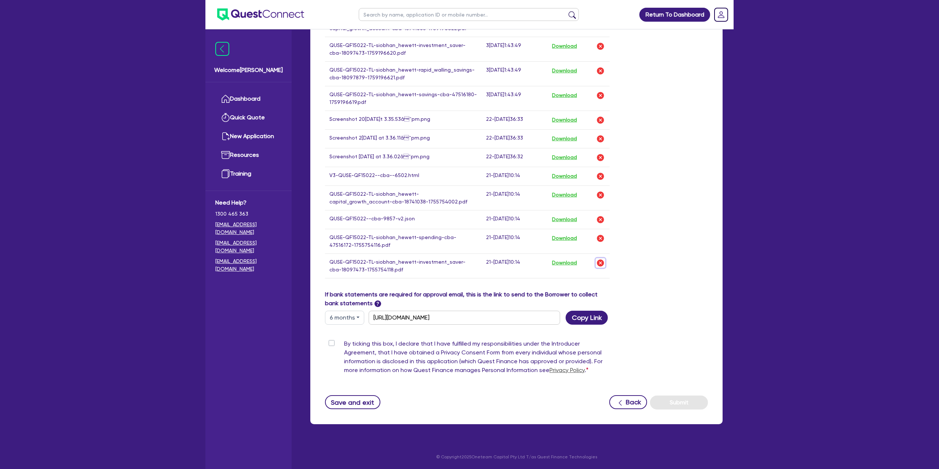
click at [599, 261] on img "button" at bounding box center [600, 262] width 9 height 9
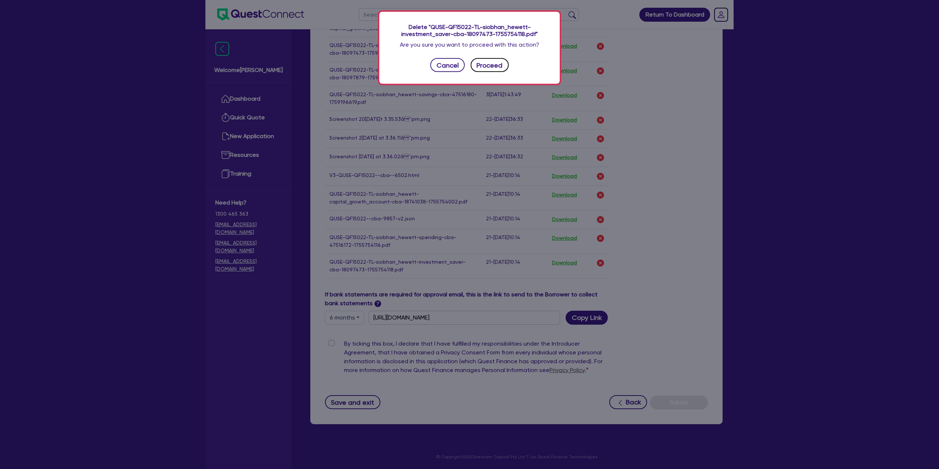
click at [487, 65] on button "Proceed" at bounding box center [490, 65] width 38 height 14
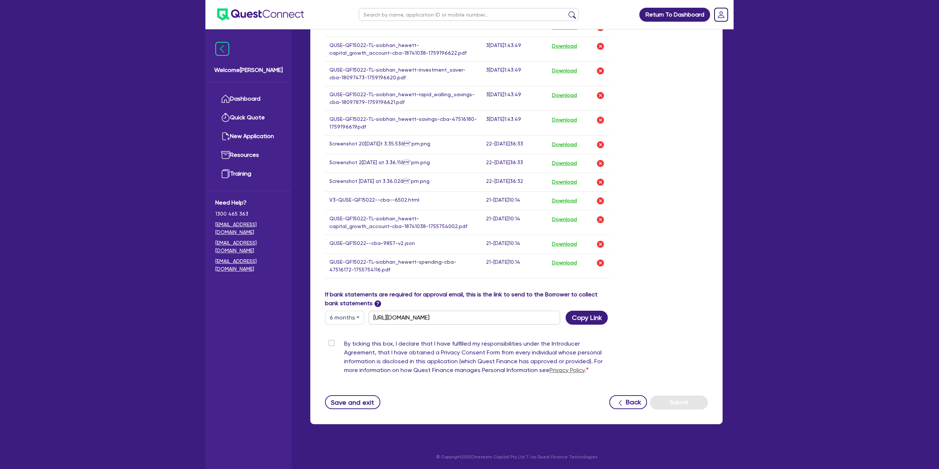
scroll to position [451, 0]
click at [599, 261] on img "button" at bounding box center [600, 262] width 9 height 9
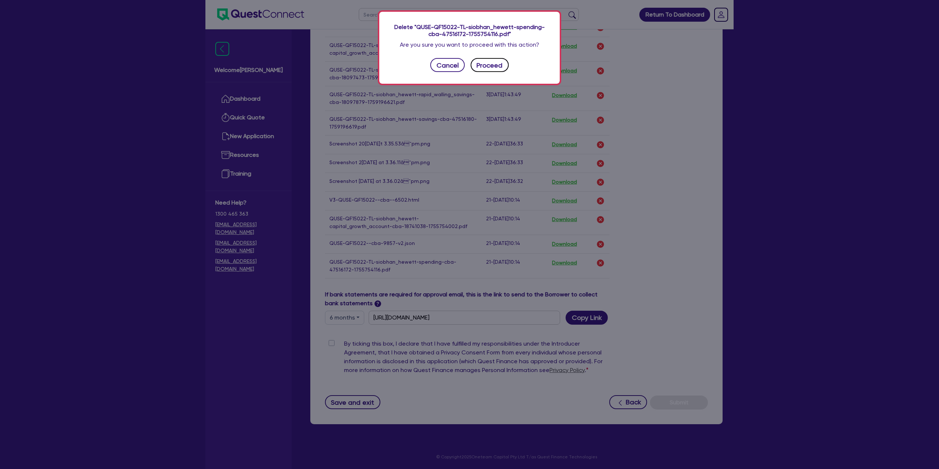
click at [485, 61] on button "Proceed" at bounding box center [490, 65] width 38 height 14
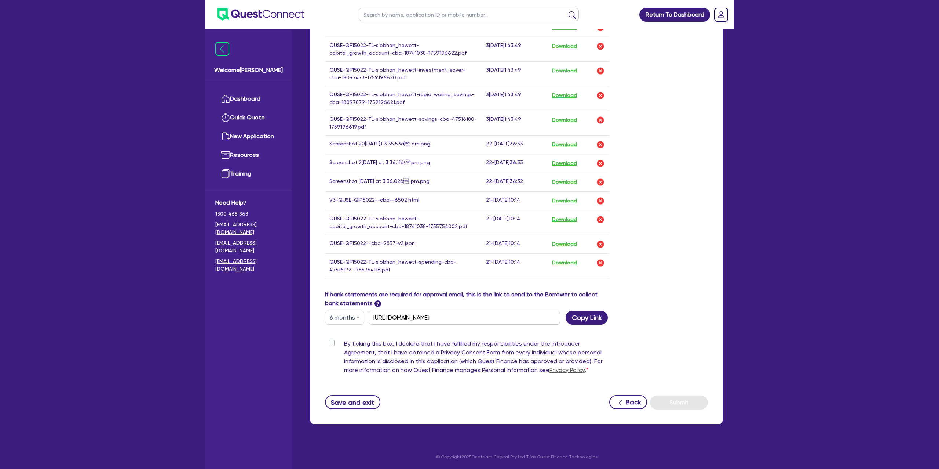
scroll to position [427, 0]
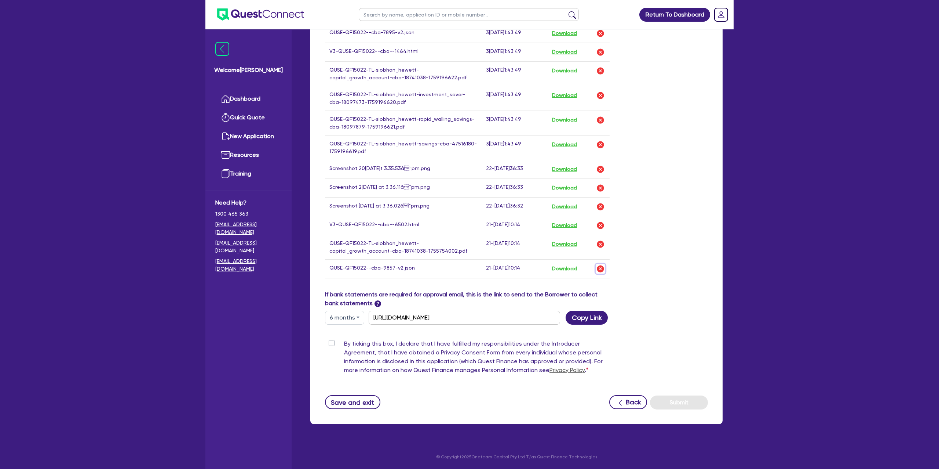
click at [600, 269] on img "button" at bounding box center [600, 268] width 9 height 9
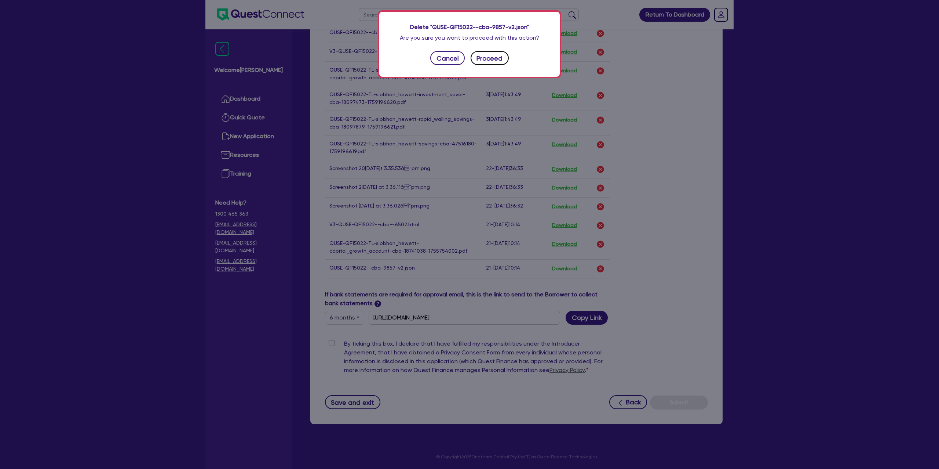
click at [493, 64] on button "Proceed" at bounding box center [490, 58] width 38 height 14
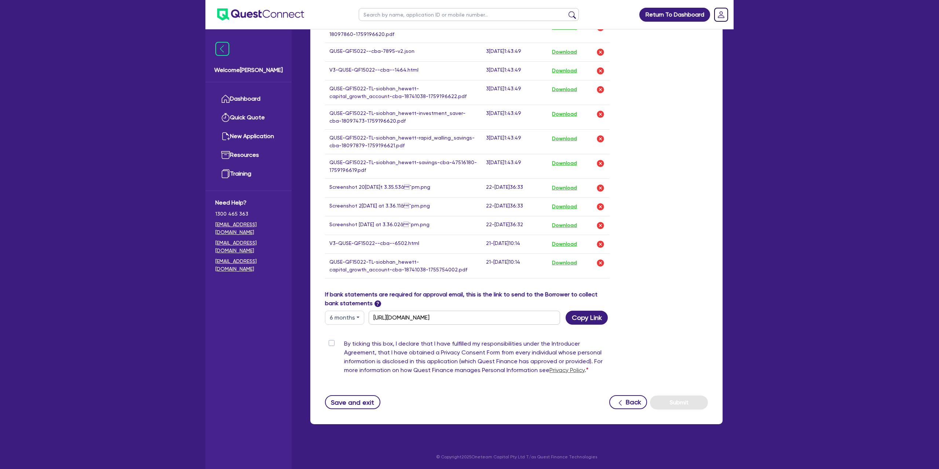
scroll to position [408, 0]
click at [600, 261] on img "button" at bounding box center [600, 262] width 9 height 9
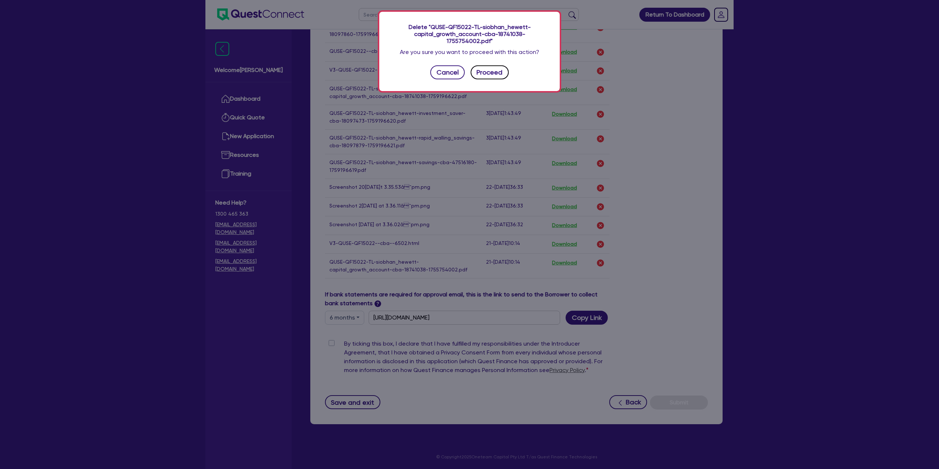
click at [481, 74] on button "Proceed" at bounding box center [490, 72] width 38 height 14
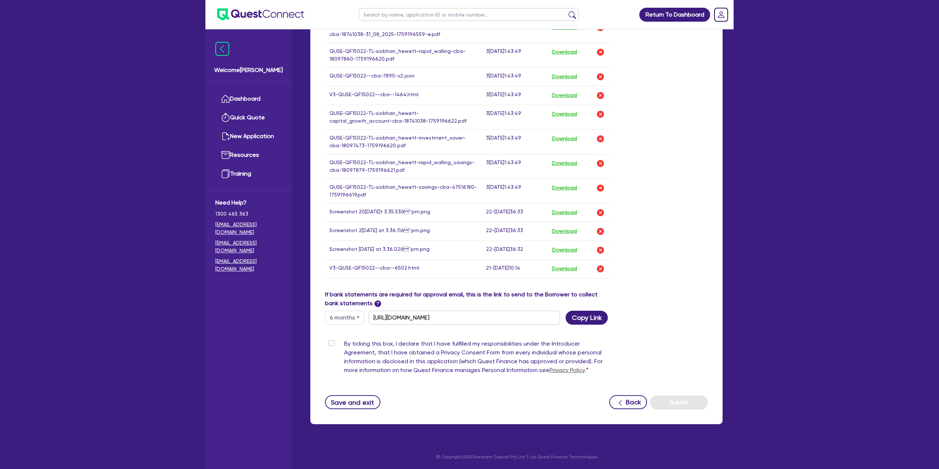
scroll to position [383, 0]
click at [602, 269] on img "button" at bounding box center [600, 268] width 9 height 9
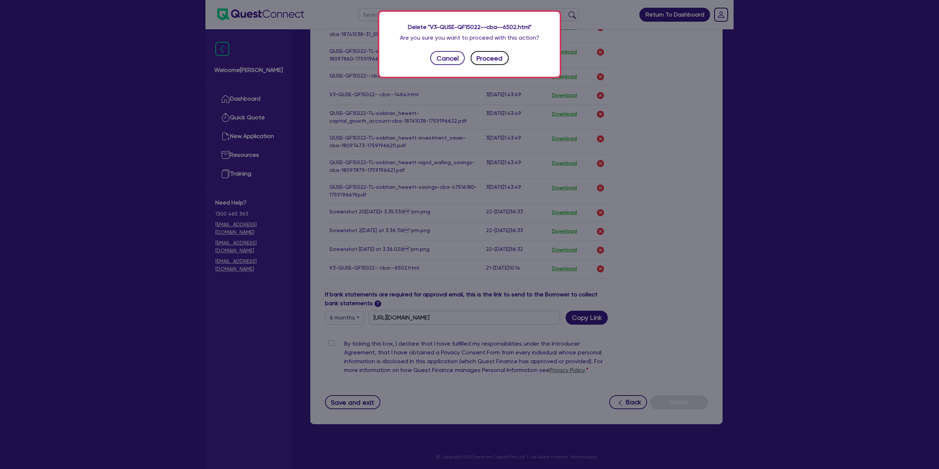
click at [501, 61] on button "Proceed" at bounding box center [490, 58] width 38 height 14
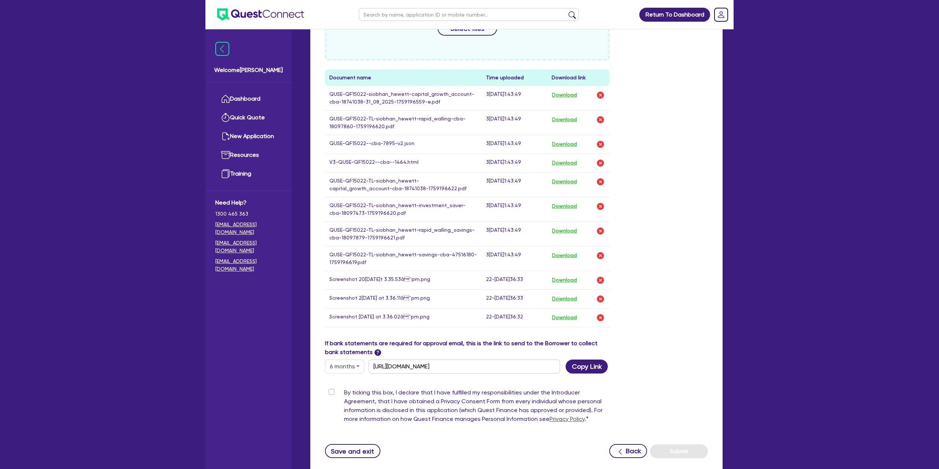
scroll to position [310, 0]
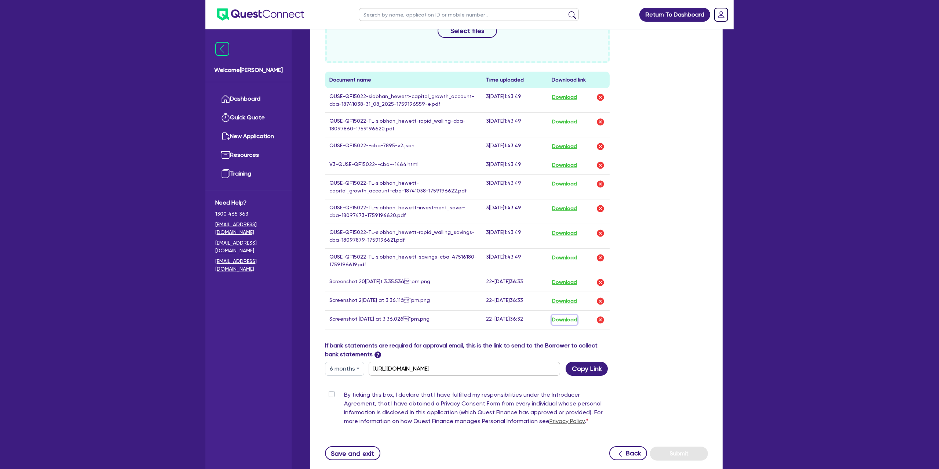
click at [567, 322] on button "Download" at bounding box center [565, 320] width 26 height 10
click at [569, 307] on td "Download" at bounding box center [578, 300] width 62 height 19
click at [571, 302] on button "Download" at bounding box center [565, 301] width 26 height 10
click at [568, 282] on button "Download" at bounding box center [565, 282] width 26 height 10
click at [573, 163] on button "Download" at bounding box center [565, 165] width 26 height 10
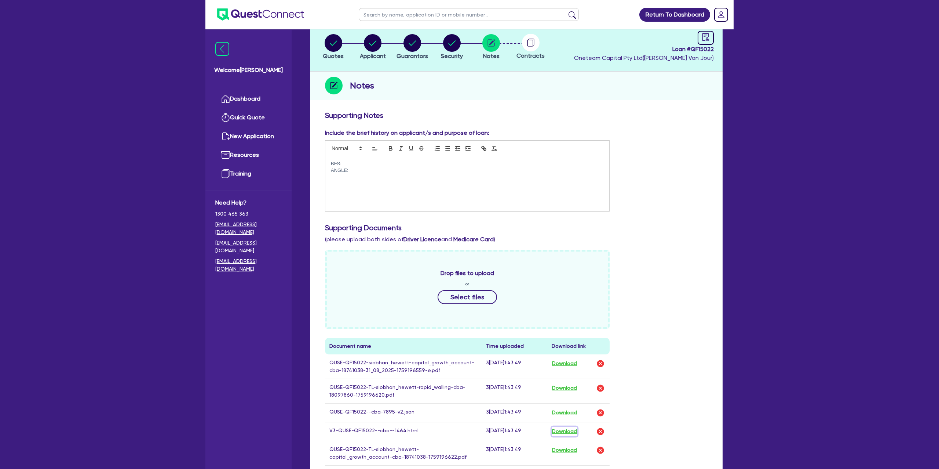
scroll to position [90, 0]
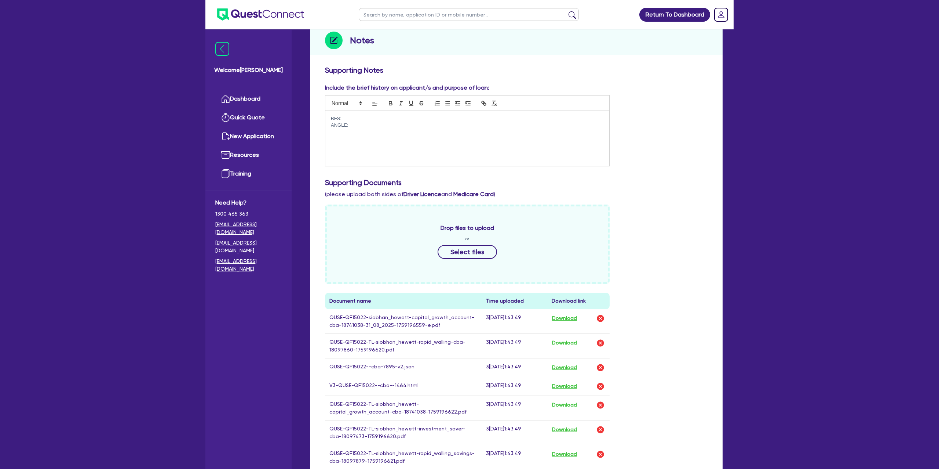
drag, startPoint x: 355, startPoint y: 126, endPoint x: 335, endPoint y: 118, distance: 21.4
click at [335, 118] on div "BFS: ANGLE:" at bounding box center [467, 138] width 284 height 55
click at [335, 118] on p "BFS:" at bounding box center [467, 118] width 273 height 7
drag, startPoint x: 362, startPoint y: 129, endPoint x: 325, endPoint y: 113, distance: 39.9
click at [325, 113] on div "BFS: ANGLE:" at bounding box center [467, 138] width 284 height 55
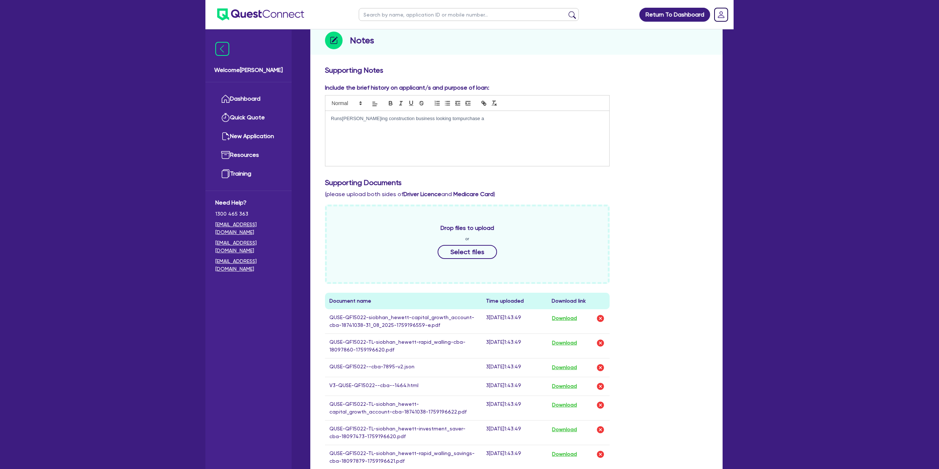
drag, startPoint x: 435, startPoint y: 118, endPoint x: 433, endPoint y: 135, distance: 17.0
click at [435, 120] on p "Runs a walling construction business looking tompurchase a" at bounding box center [467, 118] width 273 height 7
click at [470, 117] on p "Runs a walling construction business looking to purchase a" at bounding box center [467, 118] width 273 height 7
click at [689, 136] on div "Include the brief history on applicant/s and purpose of loan: Runs a walling co…" at bounding box center [517, 127] width 394 height 89
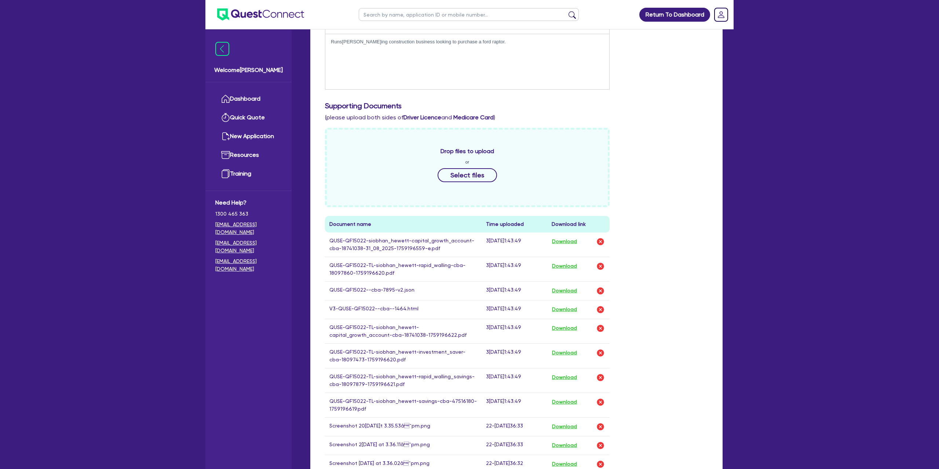
scroll to position [167, 0]
click at [572, 308] on button "Download" at bounding box center [565, 309] width 26 height 10
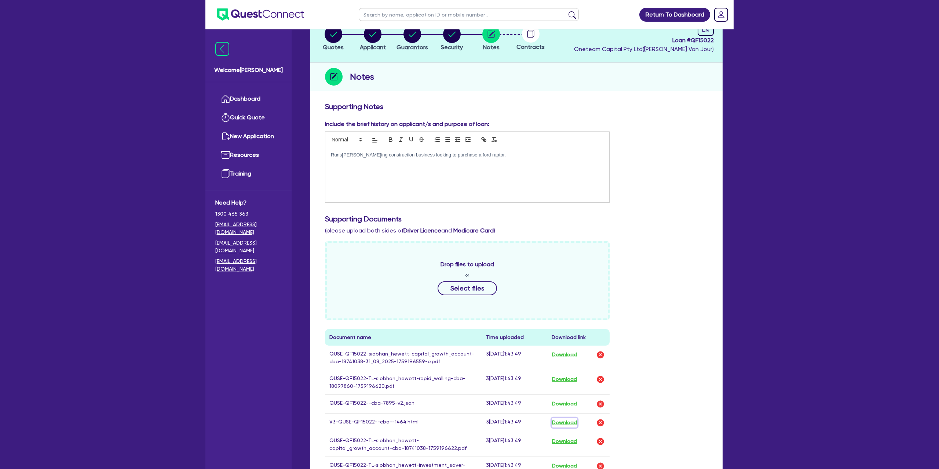
scroll to position [0, 0]
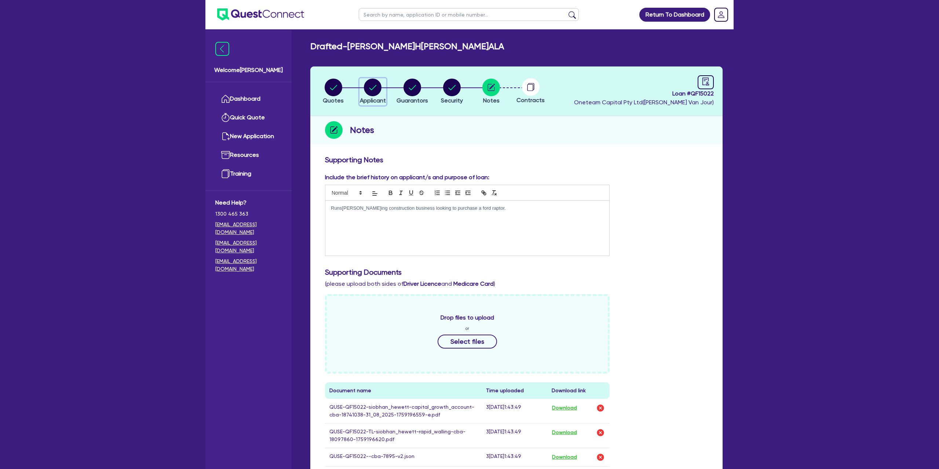
click at [377, 81] on circle "button" at bounding box center [373, 88] width 18 height 18
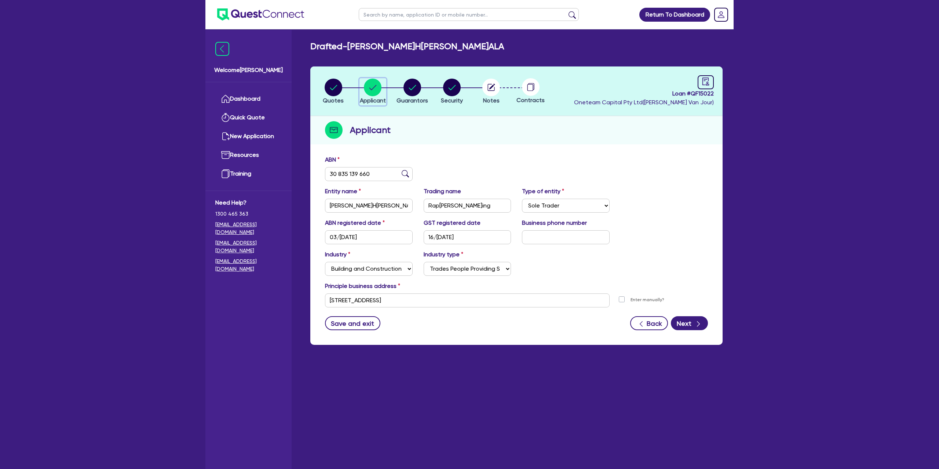
scroll to position [2, 0]
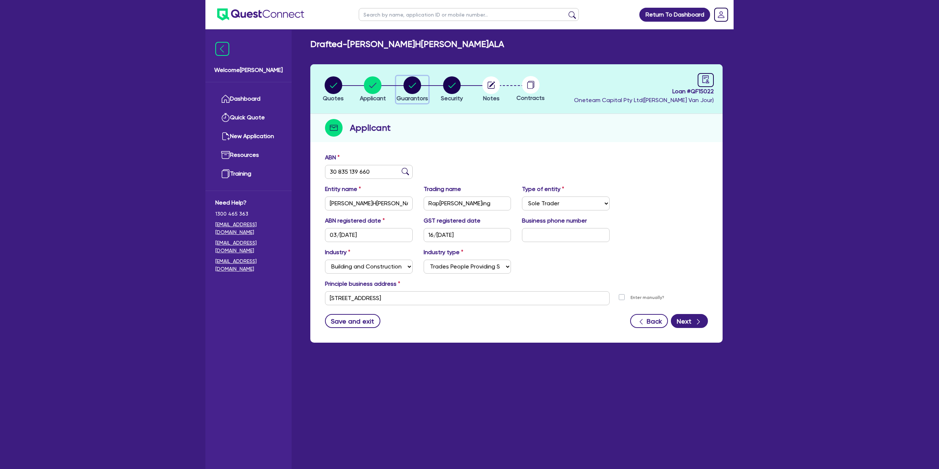
click at [416, 84] on circle "button" at bounding box center [413, 85] width 18 height 18
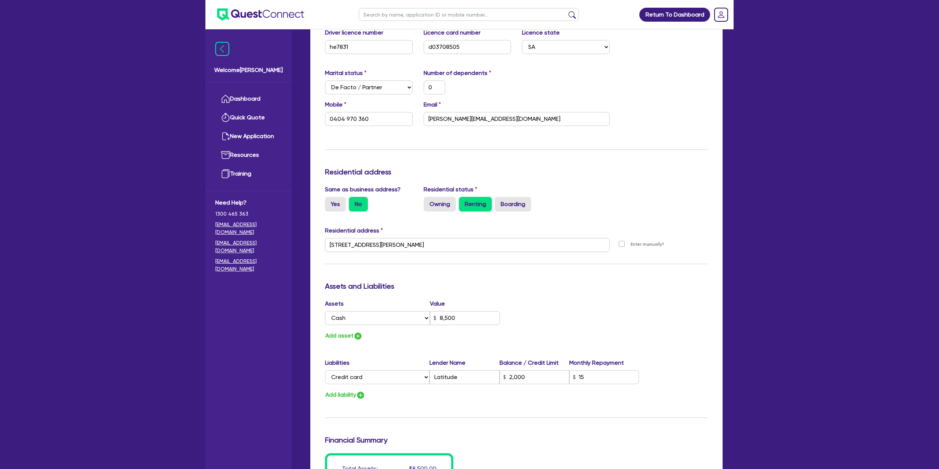
scroll to position [185, 0]
click at [465, 321] on input "8,500" at bounding box center [465, 317] width 70 height 14
click at [525, 309] on div "Assets Value Select Asset Cash Property Investment property Vehicle Truck Trail…" at bounding box center [517, 319] width 394 height 41
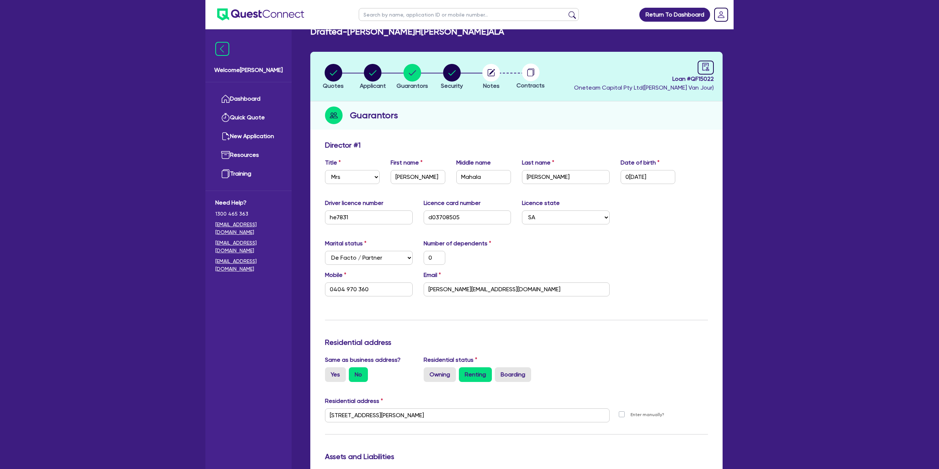
scroll to position [0, 0]
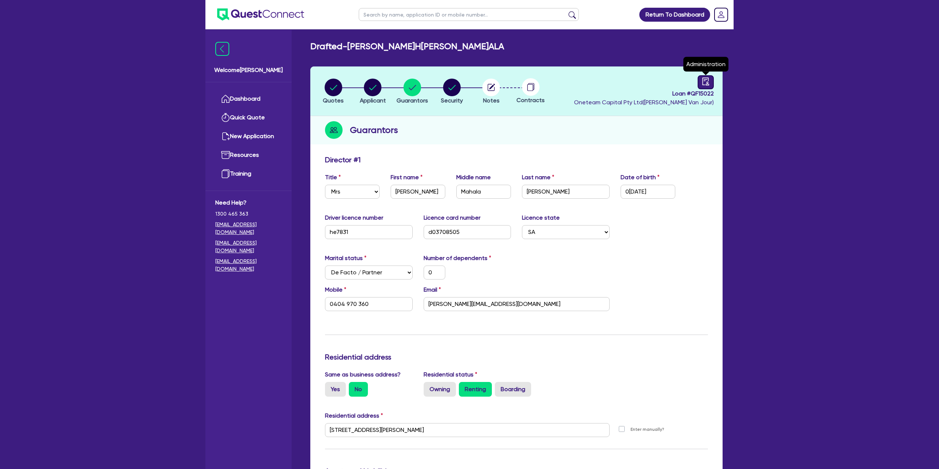
click at [708, 83] on icon "audit" at bounding box center [706, 81] width 8 height 8
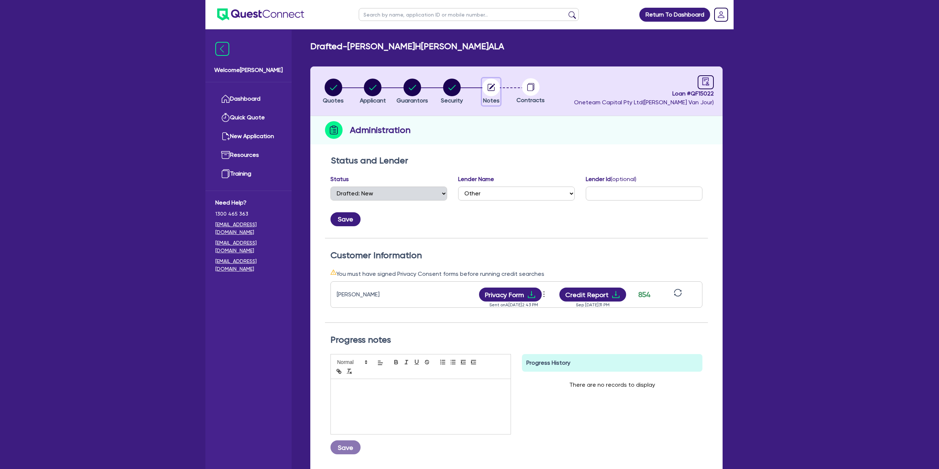
click at [499, 87] on circle "button" at bounding box center [491, 88] width 18 height 18
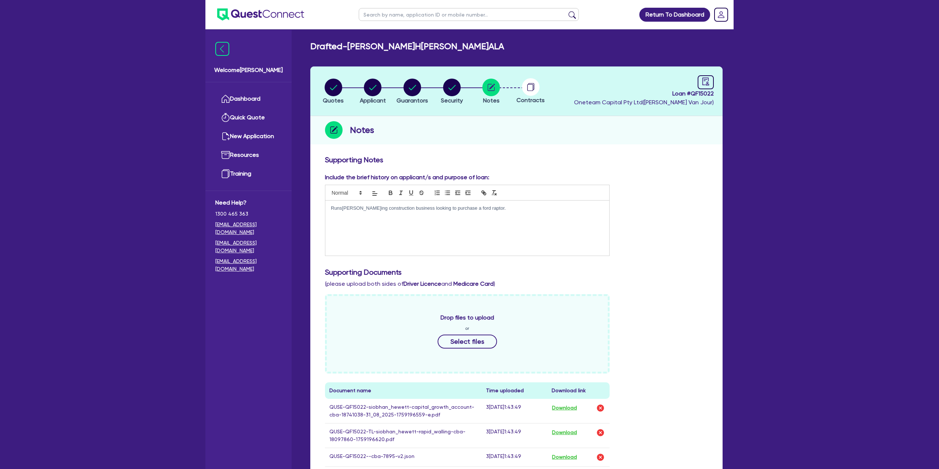
click at [513, 201] on div "Runs a walling construction business looking to purchase a ford raptor." at bounding box center [467, 227] width 284 height 55
click at [510, 209] on p "Runs a walling construction business looking to purchase a ford raptor." at bounding box center [467, 208] width 273 height 7
drag, startPoint x: 669, startPoint y: 200, endPoint x: 663, endPoint y: 203, distance: 6.6
click at [666, 201] on div "Include the brief history on applicant/s and purpose of loan: Runs a walling co…" at bounding box center [517, 217] width 394 height 89
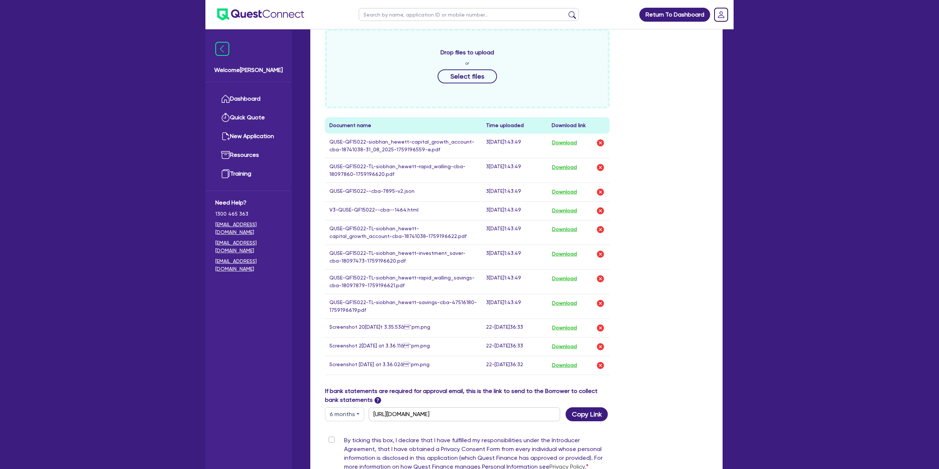
scroll to position [364, 0]
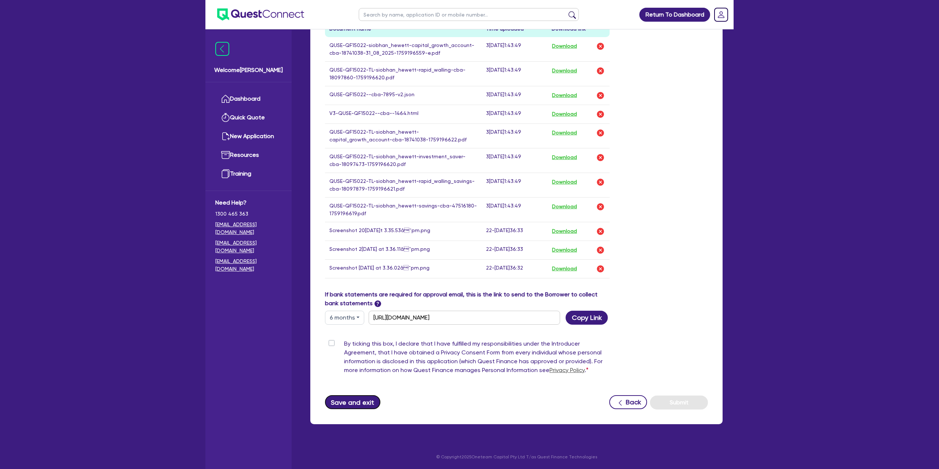
click at [352, 401] on button "Save and exit" at bounding box center [352, 402] width 55 height 14
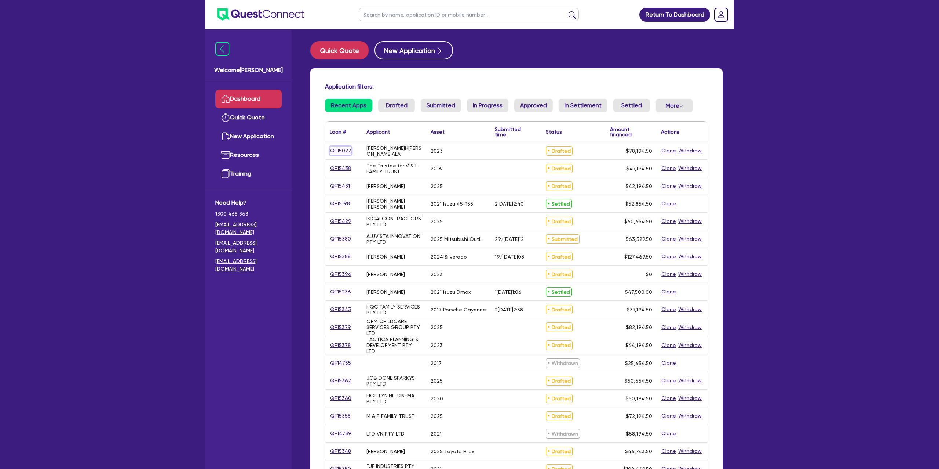
click at [340, 152] on link "QF15022" at bounding box center [341, 150] width 22 height 8
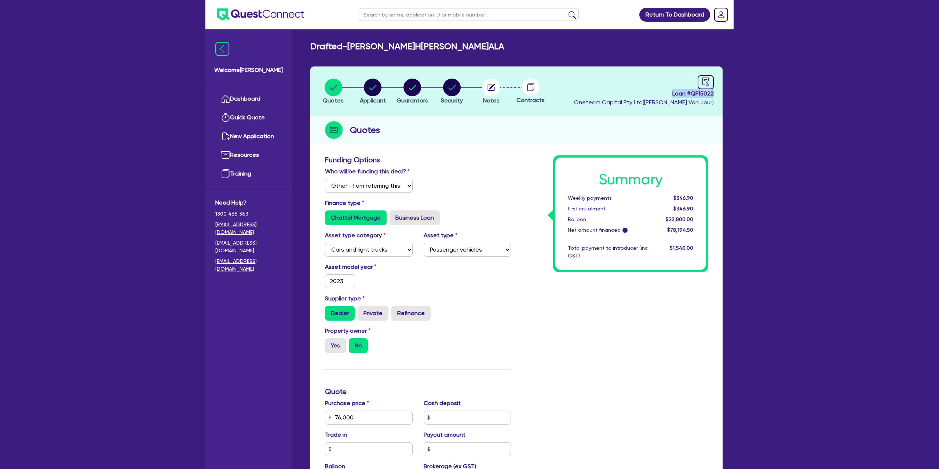
drag, startPoint x: 671, startPoint y: 92, endPoint x: 733, endPoint y: 90, distance: 62.4
click at [733, 90] on div "Drafted - HEWETT, SIOBHAN MAHALA Quotes Applicant Guarantors Security Notes Con…" at bounding box center [516, 357] width 434 height 633
copy span "Loan # QF15022"
click at [708, 85] on icon "audit" at bounding box center [706, 81] width 7 height 8
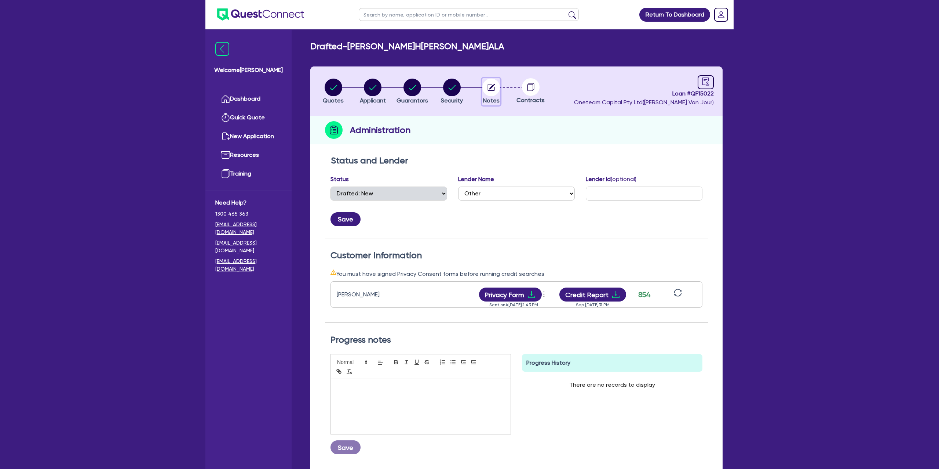
click at [494, 89] on circle "button" at bounding box center [491, 88] width 18 height 18
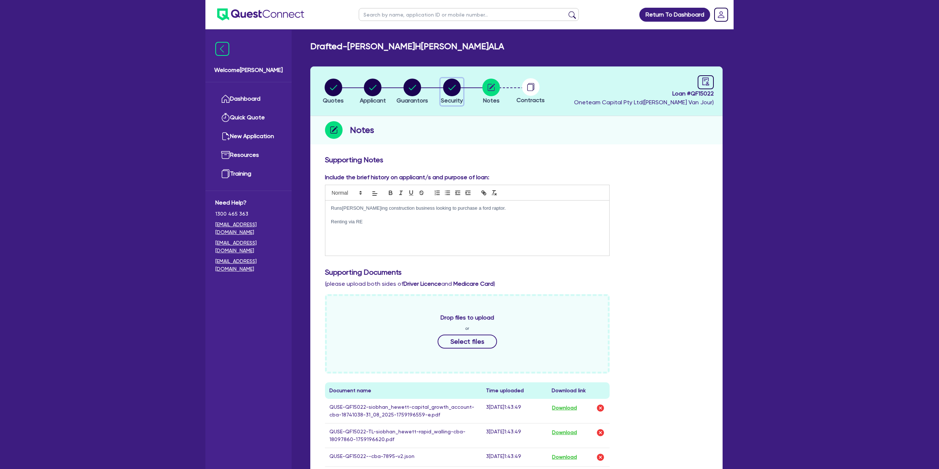
click at [447, 84] on circle "button" at bounding box center [452, 88] width 18 height 18
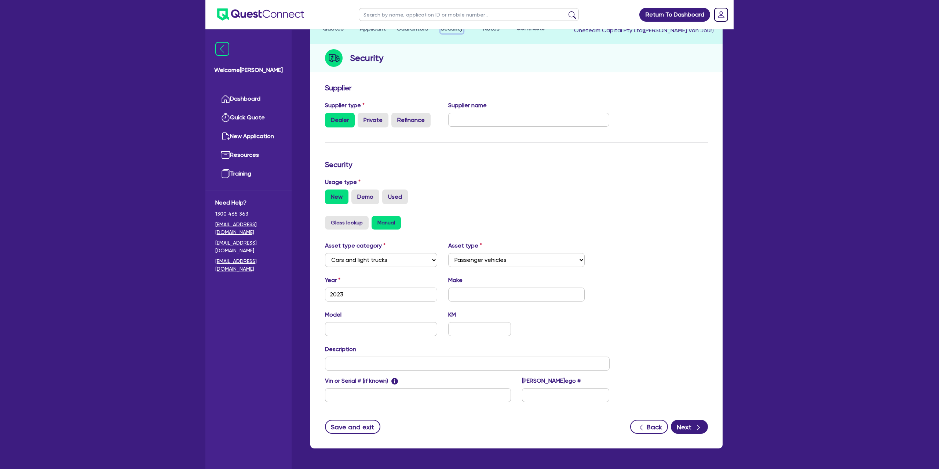
scroll to position [95, 0]
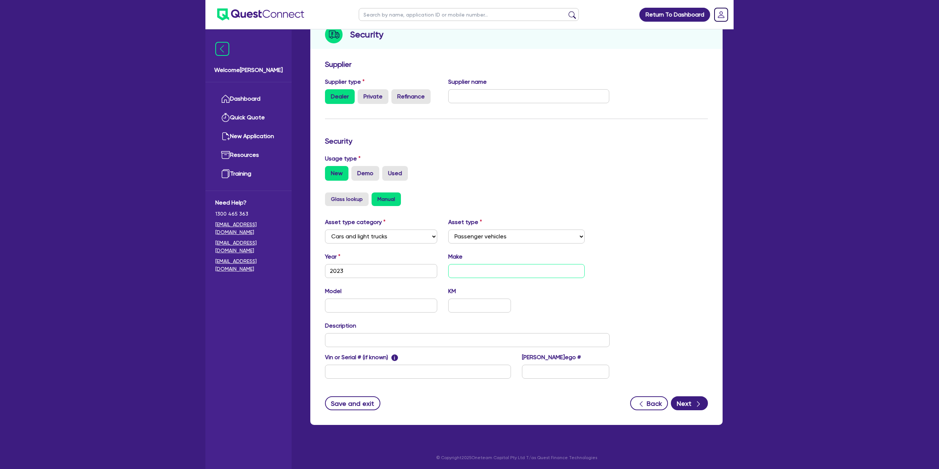
click at [473, 266] on input "text" at bounding box center [516, 271] width 137 height 14
drag, startPoint x: 631, startPoint y: 278, endPoint x: 467, endPoint y: 369, distance: 187.1
click at [623, 278] on div "Asset type category Select Cars and light trucks Primary assets Secondary asset…" at bounding box center [517, 303] width 394 height 170
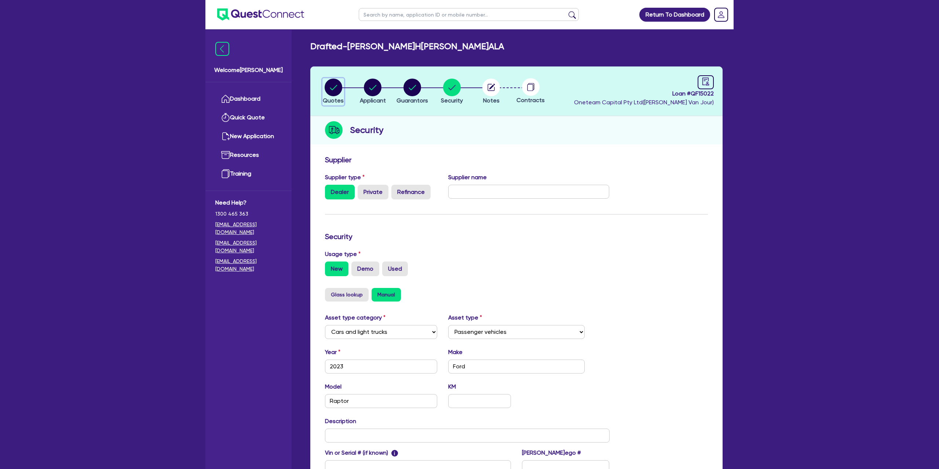
click at [336, 90] on circle "button" at bounding box center [334, 88] width 18 height 18
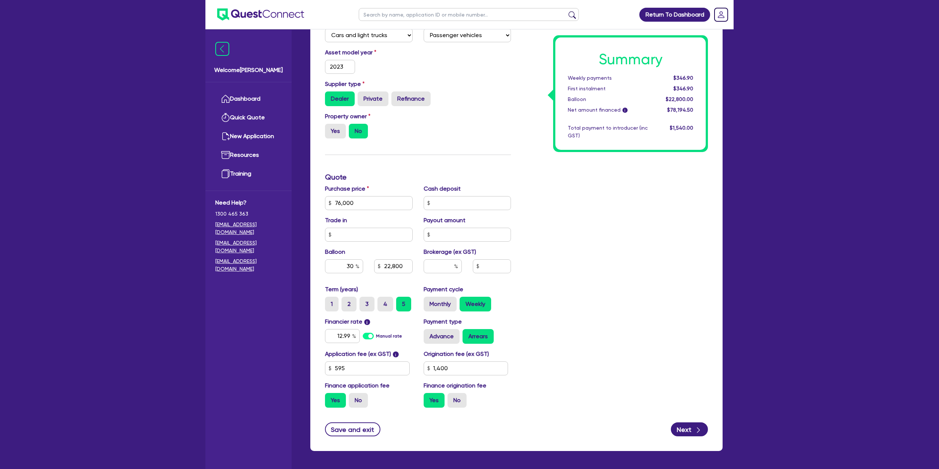
scroll to position [241, 0]
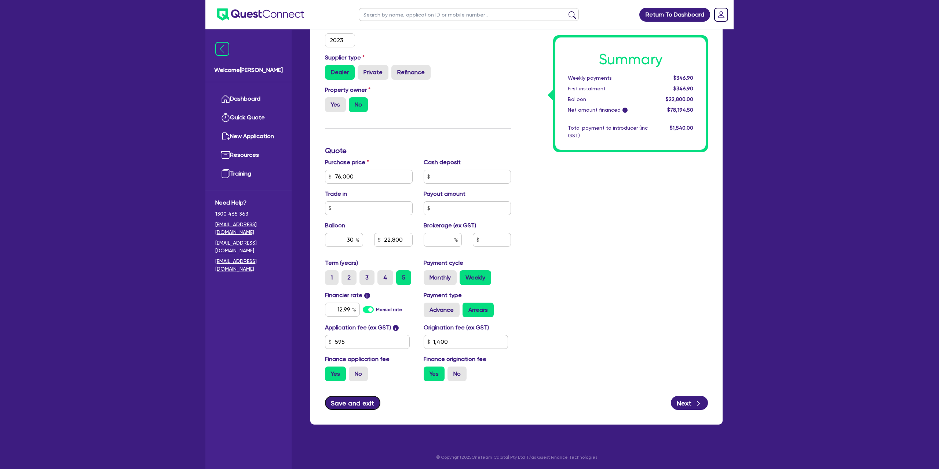
click at [357, 400] on button "Save and exit" at bounding box center [352, 403] width 55 height 14
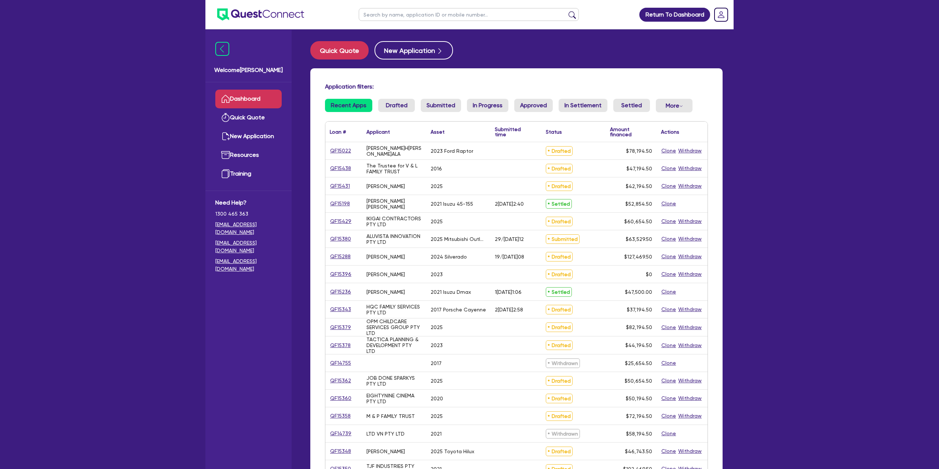
drag, startPoint x: 386, startPoint y: 15, endPoint x: 380, endPoint y: 11, distance: 7.3
click at [386, 15] on input "text" at bounding box center [469, 14] width 220 height 13
click at [567, 11] on button "submit" at bounding box center [573, 16] width 12 height 10
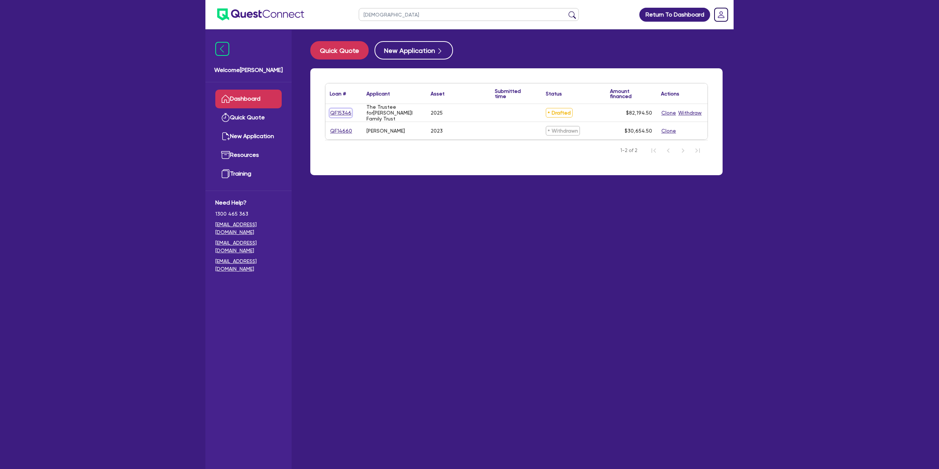
click at [344, 109] on link "QF15346" at bounding box center [341, 113] width 22 height 8
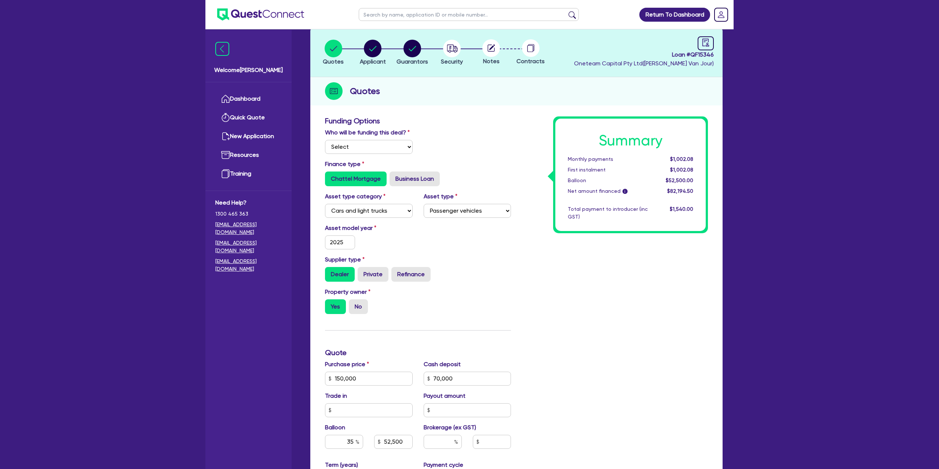
scroll to position [36, 0]
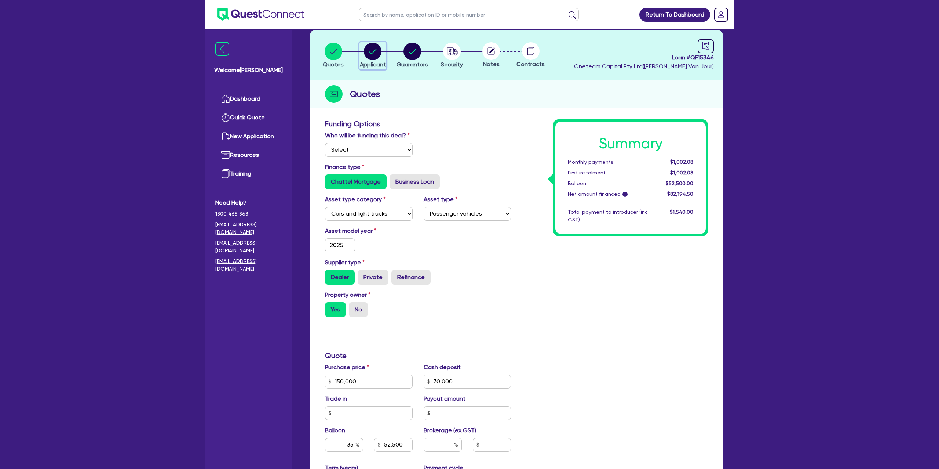
click at [366, 44] on icon "button" at bounding box center [373, 52] width 18 height 18
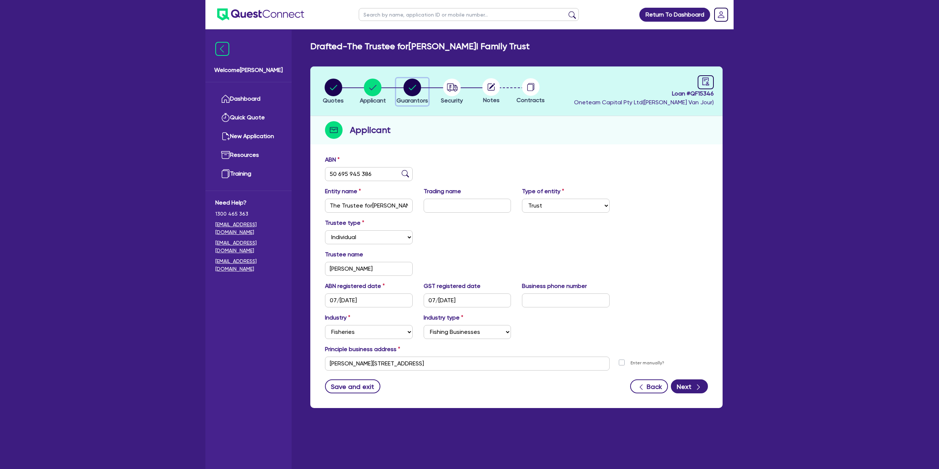
click at [416, 88] on circle "button" at bounding box center [413, 88] width 18 height 18
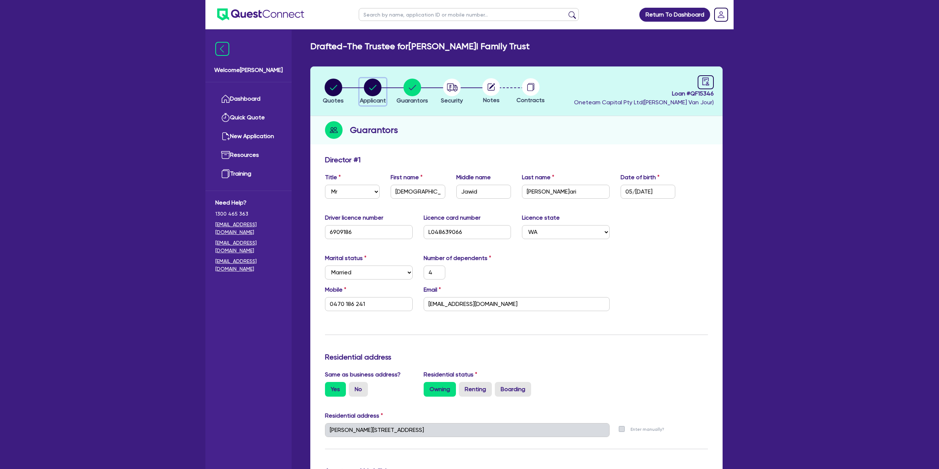
click at [377, 93] on circle "button" at bounding box center [373, 88] width 18 height 18
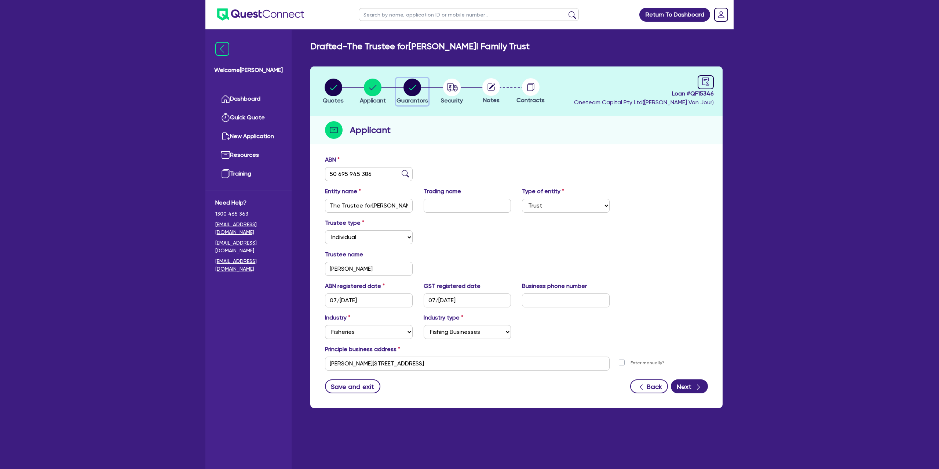
click at [414, 87] on icon "button" at bounding box center [412, 87] width 7 height 5
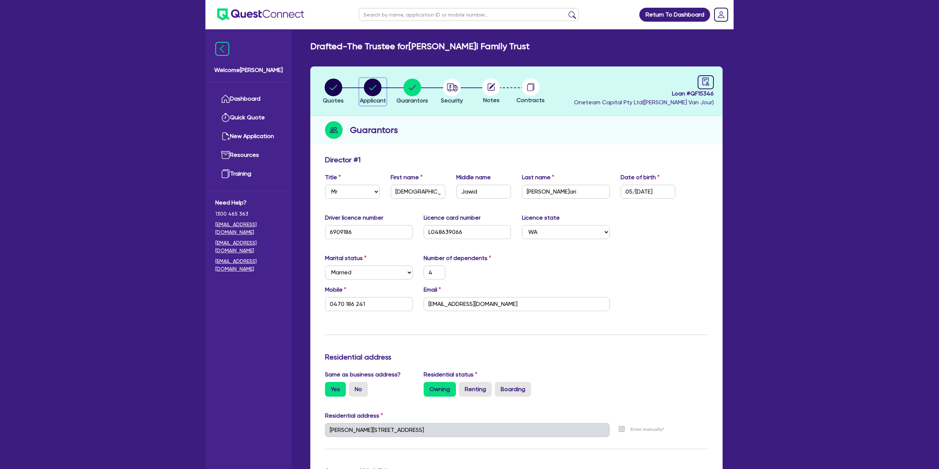
click at [372, 84] on circle "button" at bounding box center [373, 88] width 18 height 18
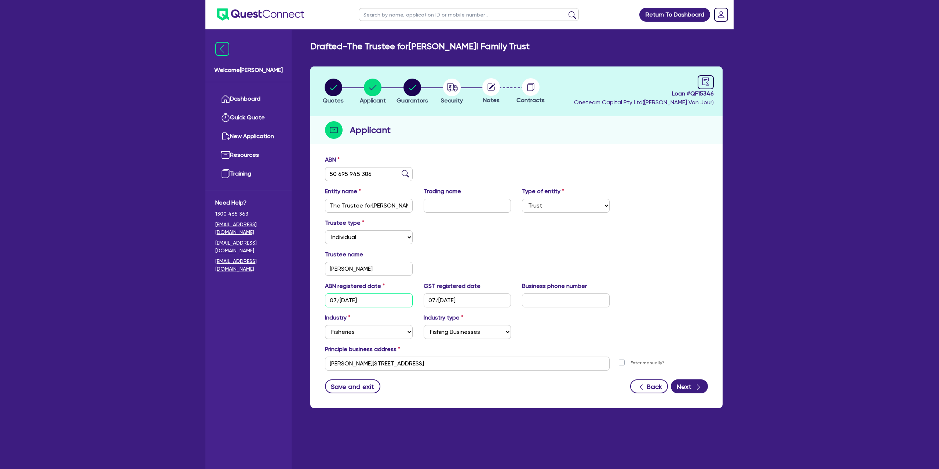
click at [351, 300] on input "07/11/2023" at bounding box center [369, 300] width 88 height 14
click at [369, 83] on circle "button" at bounding box center [373, 88] width 18 height 18
click at [372, 88] on circle "button" at bounding box center [373, 88] width 18 height 18
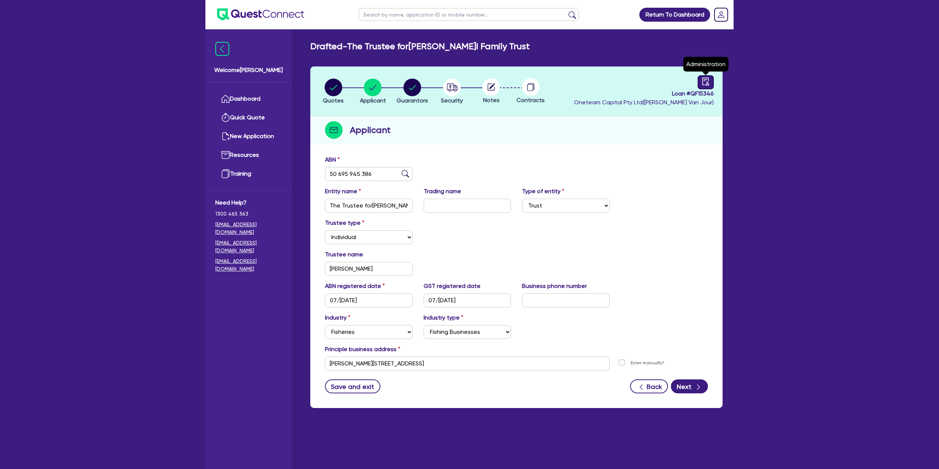
click at [701, 79] on div at bounding box center [706, 82] width 16 height 14
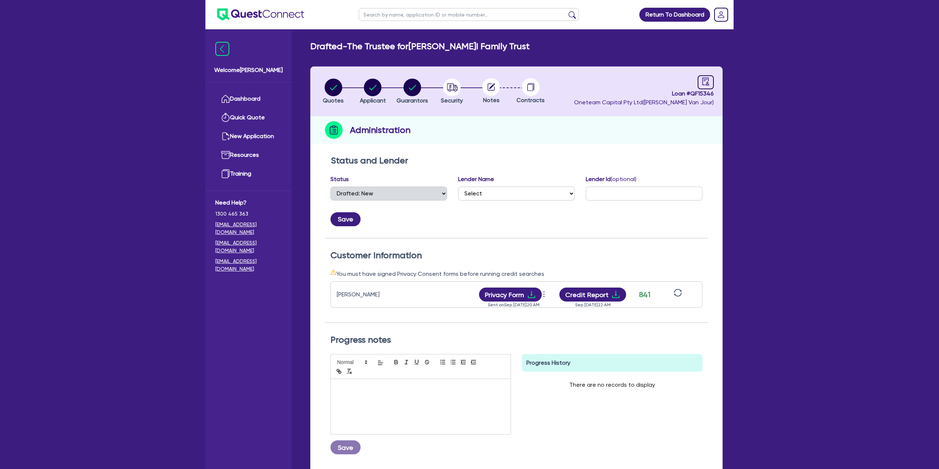
click at [495, 88] on icon at bounding box center [491, 86] width 7 height 7
click at [487, 85] on circle at bounding box center [491, 87] width 18 height 18
click at [433, 85] on li "Security" at bounding box center [452, 91] width 40 height 26
click at [450, 85] on icon "button" at bounding box center [450, 87] width 3 height 4
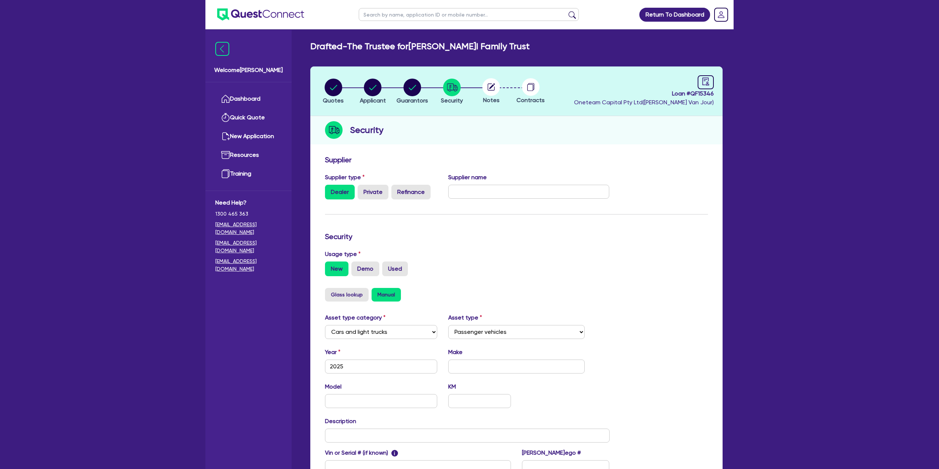
click at [492, 87] on circle at bounding box center [491, 87] width 18 height 18
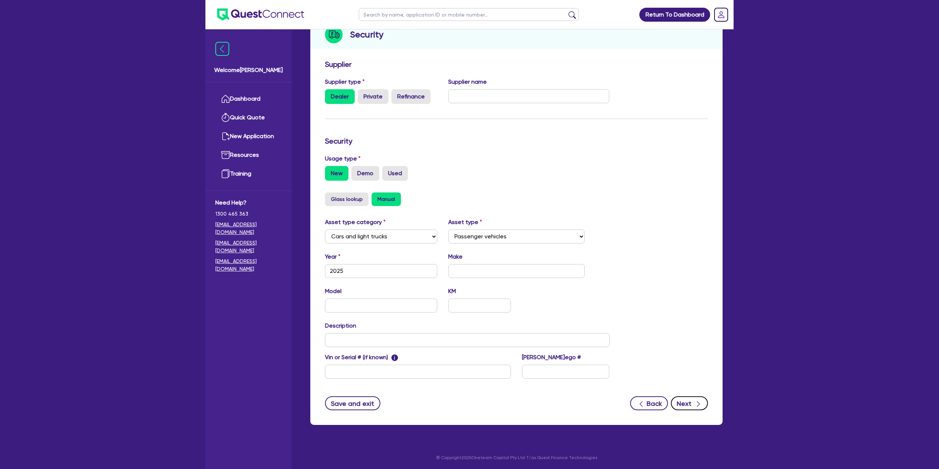
click at [691, 403] on button "Next" at bounding box center [689, 403] width 37 height 14
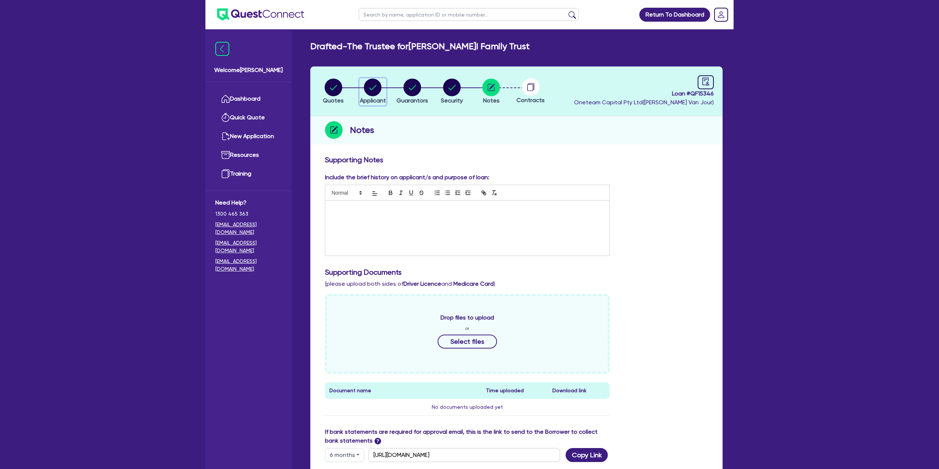
click at [364, 82] on icon "button" at bounding box center [373, 88] width 18 height 18
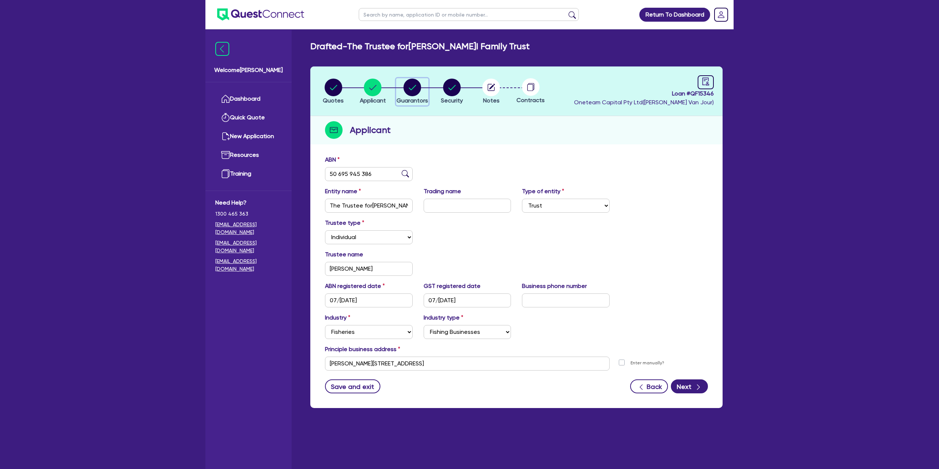
click at [405, 90] on circle "button" at bounding box center [413, 88] width 18 height 18
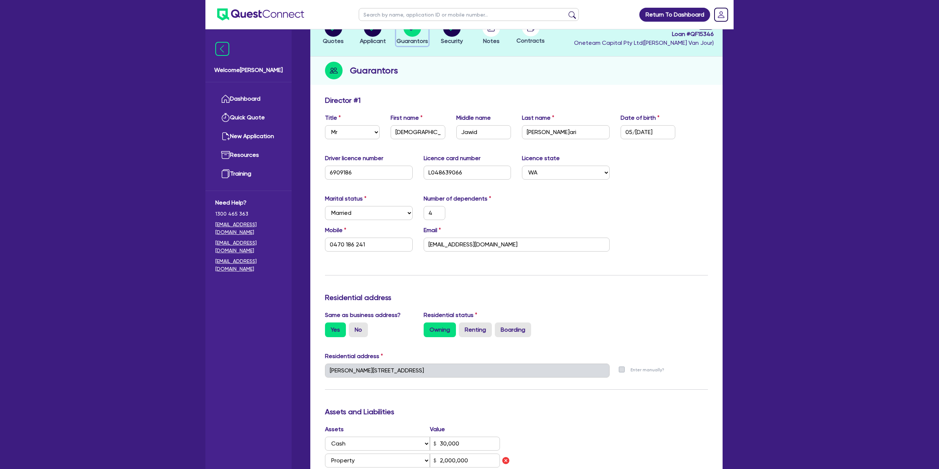
scroll to position [66, 0]
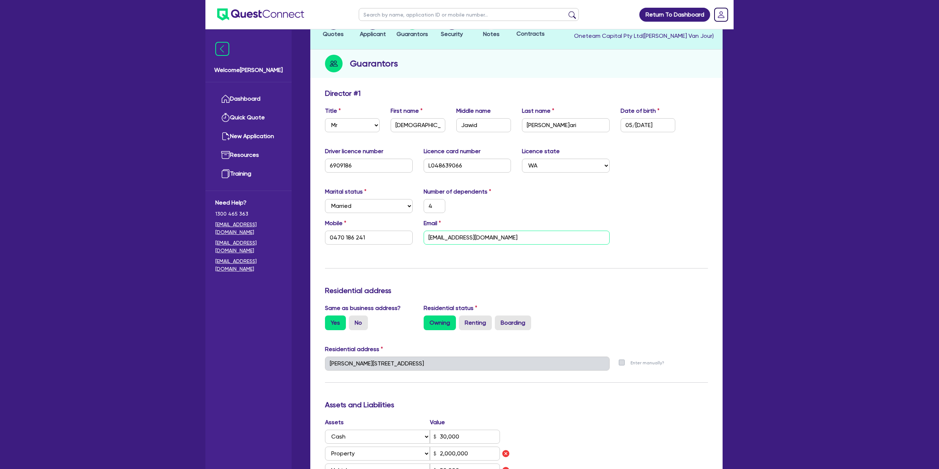
click at [453, 236] on input "Jawidakbari95@yahoo.com" at bounding box center [517, 237] width 186 height 14
click at [498, 199] on div "4" at bounding box center [467, 206] width 99 height 14
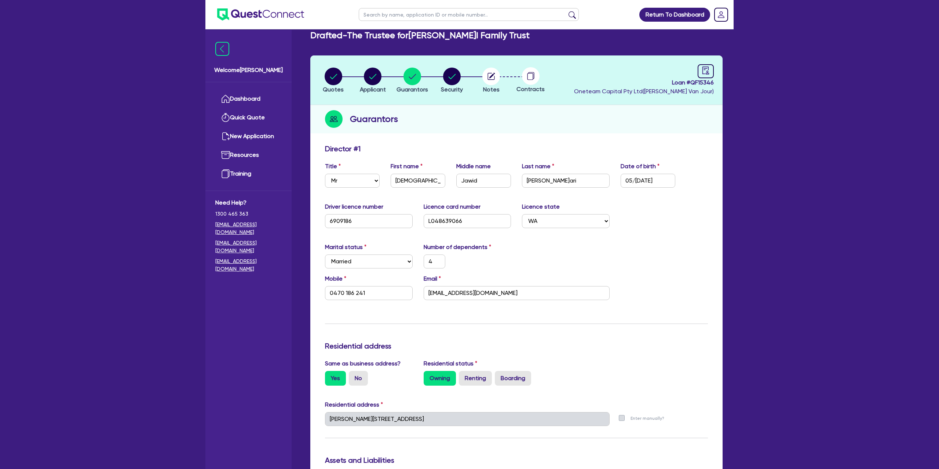
scroll to position [0, 0]
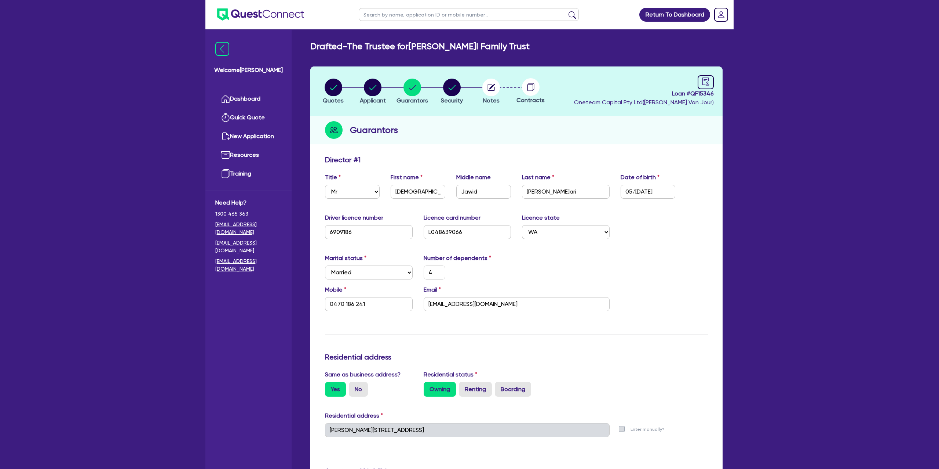
click at [534, 150] on div "Quotes Applicant Guarantors Security Notes Contracts Loan # QF15346 Oneteam Cap…" at bounding box center [516, 464] width 412 height 796
click at [339, 85] on circle "button" at bounding box center [334, 87] width 18 height 18
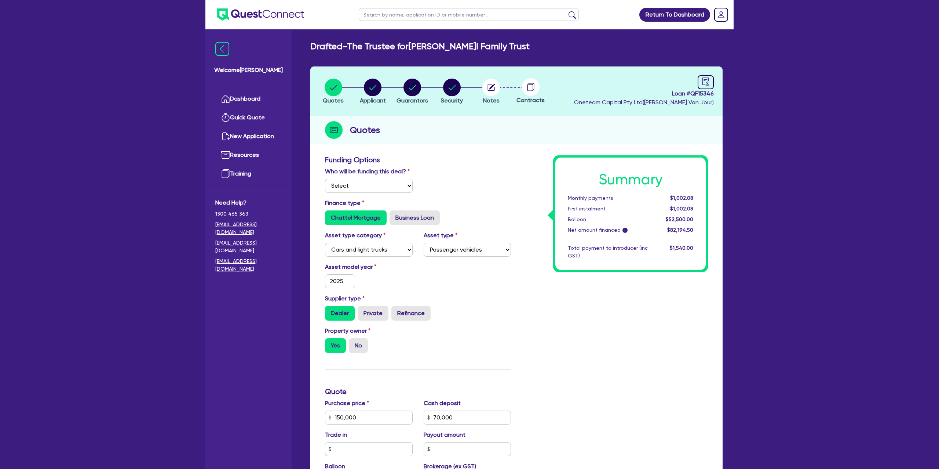
drag, startPoint x: 394, startPoint y: 147, endPoint x: 362, endPoint y: 110, distance: 49.2
click at [393, 147] on div "Quotes Applicant Guarantors Security Notes Contracts Loan # QF15346 Oneteam Cap…" at bounding box center [516, 365] width 412 height 598
click at [373, 90] on circle "button" at bounding box center [373, 88] width 18 height 18
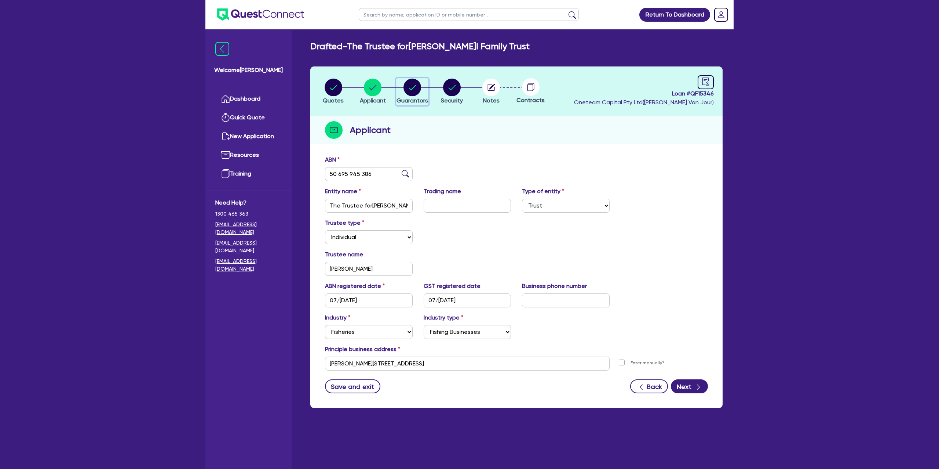
click at [411, 88] on circle "button" at bounding box center [413, 88] width 18 height 18
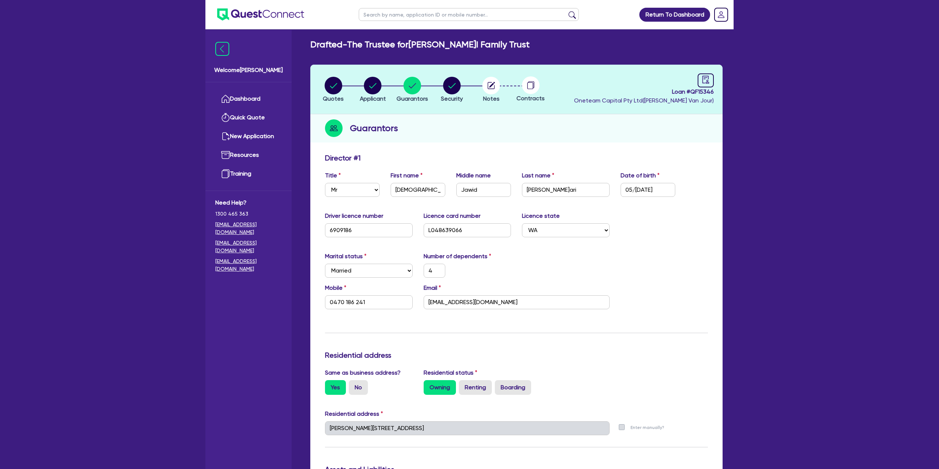
scroll to position [3, 0]
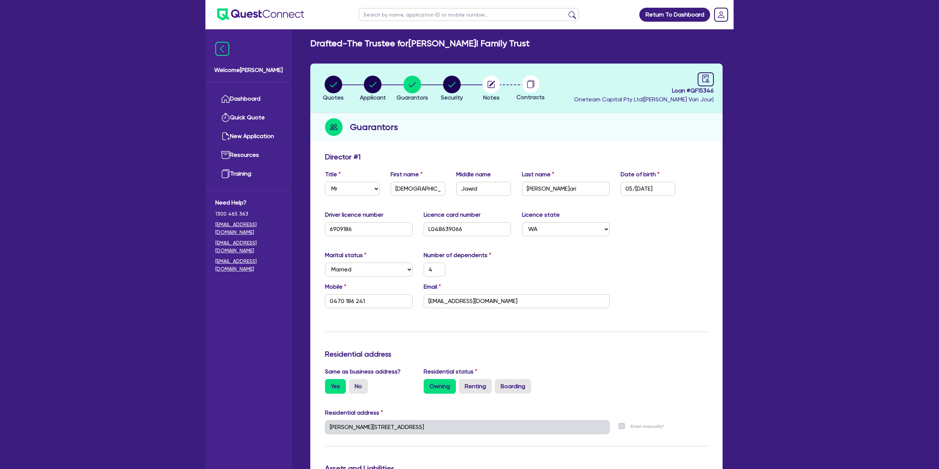
click at [379, 14] on input "text" at bounding box center [469, 14] width 220 height 13
click button "submit" at bounding box center [573, 16] width 12 height 10
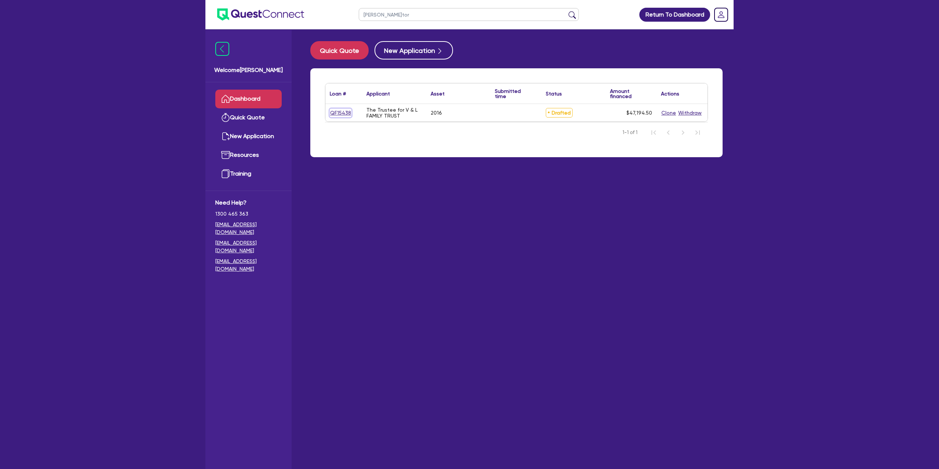
click at [340, 111] on link "QF15438" at bounding box center [341, 113] width 22 height 8
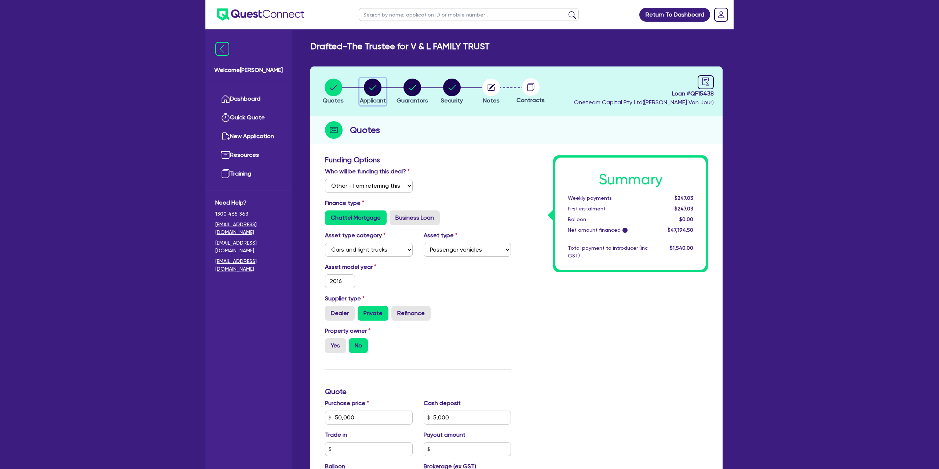
click at [371, 85] on circle "button" at bounding box center [373, 88] width 18 height 18
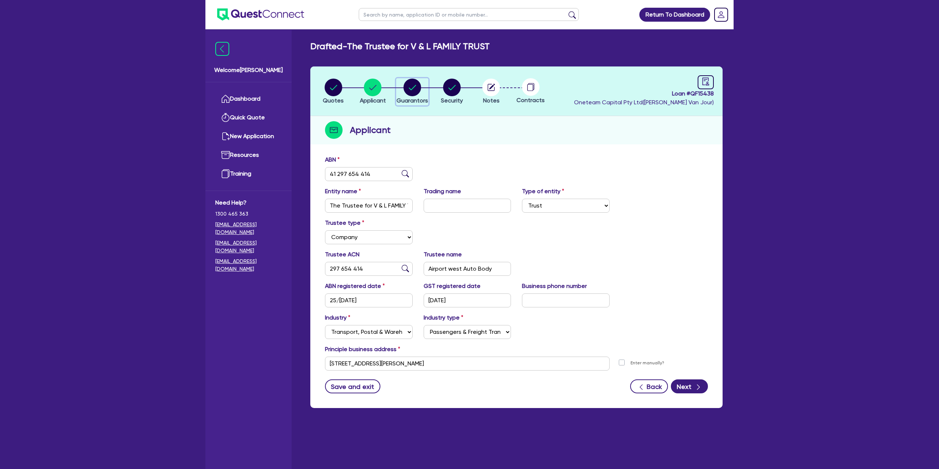
click at [410, 87] on circle "button" at bounding box center [413, 88] width 18 height 18
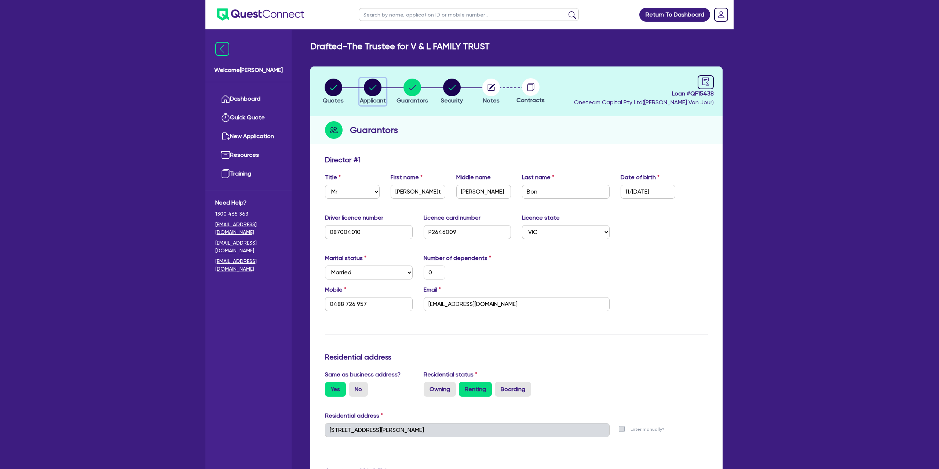
click at [378, 87] on circle "button" at bounding box center [373, 88] width 18 height 18
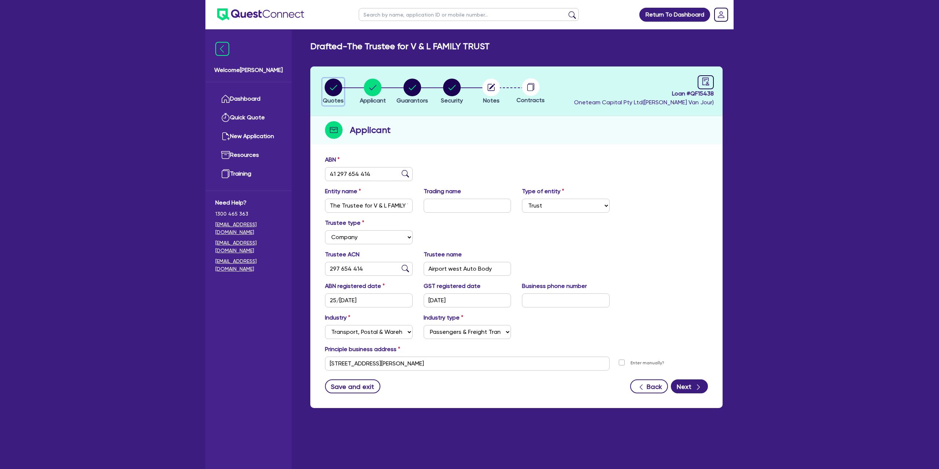
click at [338, 83] on circle "button" at bounding box center [334, 88] width 18 height 18
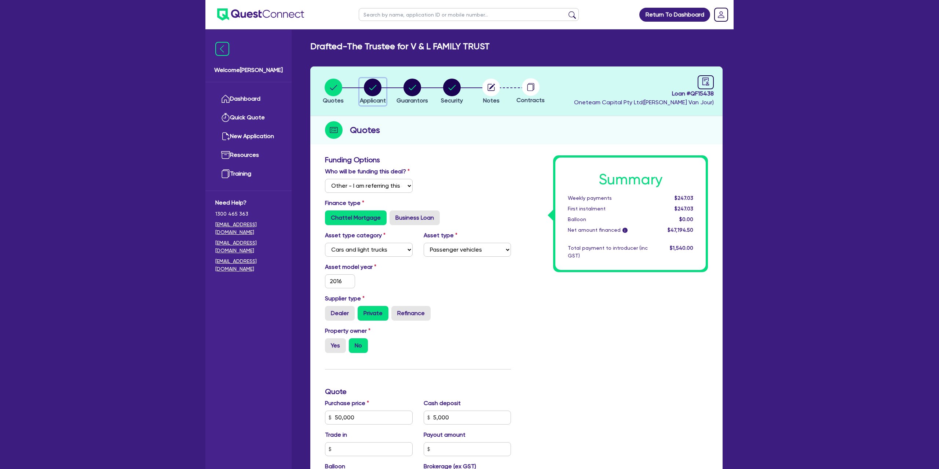
click at [375, 85] on circle "button" at bounding box center [373, 88] width 18 height 18
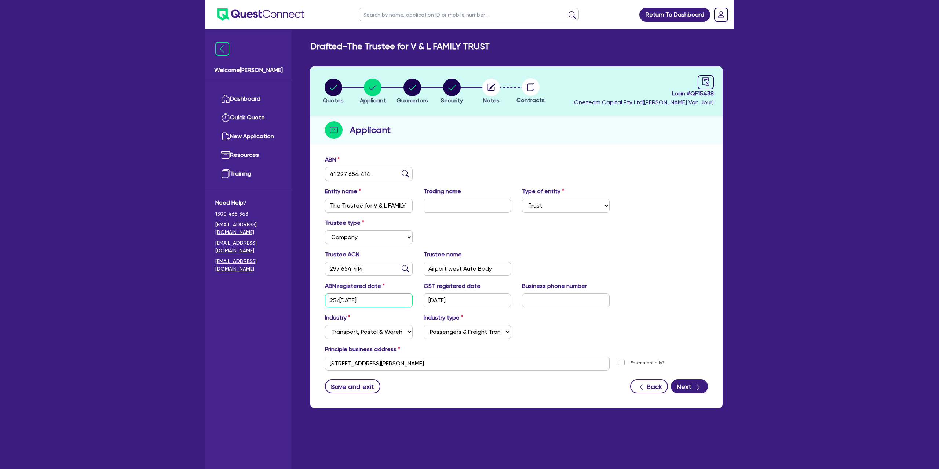
click at [343, 299] on input "25/03/2022" at bounding box center [369, 300] width 88 height 14
click at [338, 84] on circle "button" at bounding box center [334, 88] width 18 height 18
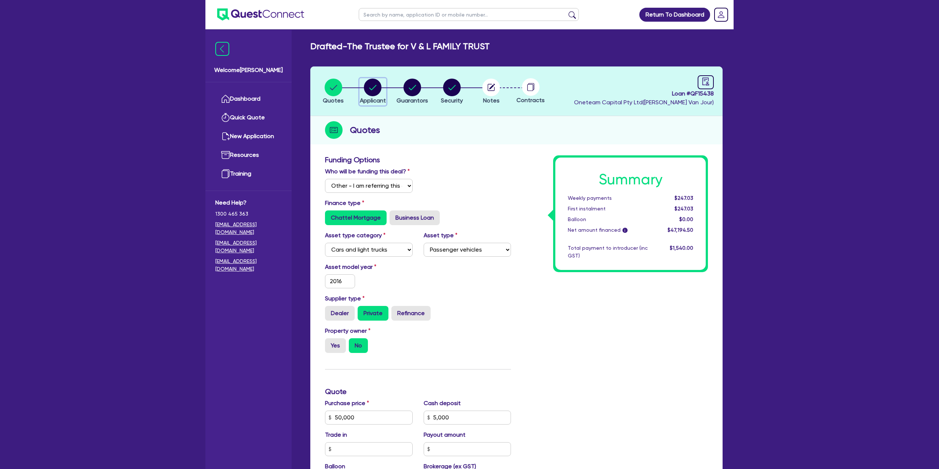
click at [379, 85] on circle "button" at bounding box center [373, 88] width 18 height 18
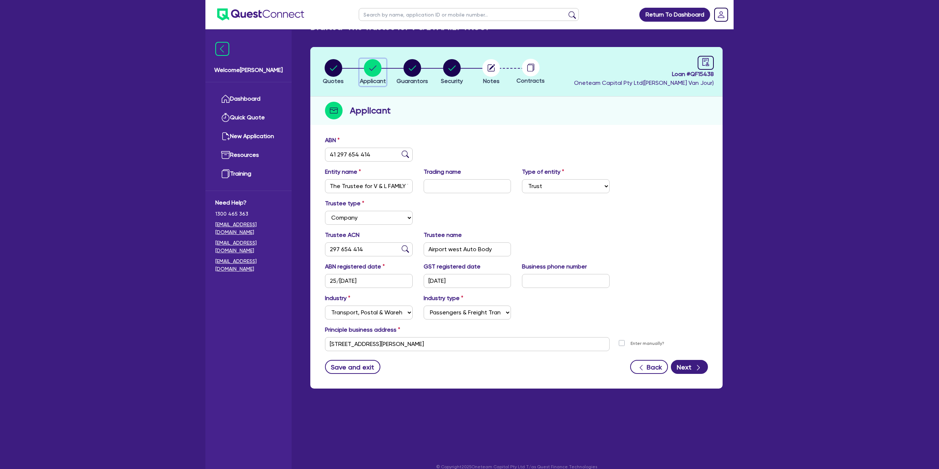
scroll to position [29, 0]
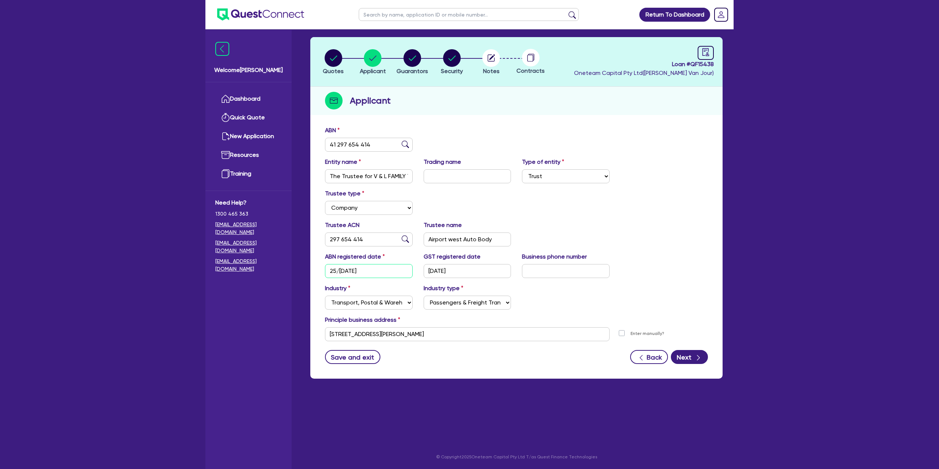
drag, startPoint x: 325, startPoint y: 269, endPoint x: 386, endPoint y: 269, distance: 60.5
click at [386, 269] on input "25/03/2022" at bounding box center [369, 271] width 88 height 14
drag, startPoint x: 428, startPoint y: 271, endPoint x: 480, endPoint y: 268, distance: 51.4
click at [480, 268] on input "01/04/2022" at bounding box center [468, 271] width 88 height 14
click at [420, 64] on icon "button" at bounding box center [413, 58] width 18 height 18
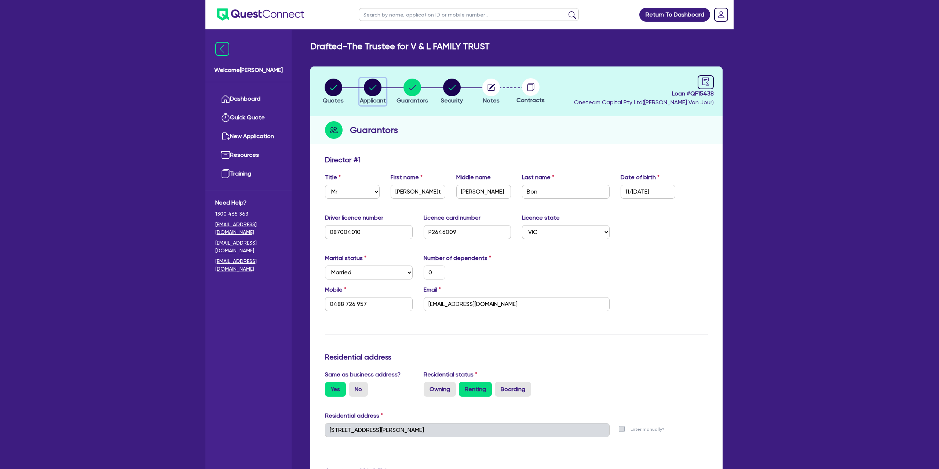
click at [370, 79] on icon "button" at bounding box center [373, 88] width 18 height 18
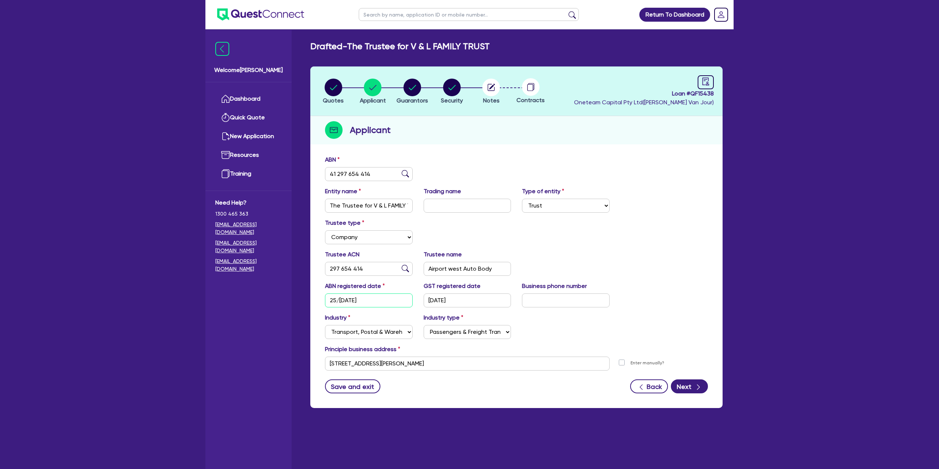
drag, startPoint x: 327, startPoint y: 298, endPoint x: 367, endPoint y: 299, distance: 39.3
click at [367, 299] on input "25/03/2022" at bounding box center [369, 300] width 88 height 14
click at [414, 87] on circle "button" at bounding box center [413, 88] width 18 height 18
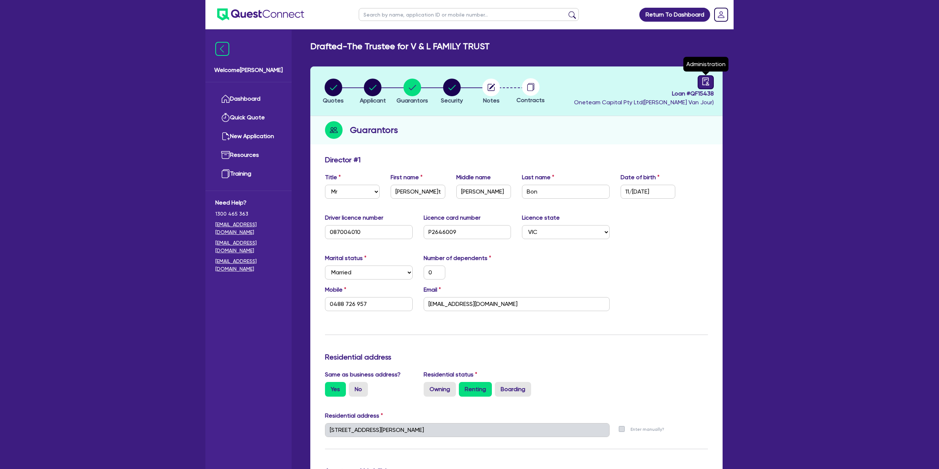
click at [709, 80] on icon "audit" at bounding box center [706, 81] width 8 height 8
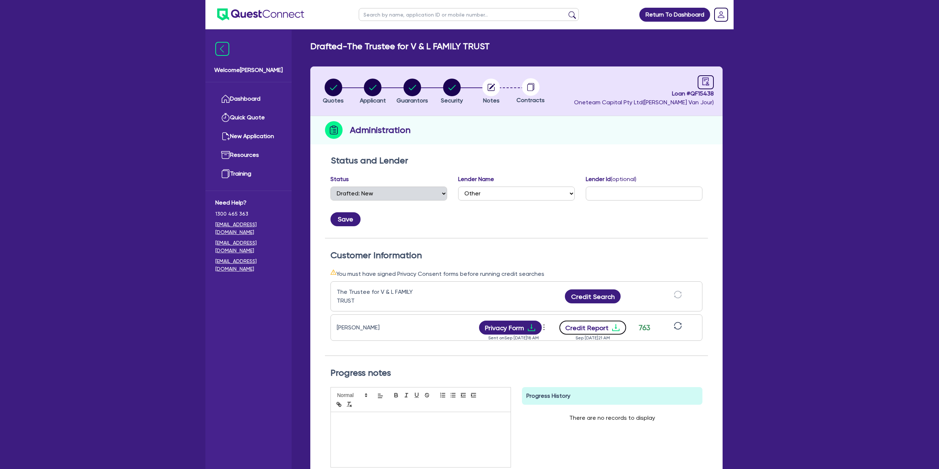
click at [608, 332] on button "Credit Report" at bounding box center [593, 327] width 67 height 14
click at [713, 77] on div at bounding box center [706, 82] width 16 height 14
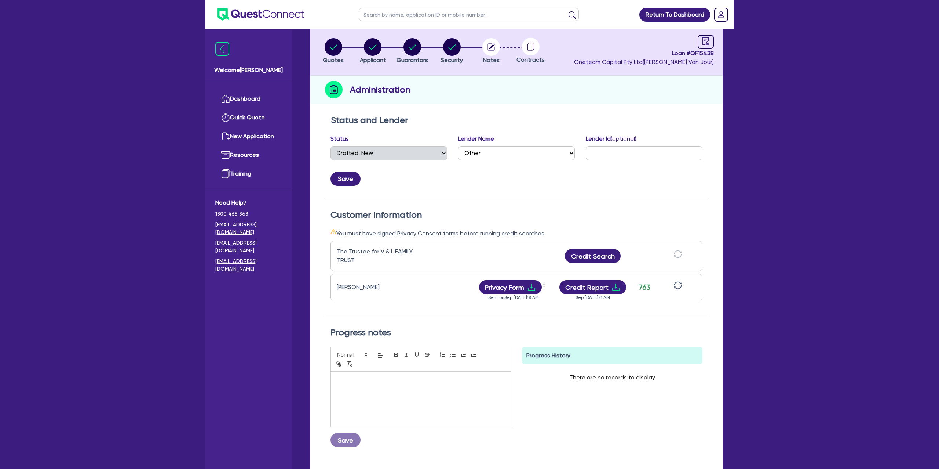
scroll to position [50, 0]
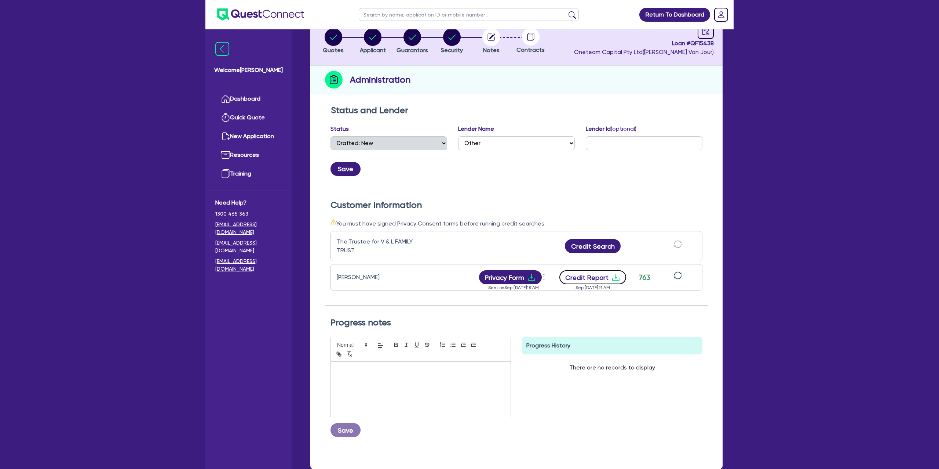
click at [617, 273] on icon "download" at bounding box center [616, 277] width 9 height 9
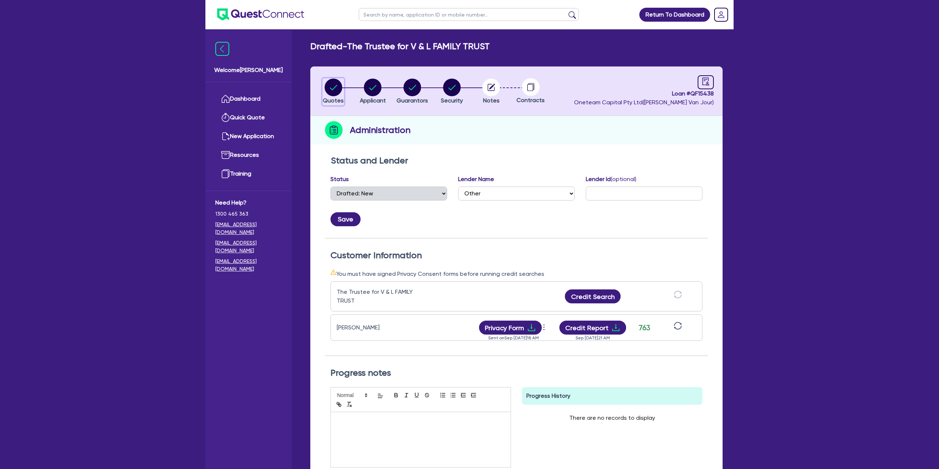
click at [336, 83] on circle "button" at bounding box center [334, 88] width 18 height 18
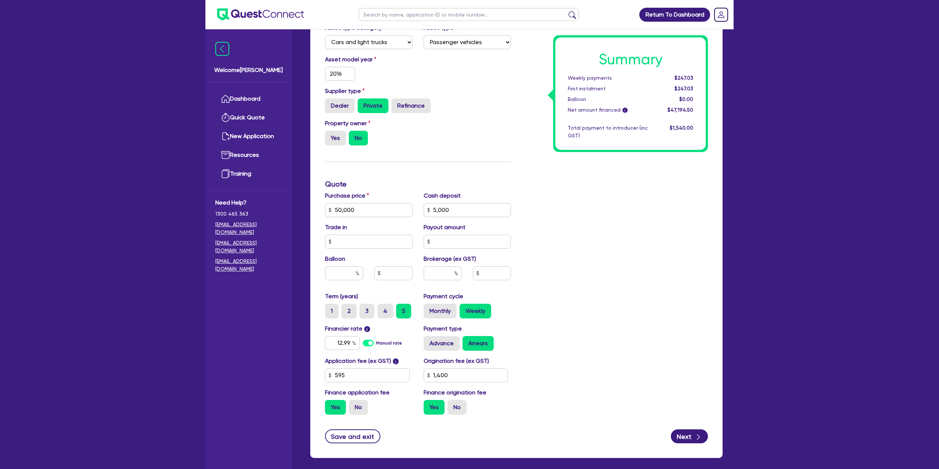
scroll to position [241, 0]
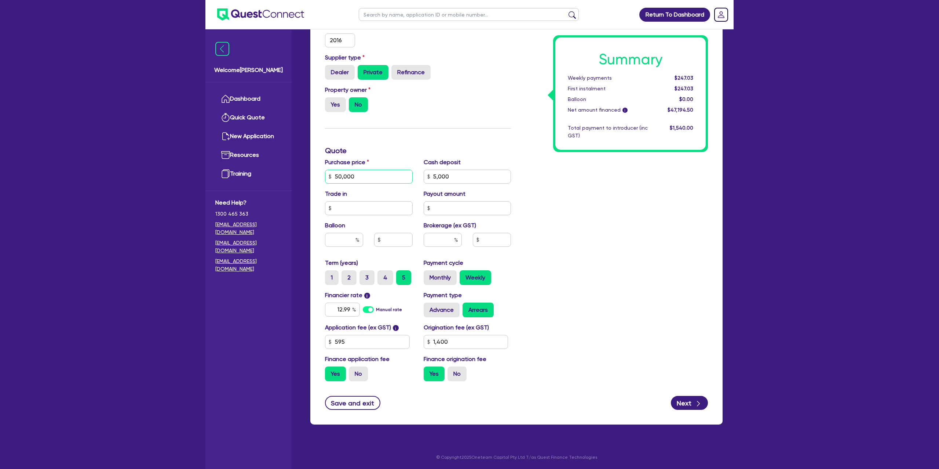
click at [371, 172] on input "50,000" at bounding box center [369, 177] width 88 height 14
click at [455, 179] on input "5,000" at bounding box center [468, 177] width 88 height 14
click at [527, 185] on div "Summary Weekly payments Calculating... First instalment Calculating... Balloon …" at bounding box center [615, 151] width 197 height 472
click at [440, 279] on label "Monthly" at bounding box center [440, 277] width 33 height 15
click at [429, 275] on input "Monthly" at bounding box center [426, 272] width 5 height 5
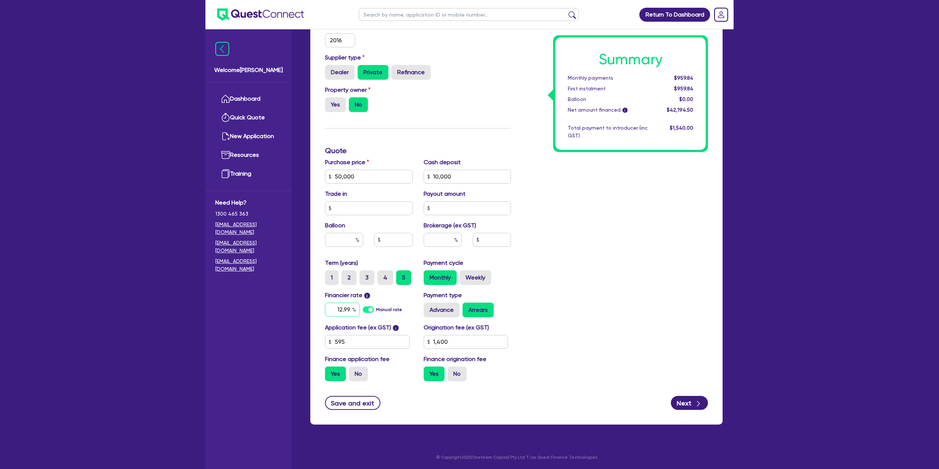
drag, startPoint x: 350, startPoint y: 306, endPoint x: 342, endPoint y: 304, distance: 7.7
click at [350, 307] on input "12.99" at bounding box center [342, 309] width 35 height 14
drag, startPoint x: 651, startPoint y: 223, endPoint x: 652, endPoint y: 215, distance: 7.8
click at [651, 222] on div "Summary Monthly payments $981.58 First instalment $981.58 Balloon $0.00 Net amo…" at bounding box center [615, 151] width 197 height 472
click at [450, 341] on input "1,400" at bounding box center [466, 342] width 85 height 14
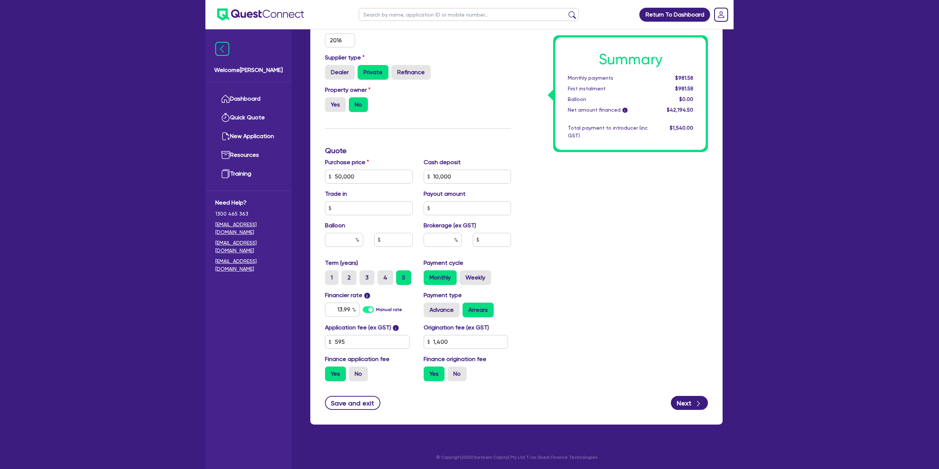
click at [606, 248] on div "Summary Monthly payments $981.58 First instalment $981.58 Balloon $0.00 Net amo…" at bounding box center [615, 151] width 197 height 472
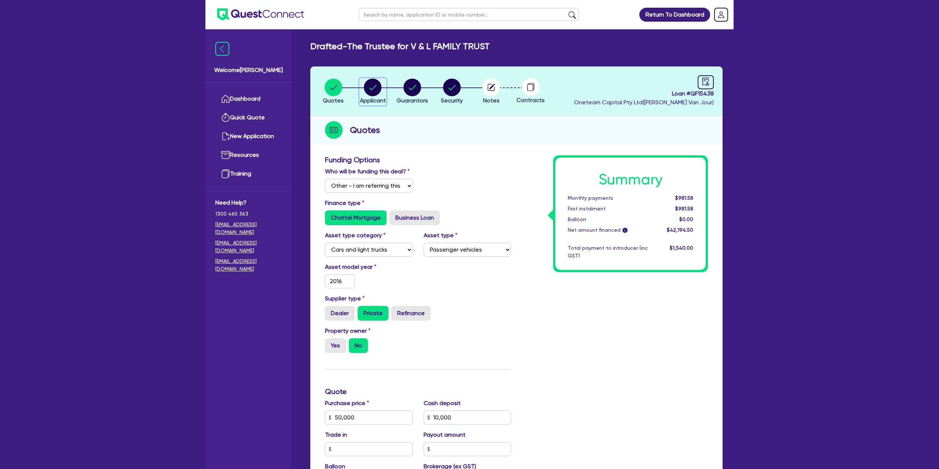
click at [360, 89] on div "button" at bounding box center [373, 88] width 26 height 18
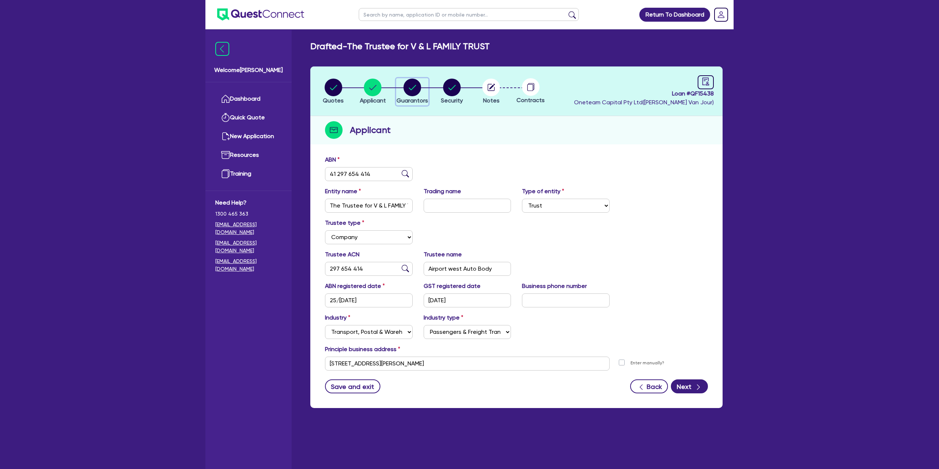
click at [409, 88] on circle "button" at bounding box center [413, 88] width 18 height 18
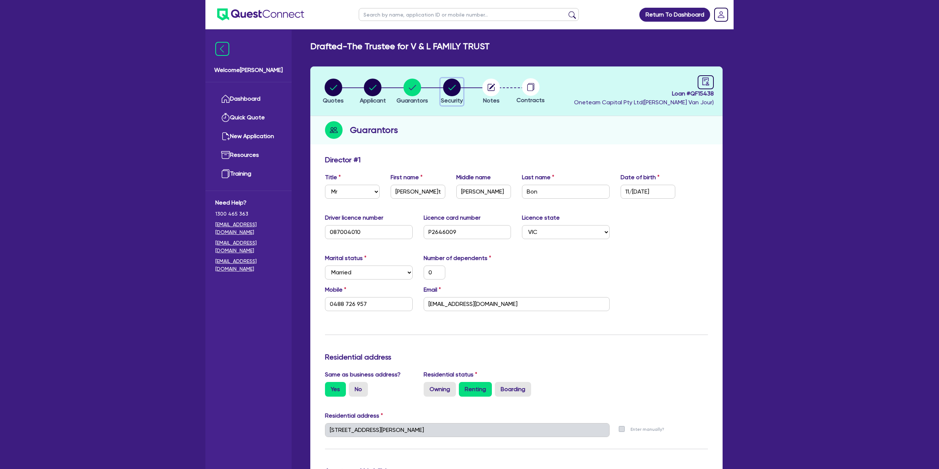
click at [450, 85] on circle "button" at bounding box center [452, 88] width 18 height 18
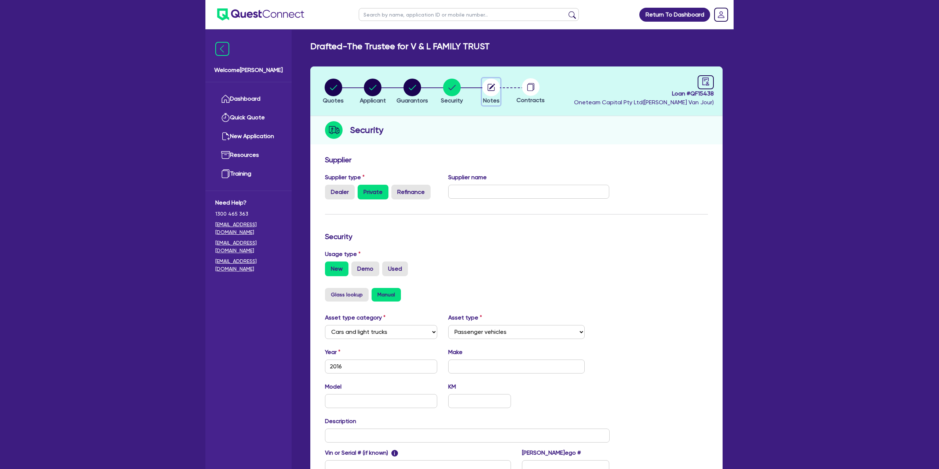
click at [496, 88] on circle "button" at bounding box center [491, 88] width 18 height 18
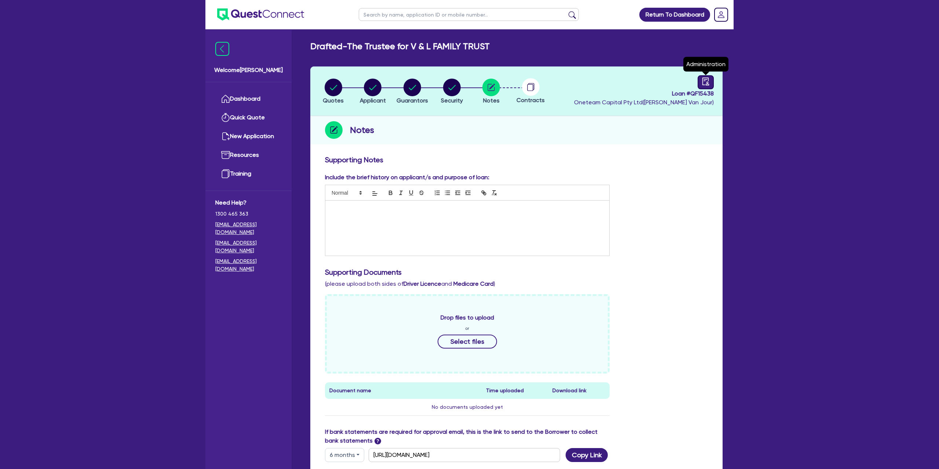
click at [705, 81] on icon "audit" at bounding box center [706, 81] width 8 height 8
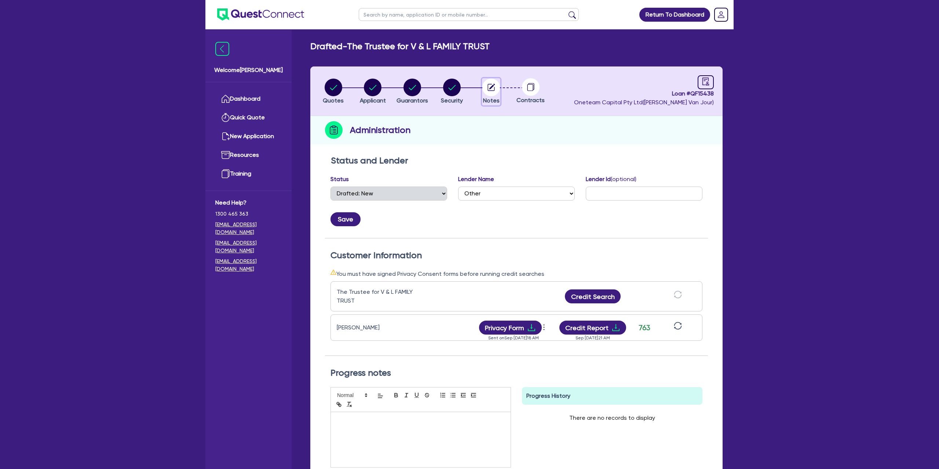
click at [492, 85] on circle "button" at bounding box center [491, 88] width 18 height 18
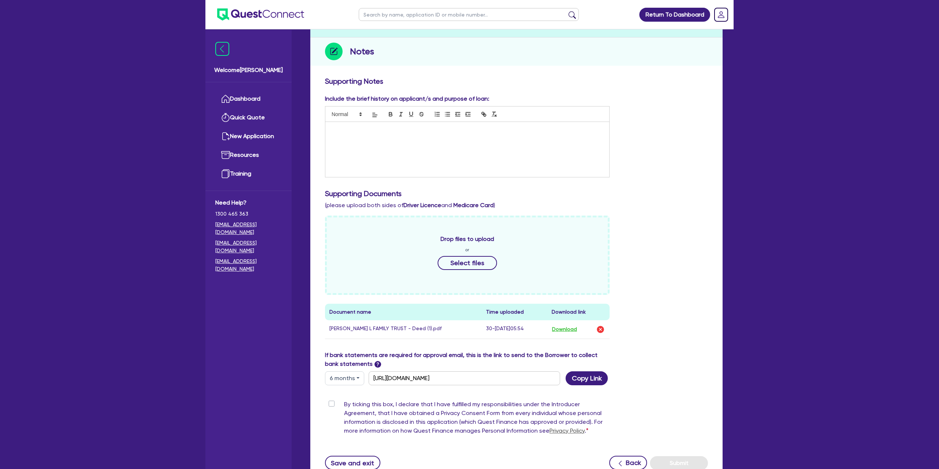
scroll to position [78, 0]
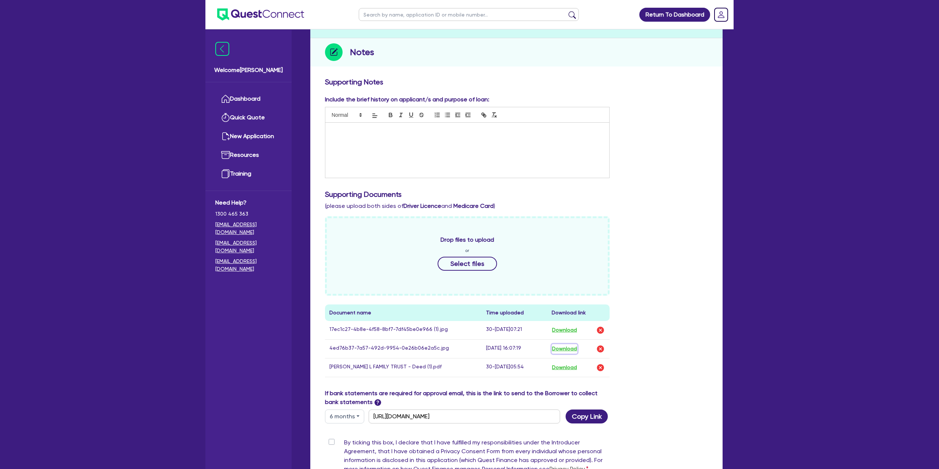
click at [575, 350] on button "Download" at bounding box center [565, 349] width 26 height 10
click at [569, 328] on button "Download" at bounding box center [565, 330] width 26 height 10
click at [0, 0] on div "Return To Dashboard Edit Profile Logout Welcome Gabriel Dashboard Quick Quote N…" at bounding box center [469, 244] width 939 height 645
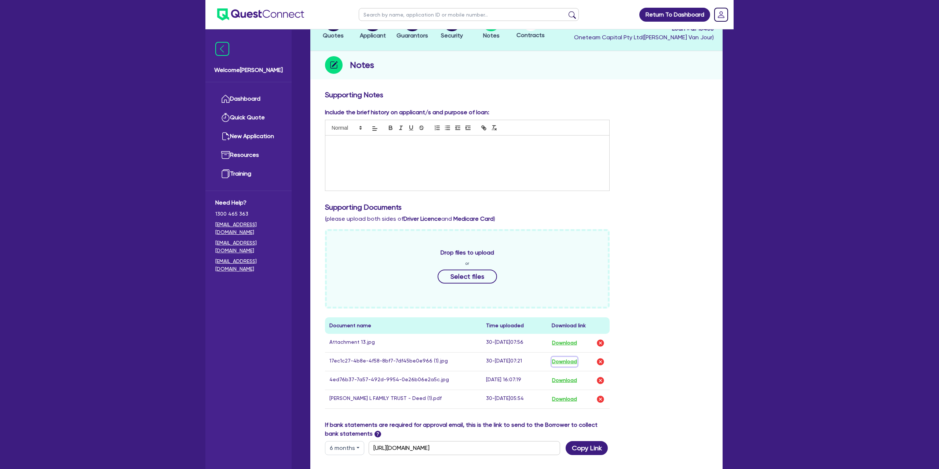
scroll to position [0, 0]
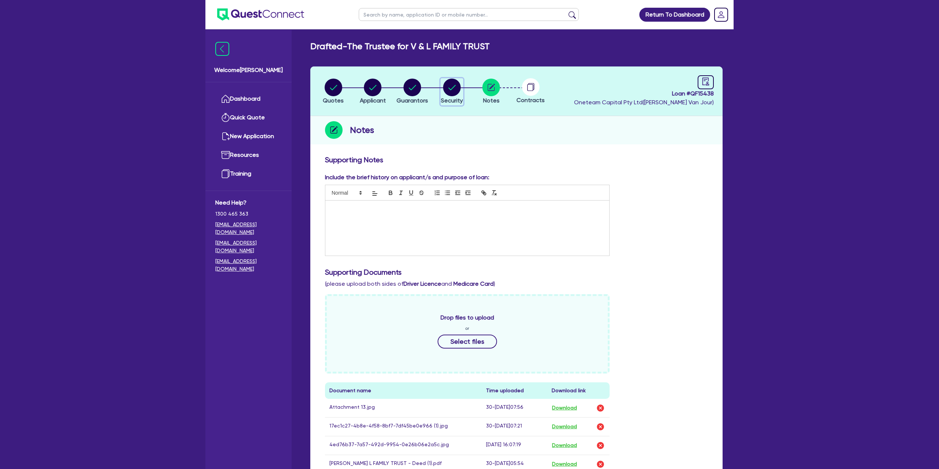
click at [456, 81] on circle "button" at bounding box center [452, 88] width 18 height 18
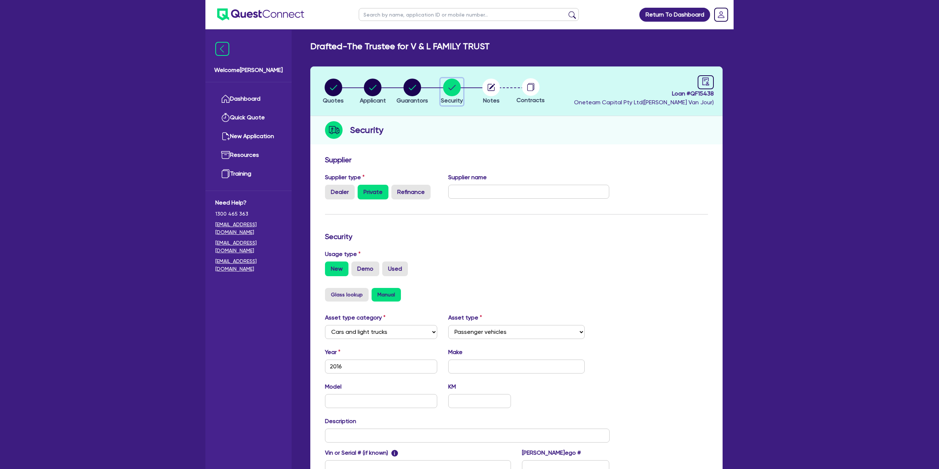
scroll to position [95, 0]
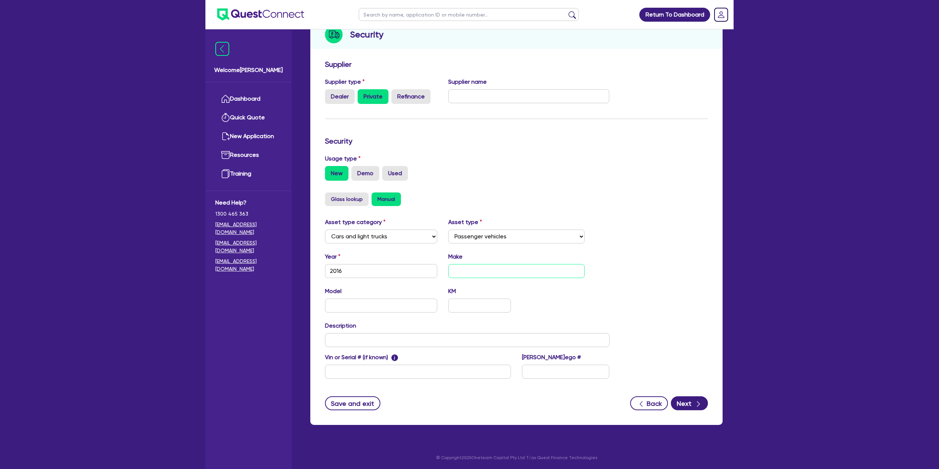
click at [471, 276] on input "text" at bounding box center [516, 271] width 137 height 14
click at [408, 307] on input "text" at bounding box center [381, 305] width 112 height 14
click at [487, 305] on input "text" at bounding box center [479, 305] width 63 height 14
drag, startPoint x: 604, startPoint y: 306, endPoint x: 611, endPoint y: 307, distance: 7.0
click at [604, 306] on div "Model GLS 500 KM 130,000" at bounding box center [468, 303] width 296 height 32
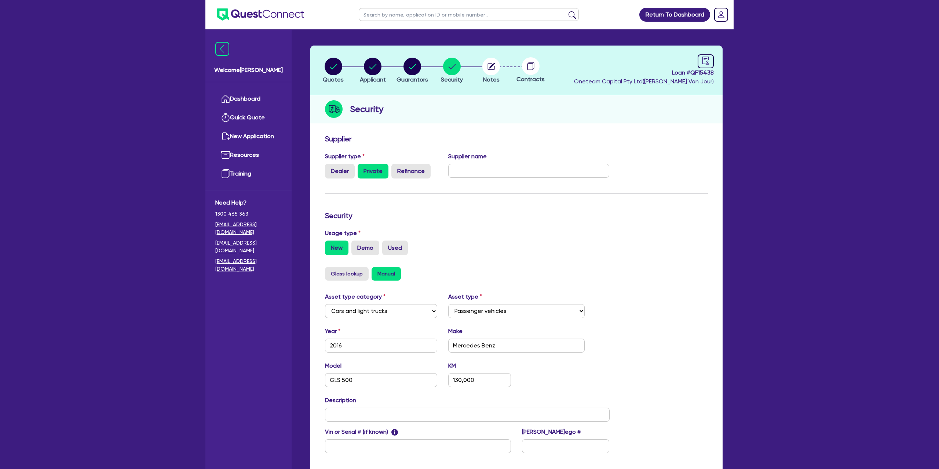
scroll to position [0, 0]
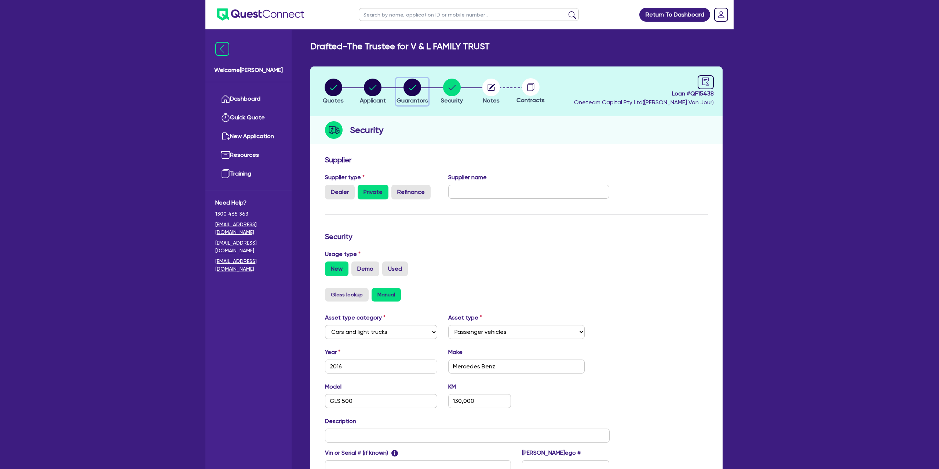
click at [405, 85] on circle "button" at bounding box center [413, 88] width 18 height 18
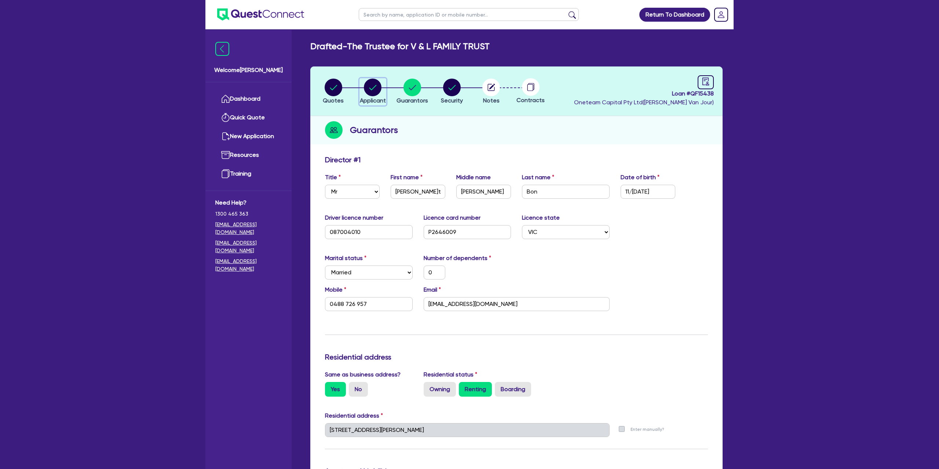
click at [371, 80] on circle "button" at bounding box center [373, 88] width 18 height 18
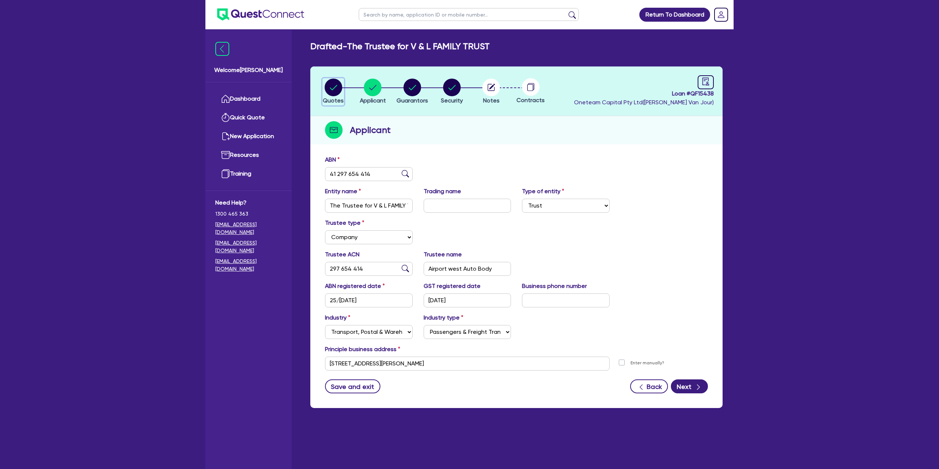
click at [328, 91] on circle "button" at bounding box center [334, 88] width 18 height 18
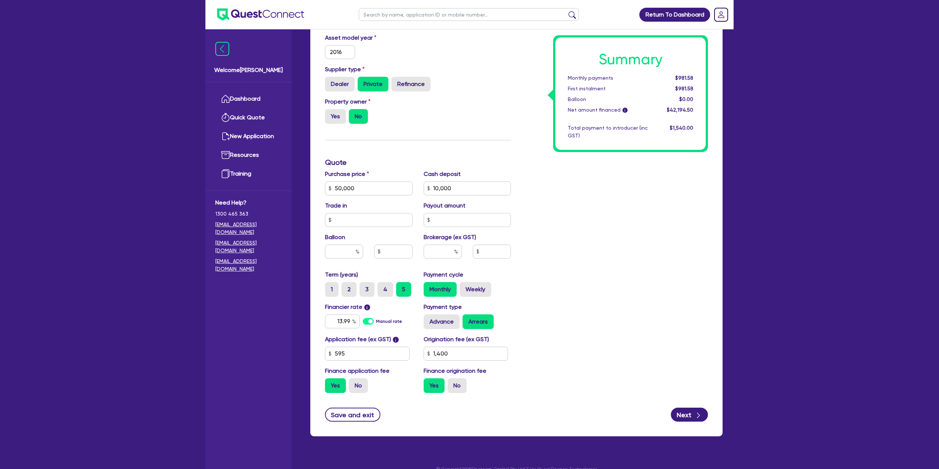
scroll to position [230, 0]
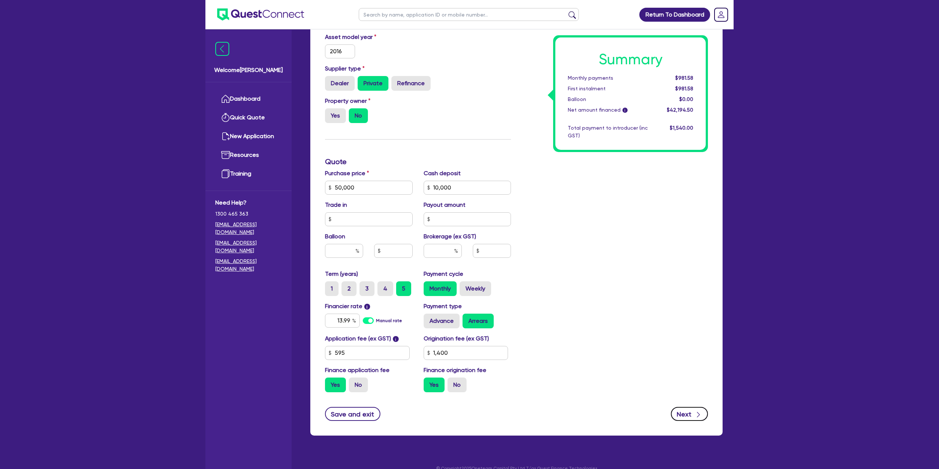
click at [700, 414] on icon "button" at bounding box center [698, 414] width 7 height 7
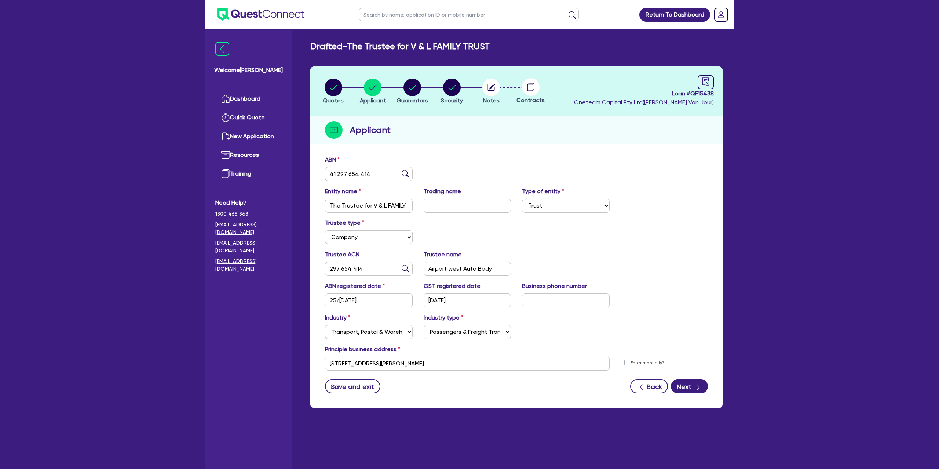
scroll to position [17, 0]
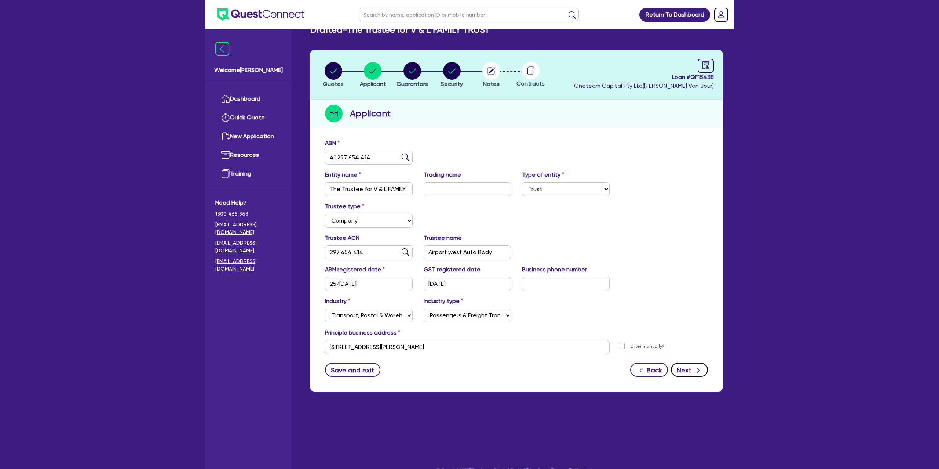
click at [699, 374] on button "Next" at bounding box center [689, 370] width 37 height 14
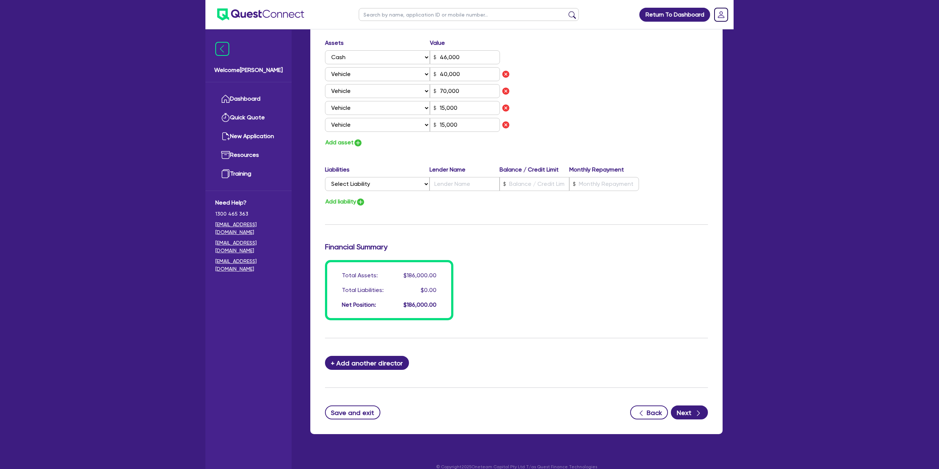
scroll to position [455, 0]
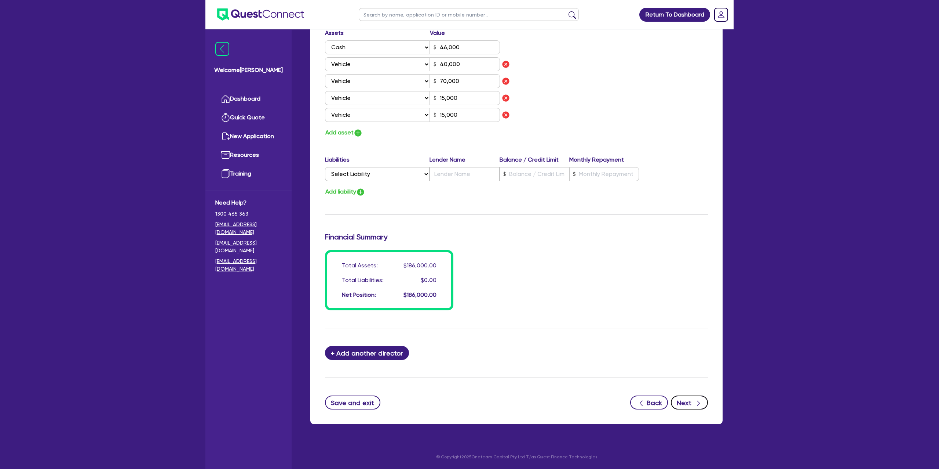
click at [686, 399] on button "Next" at bounding box center [689, 402] width 37 height 14
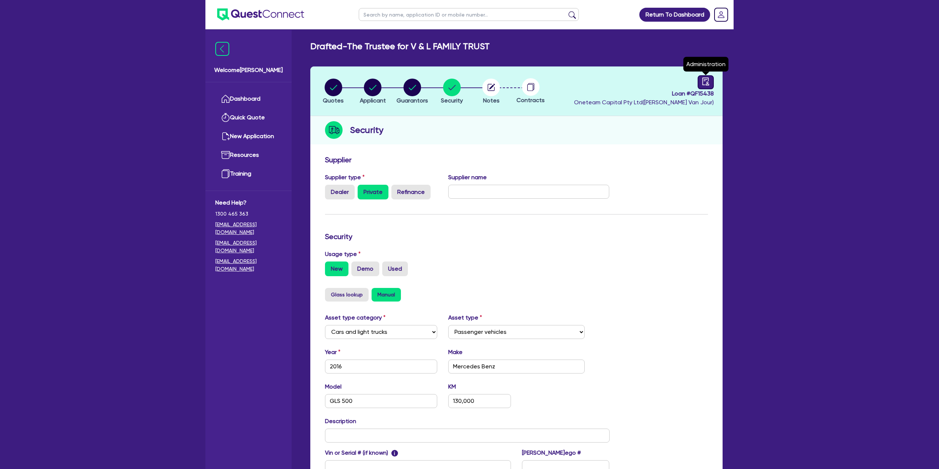
click at [707, 80] on icon "audit" at bounding box center [706, 81] width 8 height 8
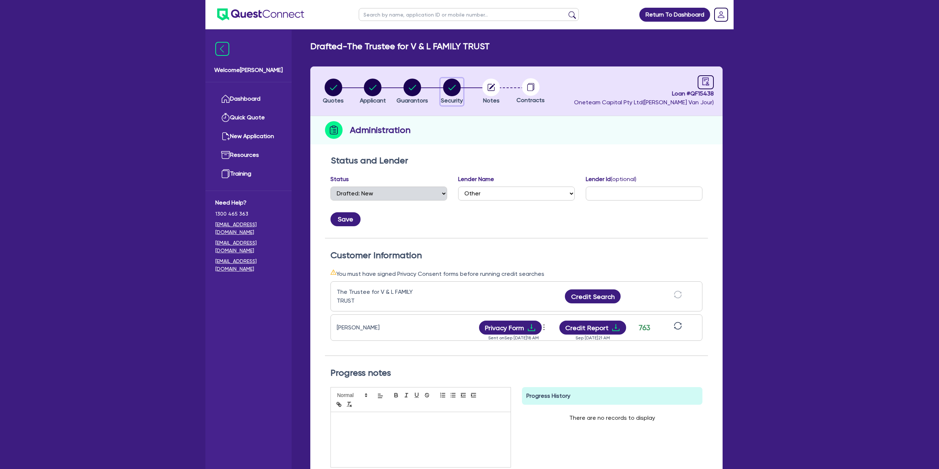
click at [451, 88] on circle "button" at bounding box center [452, 88] width 18 height 18
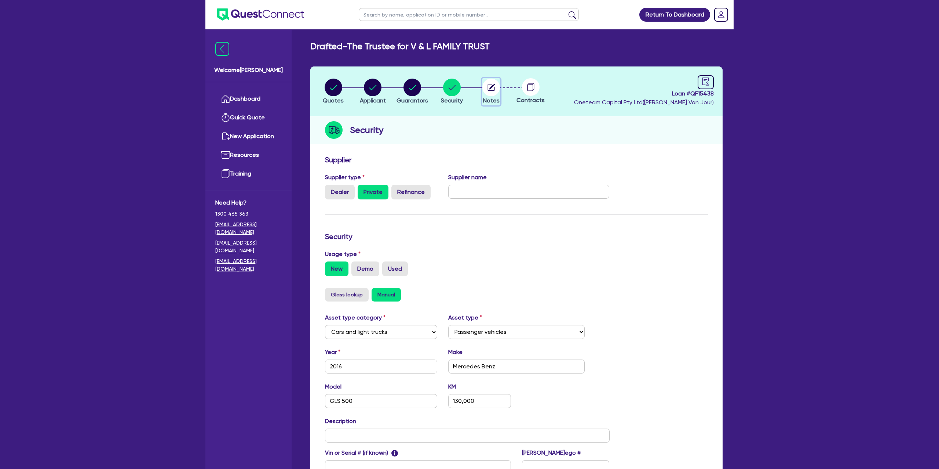
click at [487, 86] on circle "button" at bounding box center [491, 88] width 18 height 18
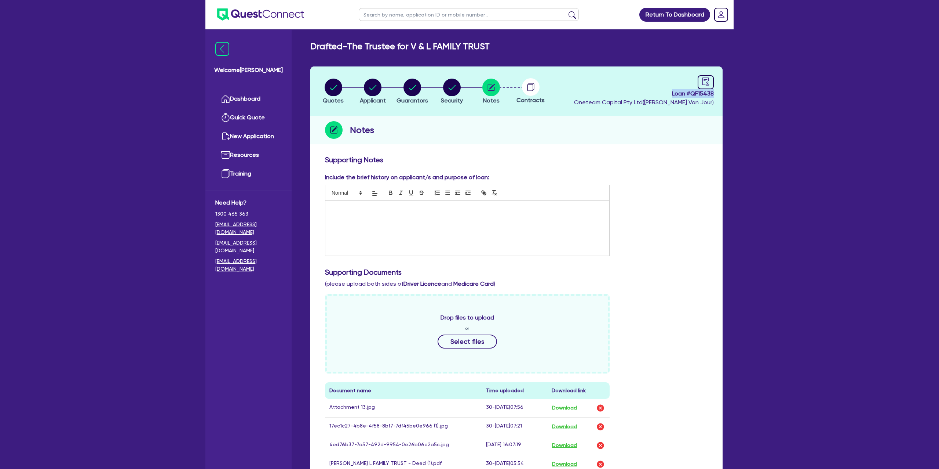
drag, startPoint x: 671, startPoint y: 95, endPoint x: 724, endPoint y: 89, distance: 53.2
click at [724, 89] on div "Quotes Applicant Guarantors Security Notes Contracts Loan # QF15438 Oneteam Cap…" at bounding box center [516, 346] width 423 height 561
click at [452, 86] on circle "button" at bounding box center [452, 88] width 18 height 18
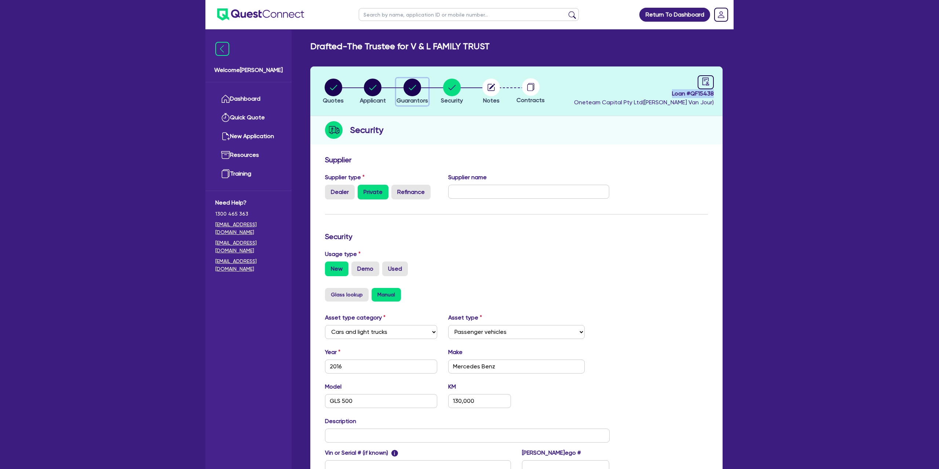
click at [413, 86] on circle "button" at bounding box center [413, 88] width 18 height 18
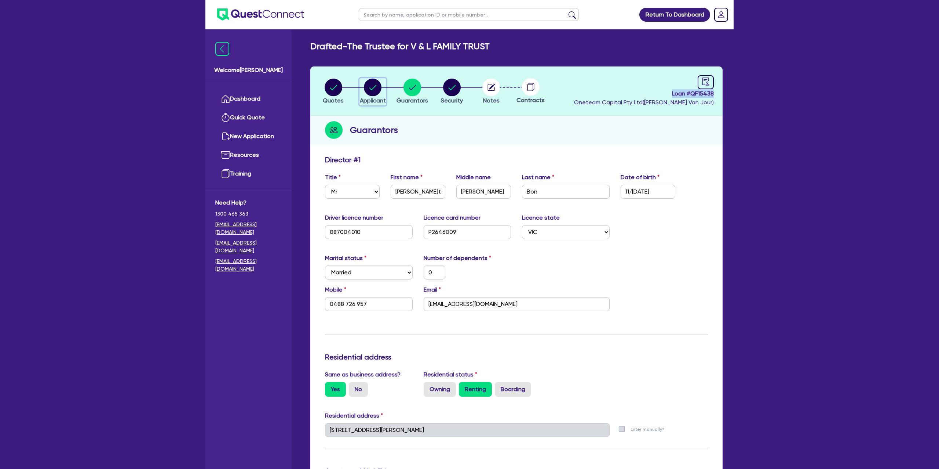
click at [377, 85] on circle "button" at bounding box center [373, 88] width 18 height 18
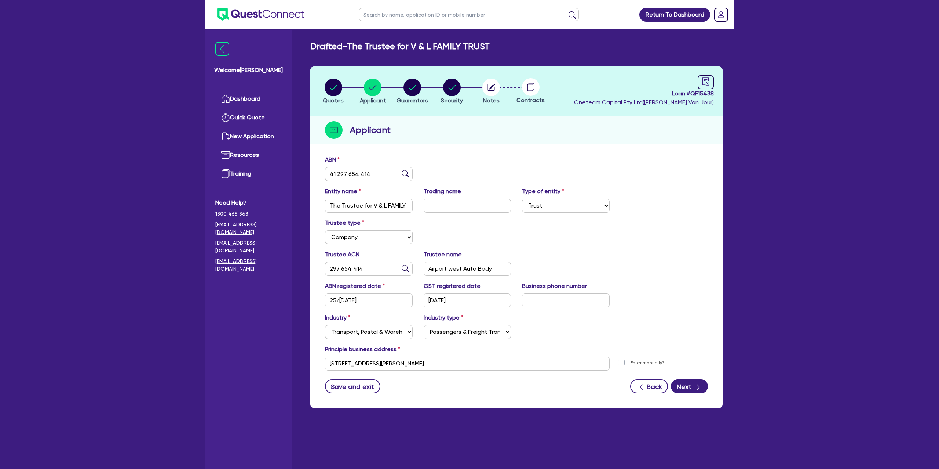
click at [546, 144] on div "Quotes Applicant Guarantors Security Notes Contracts Loan # QF15438 Oneteam Cap…" at bounding box center [516, 236] width 412 height 341
click at [335, 85] on circle "button" at bounding box center [334, 88] width 18 height 18
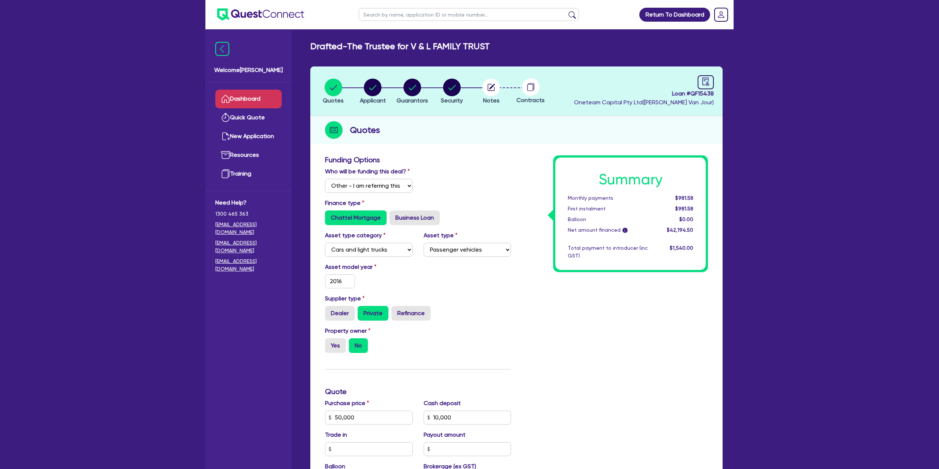
click at [267, 94] on link "Dashboard" at bounding box center [248, 99] width 66 height 19
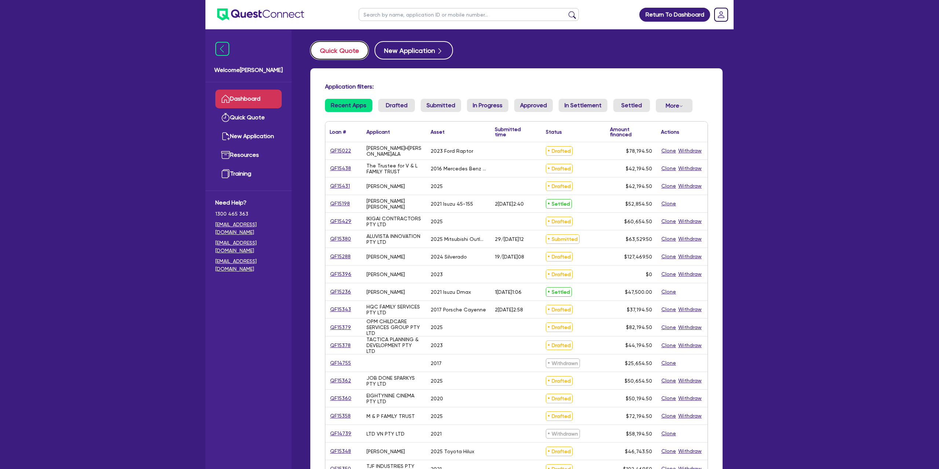
click at [347, 47] on button "Quick Quote" at bounding box center [339, 50] width 58 height 18
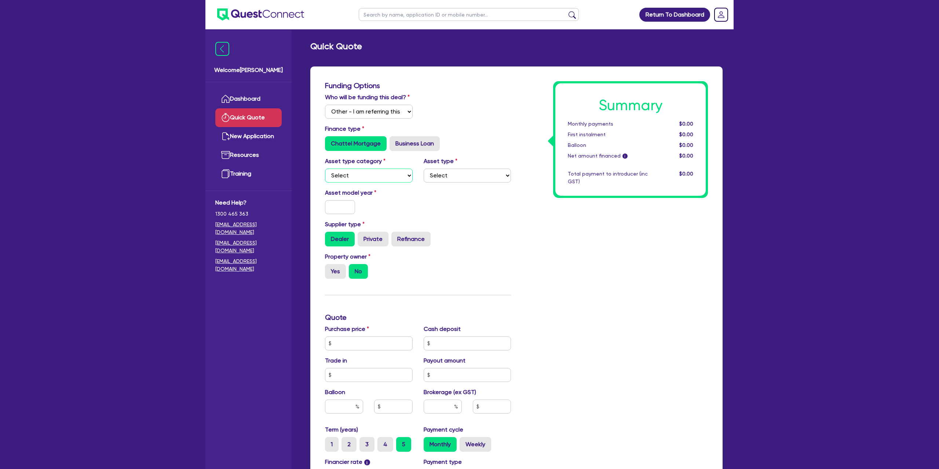
click at [358, 176] on select "Select Cars and light trucks Primary assets Secondary assets Tertiary assets" at bounding box center [369, 175] width 88 height 14
click at [325, 168] on select "Select Cars and light trucks Primary assets Secondary assets Tertiary assets" at bounding box center [369, 175] width 88 height 14
click at [460, 173] on select "Select" at bounding box center [468, 175] width 88 height 14
click at [424, 168] on select "Select Passenger vehicles Vans and utes Light trucks up to 4.5 tonne" at bounding box center [468, 175] width 88 height 14
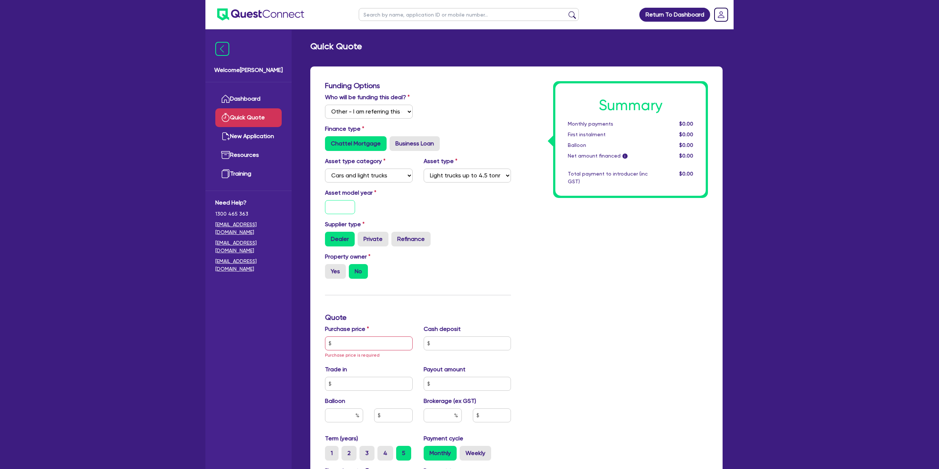
click at [350, 212] on input "text" at bounding box center [340, 207] width 30 height 14
click at [522, 222] on div "Summary Monthly payments $0.00 First instalment $0.00 Balloon $0.00 Net amount …" at bounding box center [615, 325] width 197 height 489
click at [364, 351] on div "Purchase price Purchase price is required" at bounding box center [369, 341] width 99 height 34
drag, startPoint x: 363, startPoint y: 348, endPoint x: 366, endPoint y: 343, distance: 5.6
click at [365, 345] on input "text" at bounding box center [369, 343] width 88 height 14
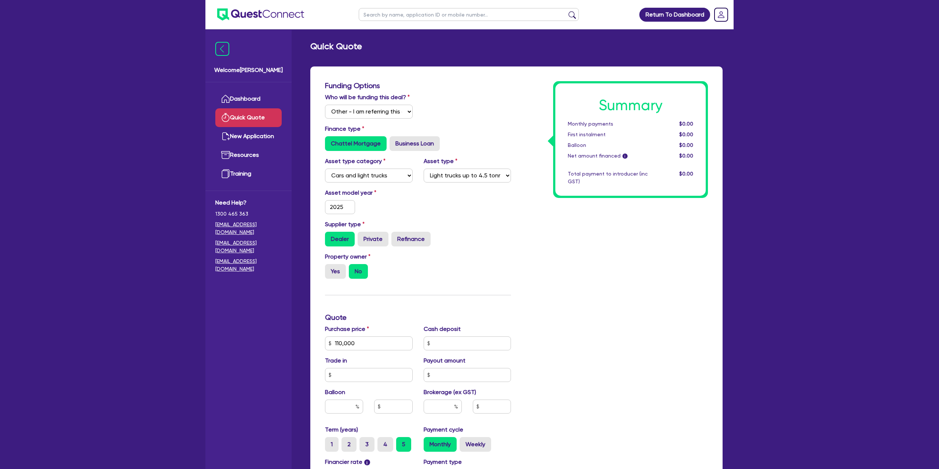
drag, startPoint x: 635, startPoint y: 272, endPoint x: 633, endPoint y: 283, distance: 11.9
click at [630, 266] on div "Summary Monthly payments $0.00 First instalment $0.00 Balloon $0.00 Net amount …" at bounding box center [615, 321] width 197 height 480
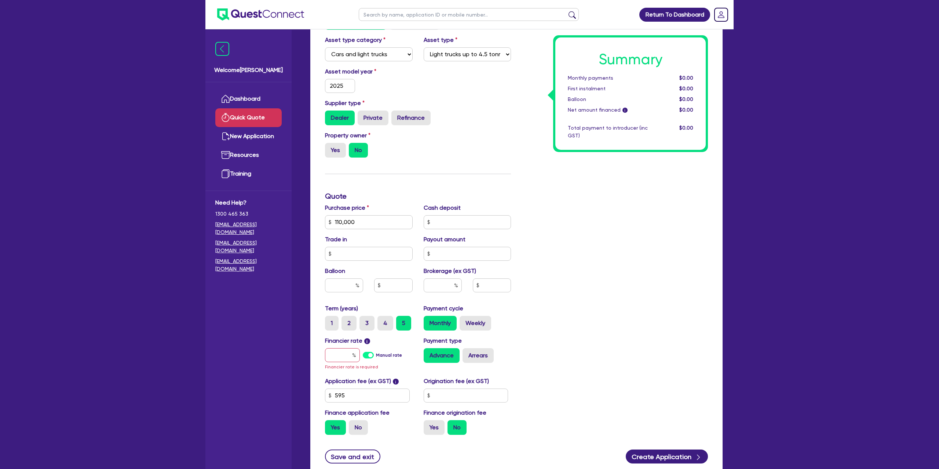
scroll to position [175, 0]
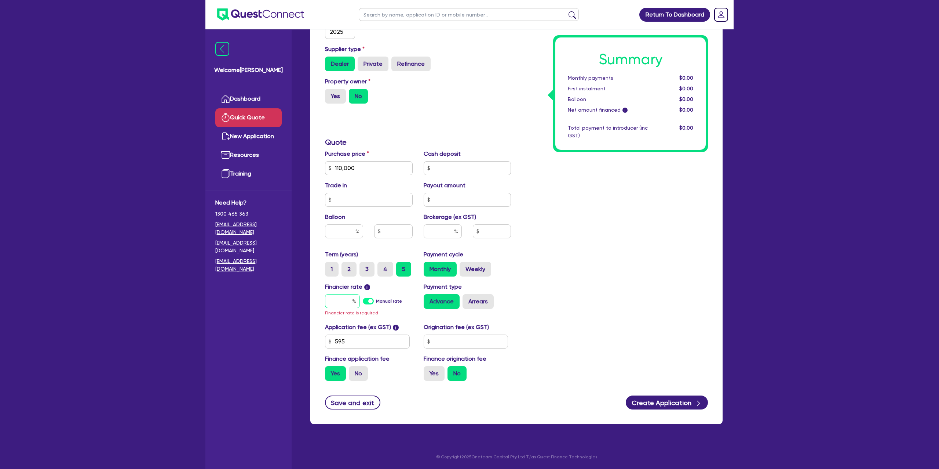
click at [346, 298] on input "text" at bounding box center [342, 301] width 35 height 14
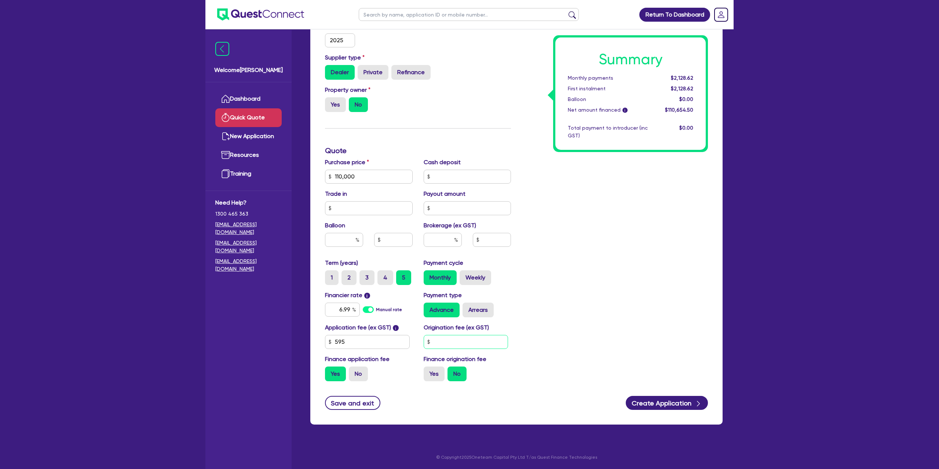
click at [450, 342] on input "text" at bounding box center [466, 342] width 85 height 14
click at [619, 300] on div "Summary Monthly payments $2,177.89 First instalment $2,177.89 Balloon $0.00 Net…" at bounding box center [615, 151] width 197 height 472
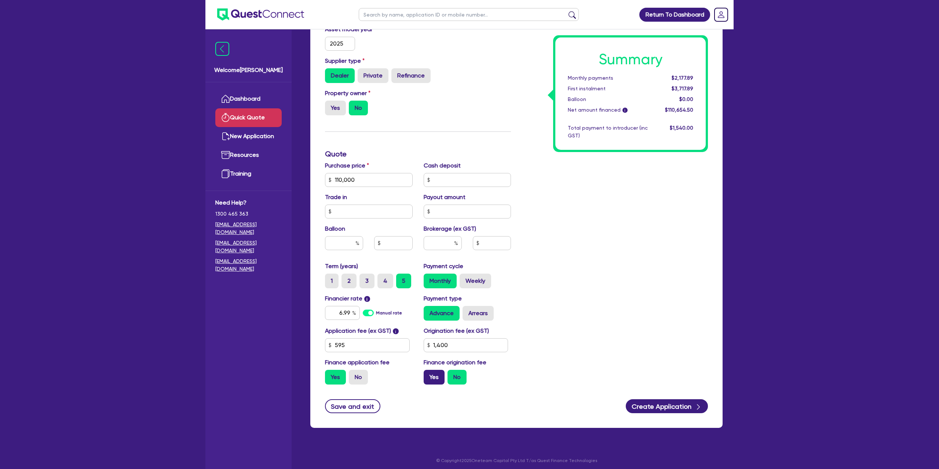
click at [437, 380] on label "Yes" at bounding box center [434, 376] width 21 height 15
click at [429, 374] on input "Yes" at bounding box center [426, 371] width 5 height 5
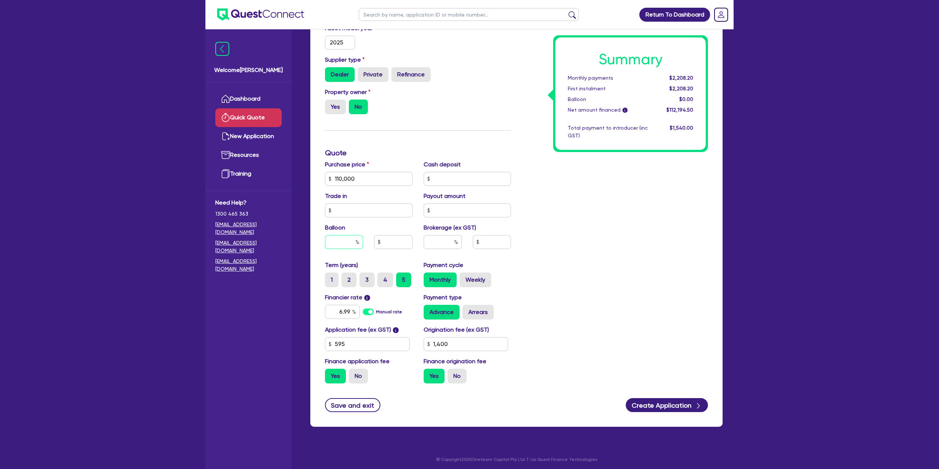
click at [351, 243] on input "text" at bounding box center [344, 242] width 38 height 14
click at [586, 238] on div "Summary Monthly payments $2,208.20 First instalment $2,208.20 Balloon $0.00 Net…" at bounding box center [615, 153] width 197 height 472
click at [480, 281] on label "Weekly" at bounding box center [476, 279] width 32 height 15
click at [465, 277] on input "Weekly" at bounding box center [462, 274] width 5 height 5
click at [334, 109] on label "Yes" at bounding box center [335, 106] width 21 height 15
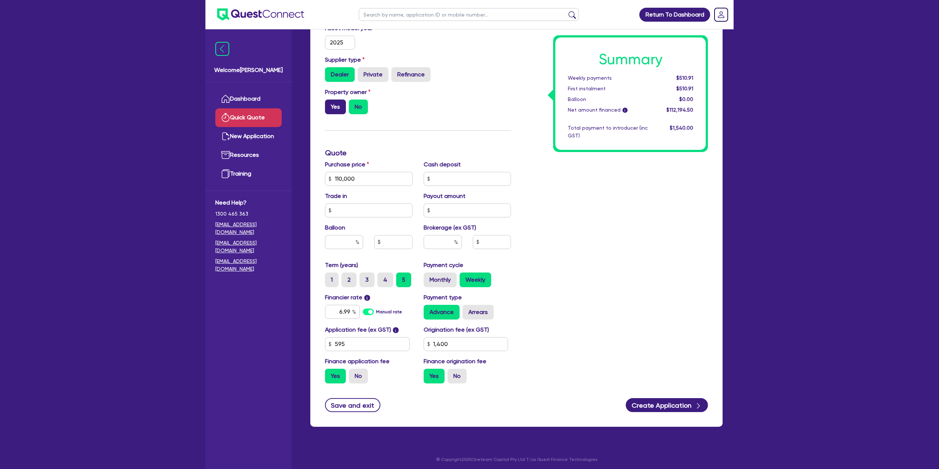
click at [330, 104] on input "Yes" at bounding box center [327, 101] width 5 height 5
click at [464, 314] on label "Arrears" at bounding box center [478, 311] width 31 height 15
click at [464, 309] on input "Arrears" at bounding box center [465, 306] width 5 height 5
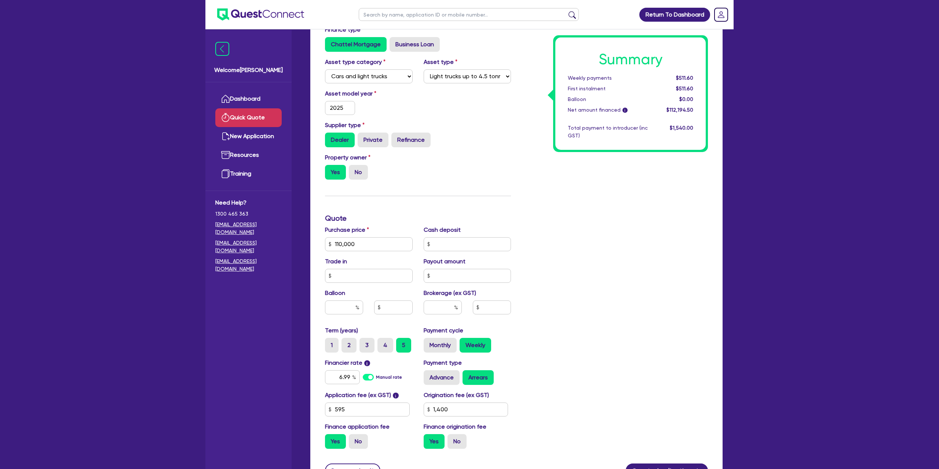
scroll to position [167, 0]
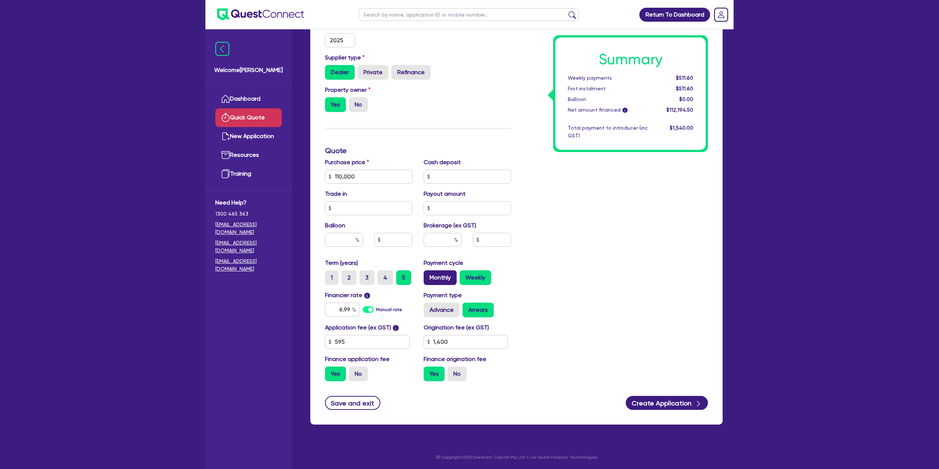
click at [438, 277] on label "Monthly" at bounding box center [440, 277] width 33 height 15
click at [429, 275] on input "Monthly" at bounding box center [426, 272] width 5 height 5
drag, startPoint x: 671, startPoint y: 76, endPoint x: 700, endPoint y: 74, distance: 28.3
click at [700, 74] on div "Summary Monthly payments $2,221.06 First instalment $2,221.06 Balloon $0.00 Net…" at bounding box center [630, 93] width 150 height 112
drag, startPoint x: 449, startPoint y: 339, endPoint x: 426, endPoint y: 344, distance: 23.2
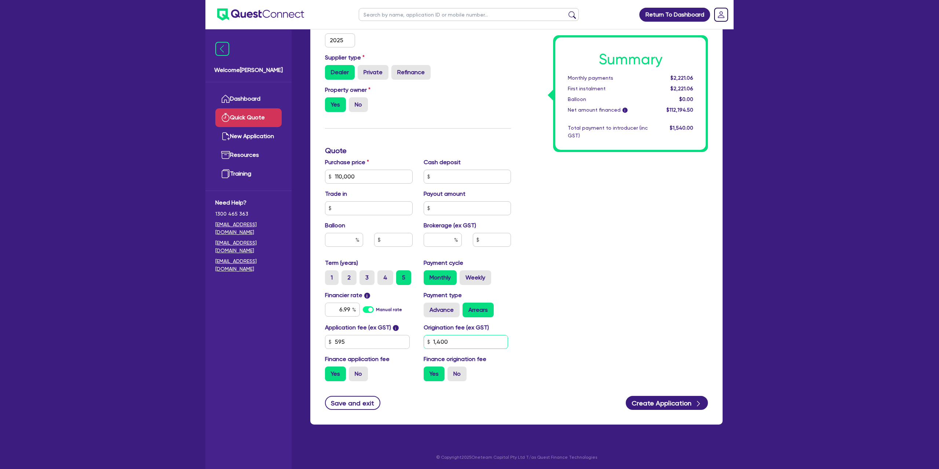
click at [426, 344] on input "1,400" at bounding box center [466, 342] width 85 height 14
click at [926, 93] on div "Return To Dashboard Edit Profile Logout Welcome Gabriel Dashboard Quick Quote N…" at bounding box center [469, 150] width 939 height 635
click at [350, 308] on input "6.99" at bounding box center [342, 309] width 35 height 14
click at [681, 284] on div "Summary Monthly payments Calculating... First instalment Calculating... Balloon…" at bounding box center [615, 151] width 197 height 472
drag, startPoint x: 340, startPoint y: 312, endPoint x: 363, endPoint y: 312, distance: 22.4
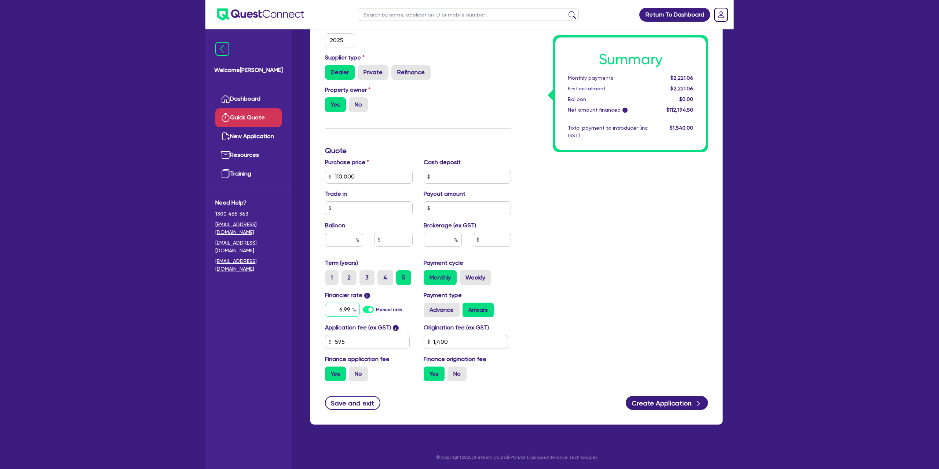
click at [363, 312] on div "6.99 Manual rate" at bounding box center [369, 309] width 88 height 14
click at [586, 271] on div "Summary Monthly payments $2,221.06 First instalment $2,221.06 Balloon $0.00 Net…" at bounding box center [615, 151] width 197 height 472
drag, startPoint x: 338, startPoint y: 308, endPoint x: 354, endPoint y: 311, distance: 15.6
click at [354, 311] on div "6.99" at bounding box center [342, 309] width 35 height 14
click at [339, 309] on input "6.99" at bounding box center [342, 309] width 35 height 14
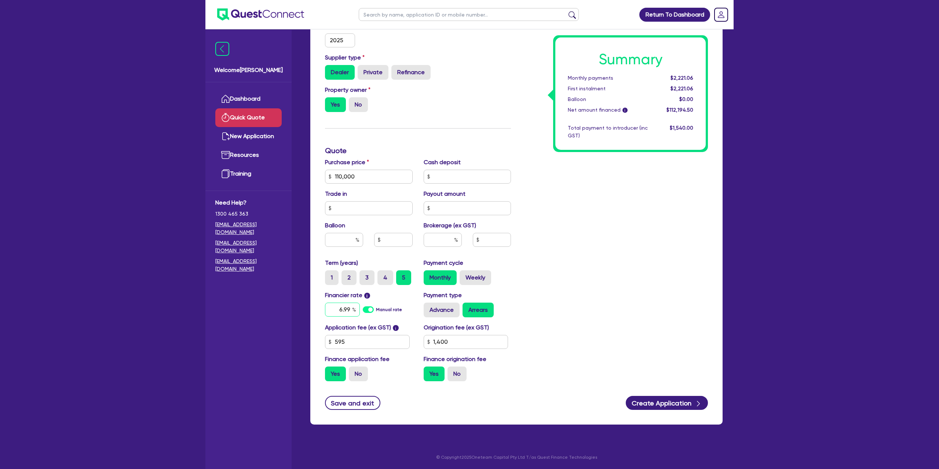
drag, startPoint x: 339, startPoint y: 309, endPoint x: 353, endPoint y: 309, distance: 14.3
click at [353, 309] on div "6.99" at bounding box center [342, 309] width 35 height 14
click at [615, 242] on div "Summary Monthly payments $2,221.06 First instalment $2,221.06 Balloon $0.00 Net…" at bounding box center [615, 151] width 197 height 472
drag, startPoint x: 337, startPoint y: 307, endPoint x: 348, endPoint y: 307, distance: 11.4
click at [348, 307] on input "6.99" at bounding box center [342, 309] width 35 height 14
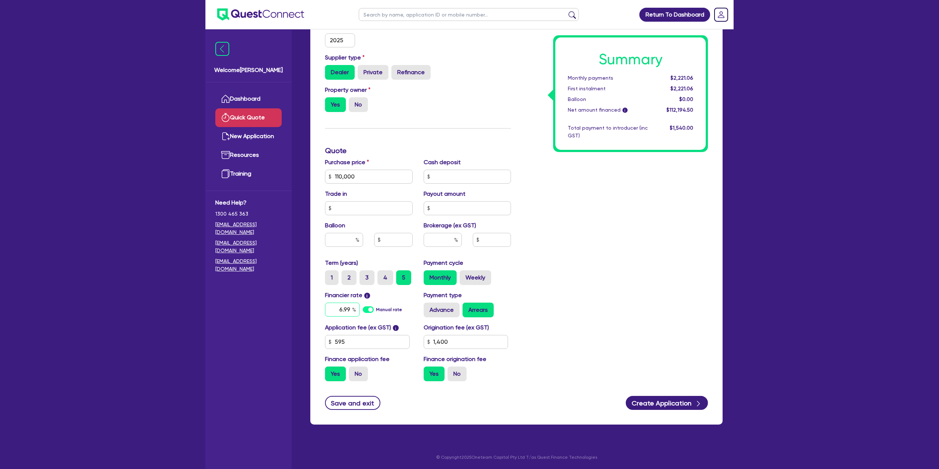
click at [351, 307] on input "6.99" at bounding box center [342, 309] width 35 height 14
drag, startPoint x: 349, startPoint y: 307, endPoint x: 392, endPoint y: 302, distance: 43.2
click at [320, 310] on div "Financier rate i 6.99 Manual rate" at bounding box center [369, 304] width 99 height 26
click at [651, 220] on div "Summary Monthly payments $2,221.06 First instalment $2,221.06 Balloon $0.00 Net…" at bounding box center [615, 151] width 197 height 472
drag, startPoint x: 652, startPoint y: 268, endPoint x: 644, endPoint y: 268, distance: 8.4
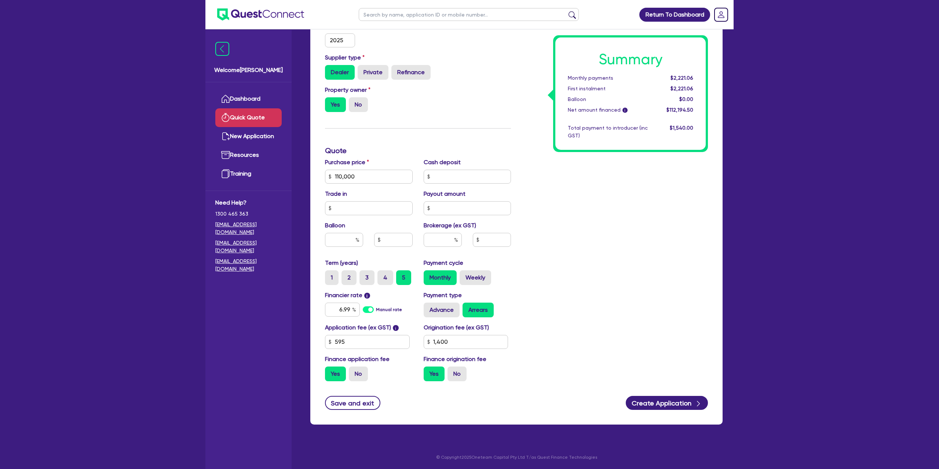
click at [652, 268] on div "Summary Monthly payments $2,221.06 First instalment $2,221.06 Balloon $0.00 Net…" at bounding box center [615, 151] width 197 height 472
click at [488, 100] on div "Property owner Yes No" at bounding box center [418, 101] width 197 height 32
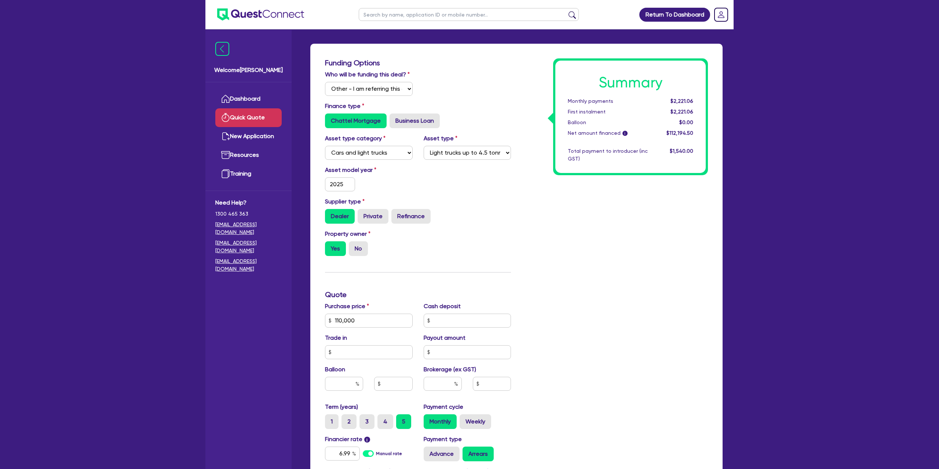
scroll to position [0, 0]
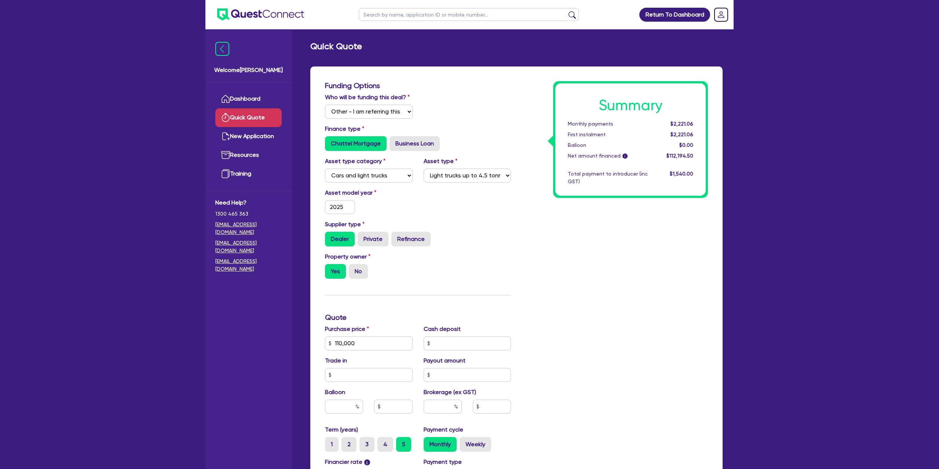
click at [481, 85] on h3 "Funding Options" at bounding box center [418, 85] width 186 height 9
click at [608, 257] on div "Summary Monthly payments $2,221.06 First instalment $2,221.06 Balloon $0.00 Net…" at bounding box center [615, 317] width 197 height 472
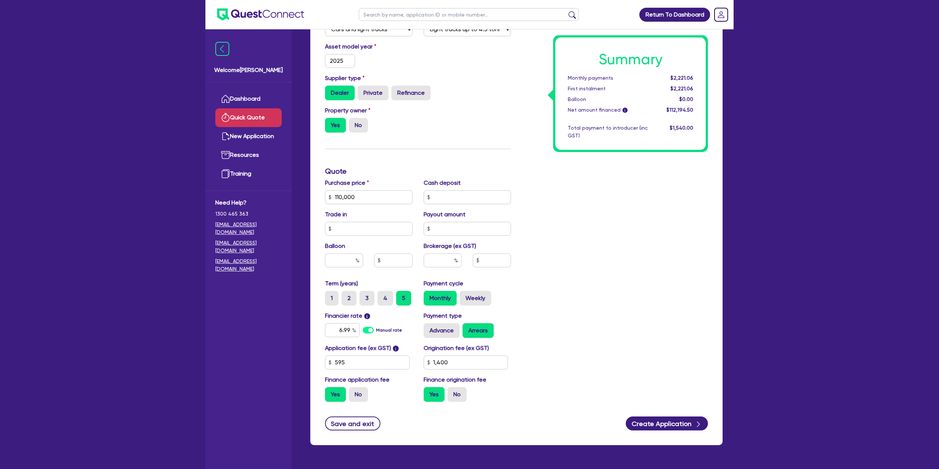
scroll to position [167, 0]
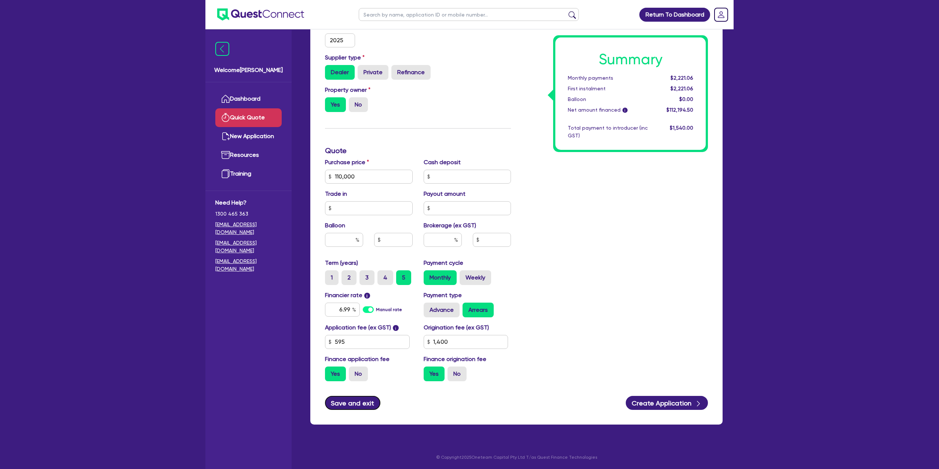
click at [351, 406] on button "Save and exit" at bounding box center [352, 403] width 55 height 14
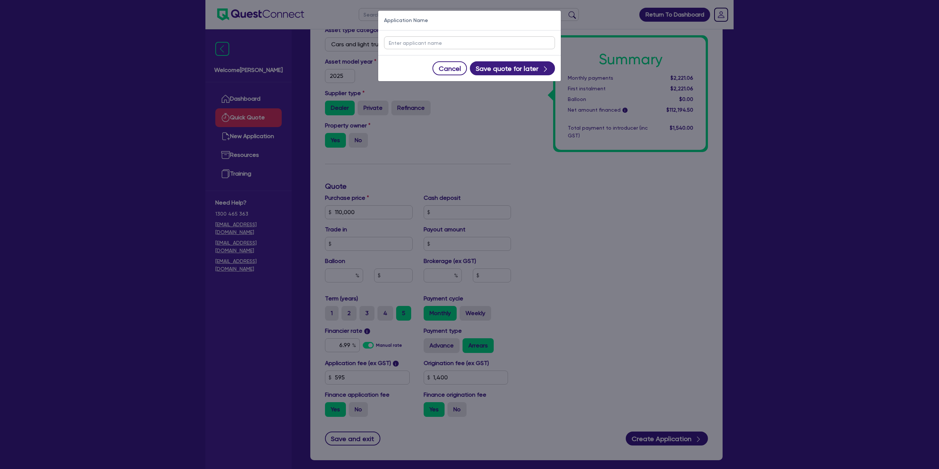
scroll to position [130, 0]
click at [455, 68] on button "Cancel" at bounding box center [450, 68] width 34 height 14
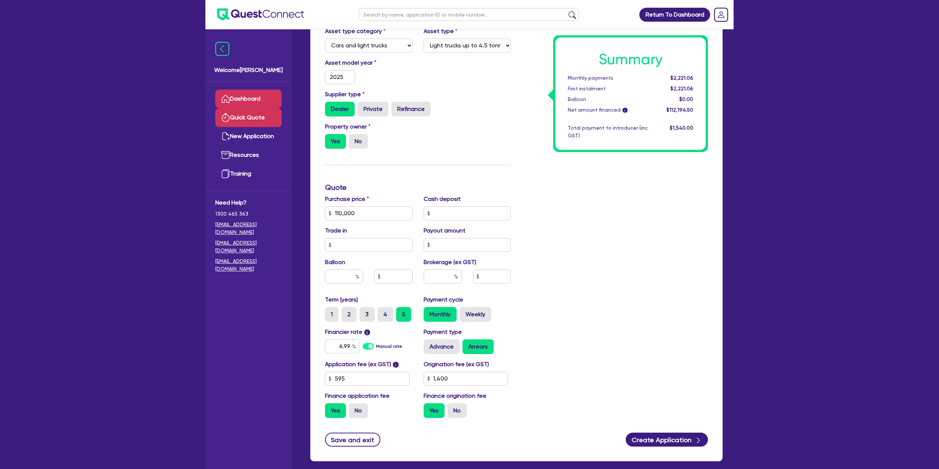
click at [234, 96] on link "Dashboard" at bounding box center [248, 99] width 66 height 19
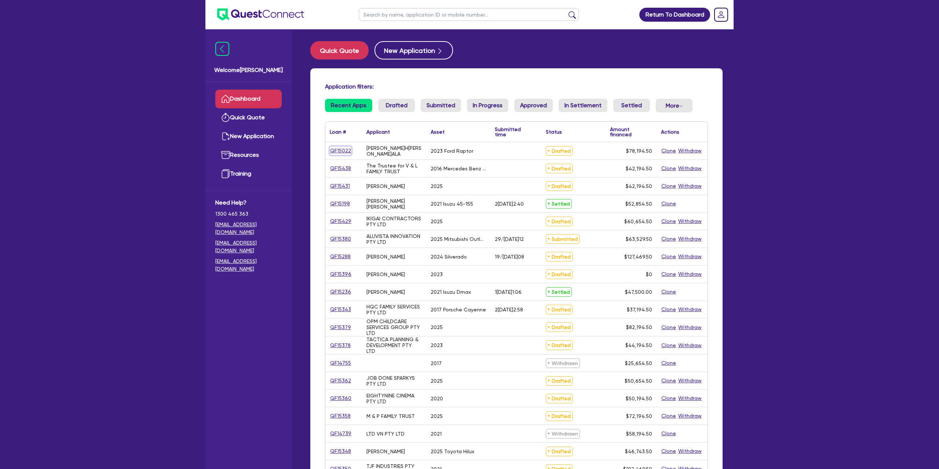
click at [345, 147] on link "QF15022" at bounding box center [341, 150] width 22 height 8
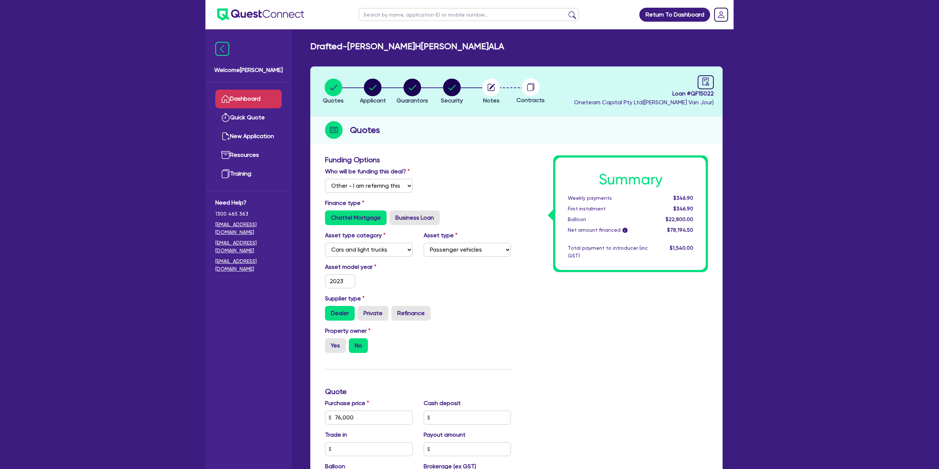
click at [262, 103] on link "Dashboard" at bounding box center [248, 99] width 66 height 19
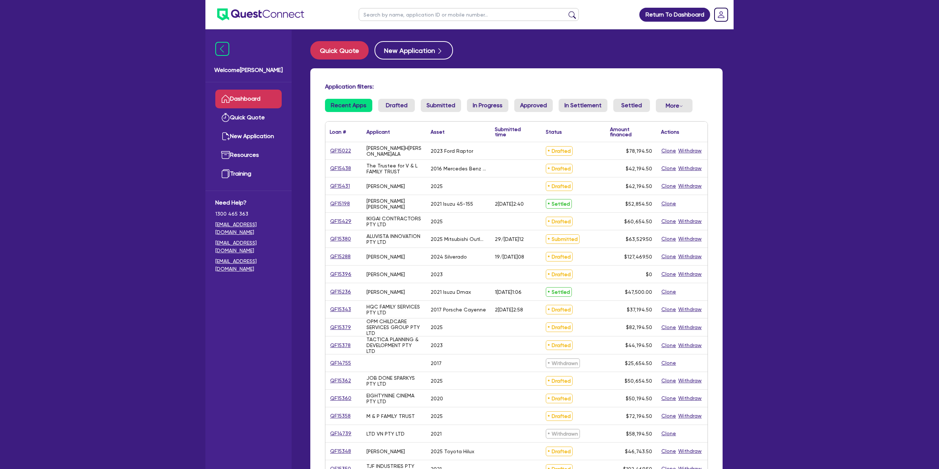
click at [386, 16] on input "text" at bounding box center [469, 14] width 220 height 13
click at [567, 11] on button "submit" at bounding box center [573, 16] width 12 height 10
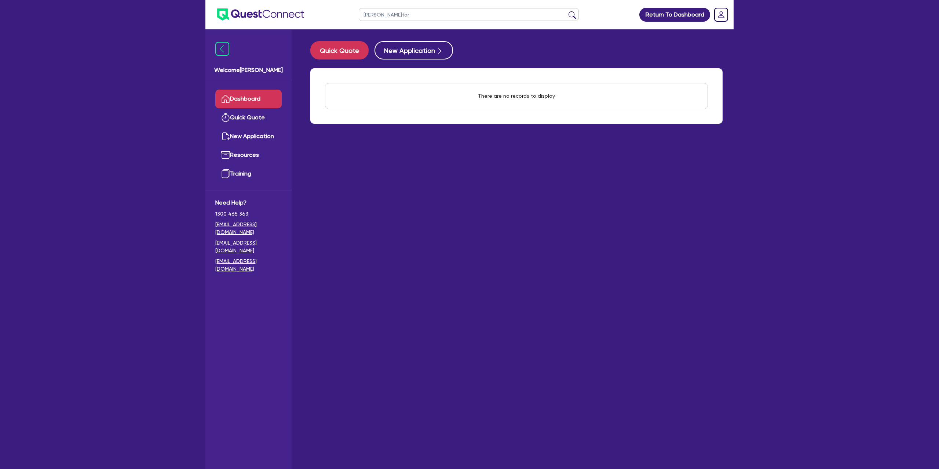
click at [567, 11] on button "submit" at bounding box center [573, 16] width 12 height 10
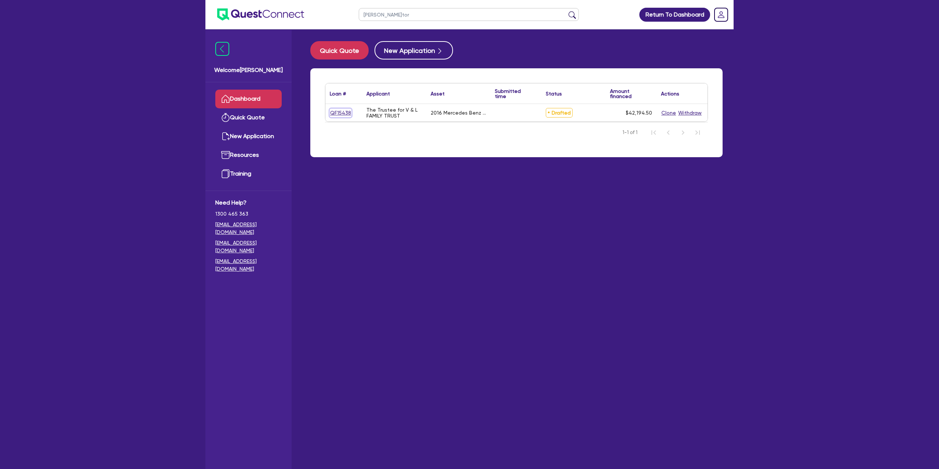
click at [346, 113] on link "QF15438" at bounding box center [341, 113] width 22 height 8
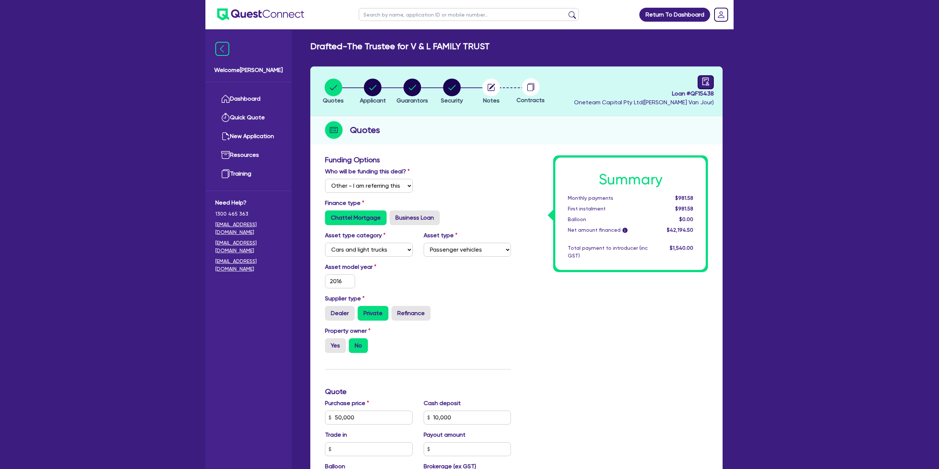
click at [714, 81] on header "Quotes Applicant Guarantors Security Notes Contracts Loan # QF15438 Oneteam Cap…" at bounding box center [516, 91] width 412 height 50
click at [713, 82] on div at bounding box center [706, 82] width 16 height 14
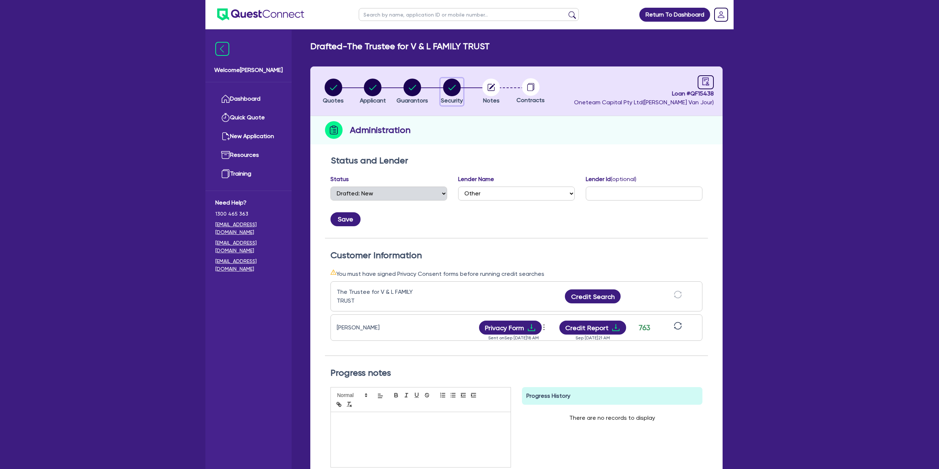
drag, startPoint x: 456, startPoint y: 88, endPoint x: 469, endPoint y: 87, distance: 13.6
click at [458, 88] on circle "button" at bounding box center [452, 88] width 18 height 18
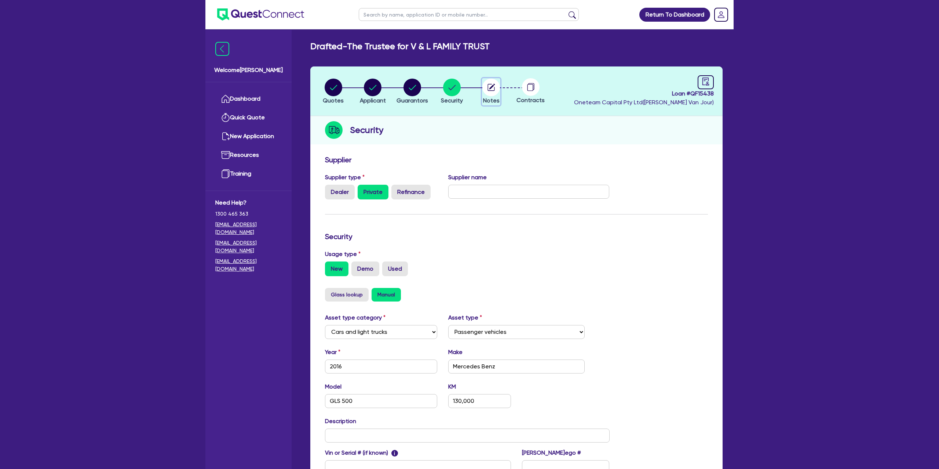
click at [500, 88] on button "Notes" at bounding box center [491, 91] width 18 height 27
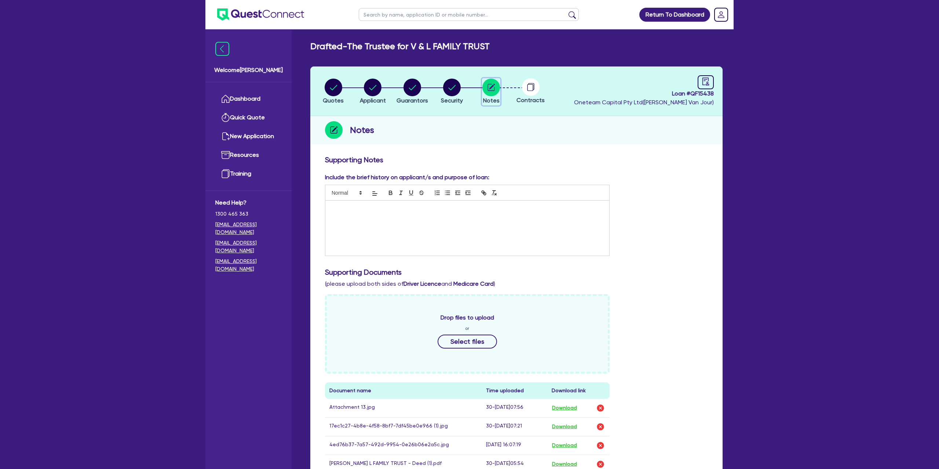
click at [494, 86] on circle "button" at bounding box center [491, 88] width 18 height 18
click at [702, 79] on icon "audit" at bounding box center [706, 81] width 8 height 8
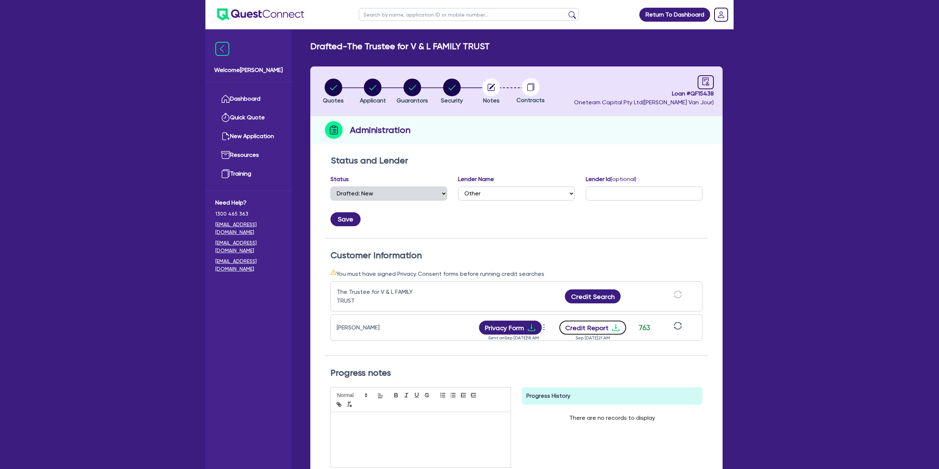
click at [603, 327] on button "Credit Report" at bounding box center [593, 327] width 67 height 14
click at [529, 325] on icon "download" at bounding box center [531, 327] width 9 height 9
